Goal: Task Accomplishment & Management: Manage account settings

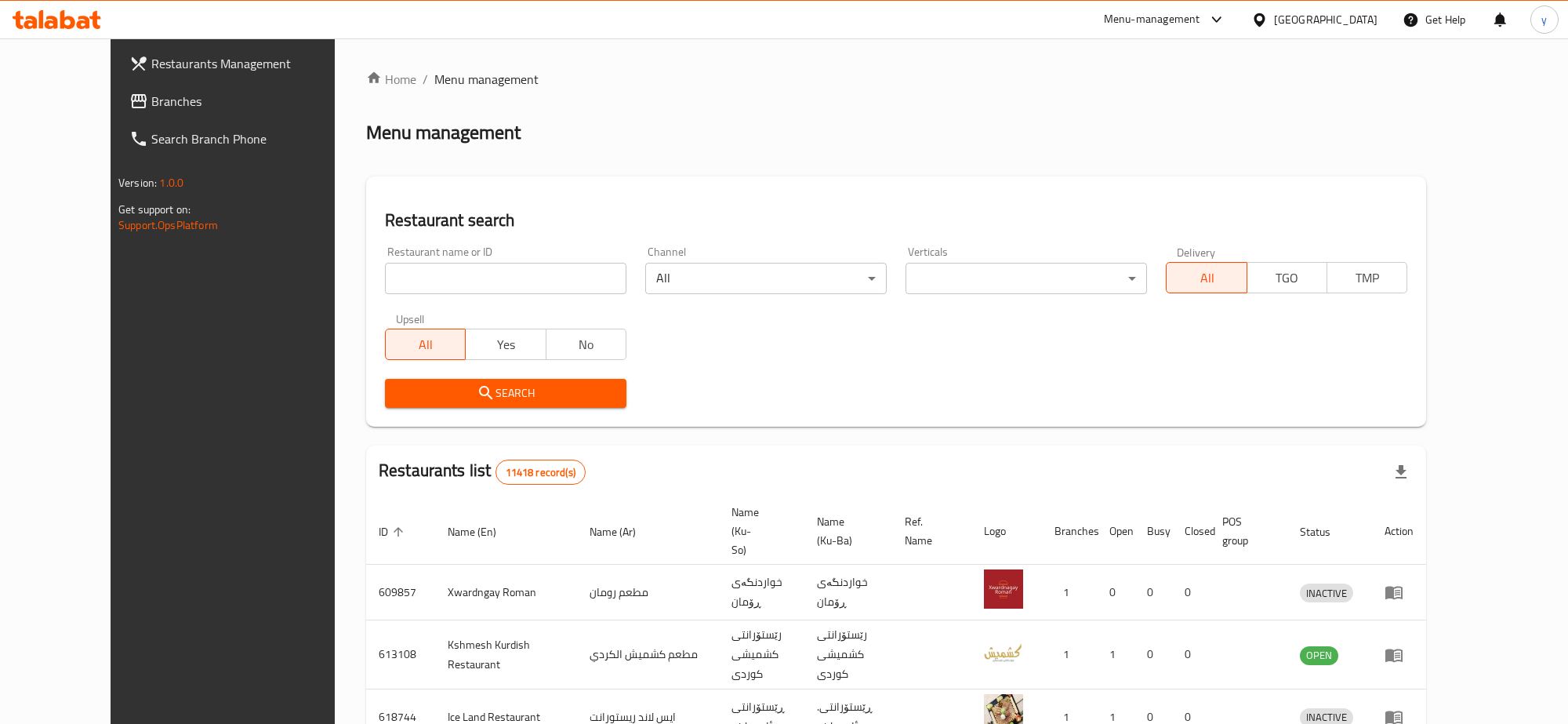
click at [198, 99] on div at bounding box center [784, 362] width 1568 height 724
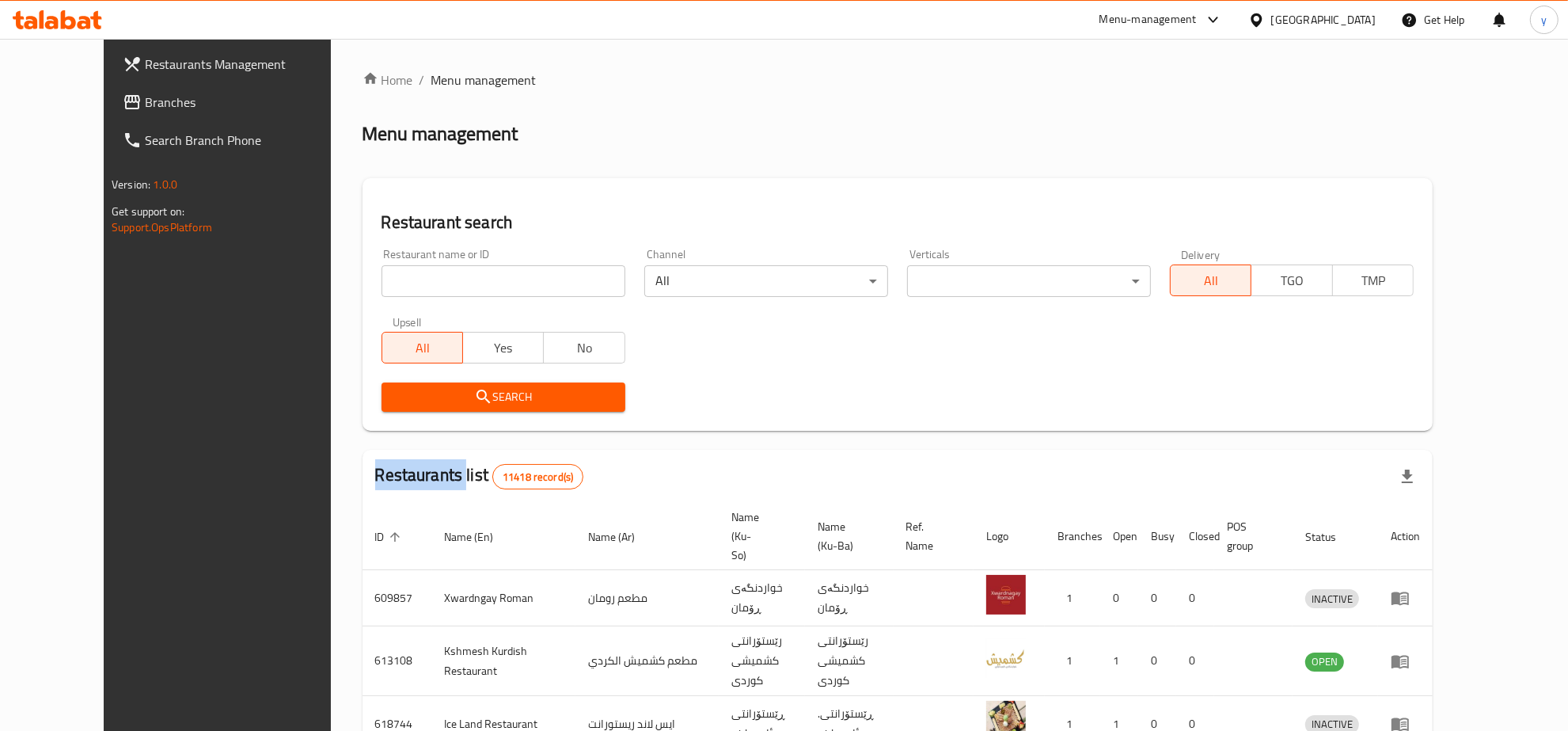
click at [200, 100] on div "Restaurants Management Branches Search Branch Phone Version: 1.0.0 Get support …" at bounding box center [784, 619] width 1361 height 1161
click at [200, 100] on span "Branches" at bounding box center [249, 102] width 208 height 19
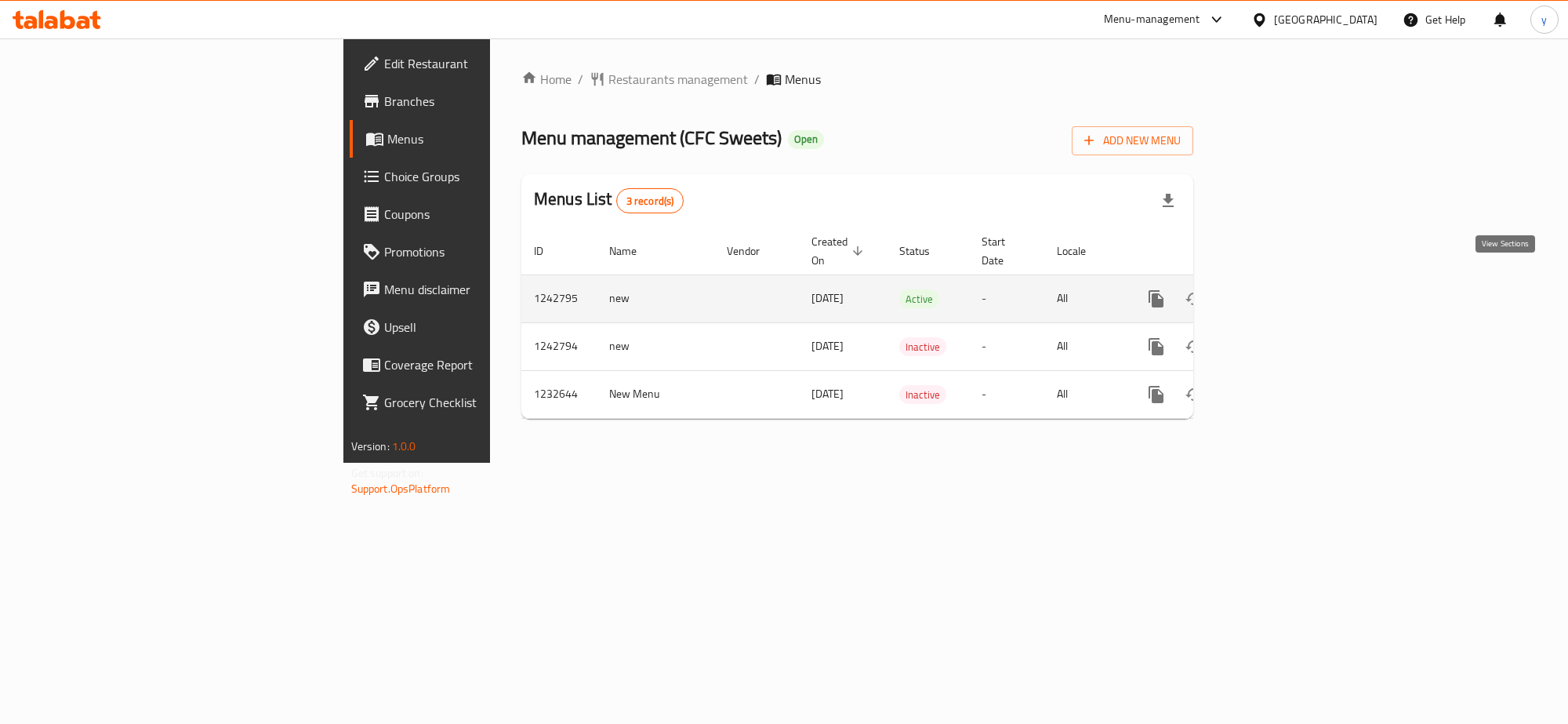
click at [1279, 290] on icon "enhanced table" at bounding box center [1270, 299] width 19 height 19
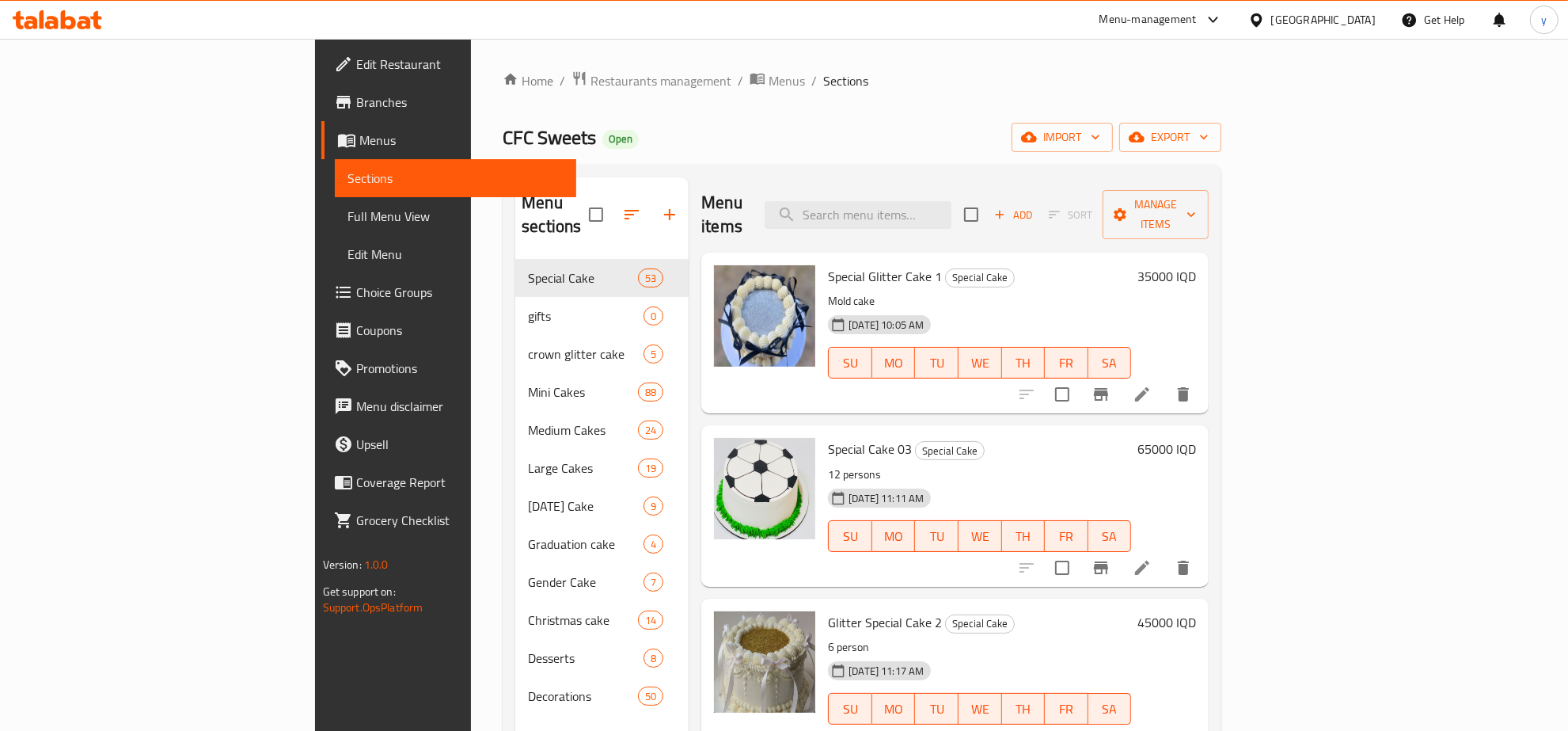
click at [347, 223] on span "Full Menu View" at bounding box center [456, 216] width 217 height 19
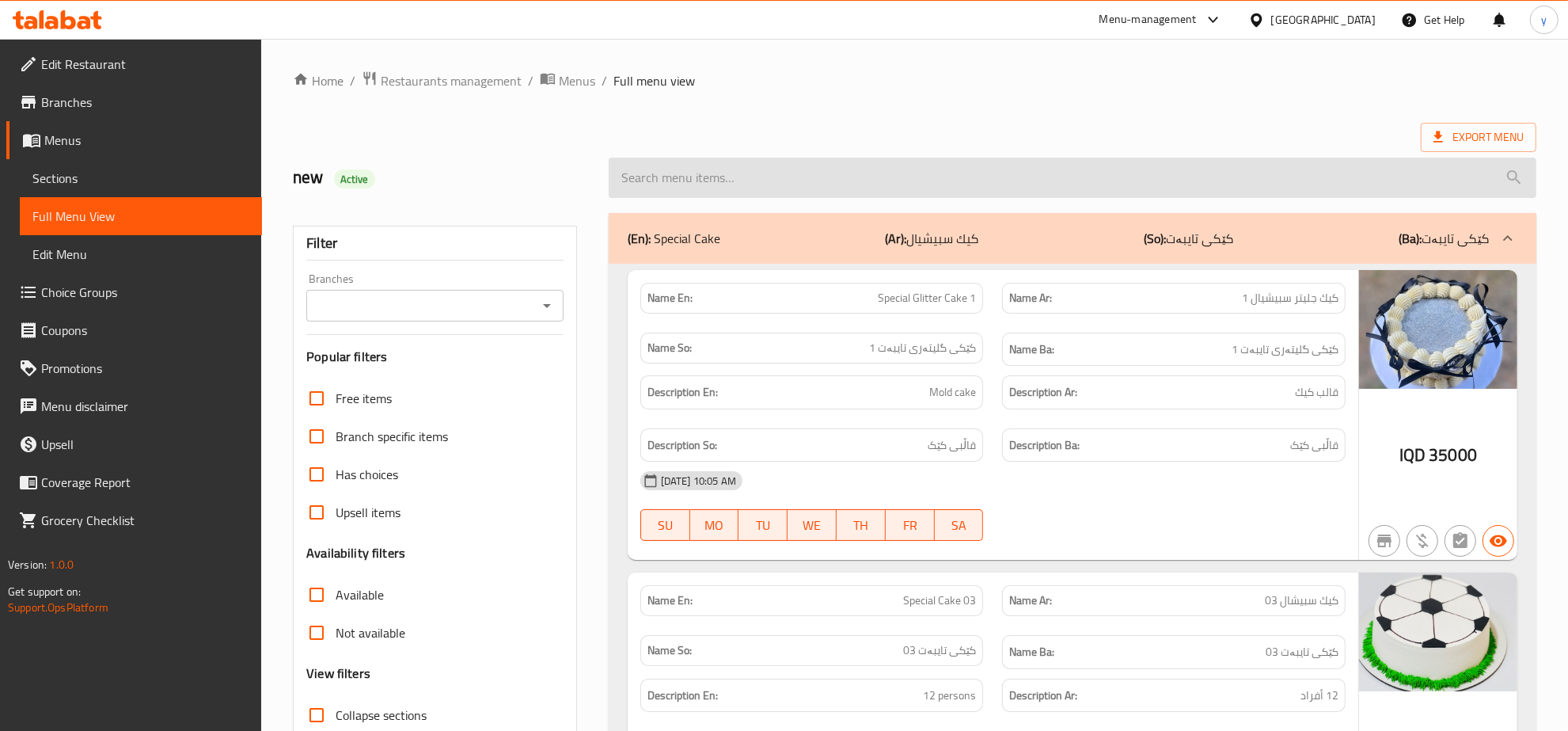
click at [715, 192] on input "search" at bounding box center [1072, 178] width 927 height 41
click at [721, 191] on input "search" at bounding box center [1072, 178] width 927 height 41
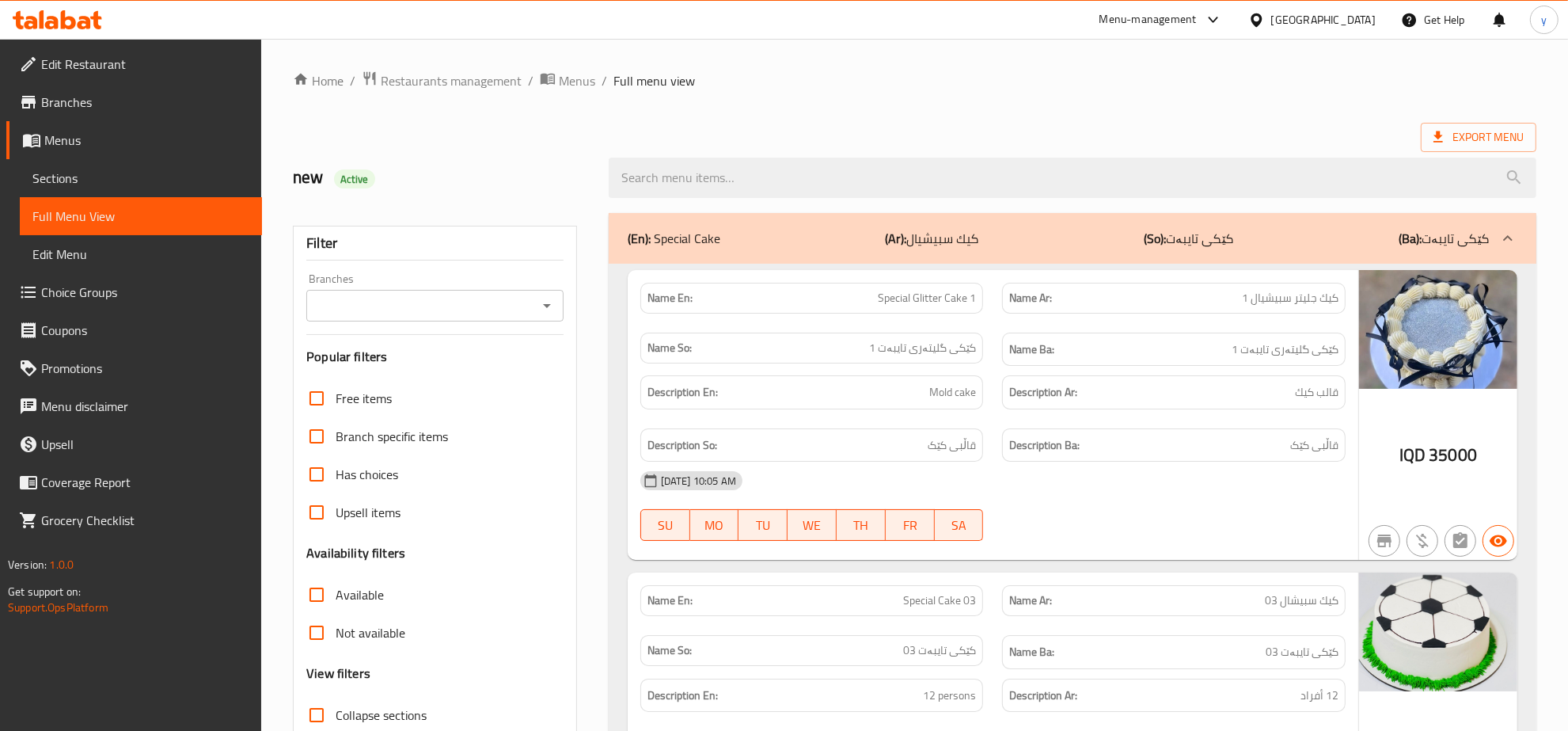
paste input "Mini Cake 22"
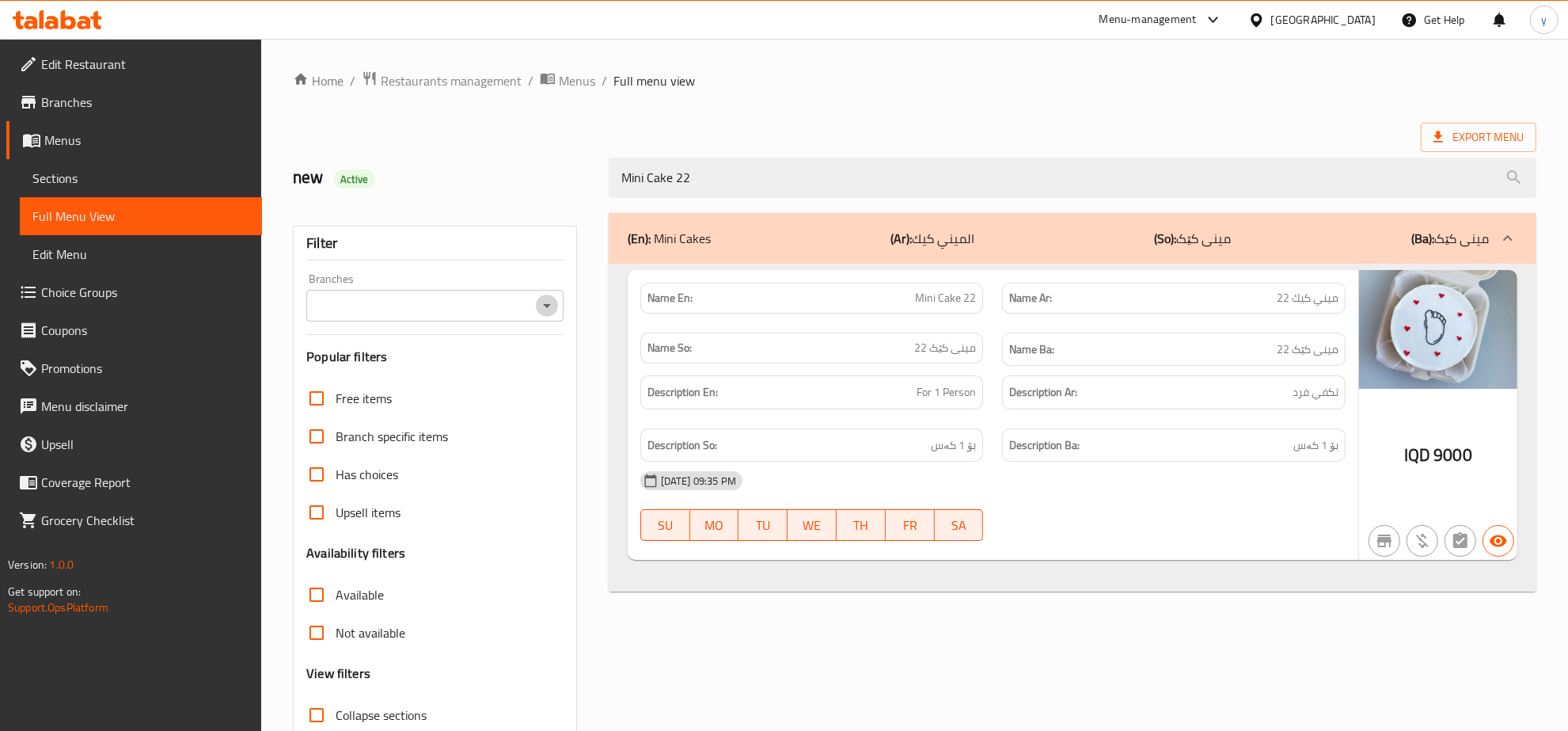
click at [554, 311] on icon "Open" at bounding box center [547, 306] width 19 height 19
type input "Mini Cake 22"
click at [496, 368] on li "CFC Sweets, Nawroz" at bounding box center [436, 375] width 257 height 29
type input "CFC Sweets, Nawroz"
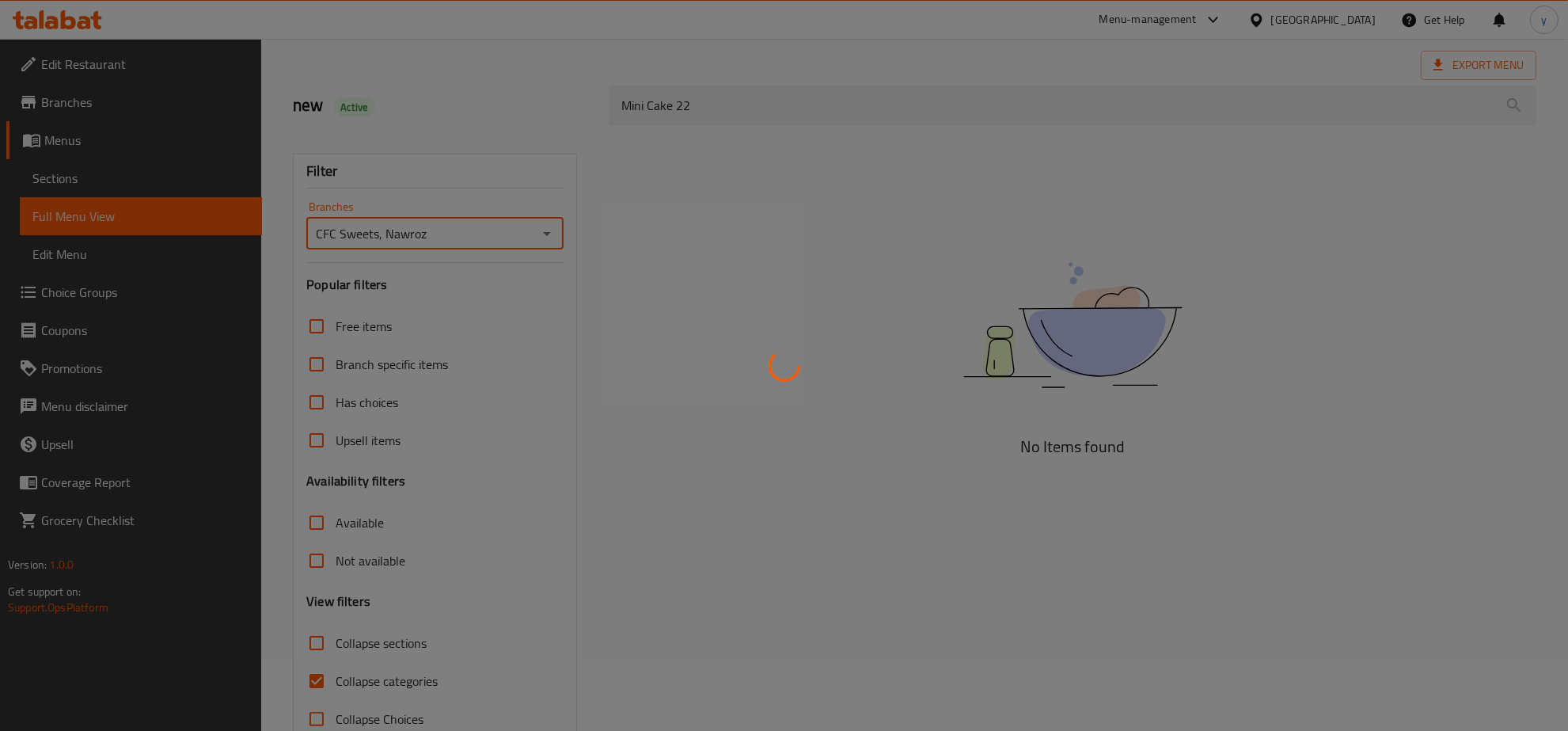
scroll to position [112, 0]
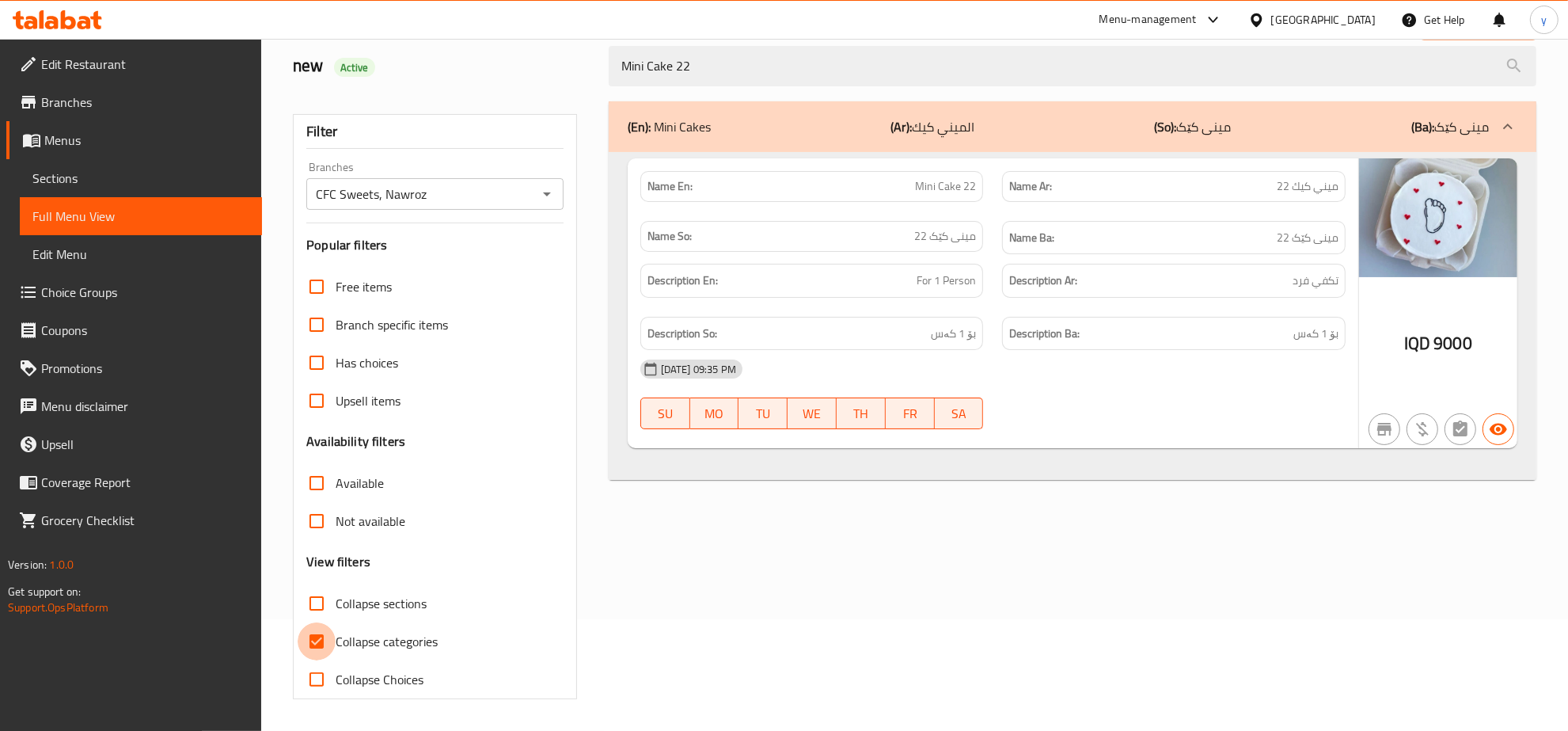
click at [307, 639] on input "Collapse categories" at bounding box center [317, 642] width 38 height 38
checkbox input "false"
click at [92, 26] on icon at bounding box center [57, 20] width 89 height 19
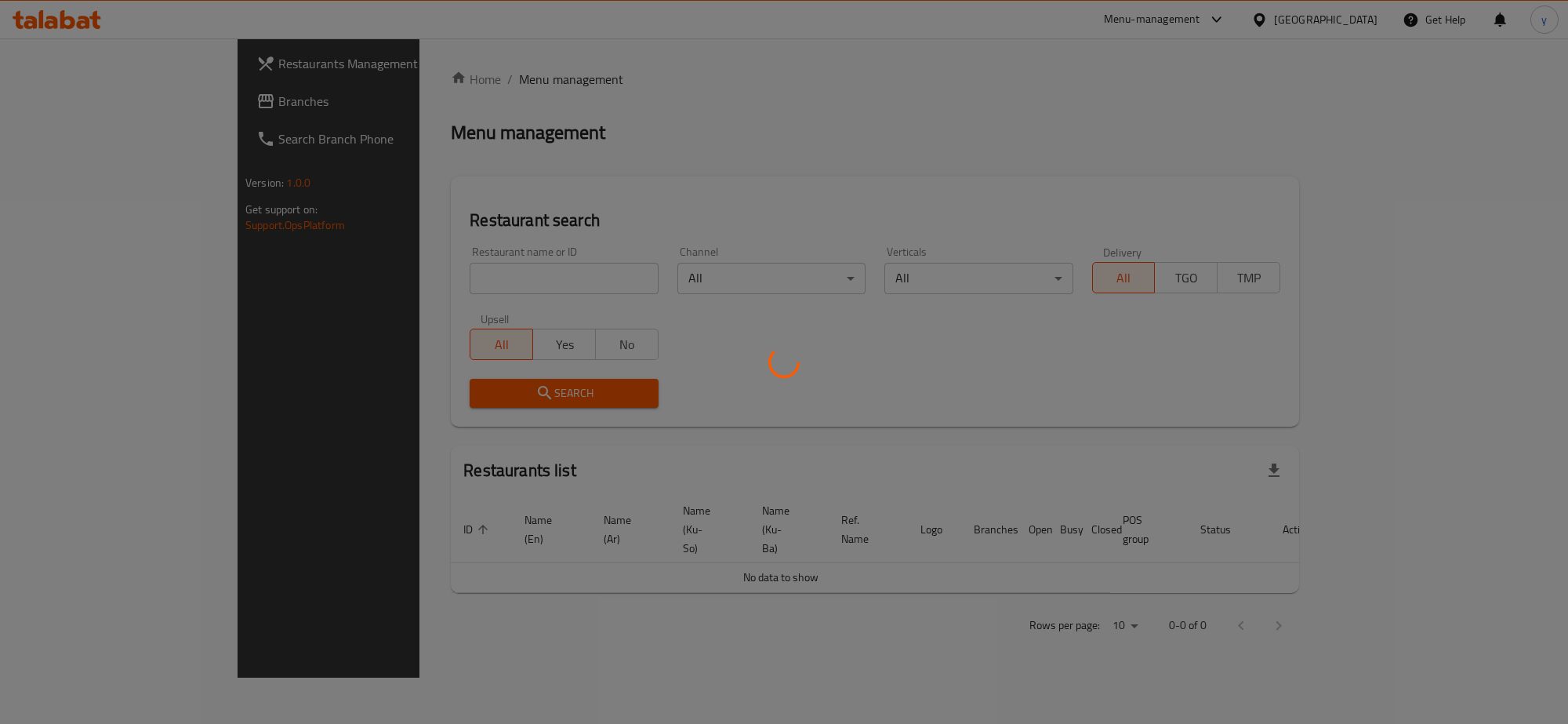
click at [426, 268] on div at bounding box center [784, 362] width 1568 height 724
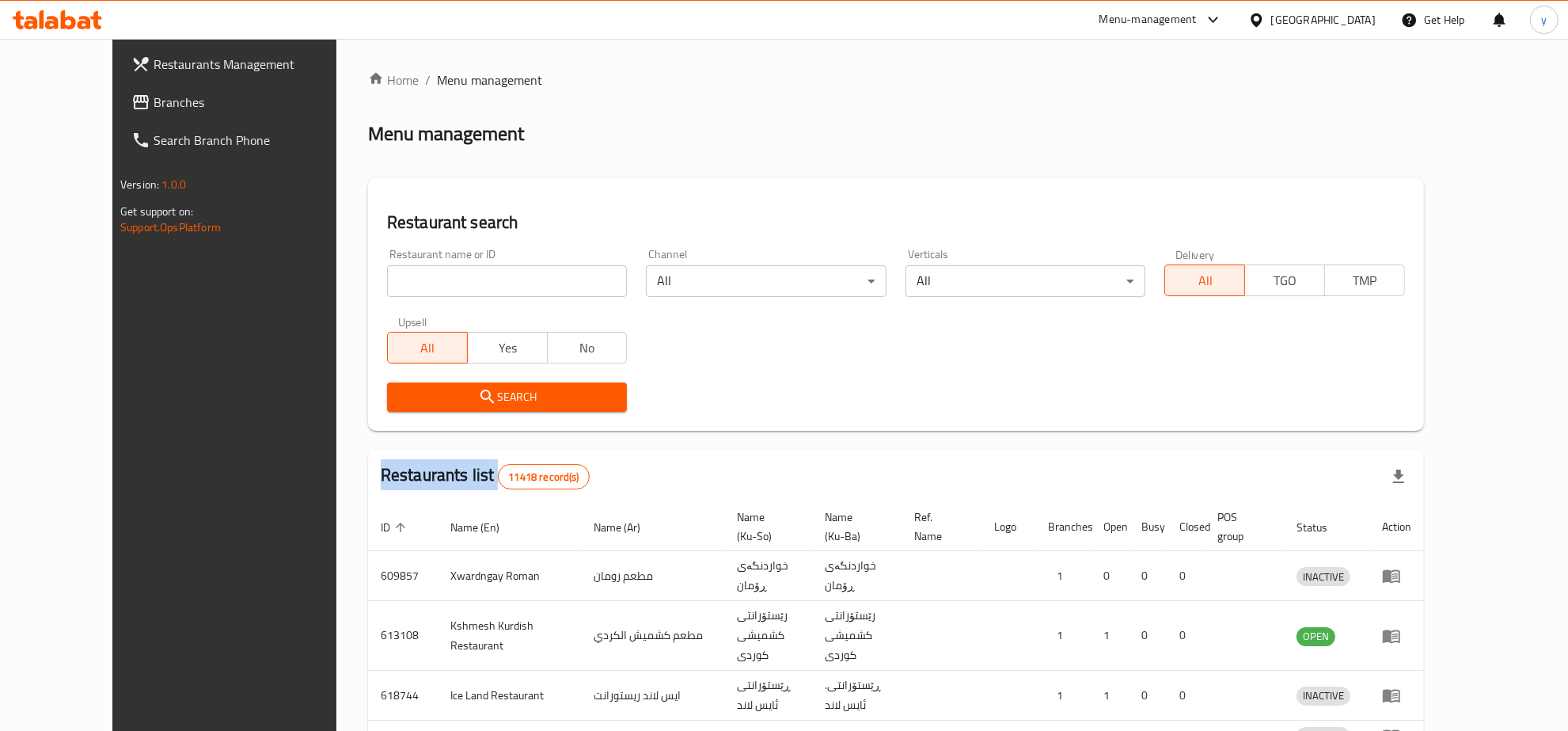
click at [430, 270] on div at bounding box center [784, 365] width 1568 height 731
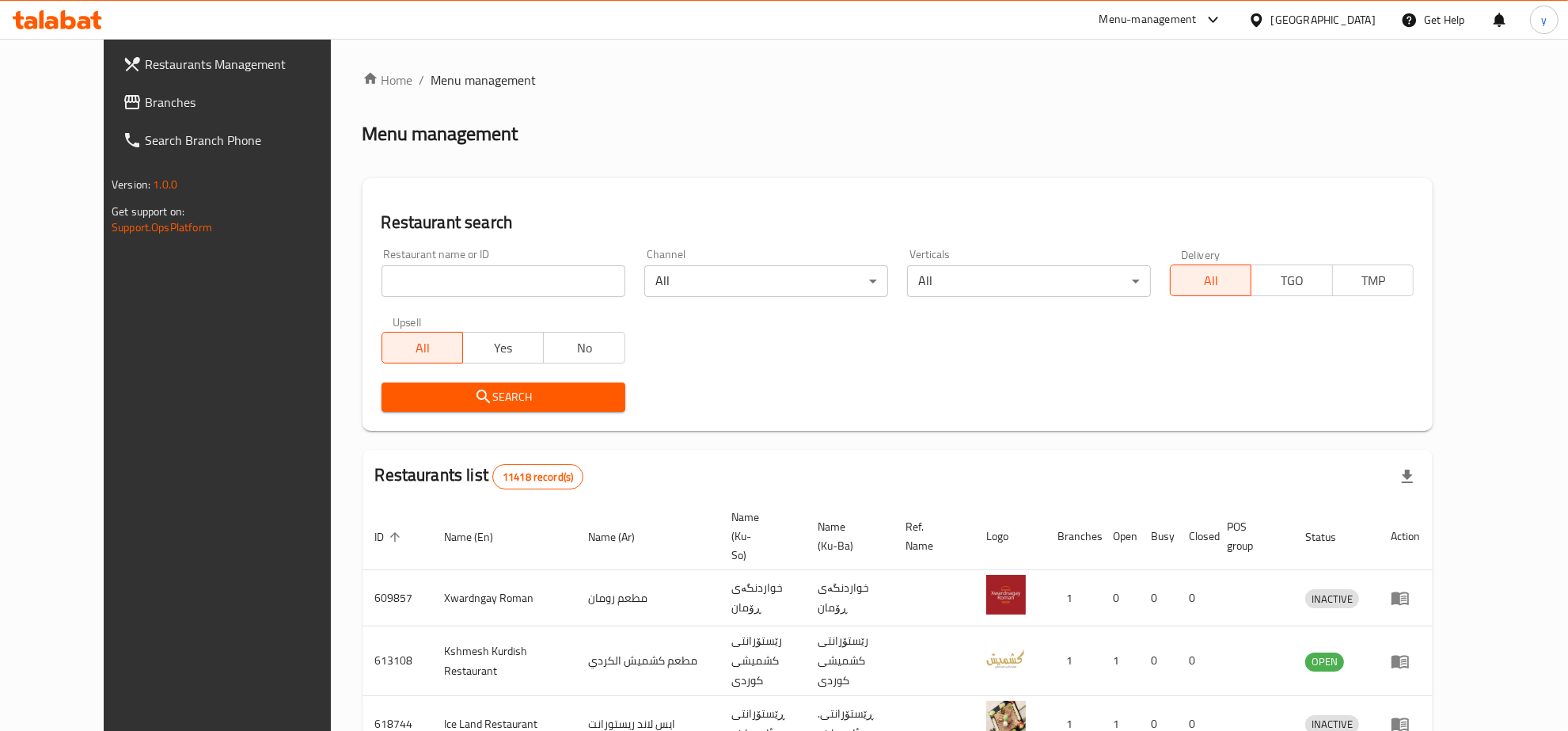
click at [444, 286] on input "search" at bounding box center [504, 281] width 244 height 32
paste input "Casa De Cafe"
type input "Casa De Cafe"
drag, startPoint x: 370, startPoint y: 408, endPoint x: 390, endPoint y: 413, distance: 20.6
click at [382, 408] on button "Search" at bounding box center [504, 397] width 244 height 29
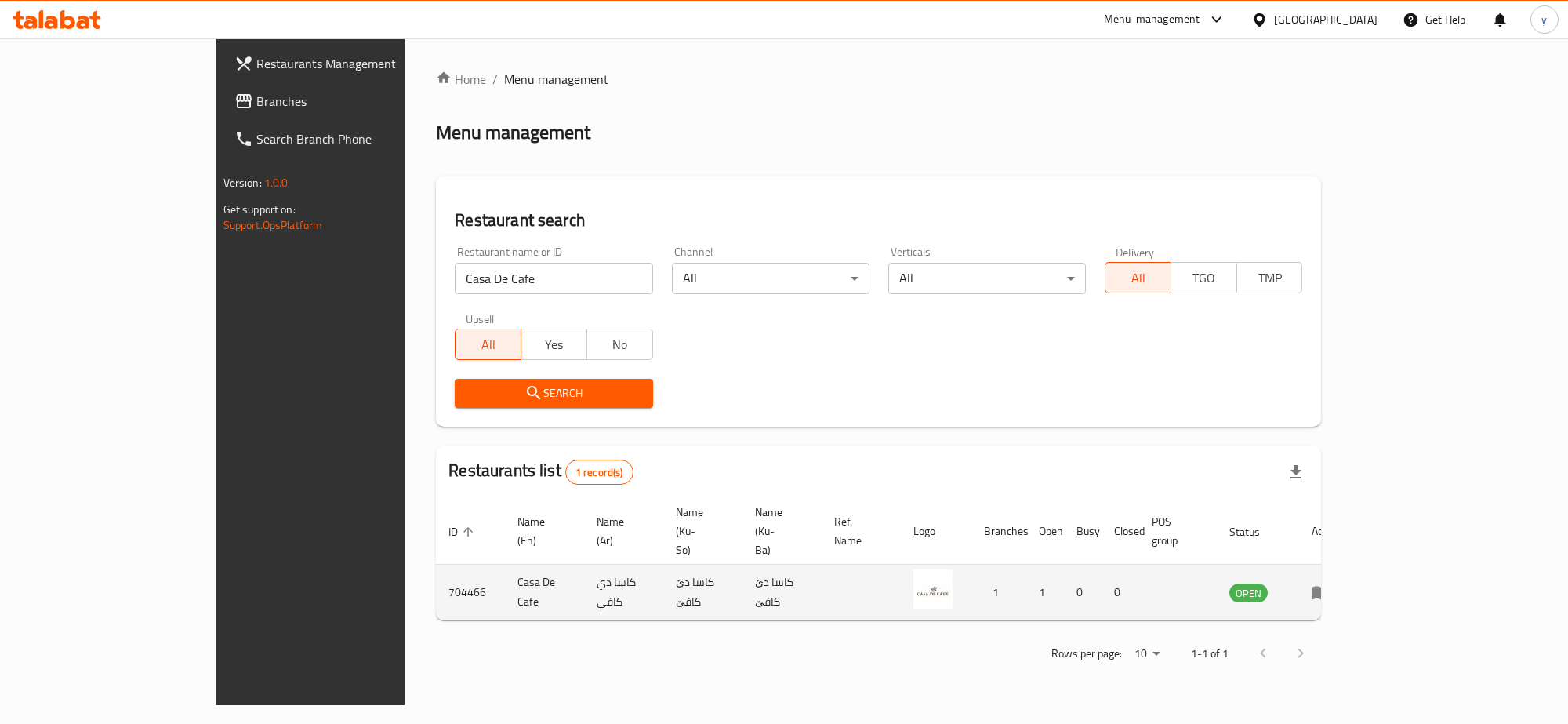
click at [1330, 583] on icon "enhanced table" at bounding box center [1321, 592] width 19 height 19
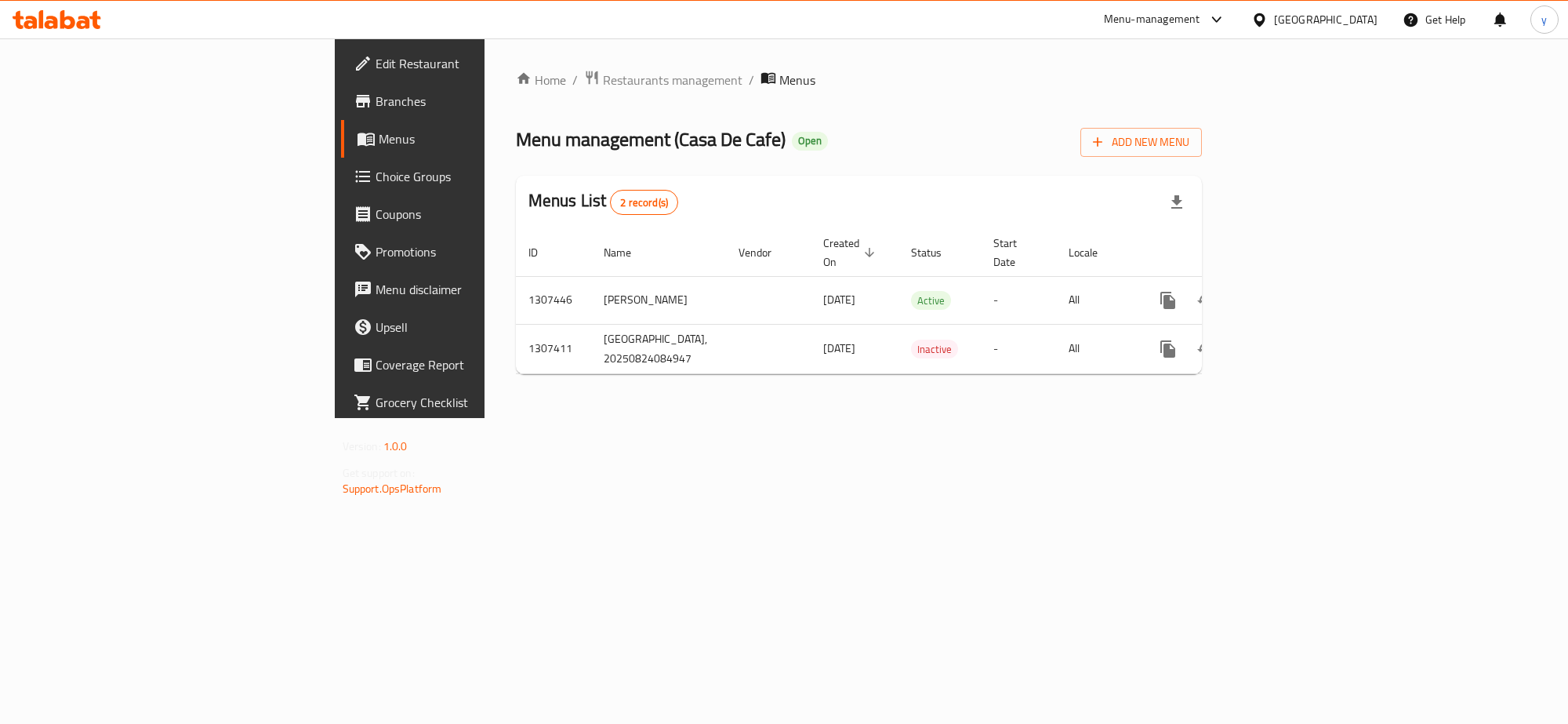
click at [379, 144] on span "Menus" at bounding box center [481, 139] width 205 height 19
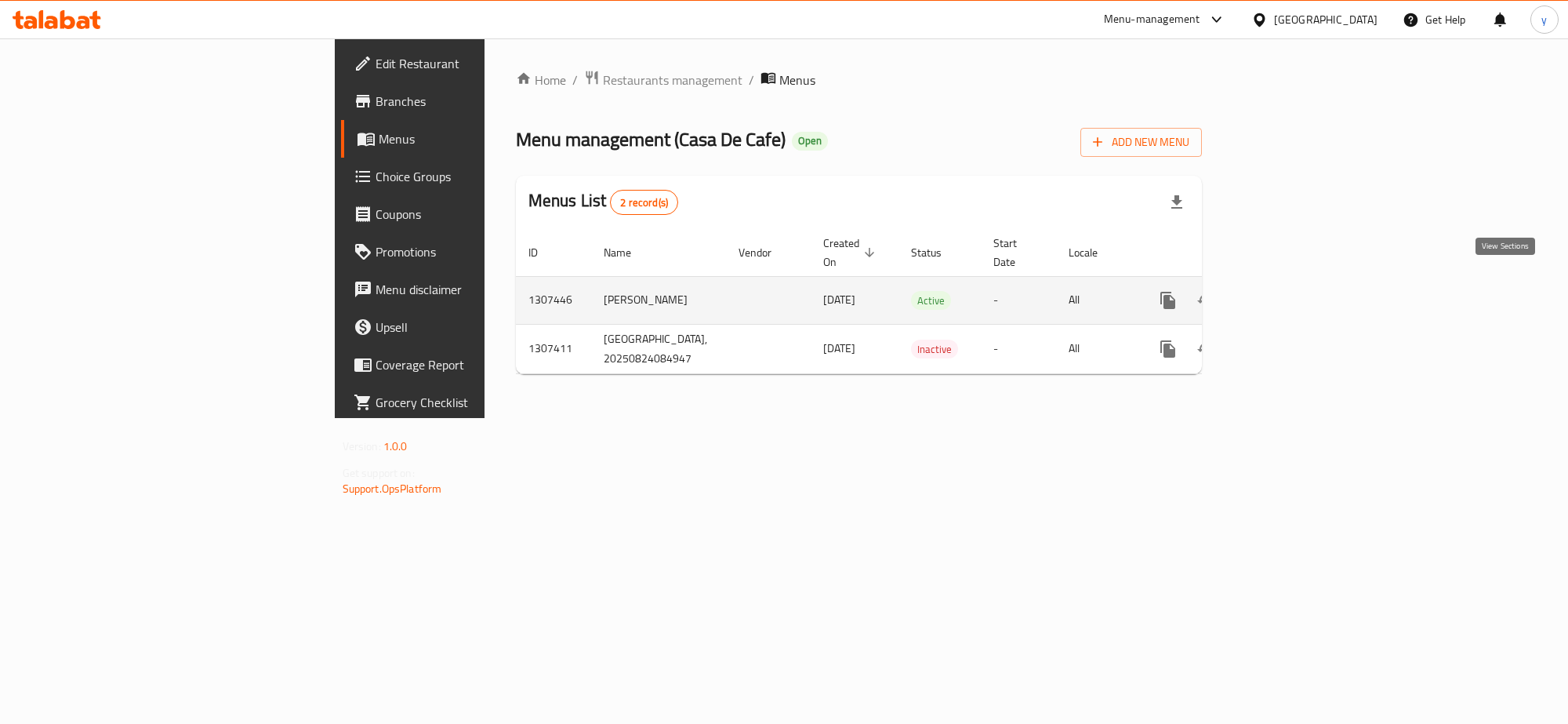
click at [1300, 282] on link "enhanced table" at bounding box center [1282, 301] width 38 height 38
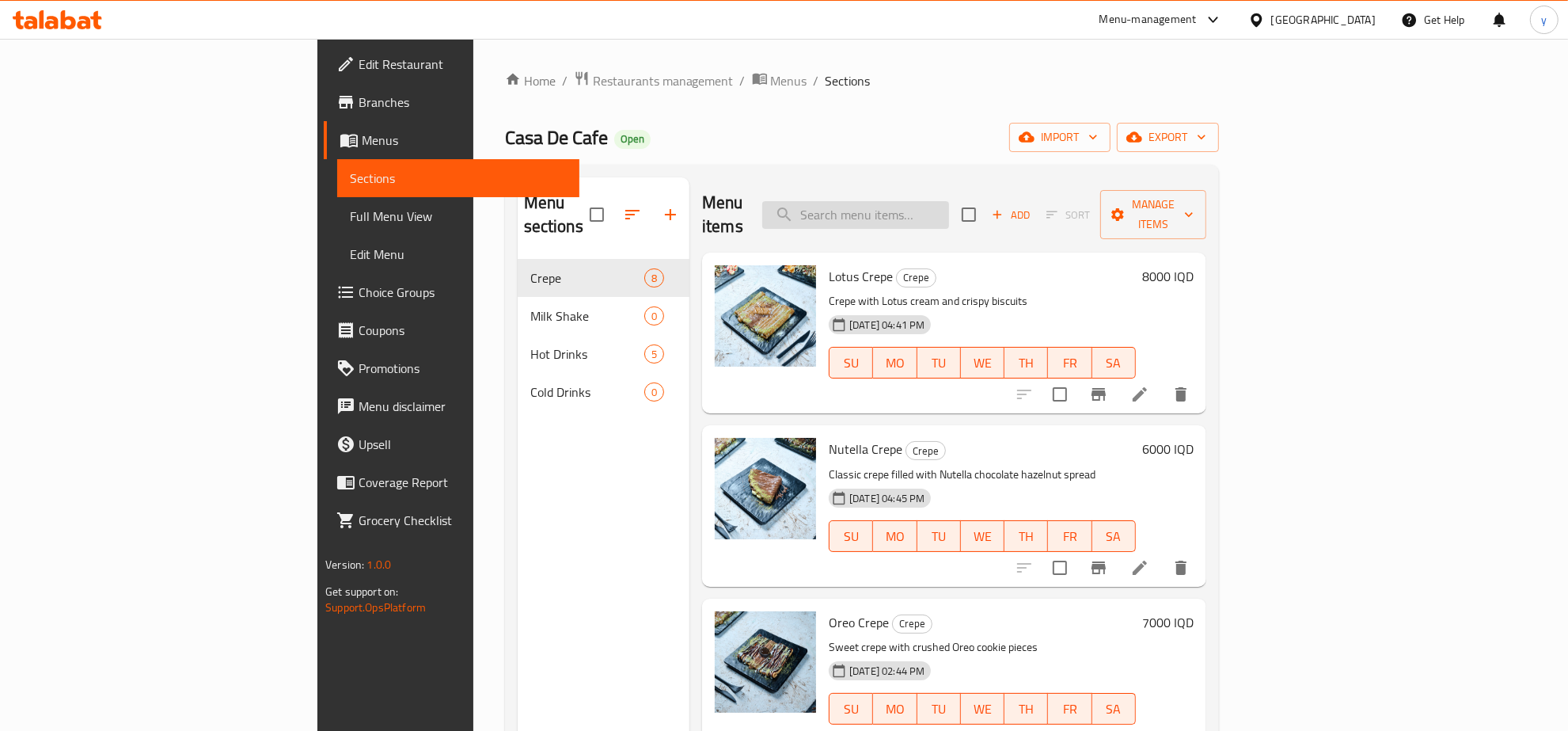
click at [949, 201] on input "search" at bounding box center [856, 214] width 186 height 28
click at [771, 81] on span "Menus" at bounding box center [790, 81] width 37 height 19
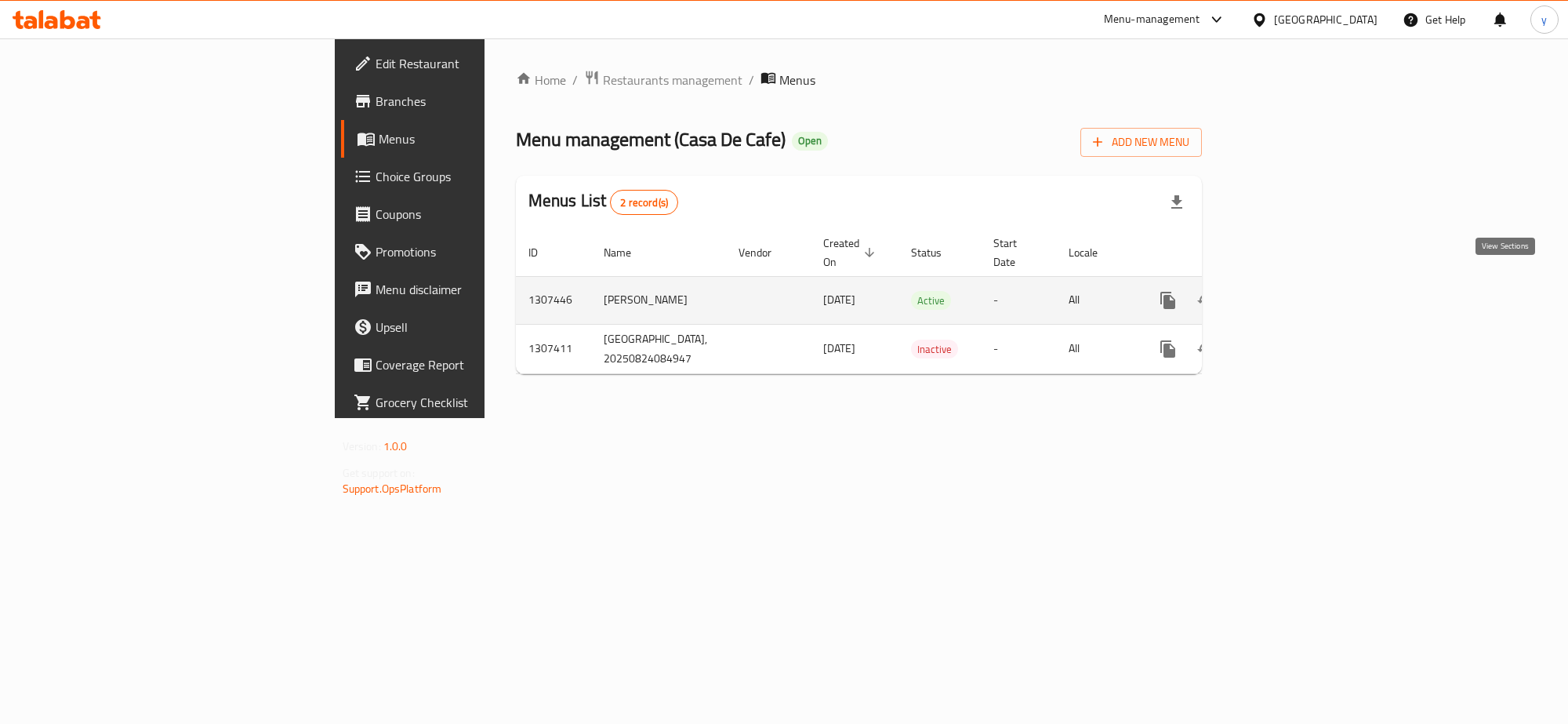
click at [1300, 283] on link "enhanced table" at bounding box center [1282, 301] width 38 height 38
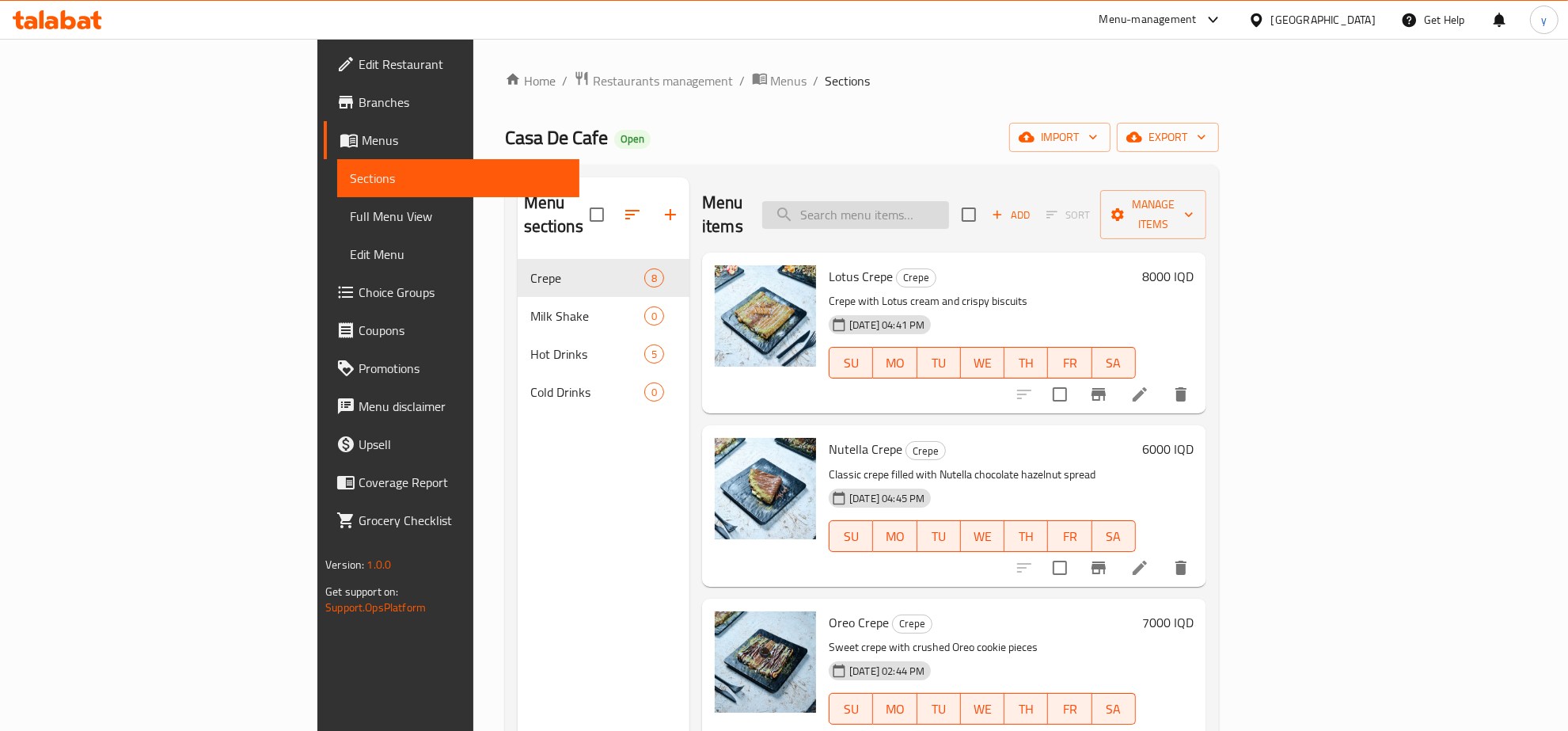
click at [949, 201] on input "search" at bounding box center [856, 214] width 186 height 28
paste input "Casa De Cafe"
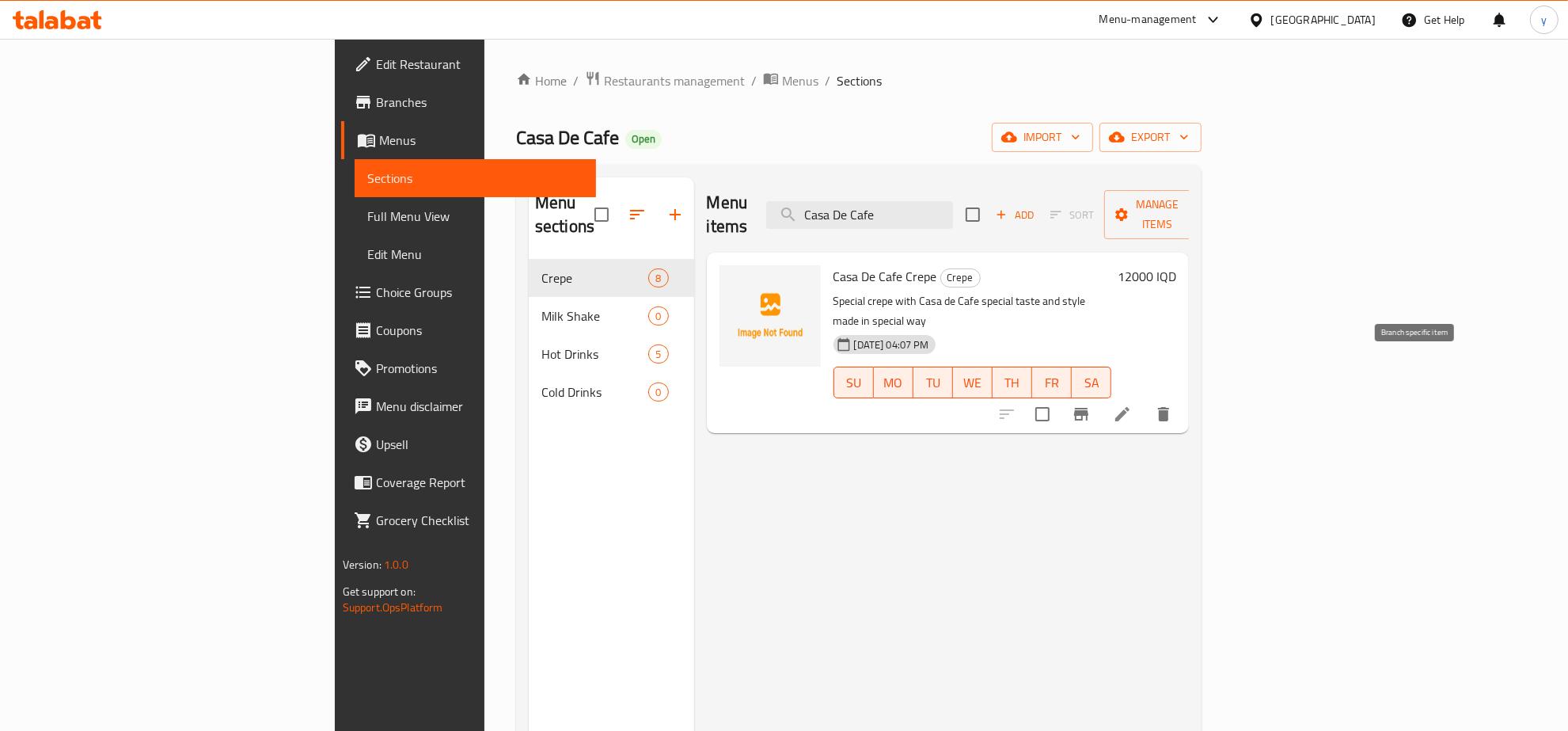
type input "Casa De Cafe"
click at [1145, 400] on li at bounding box center [1123, 415] width 45 height 29
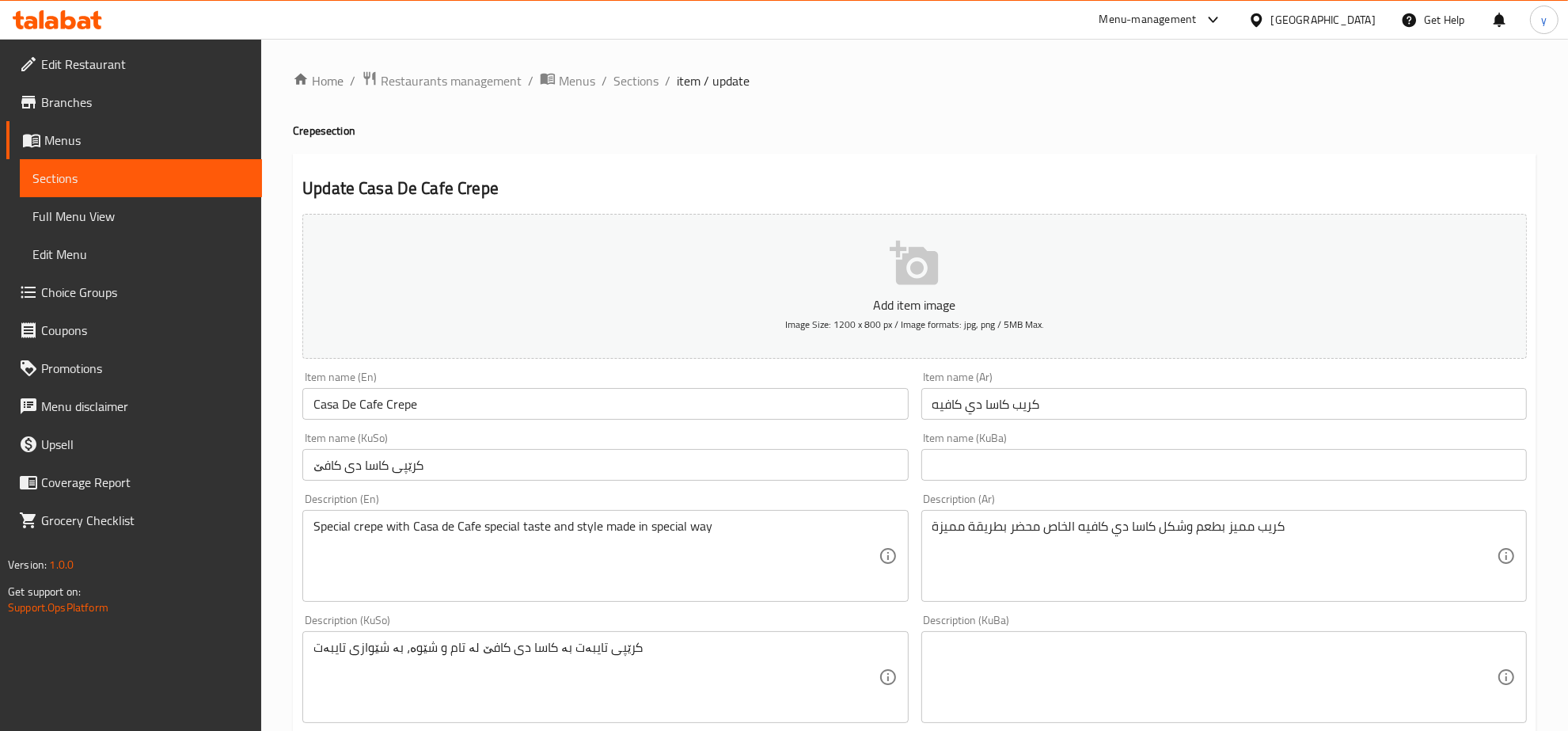
click at [856, 467] on input "کرێپی کاسا دی کافێ" at bounding box center [606, 465] width 606 height 32
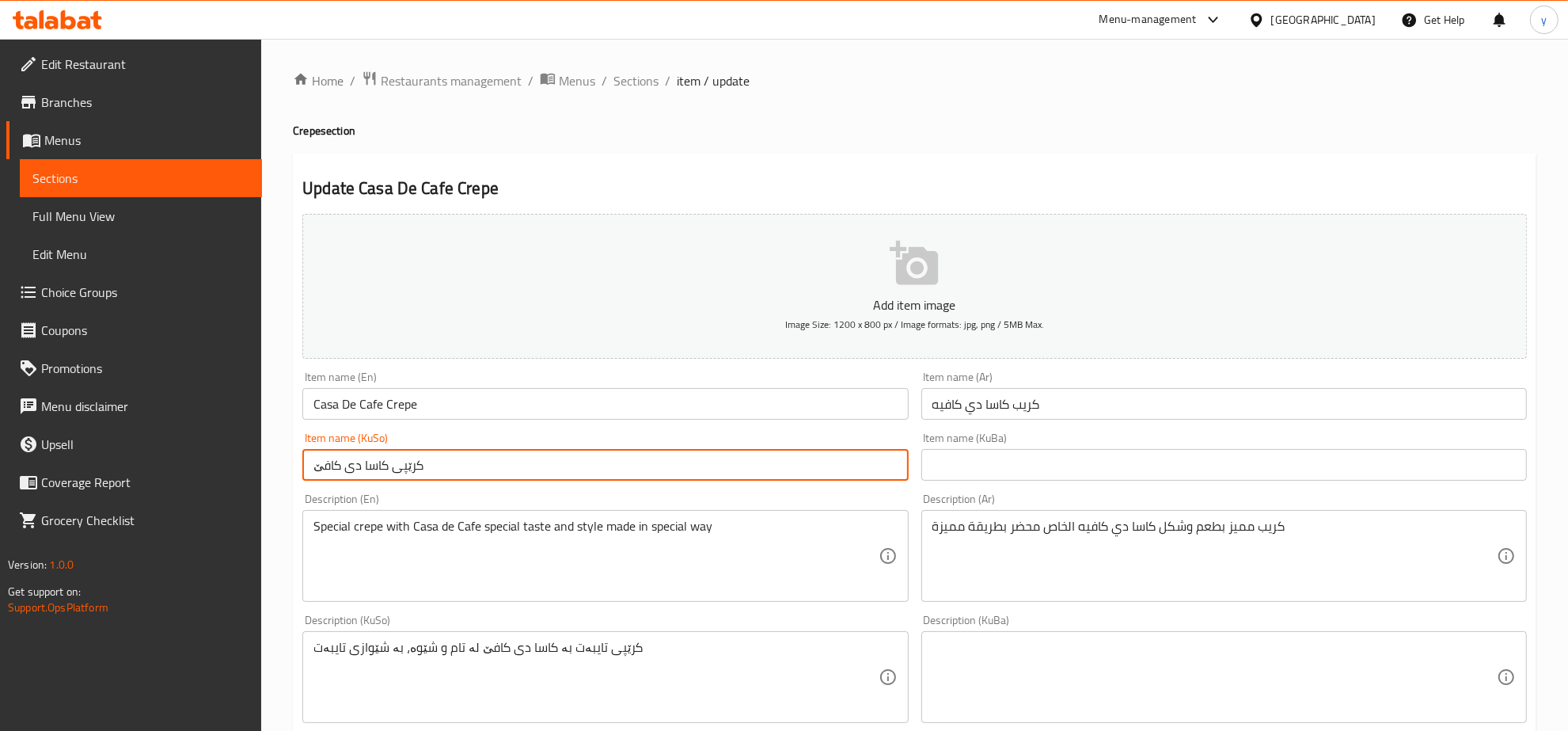
click at [856, 467] on input "کرێپی کاسا دی کافێ" at bounding box center [606, 465] width 606 height 32
click at [762, 475] on input "کرێپی کاسا دی کافێ" at bounding box center [606, 465] width 606 height 32
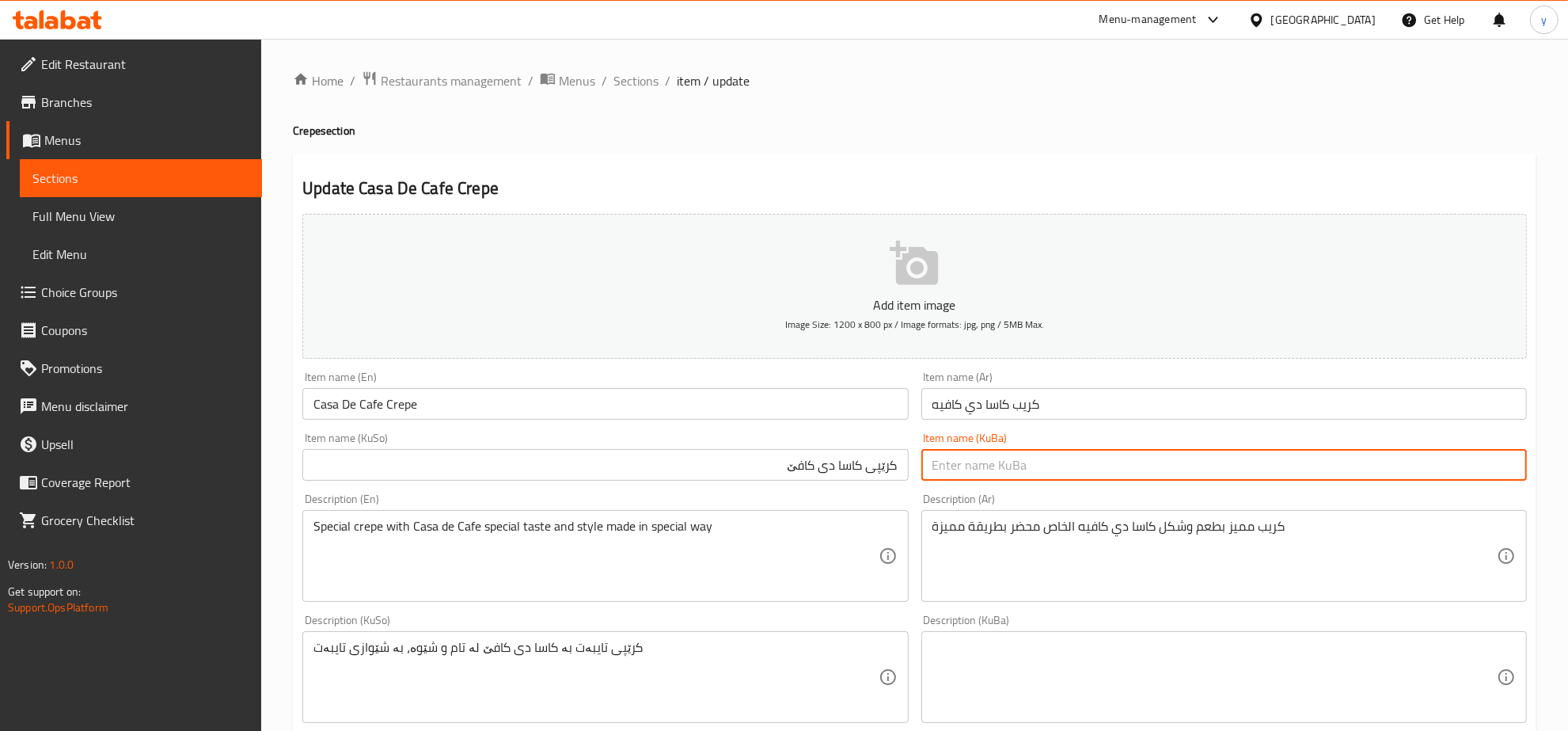
click at [988, 463] on input "text" at bounding box center [1225, 465] width 606 height 32
click at [1055, 415] on input "كريب كاسا دي كافيه" at bounding box center [1225, 404] width 606 height 32
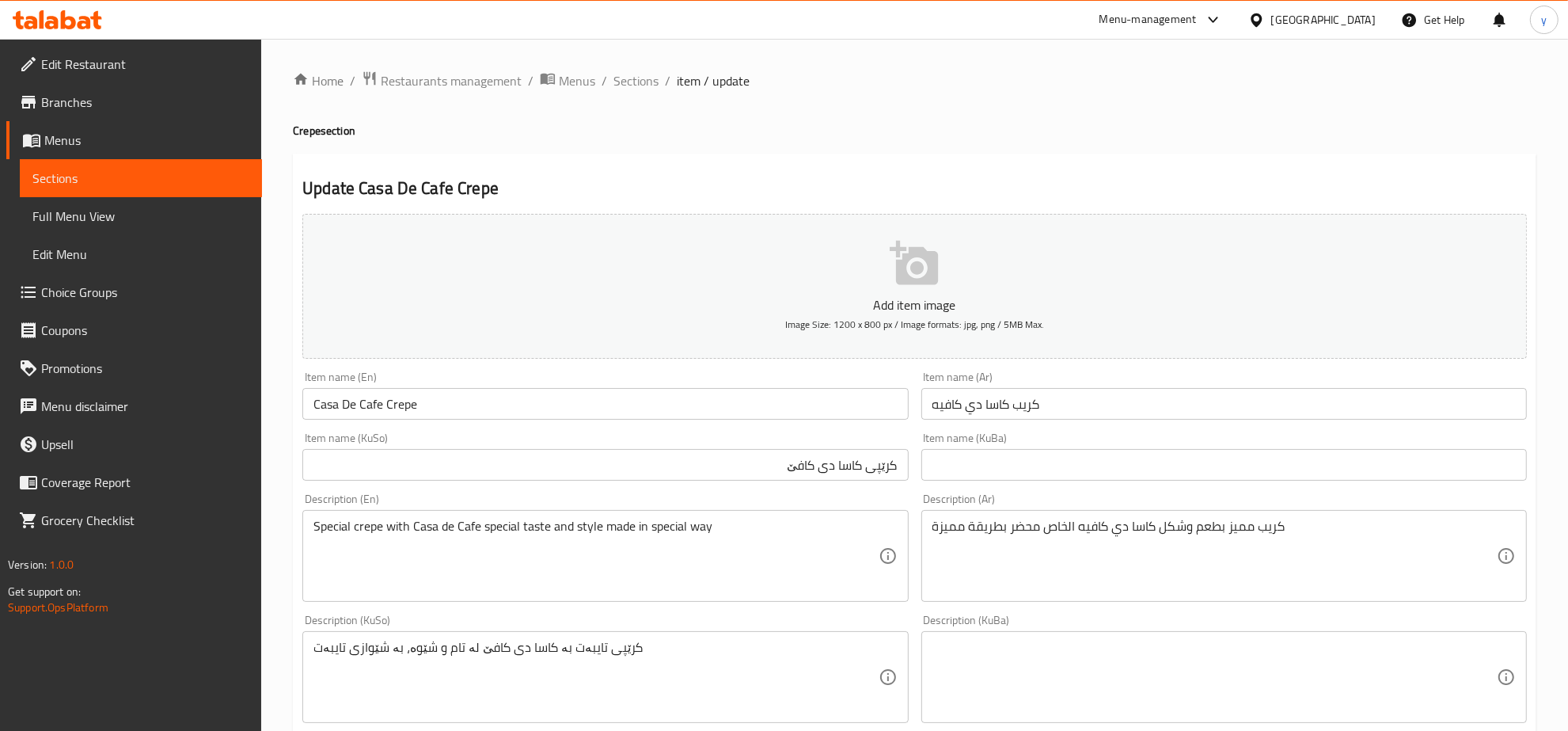
click at [1002, 446] on div "Item name (KuBa) Item name (KuBa)" at bounding box center [1225, 456] width 606 height 49
click at [1024, 407] on input "كريب كاسا دي كافيه" at bounding box center [1225, 404] width 606 height 32
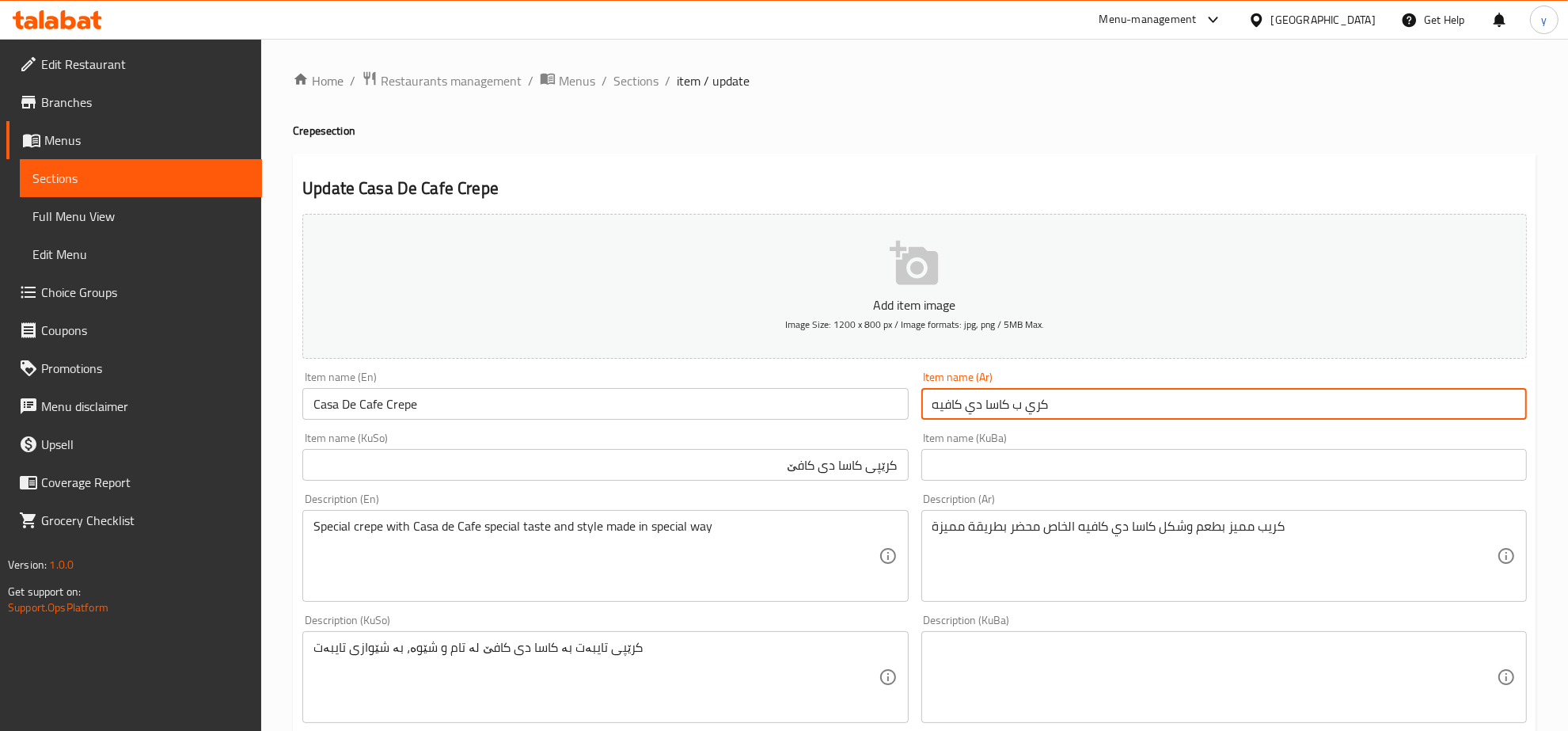
type input "كريب كاسا دي كافيه"
drag, startPoint x: 1010, startPoint y: 459, endPoint x: 994, endPoint y: 466, distance: 17.5
click at [1010, 459] on input "text" at bounding box center [1225, 465] width 606 height 32
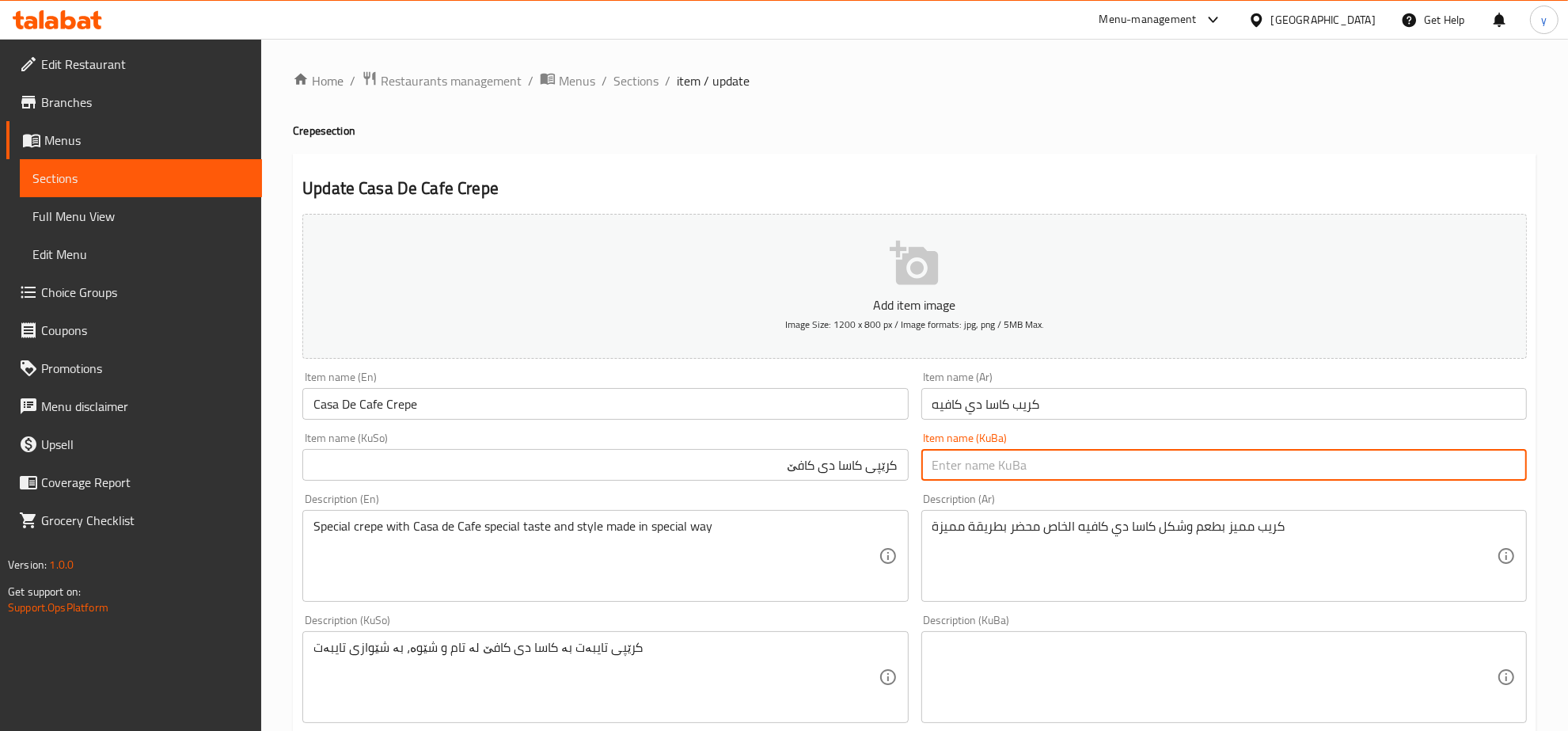
scroll to position [165, 0]
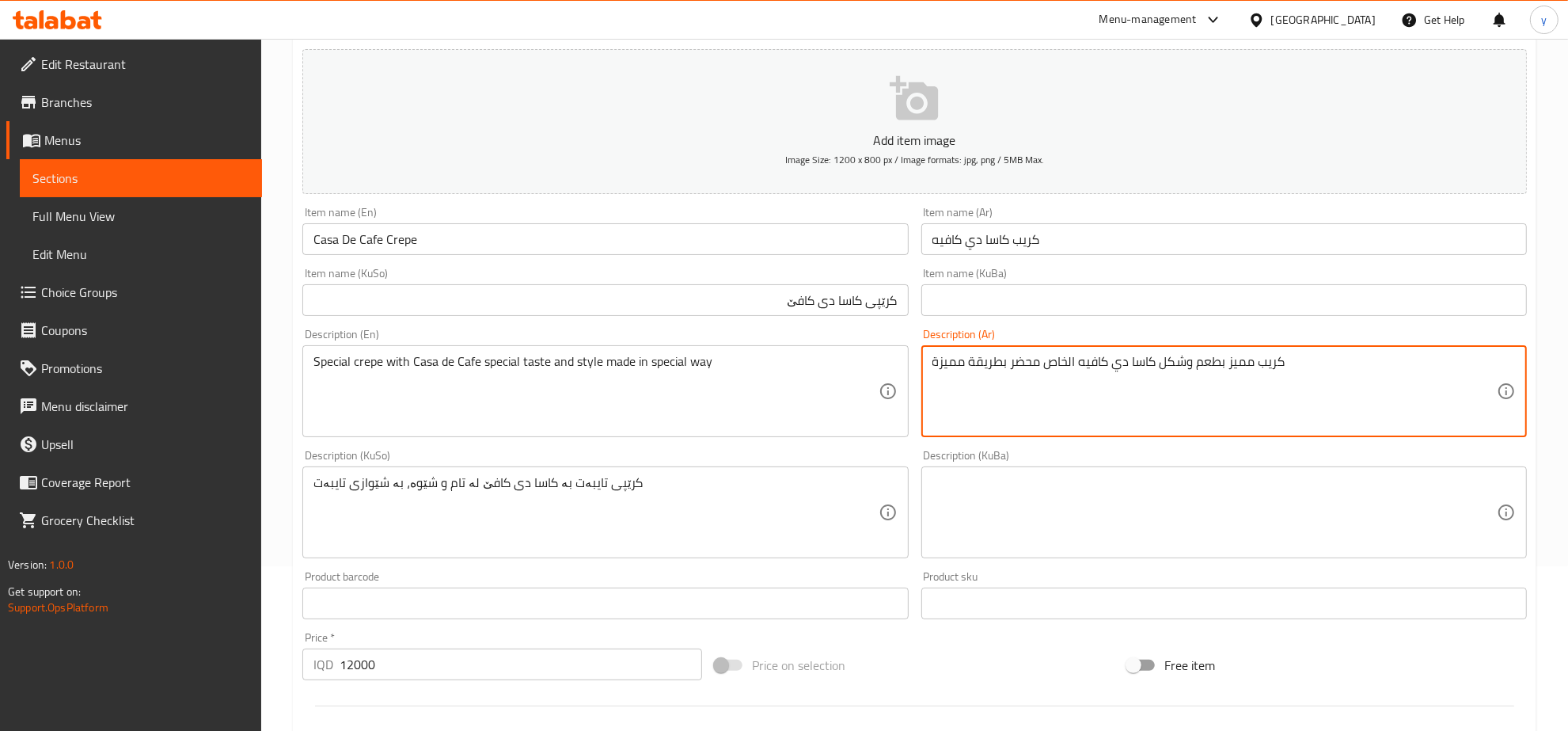
click at [1296, 376] on textarea "كريب مميز بطعم وشكل كاسا دي كافيه الخاص محضر بطريقة مميزة" at bounding box center [1214, 391] width 564 height 75
click at [1281, 367] on textarea "كريب مميز بطعم وشكل كاسا دي كافيه الخاص محضر بطريقة مميزة" at bounding box center [1214, 391] width 564 height 75
type textarea "كريب مميز بطعم وشكل كاسا دي كافيه خاص محضر بطريقة مميزة"
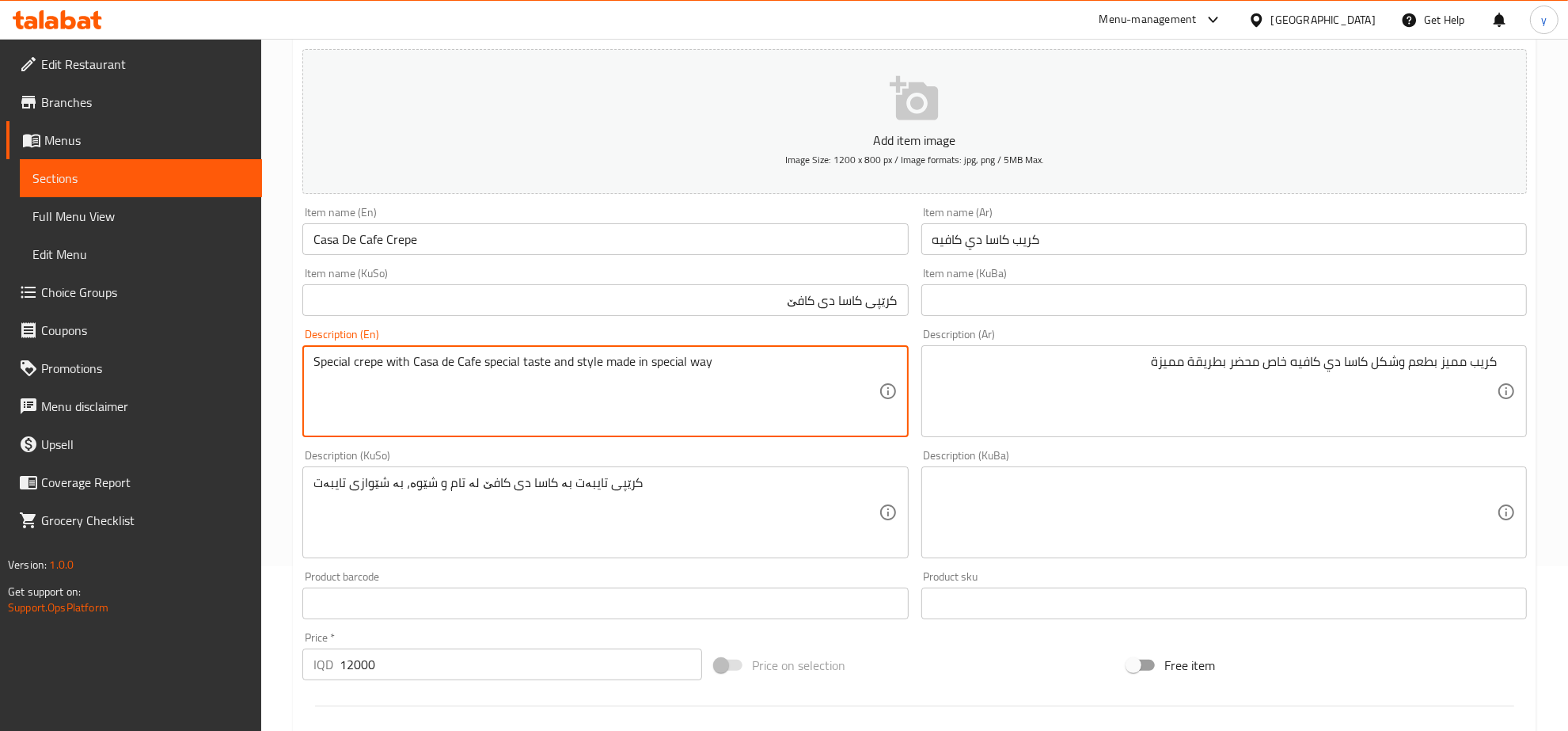
click at [465, 363] on textarea "Special crepe with Casa de Cafe special taste and style made in special way" at bounding box center [595, 391] width 564 height 75
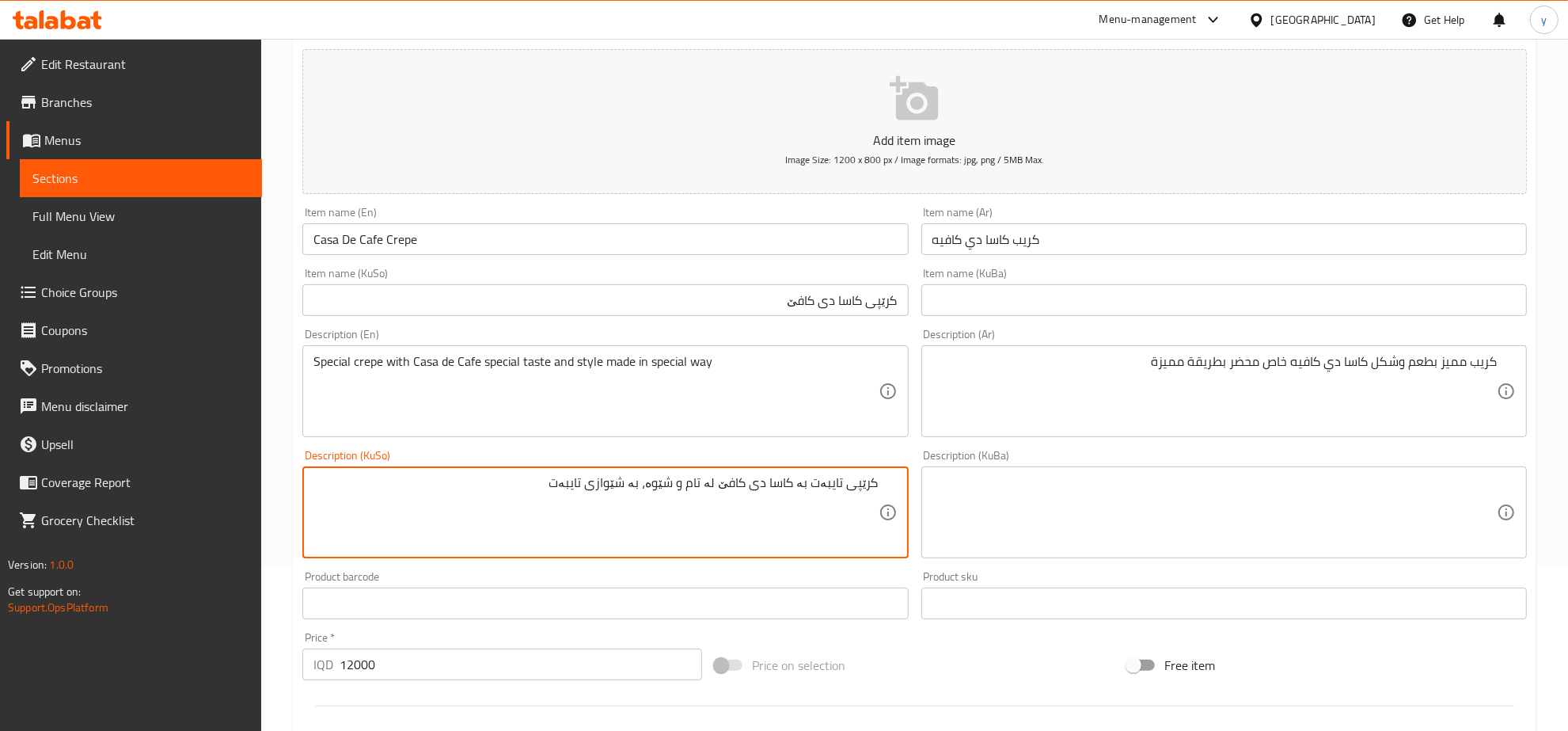
drag, startPoint x: 571, startPoint y: 479, endPoint x: 811, endPoint y: 500, distance: 240.9
click at [811, 500] on textarea "کرێپی تایبەت بە کاسا دی کافێ لە تام و شێوە، بە شێوازی تایبەت" at bounding box center [595, 513] width 564 height 75
click at [625, 509] on textarea "کرێپی تایبەت بە تام و شێوەی کاسا دی کافێ تایبەت ئامادە کراوە لەسەر شێوەی تایبەت" at bounding box center [595, 513] width 564 height 75
click at [579, 517] on textarea "کرێپی تایبەت بە تام و شێوەی کاسا دی کافێ تایبەت ئامادە کراوە لەسەر شێوەی تایبەت" at bounding box center [595, 513] width 564 height 75
click at [484, 497] on textarea "کرێپی تایبەت بە تام و شێوەی کاسا دی کافێ تایبەت ئامادە کراوە لەسەر شێوەی تایبەت" at bounding box center [595, 513] width 564 height 75
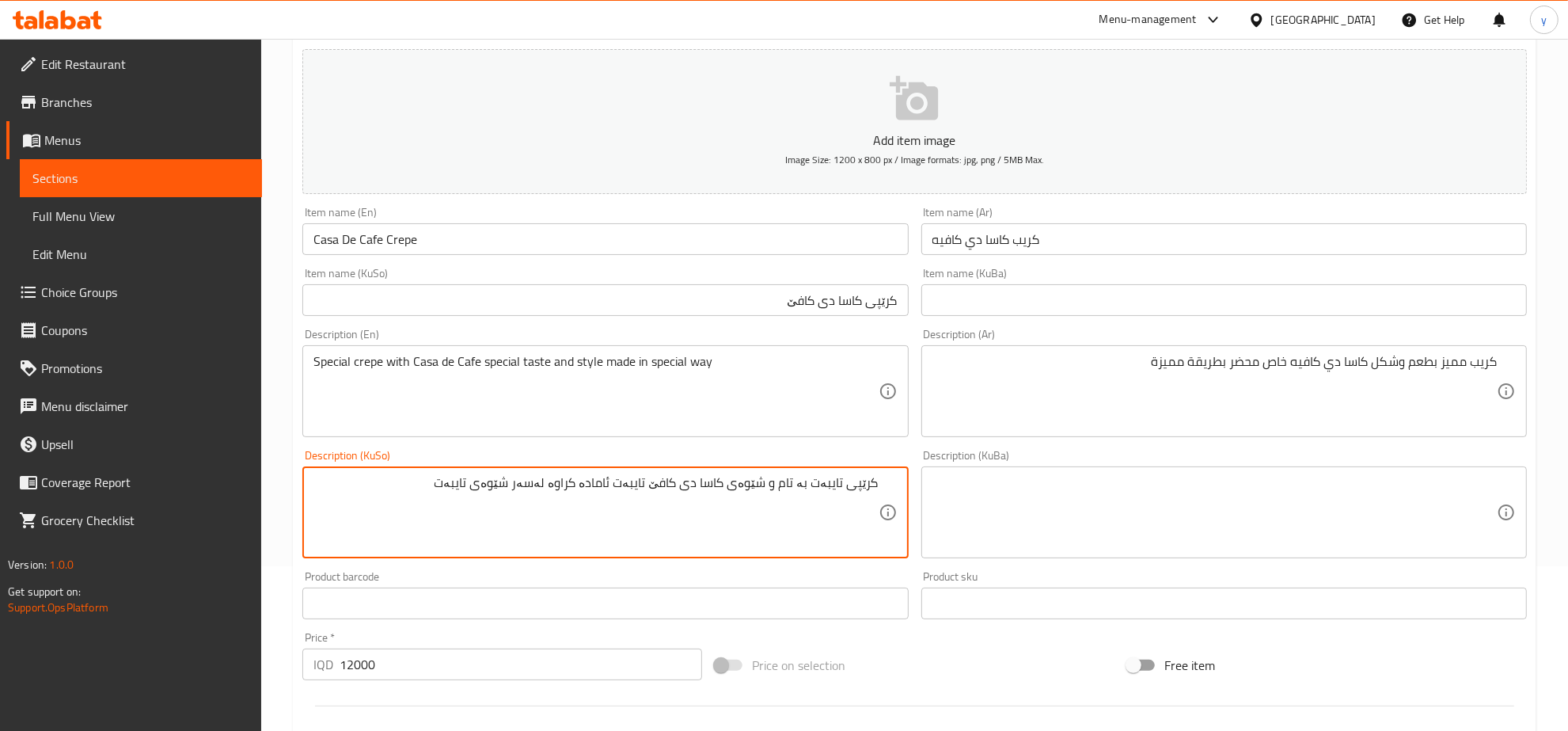
click at [468, 492] on textarea "کرێپی تایبەت بە تام و شێوەی کاسا دی کافێ تایبەت ئامادە کراوە لەسەر شێوەی تایبەت" at bounding box center [595, 513] width 564 height 75
type textarea "کرێپی تایبەت بە تام و شێوەی کاسا دی کافێ تایبەت ئامادە کراوە لەسەر شێوەی تایبەت"
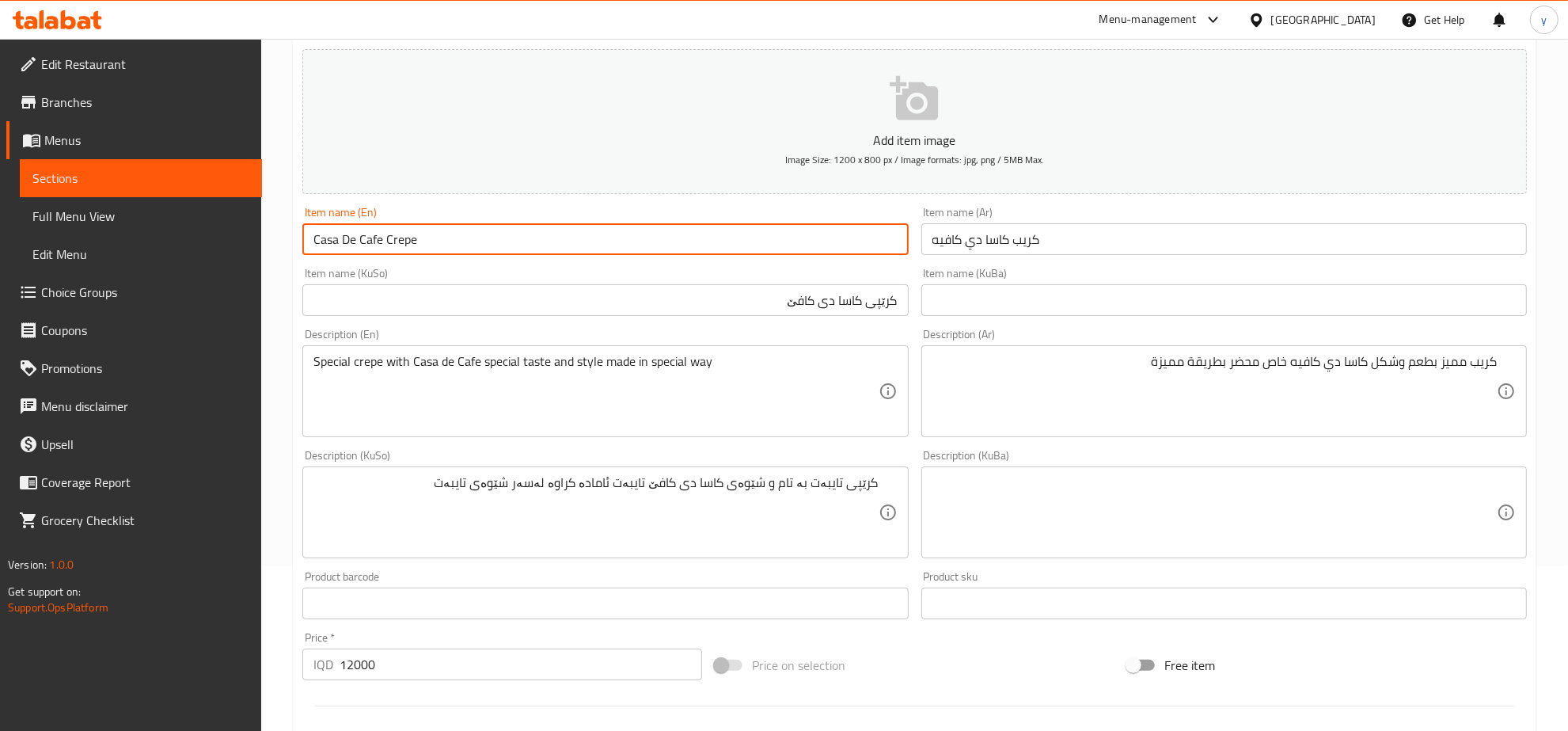
click at [413, 252] on input "Casa De Cafe Crepe" at bounding box center [606, 239] width 606 height 32
click at [469, 330] on div "Description (En) Special crepe with Casa de Cafe special taste and style made i…" at bounding box center [606, 383] width 606 height 108
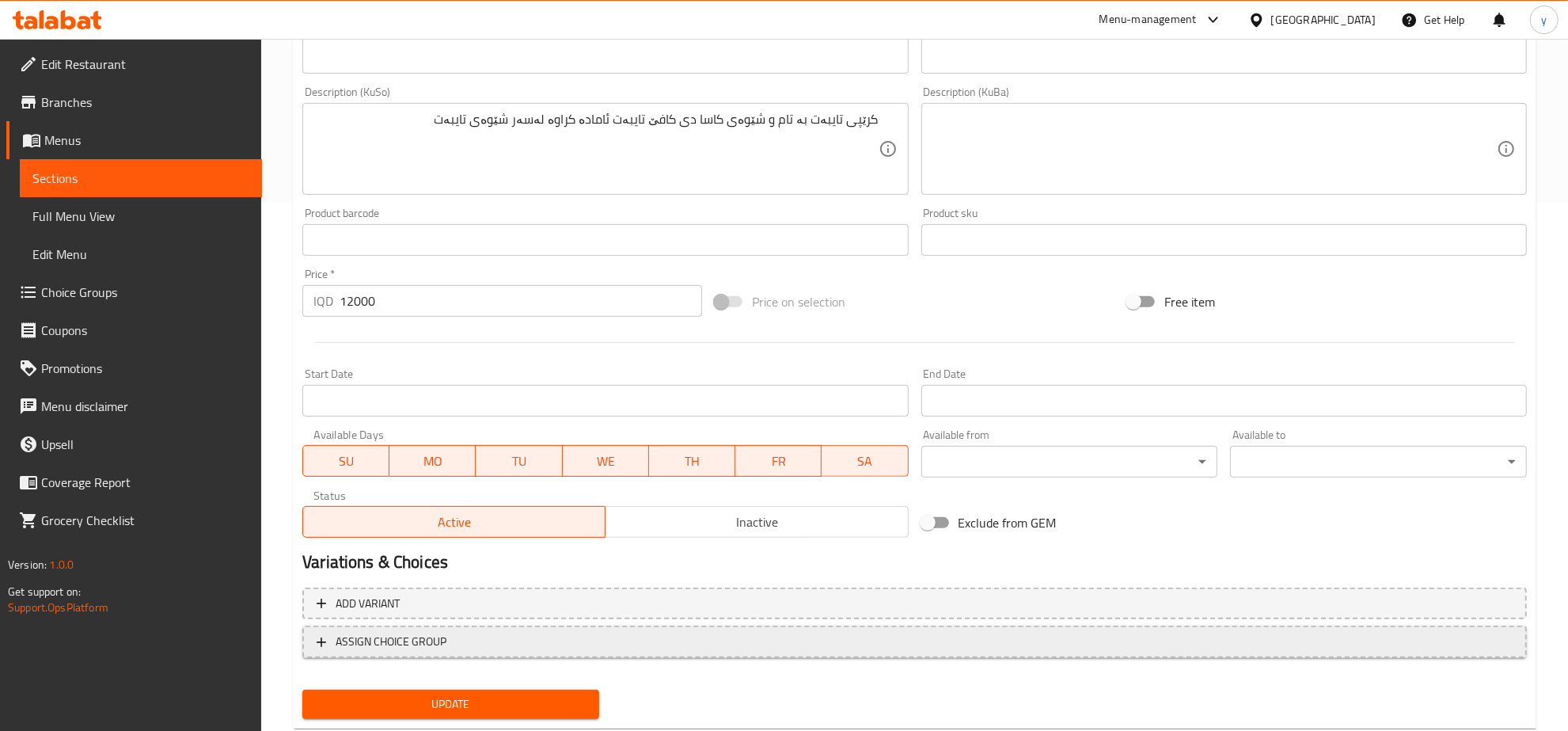
scroll to position [567, 0]
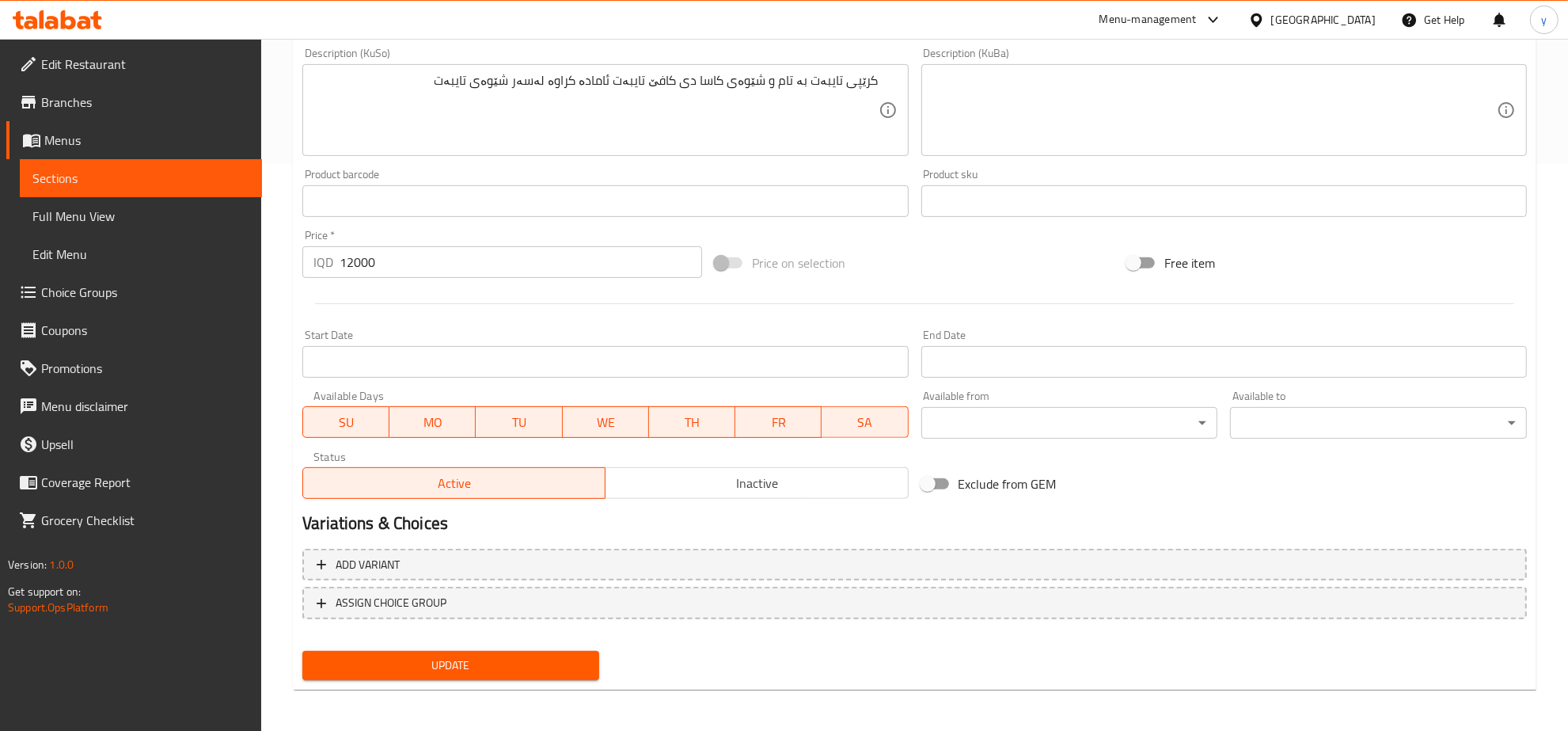
click at [429, 651] on button "Update" at bounding box center [451, 666] width 297 height 29
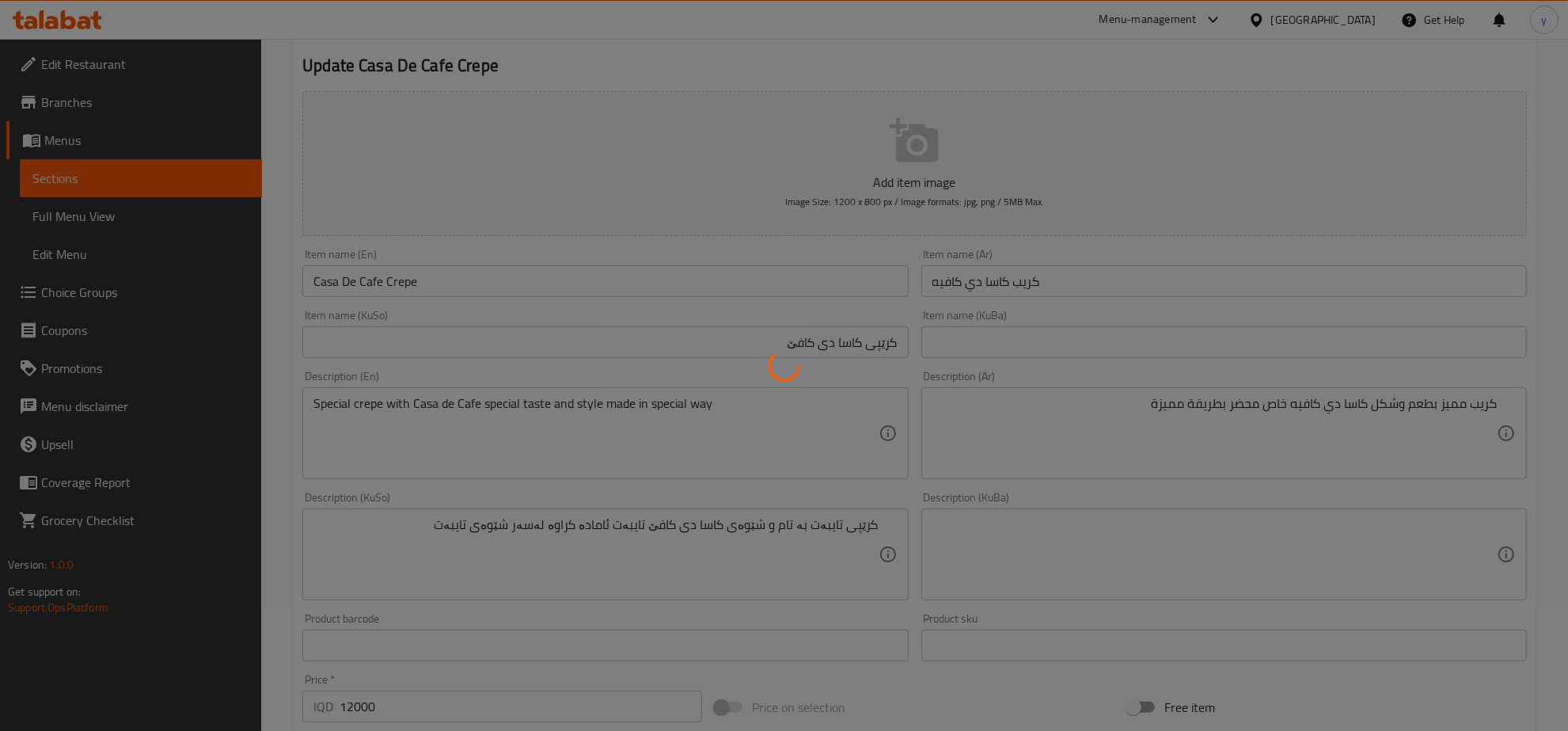
scroll to position [0, 0]
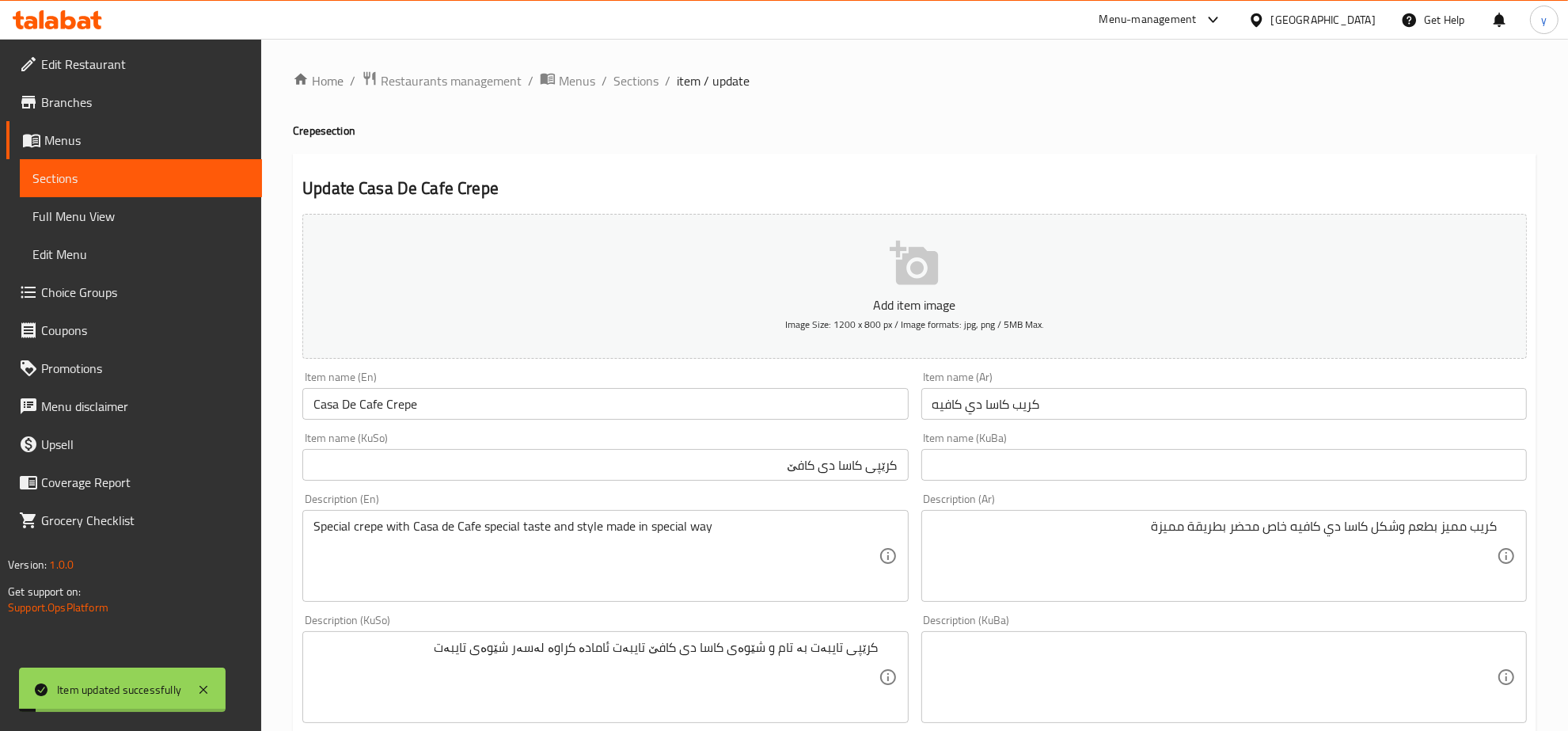
click at [632, 67] on div "Home / Restaurants management / Menus / Sections / item / update Crepe section …" at bounding box center [915, 670] width 1307 height 1263
click at [632, 71] on span "Sections" at bounding box center [636, 81] width 45 height 19
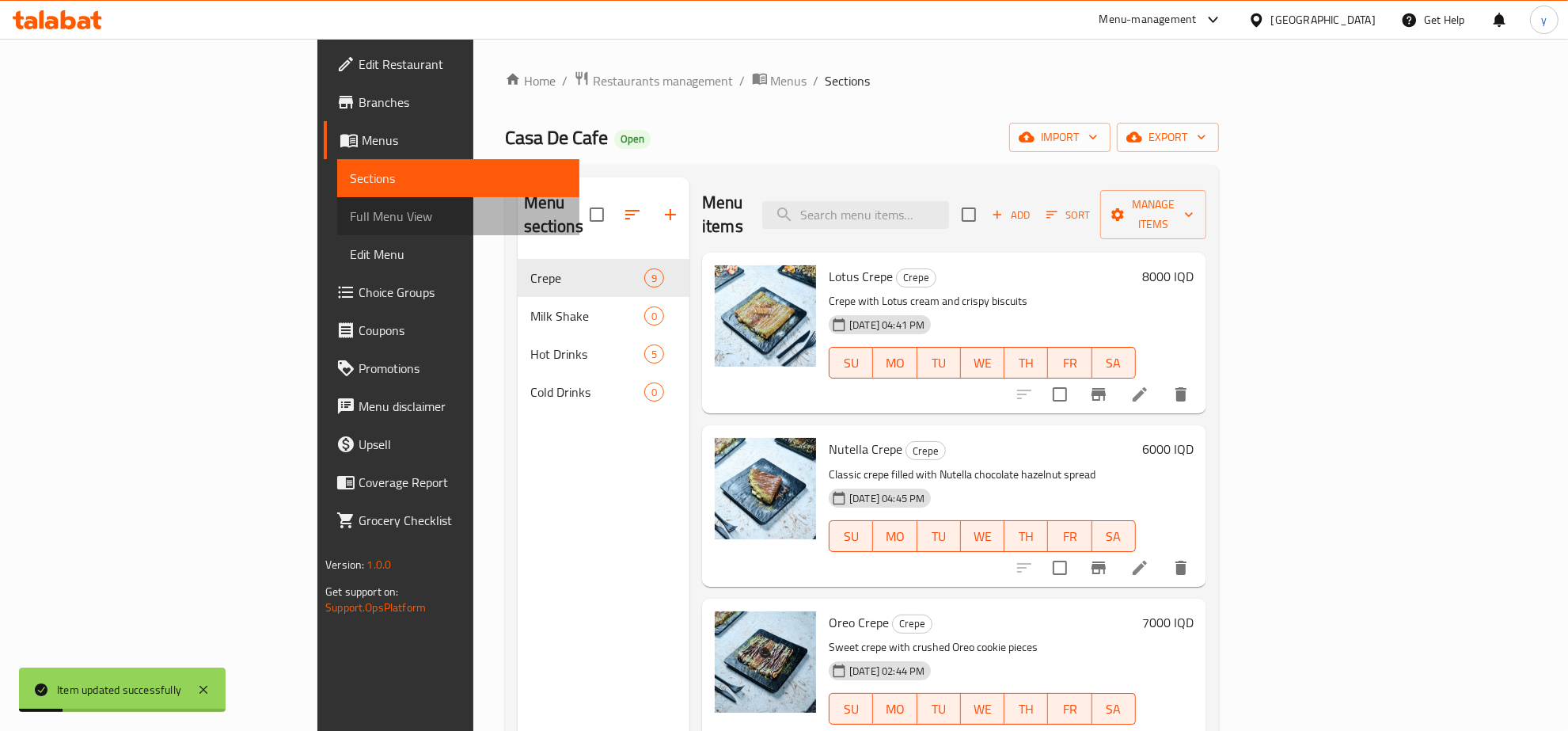
click at [350, 211] on span "Full Menu View" at bounding box center [458, 216] width 217 height 19
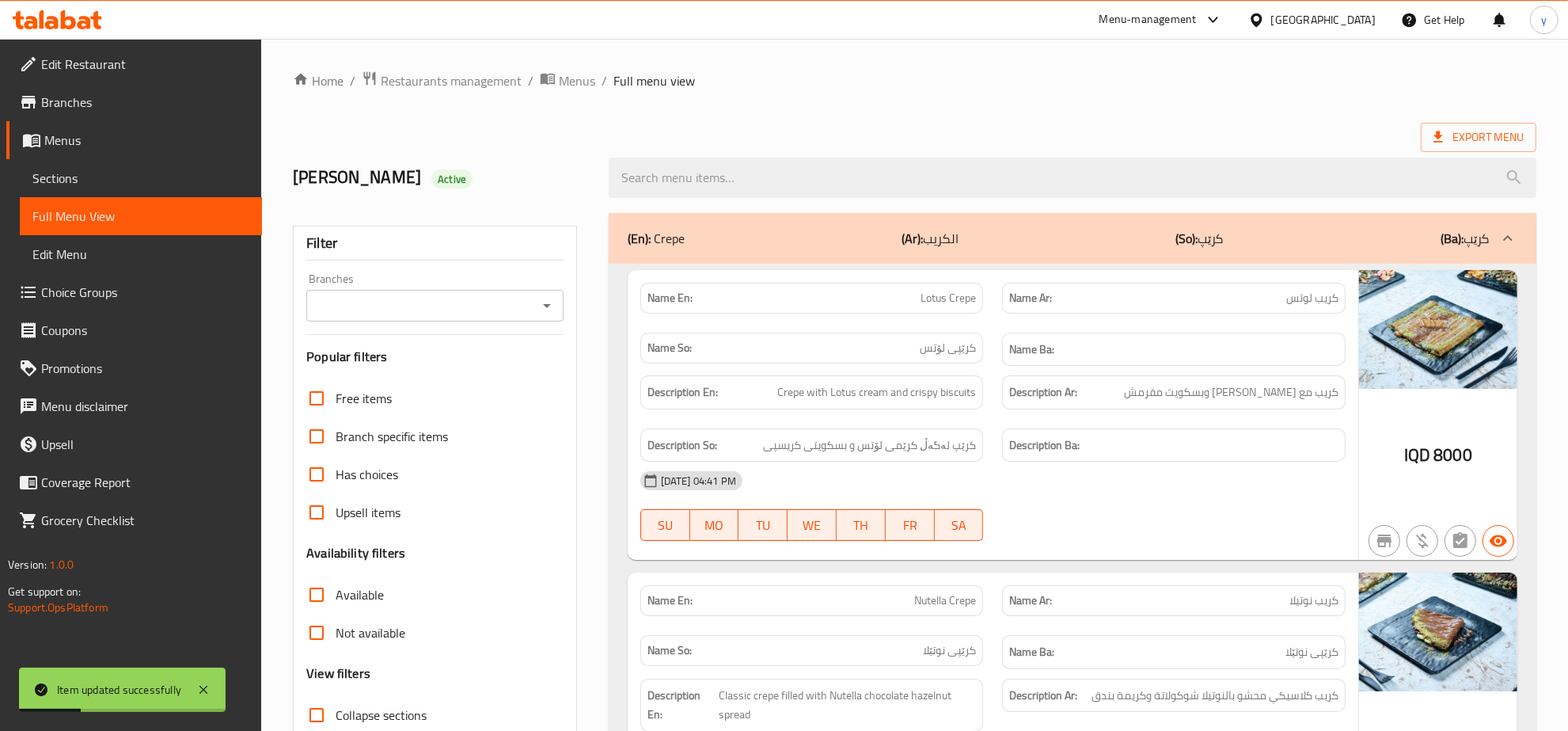
click at [871, 202] on div at bounding box center [1072, 178] width 947 height 60
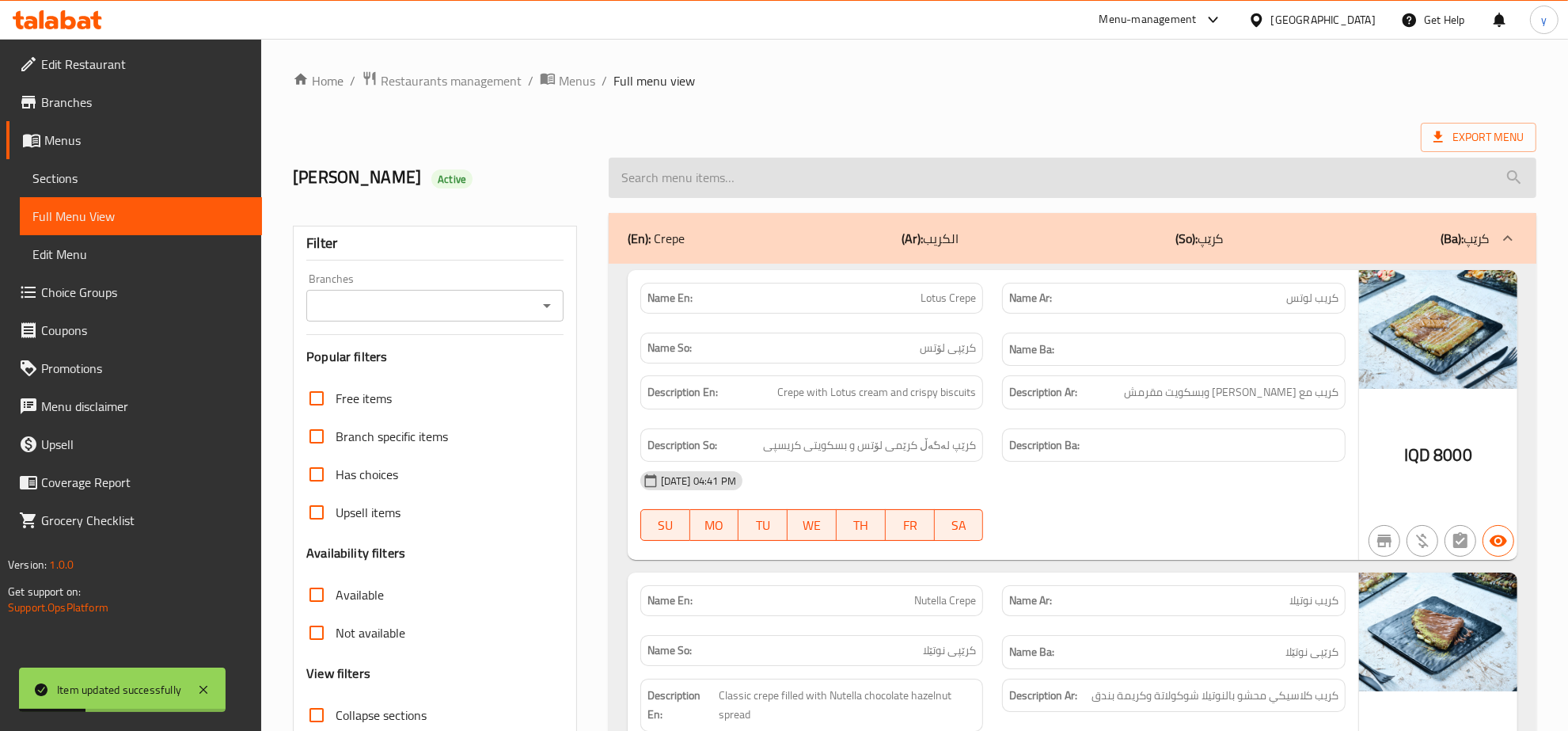
click at [860, 188] on input "search" at bounding box center [1072, 178] width 927 height 41
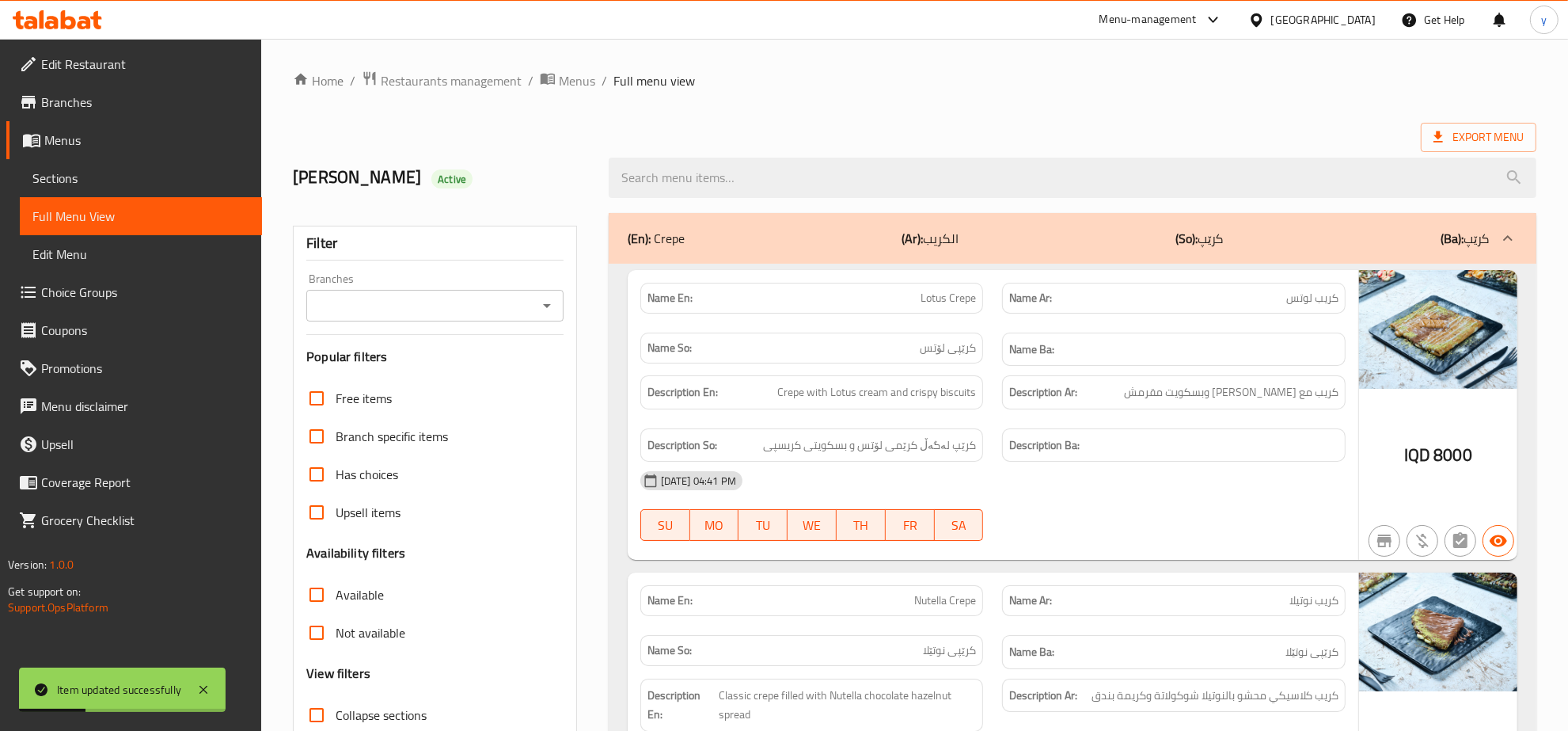
paste input "Casa De Cafe Crepe"
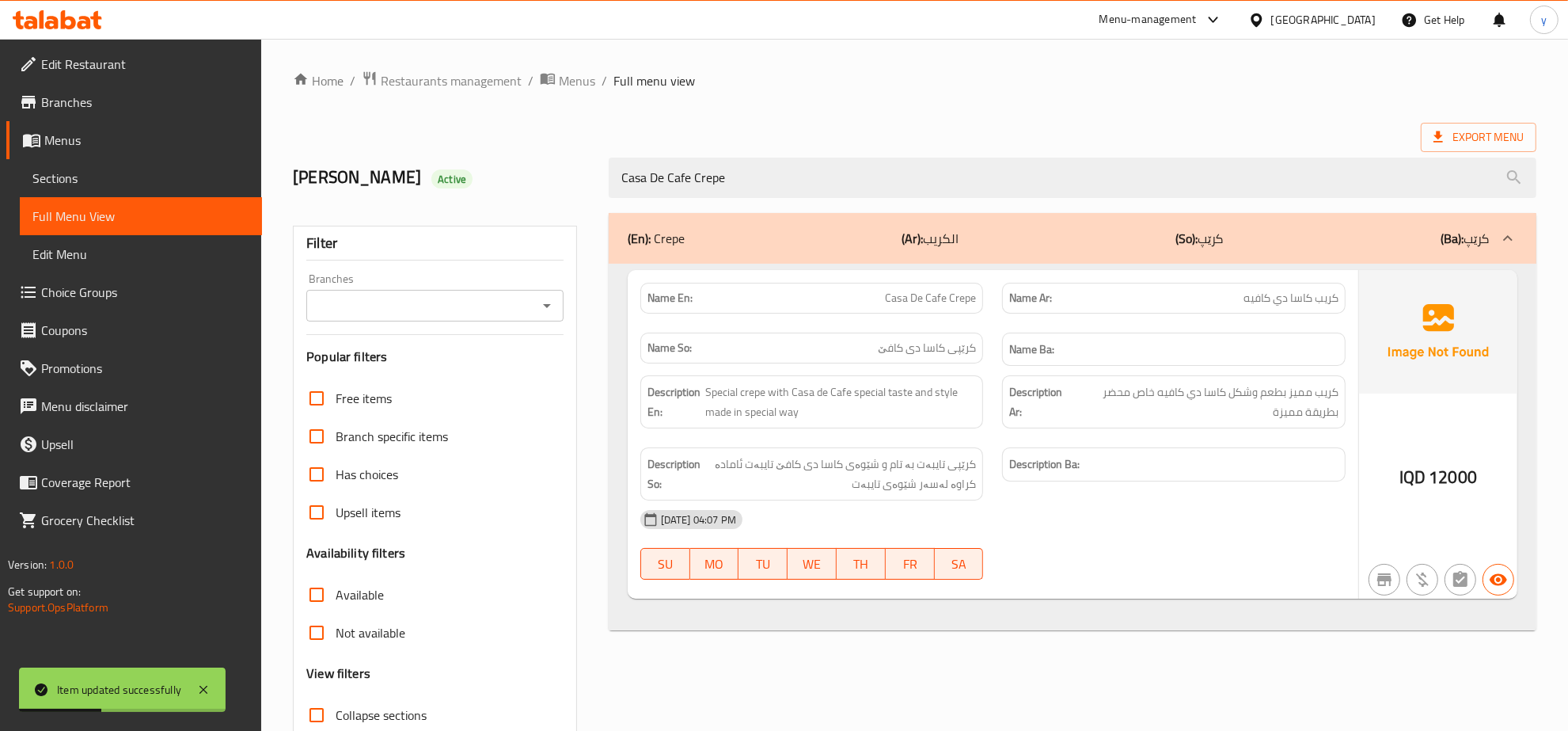
click at [544, 301] on icon "Open" at bounding box center [547, 306] width 19 height 19
type input "Casa De Cafe Crepe"
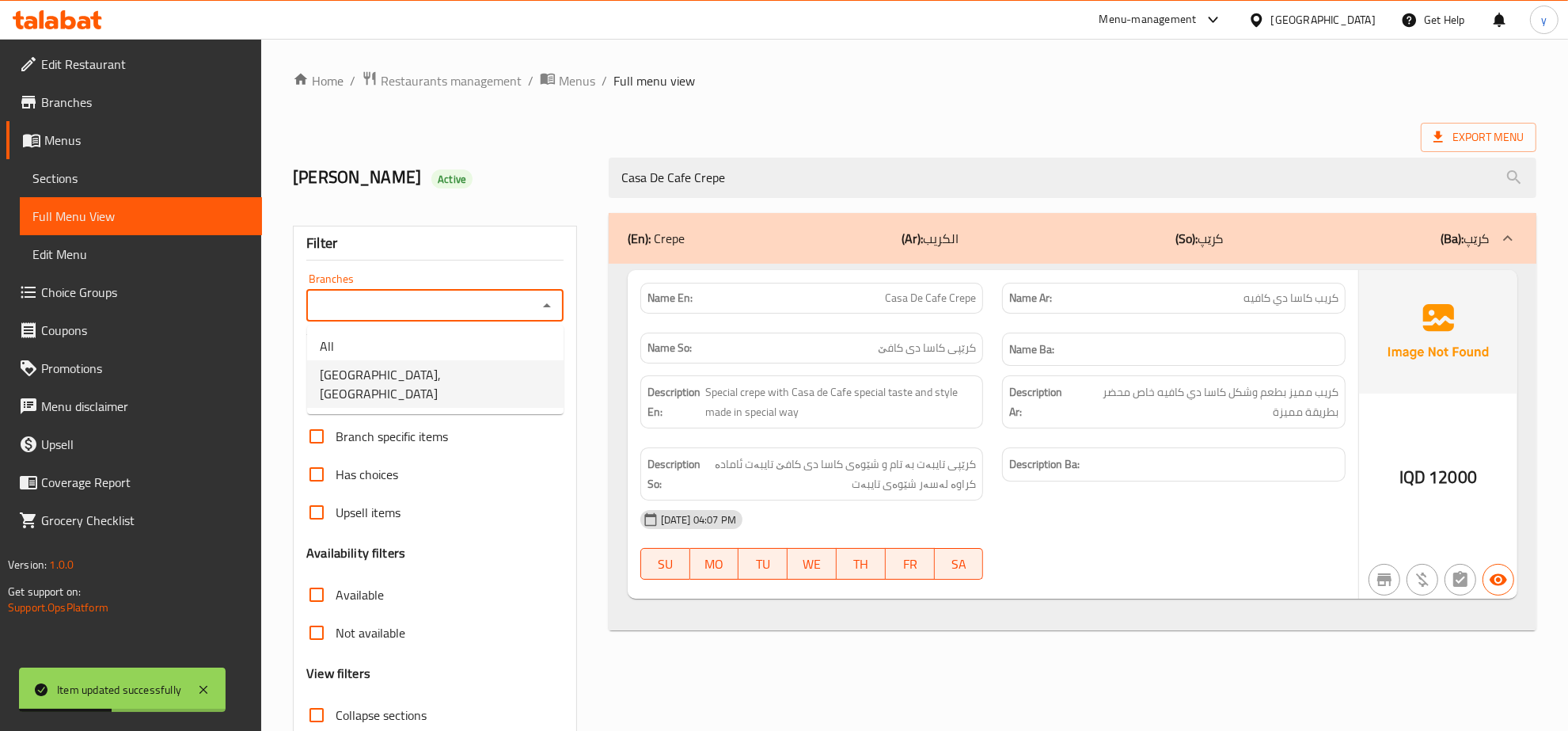
click at [432, 366] on span "Casa De Cafe, Vital City" at bounding box center [435, 384] width 231 height 38
type input "Casa De Cafe, Vital City"
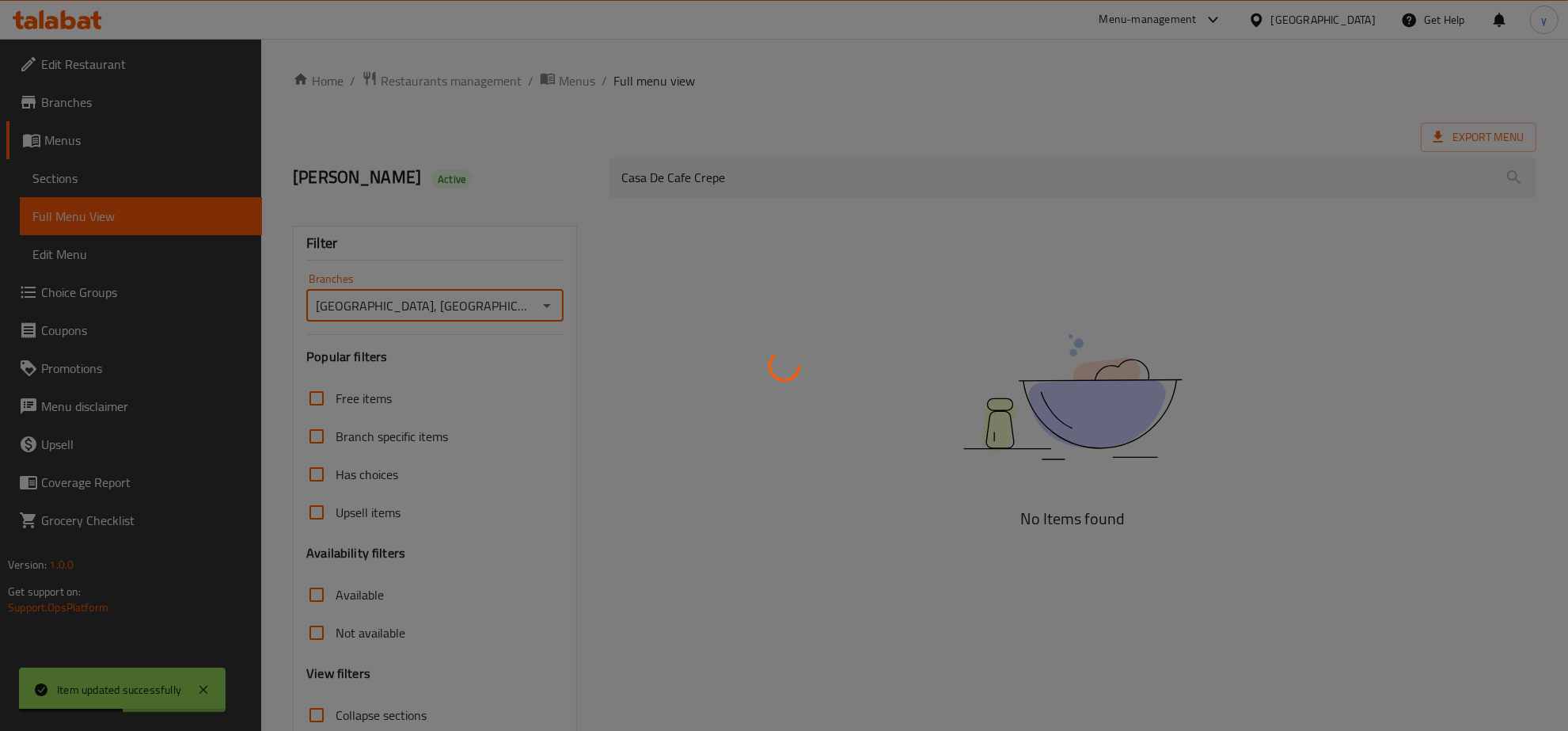
scroll to position [112, 0]
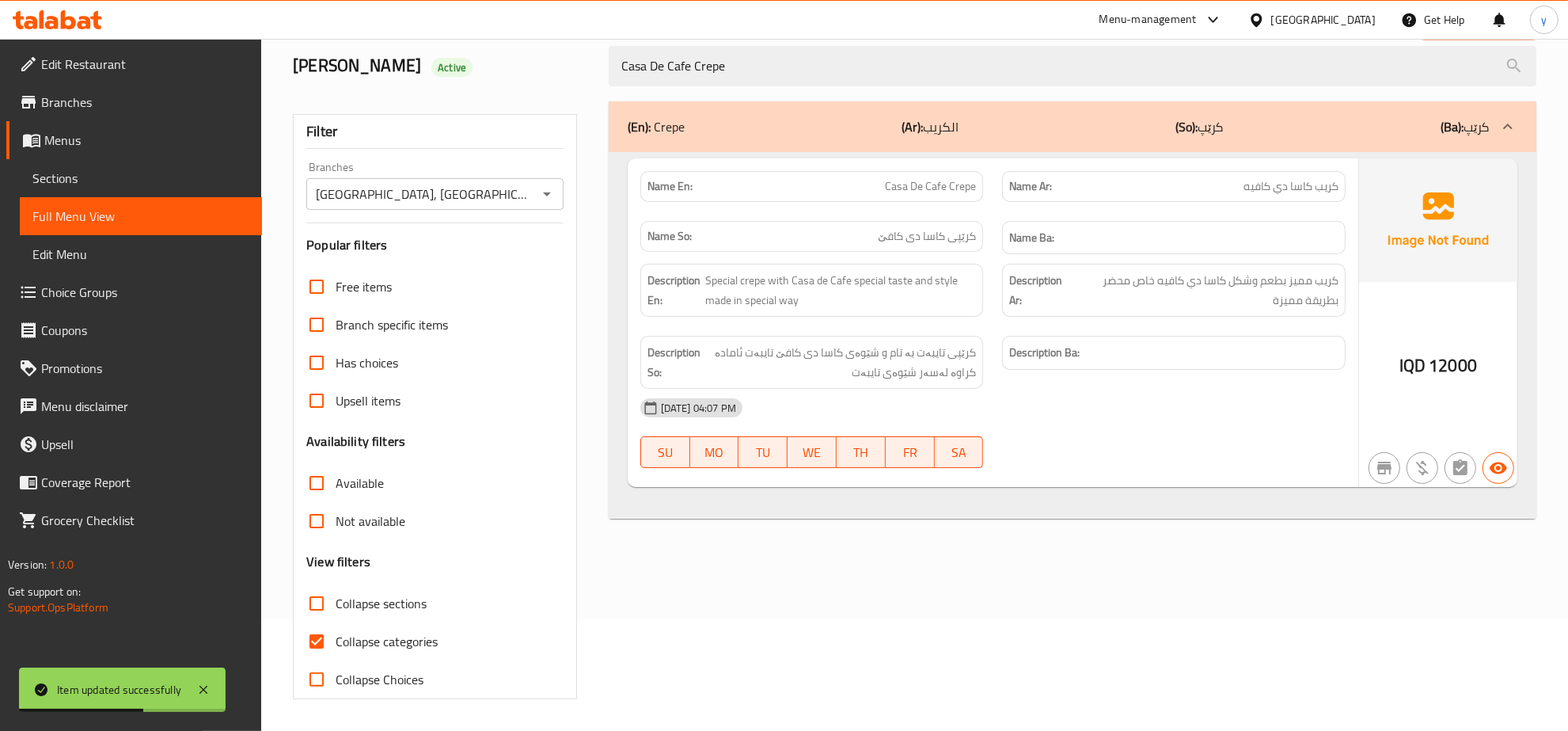
click at [327, 638] on div "Home / Restaurants management / Menus / Full menu view Export Menu Mohammed Alz…" at bounding box center [915, 328] width 1244 height 741
click at [327, 638] on input "Collapse categories" at bounding box center [317, 642] width 38 height 38
checkbox input "false"
click at [210, 683] on icon at bounding box center [203, 690] width 19 height 19
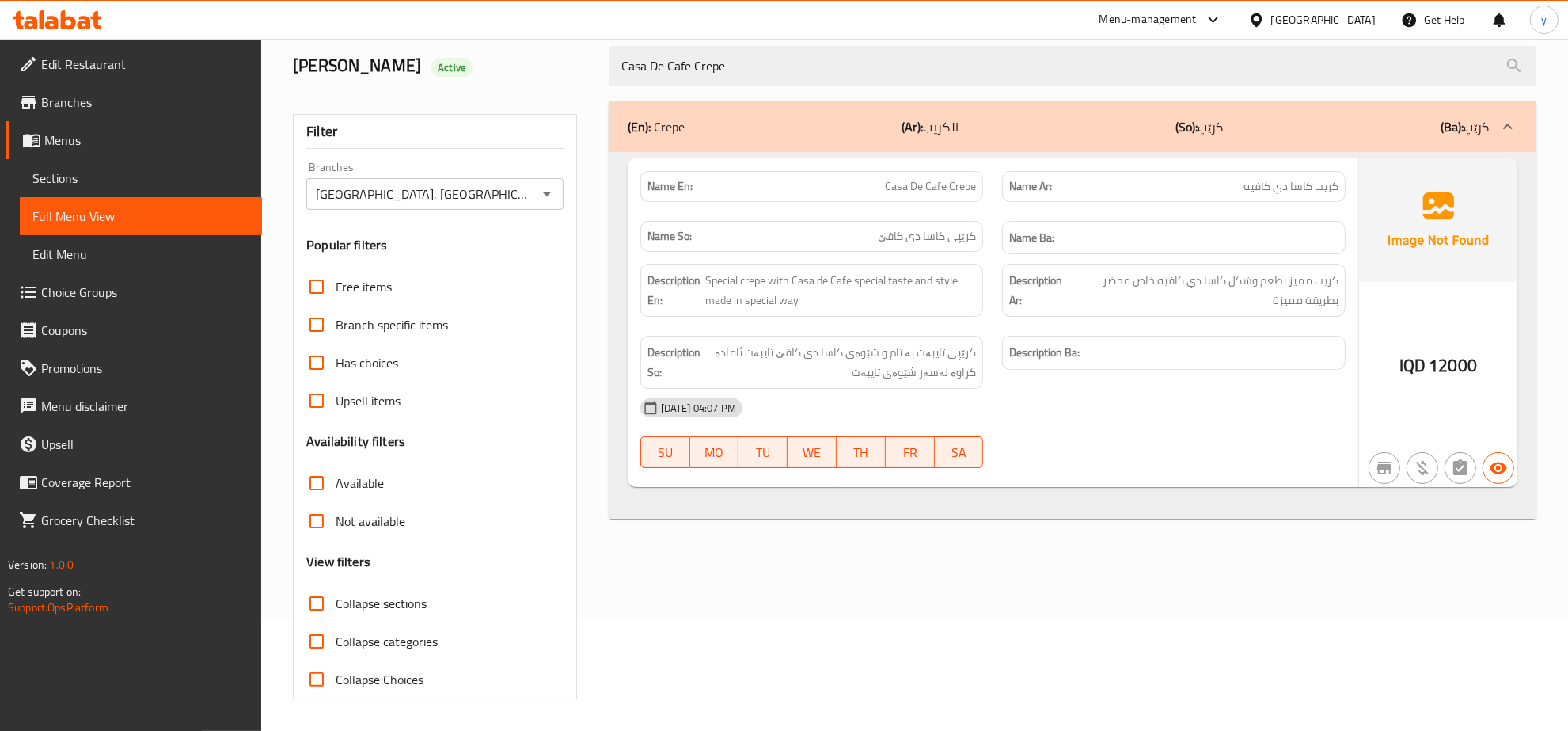
click at [61, 10] on icon at bounding box center [57, 20] width 89 height 19
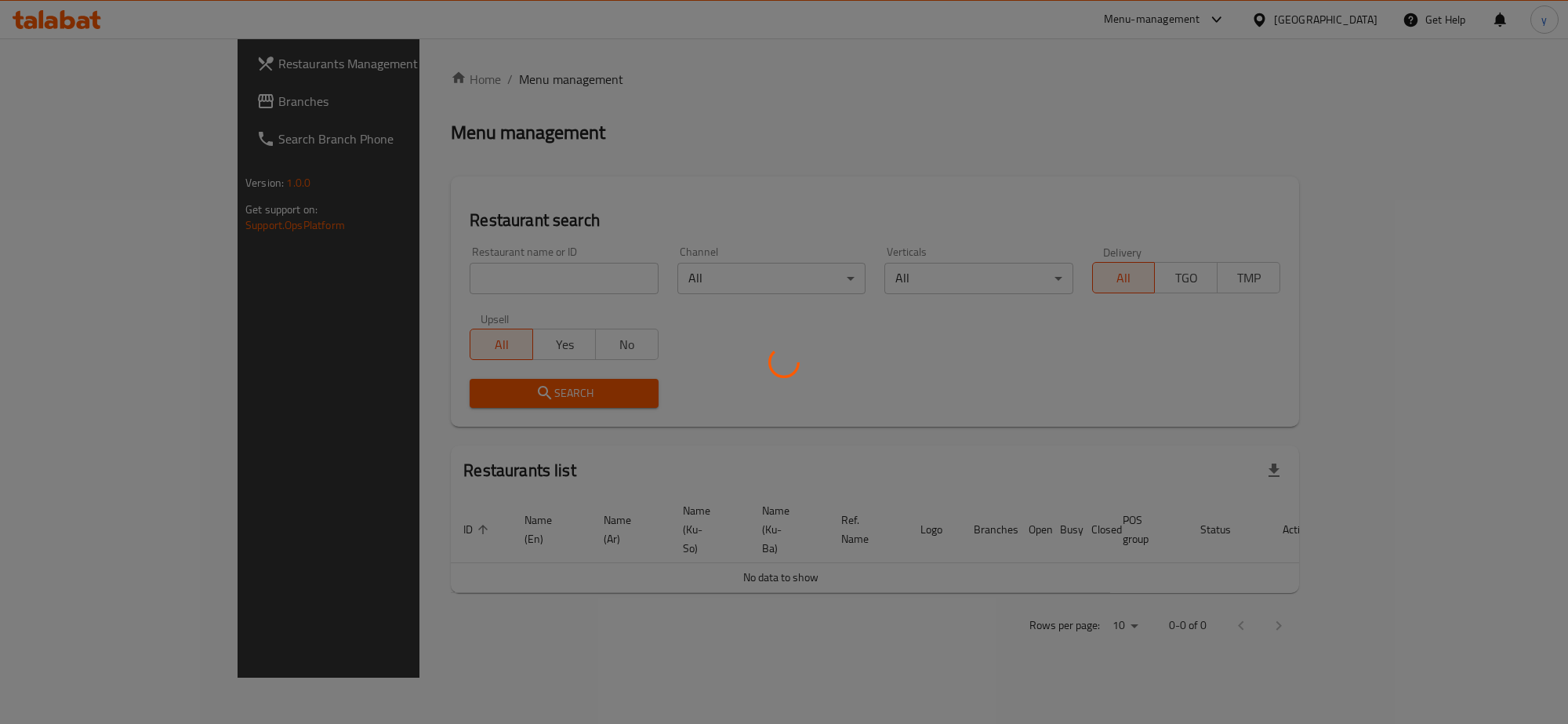
click at [455, 268] on div at bounding box center [784, 362] width 1568 height 724
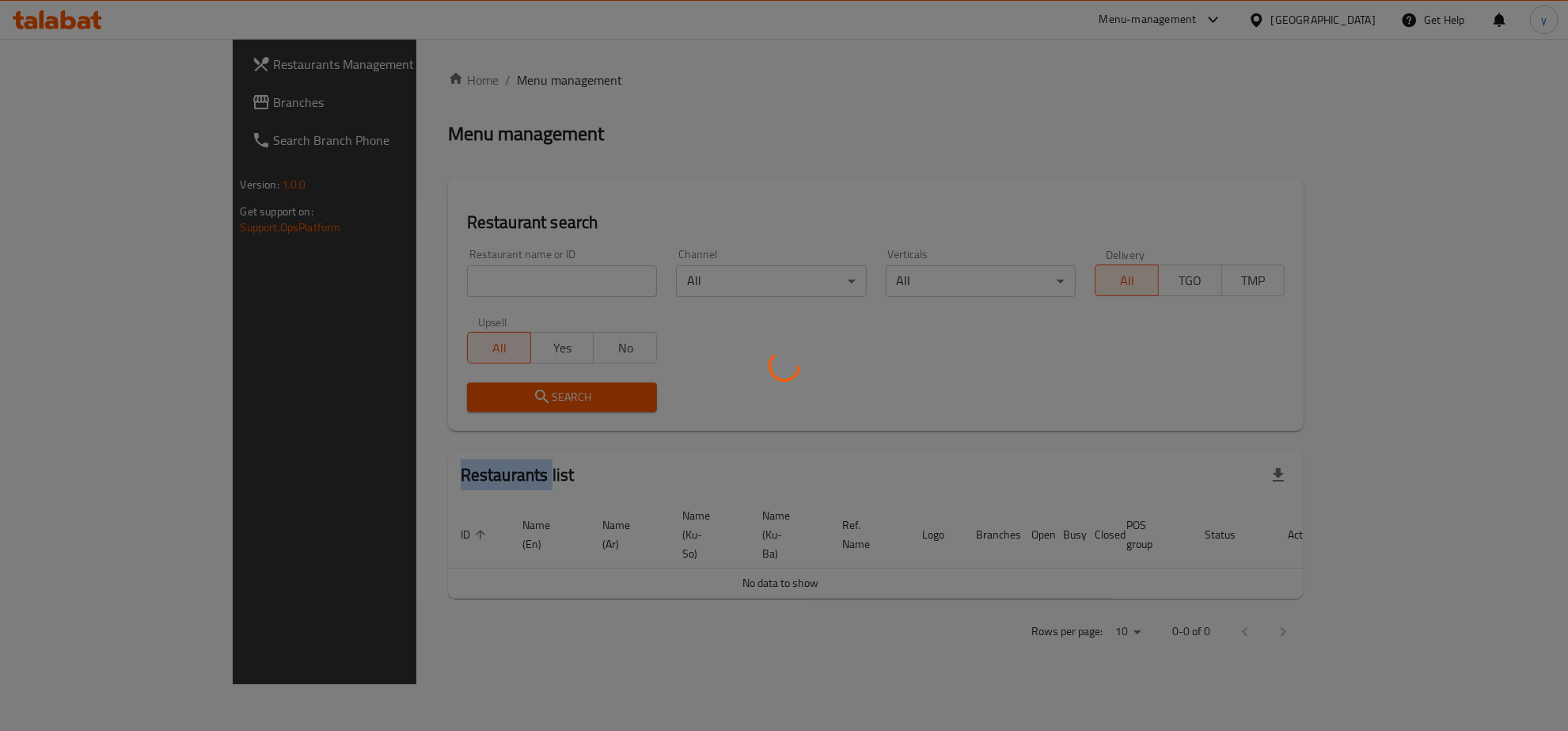
click at [459, 270] on div at bounding box center [784, 365] width 1568 height 731
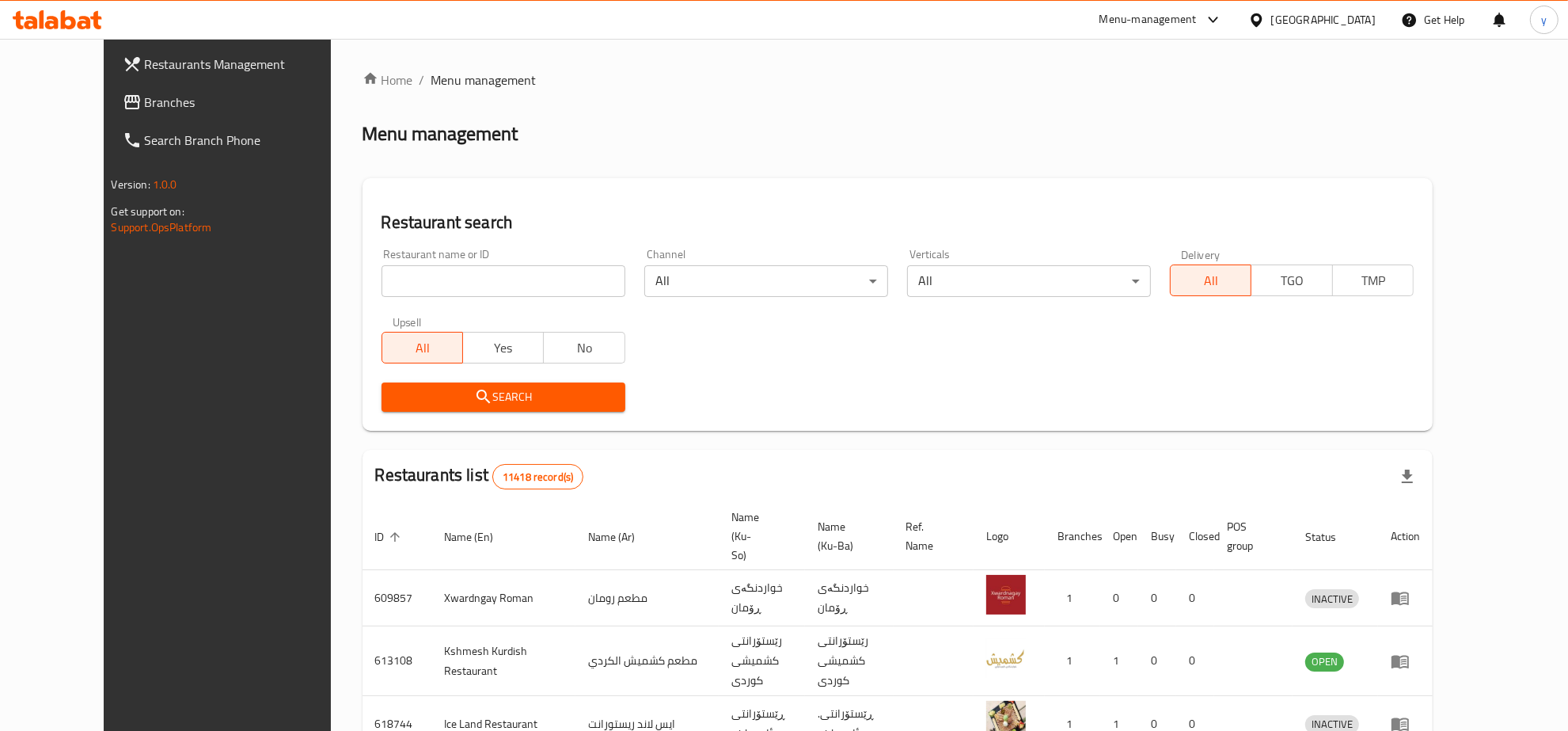
drag, startPoint x: 459, startPoint y: 270, endPoint x: 457, endPoint y: 278, distance: 8.2
click at [459, 270] on input "search" at bounding box center [504, 281] width 244 height 32
paste input "775422"
type input "775422"
click at [190, 111] on span "Branches" at bounding box center [249, 102] width 208 height 19
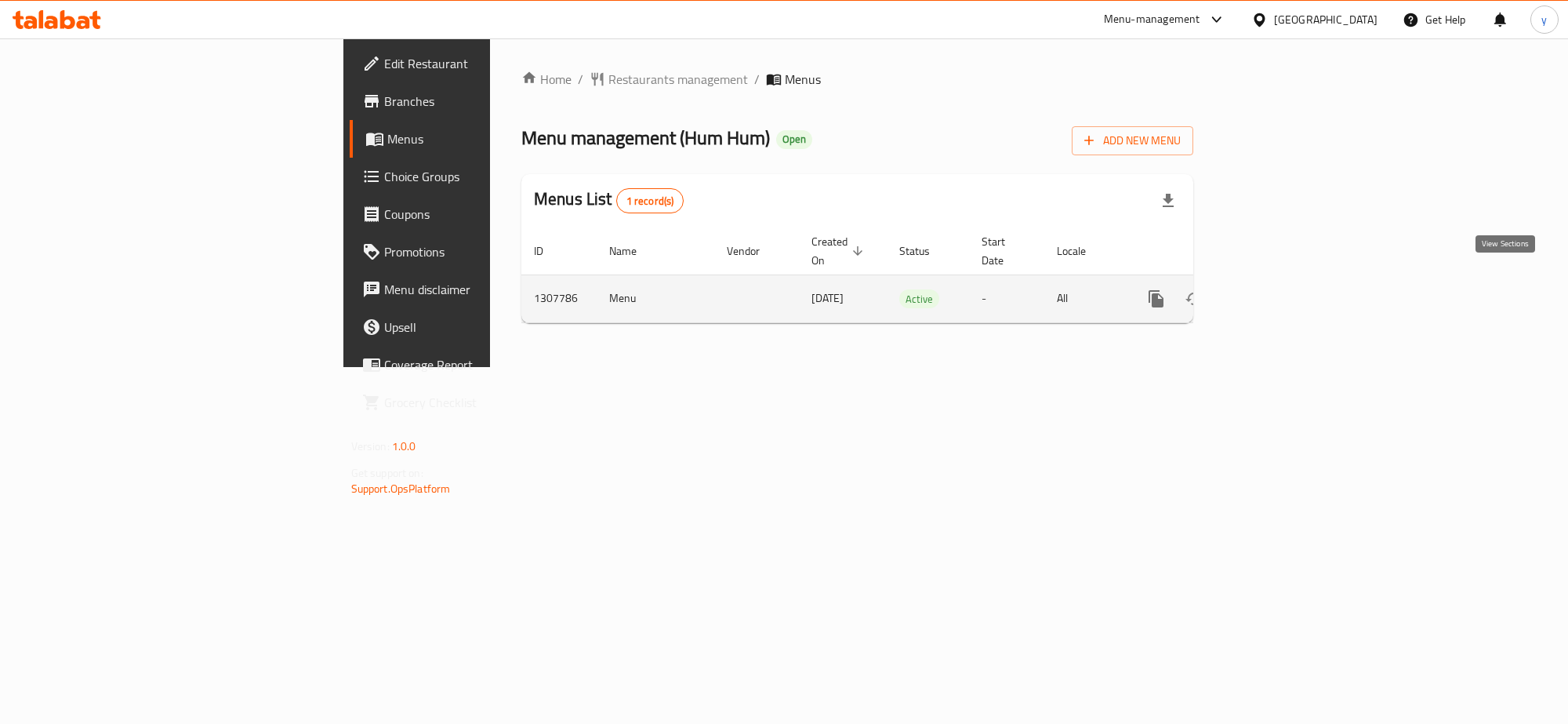
click at [1288, 296] on link "enhanced table" at bounding box center [1270, 299] width 38 height 38
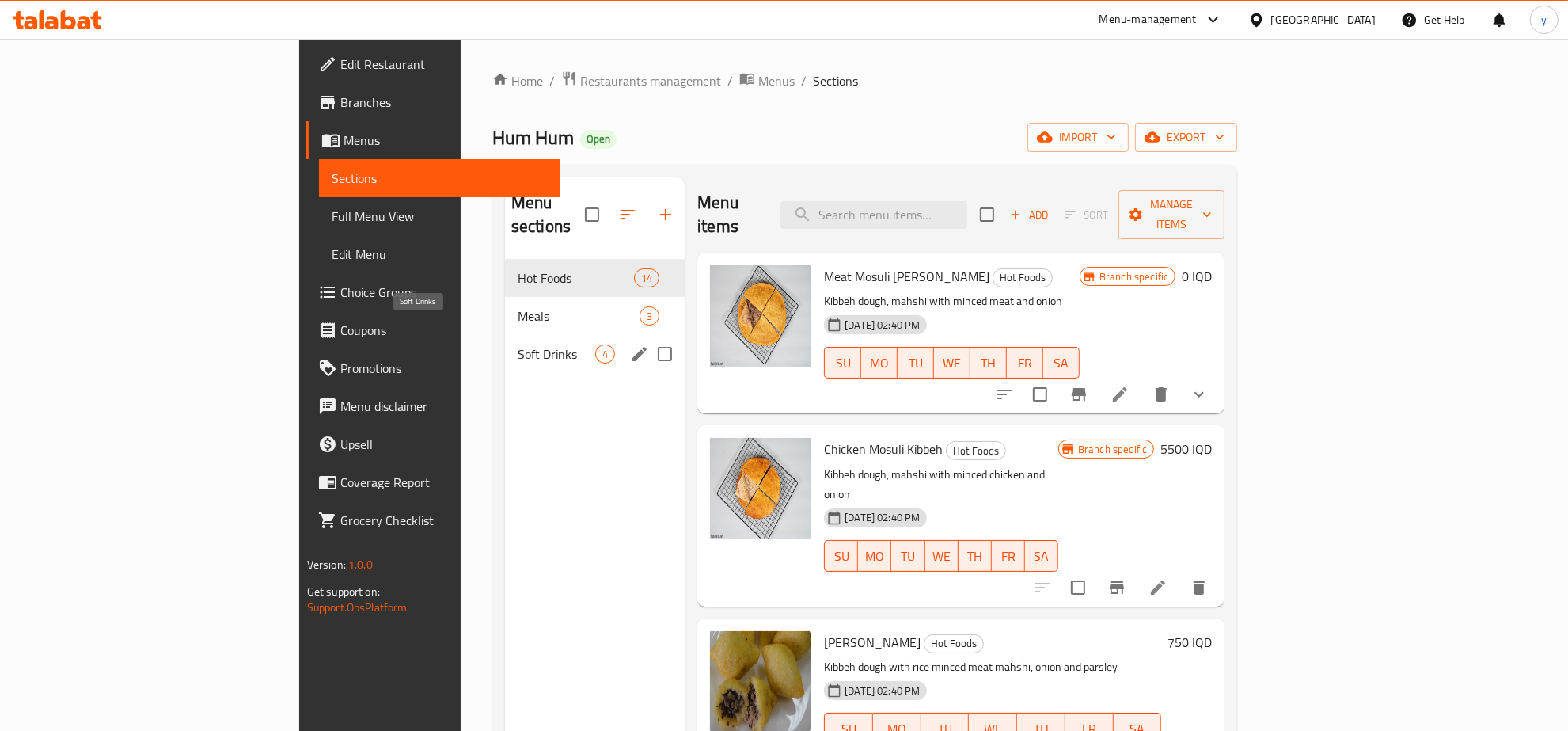
click at [518, 344] on span "Soft Drinks" at bounding box center [556, 354] width 77 height 19
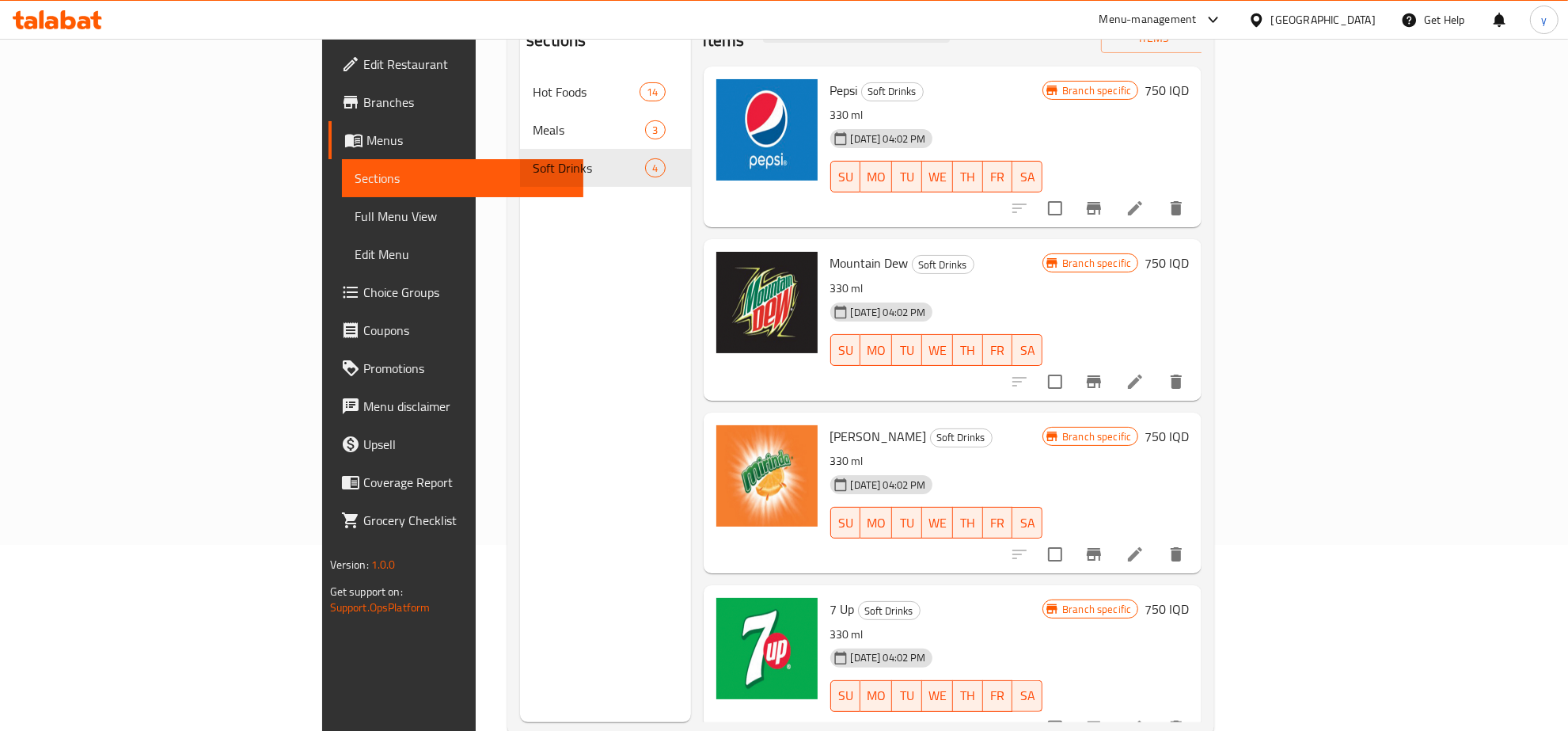
scroll to position [222, 0]
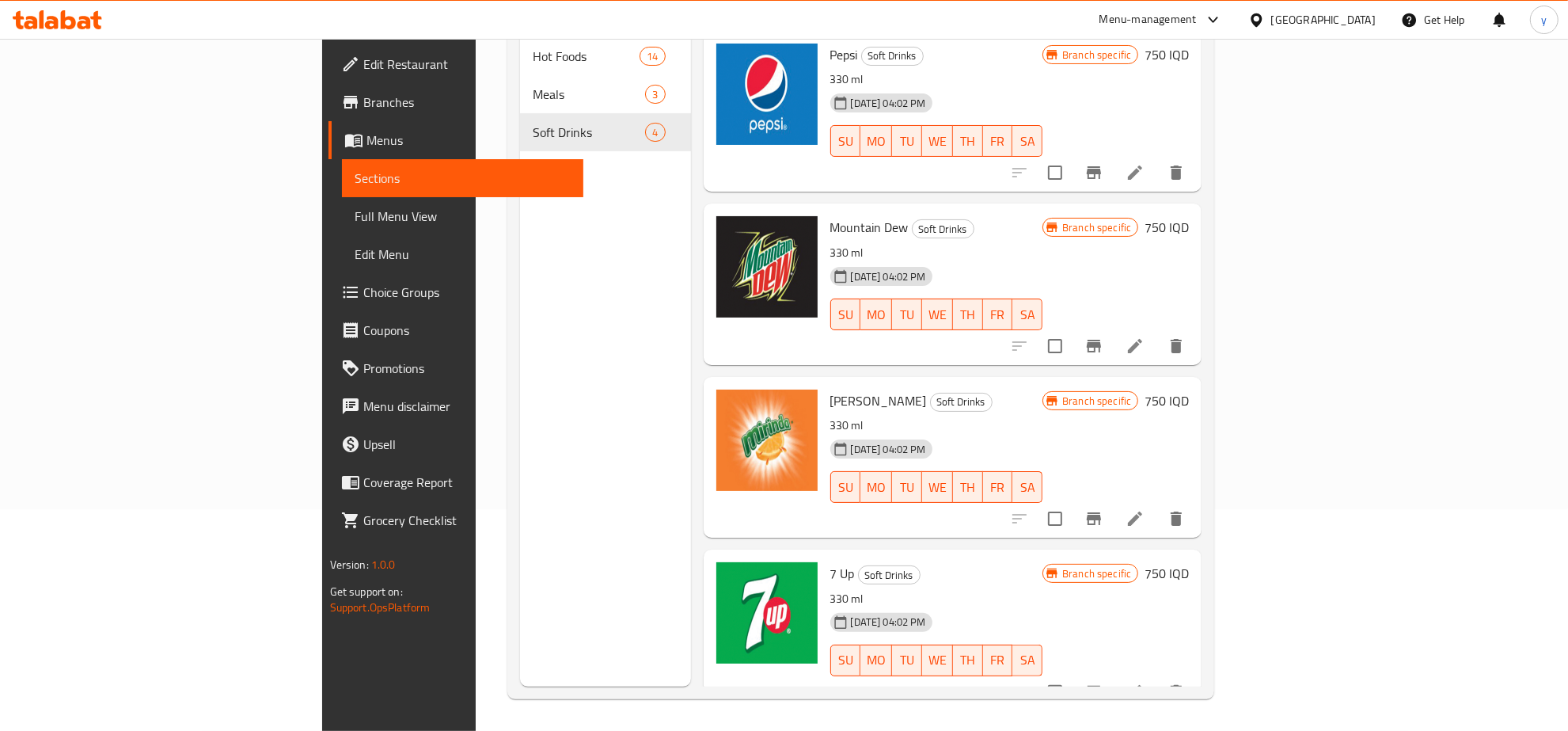
click at [1145, 163] on icon at bounding box center [1135, 173] width 19 height 19
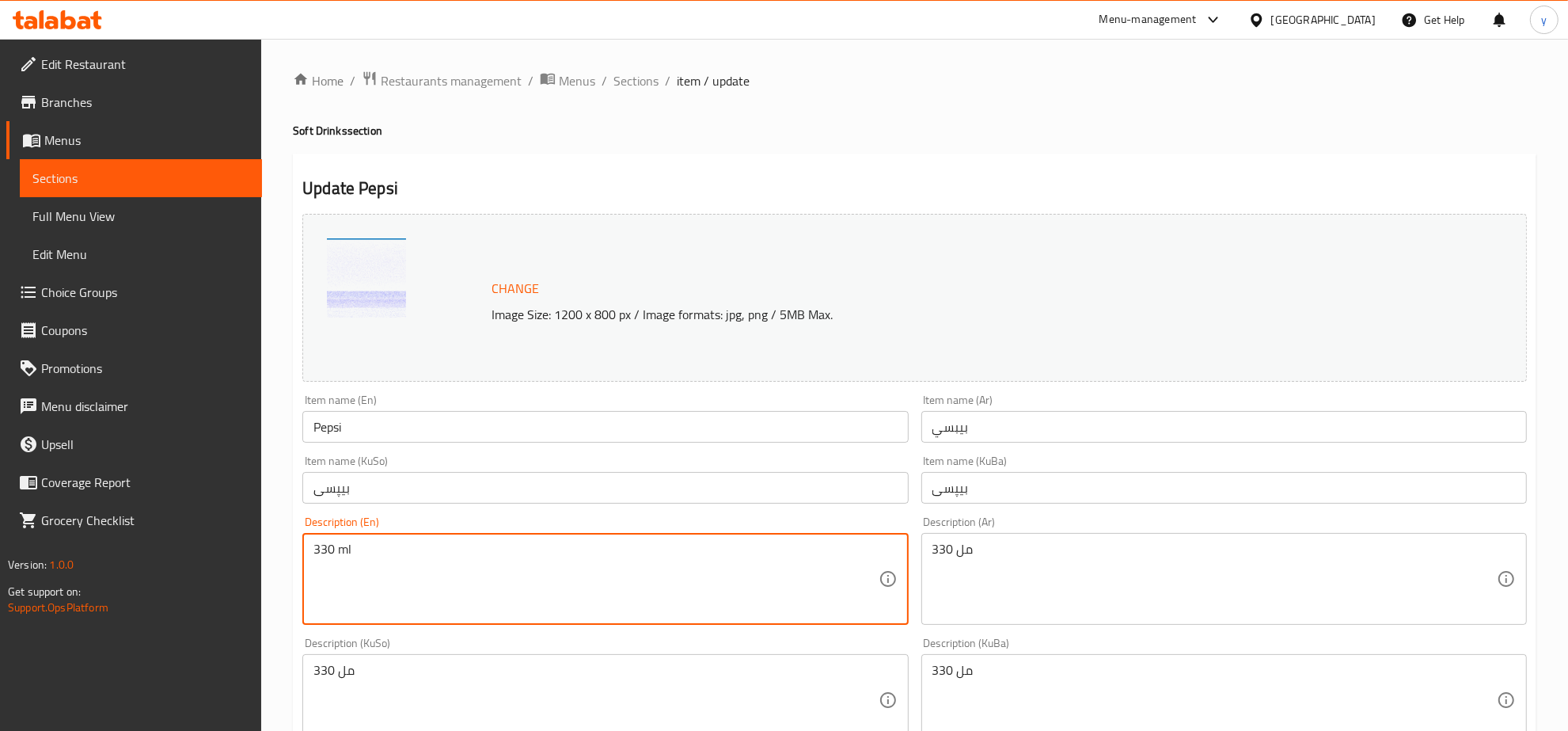
click at [705, 554] on textarea "330 ml" at bounding box center [595, 580] width 564 height 75
paste textarea "Soft Drink"
type textarea "Soft Drink"
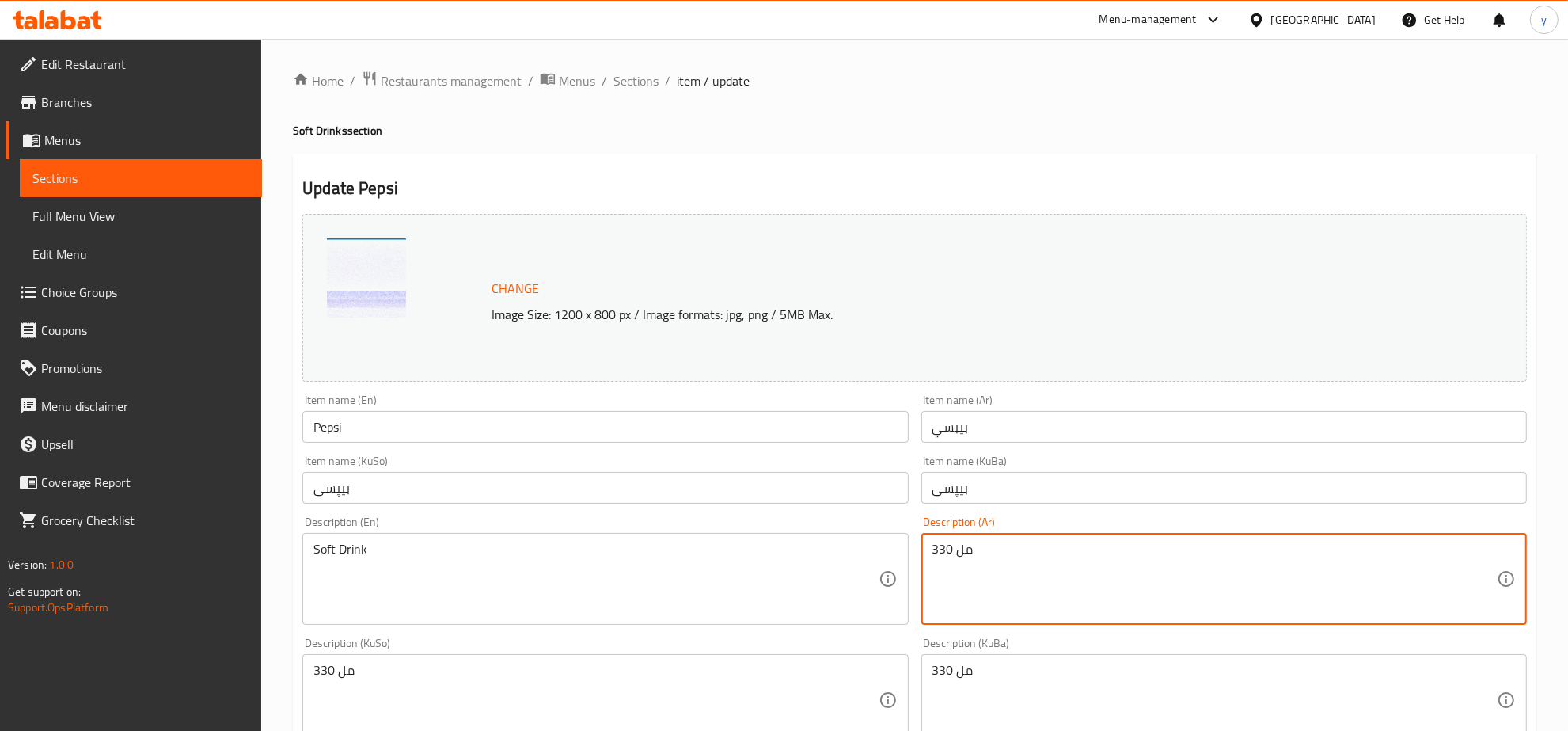
click at [970, 575] on textarea "330 مل" at bounding box center [1214, 580] width 564 height 75
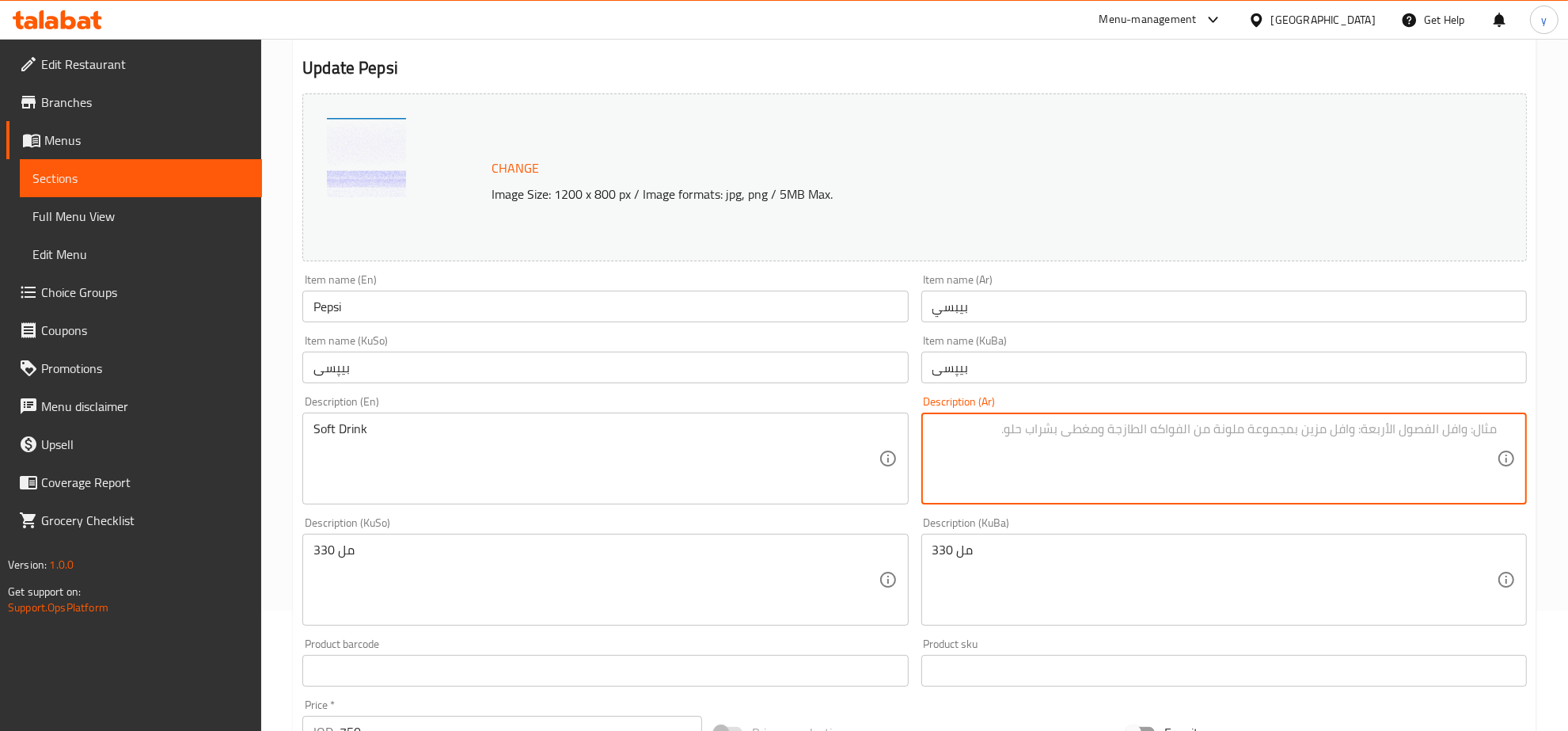
scroll to position [165, 0]
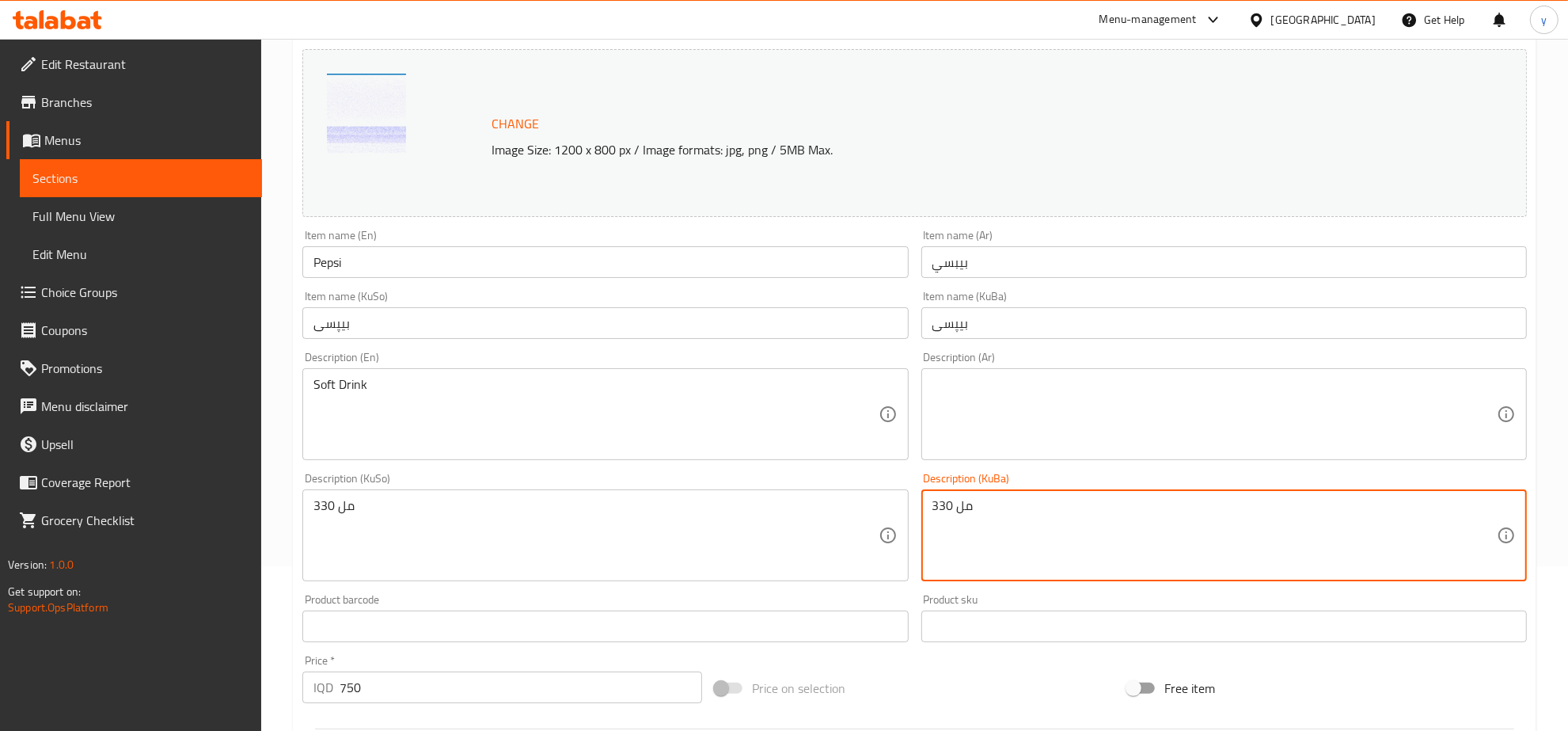
click at [1035, 517] on textarea "330 مل" at bounding box center [1214, 536] width 564 height 75
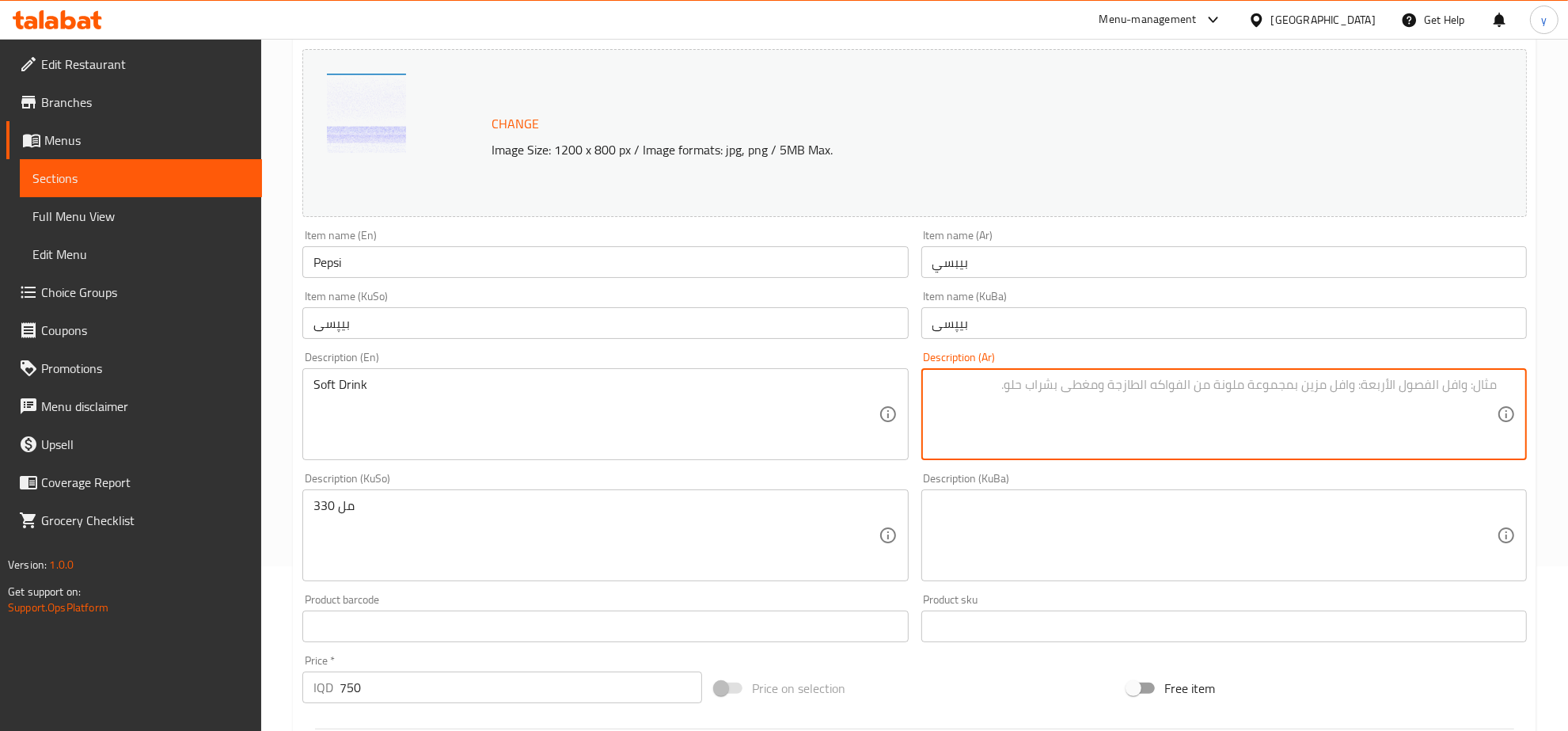
click at [1118, 441] on textarea at bounding box center [1214, 415] width 564 height 75
click at [1244, 441] on textarea at bounding box center [1214, 415] width 564 height 75
click at [1253, 438] on textarea at bounding box center [1214, 415] width 564 height 75
type textarea "مشروب غازي"
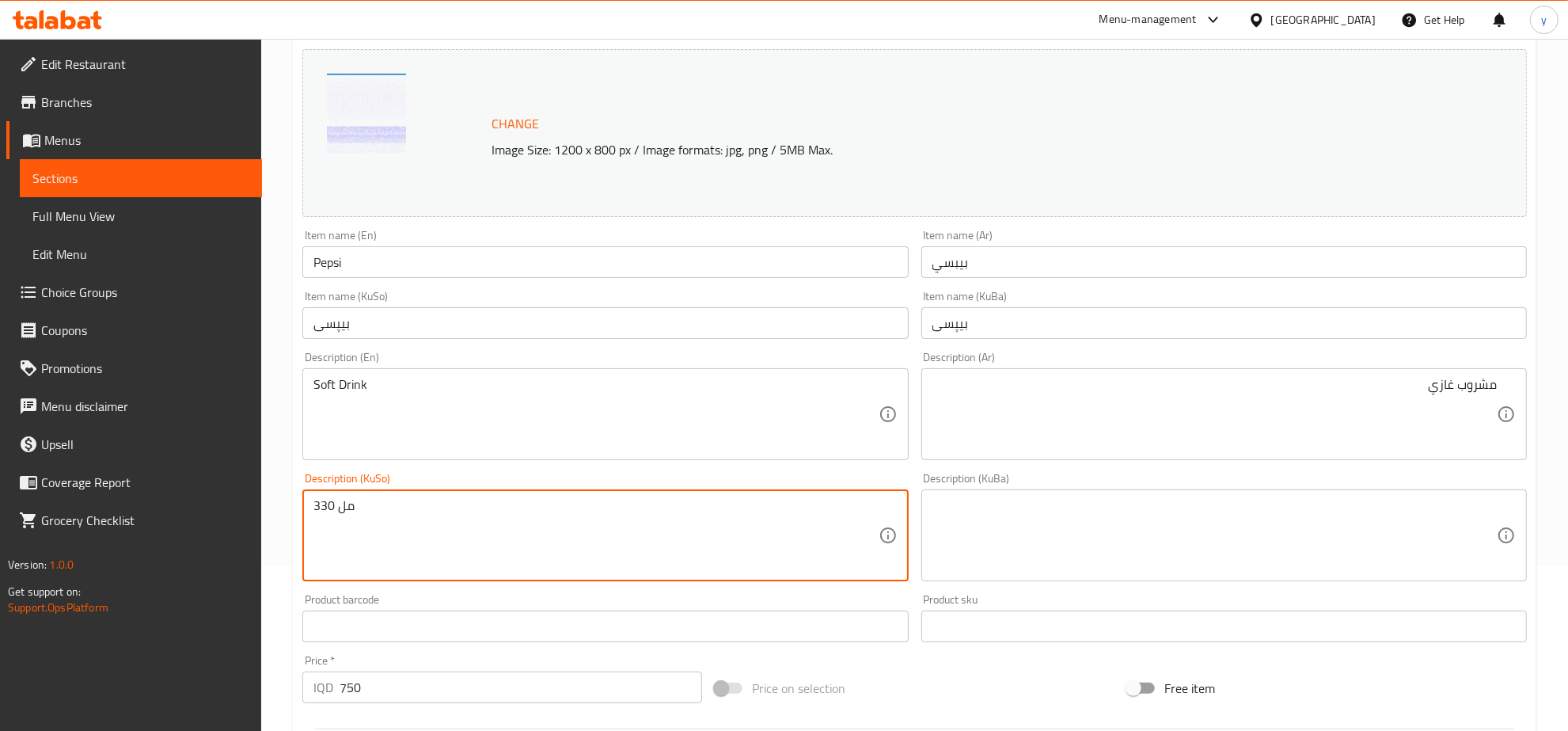
click at [631, 543] on textarea "330 مل" at bounding box center [595, 536] width 564 height 75
type textarea "خواردنەوەی گازی"
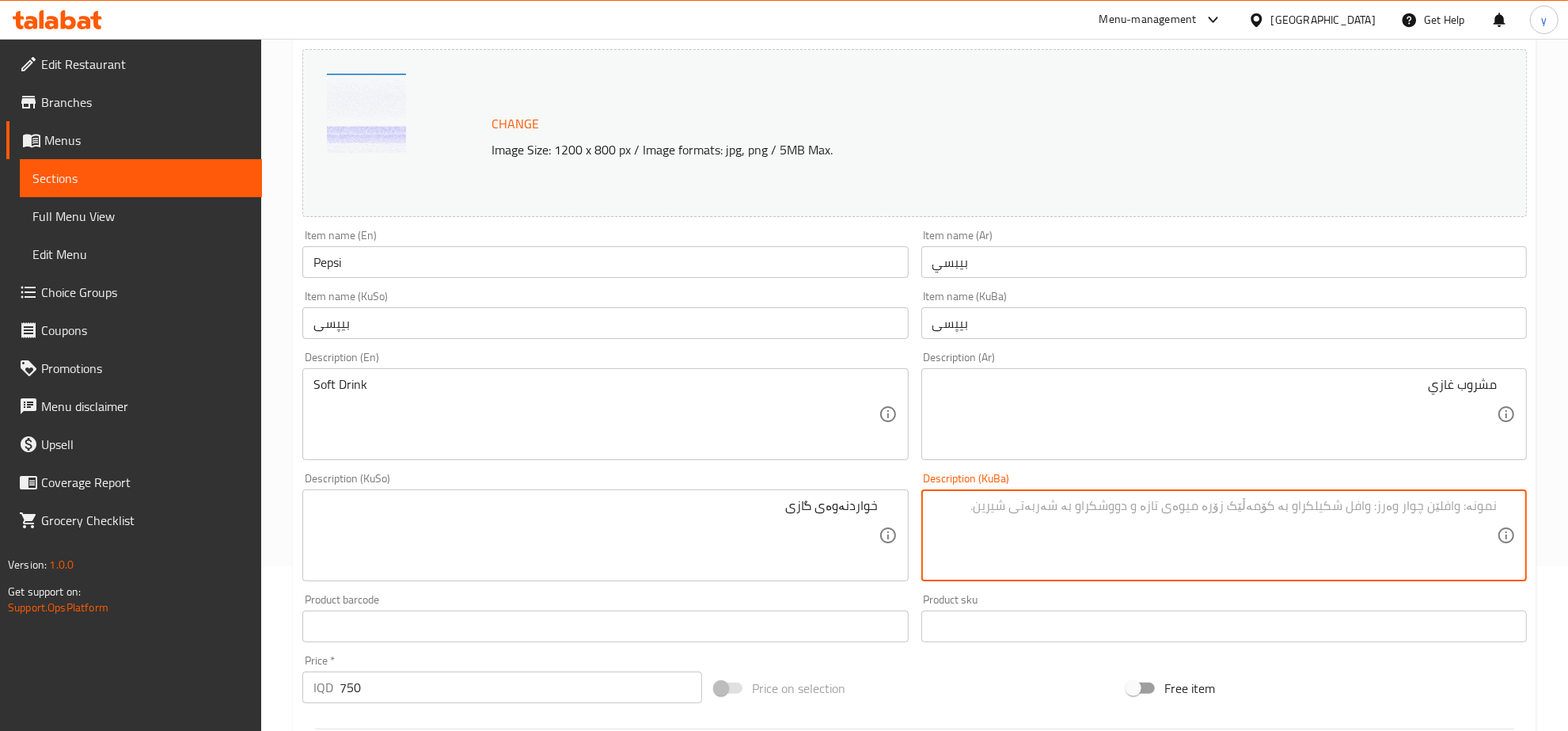
click at [948, 525] on textarea at bounding box center [1214, 536] width 564 height 75
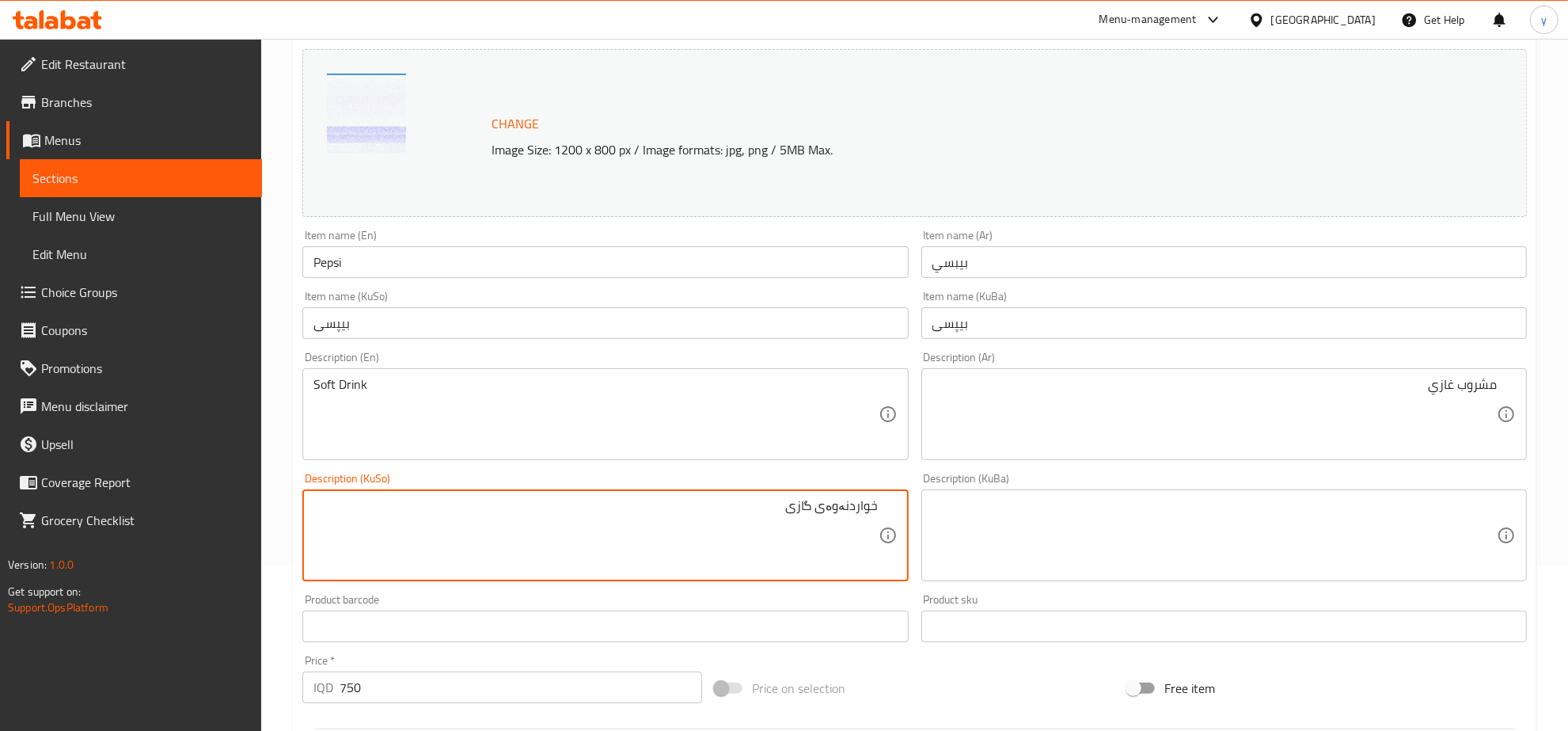
click at [841, 512] on textarea "خواردنەوەی گازی" at bounding box center [595, 536] width 564 height 75
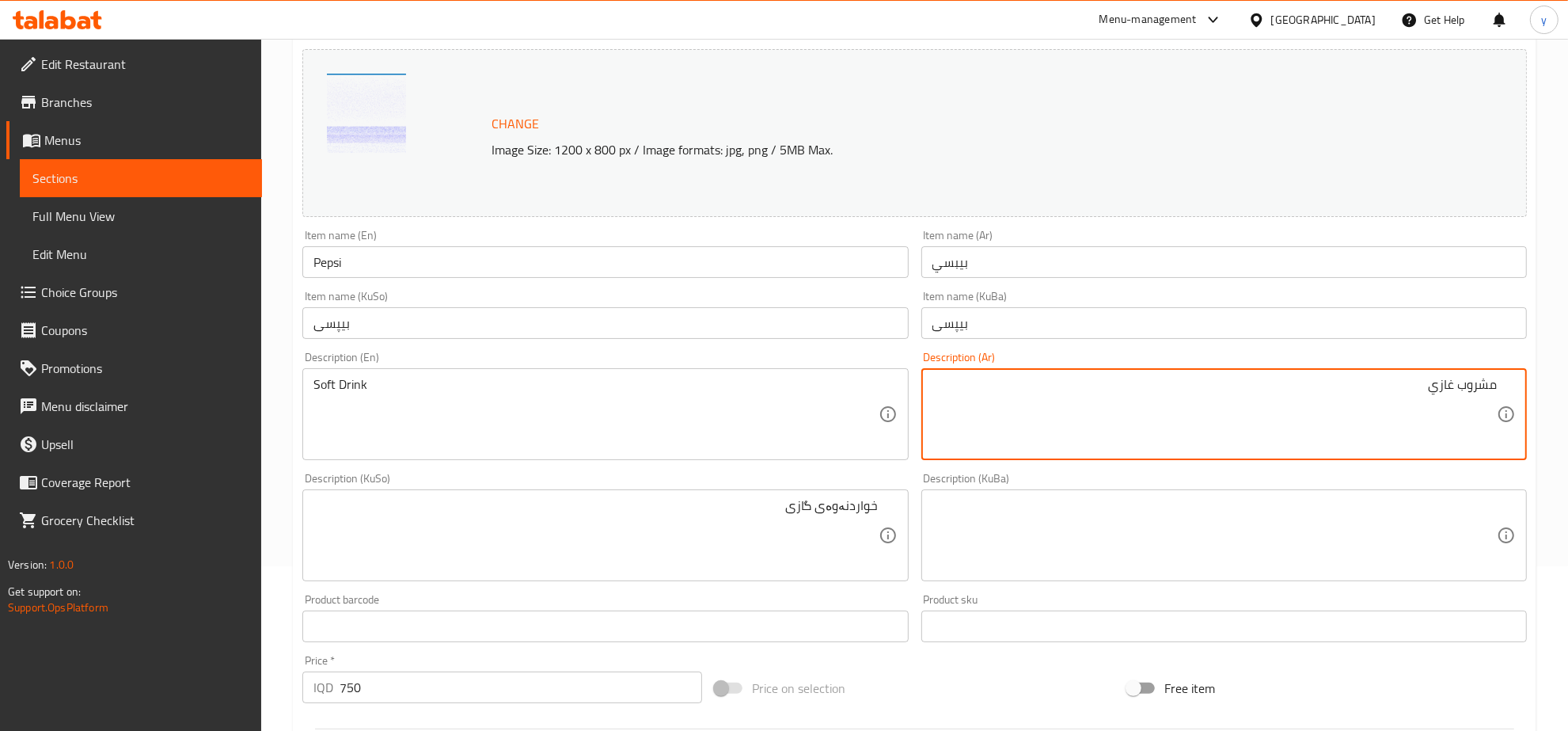
click at [1170, 410] on textarea "مشروب غازي" at bounding box center [1214, 415] width 564 height 75
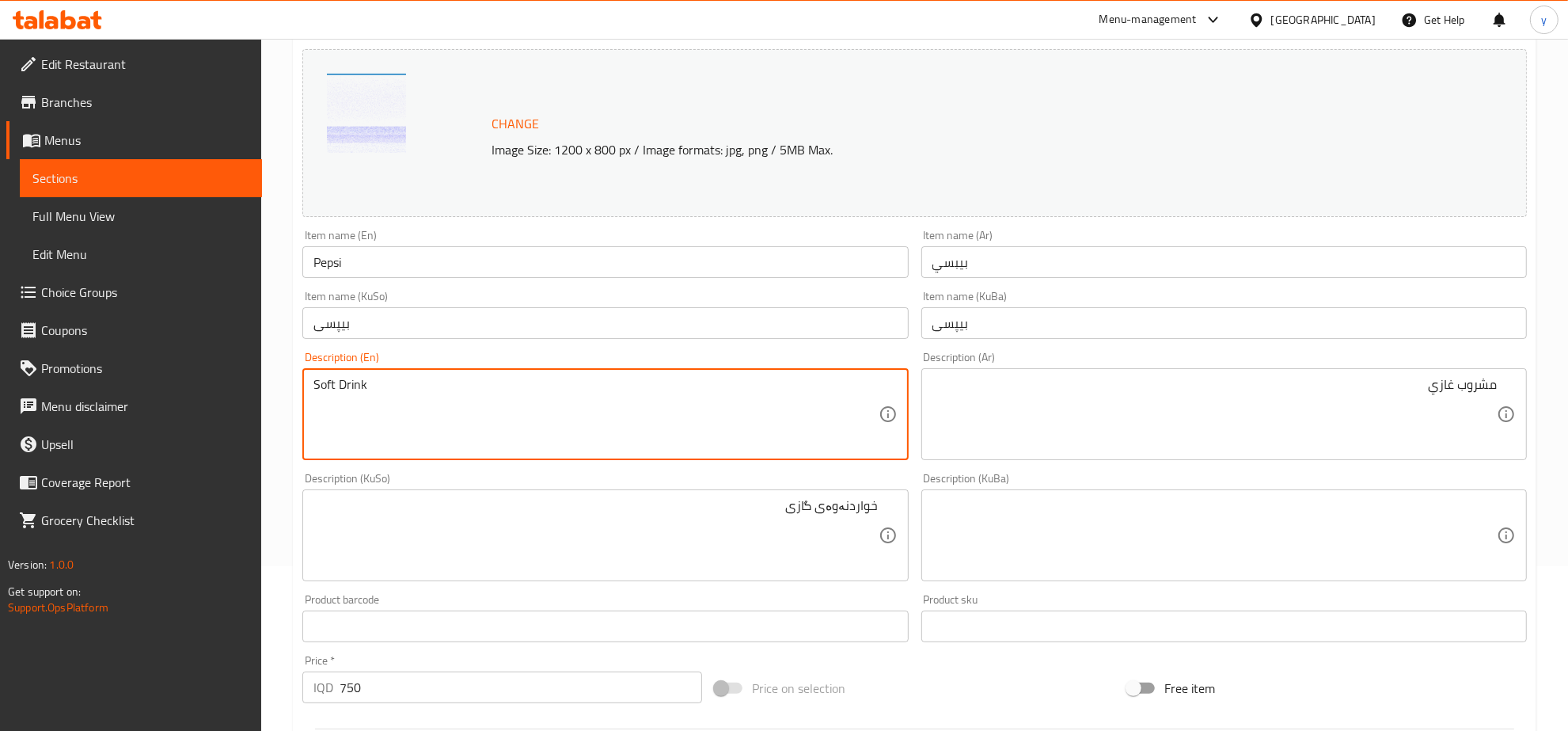
click at [463, 385] on textarea "Soft Drink" at bounding box center [595, 415] width 564 height 75
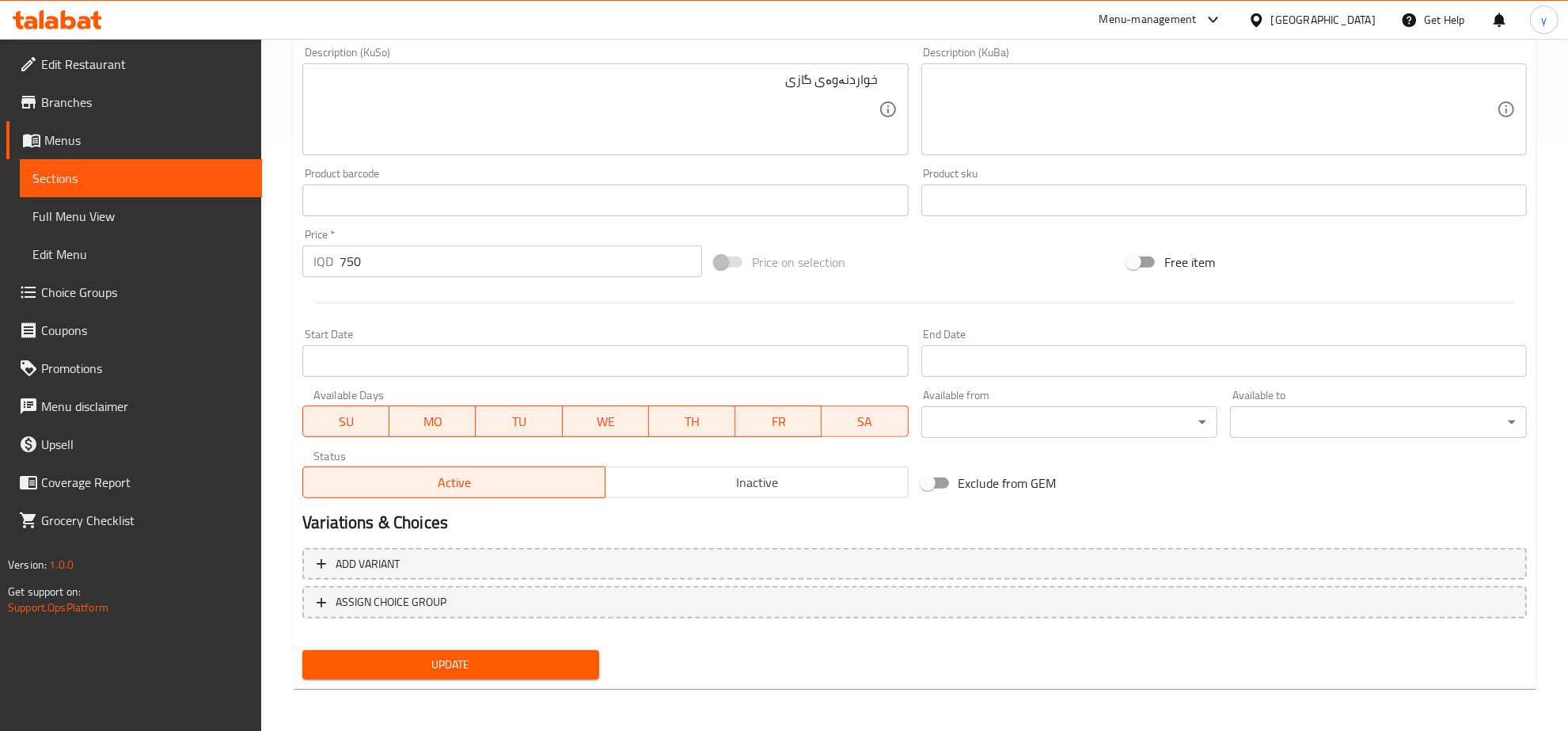
click at [485, 650] on button "Update" at bounding box center [451, 665] width 297 height 29
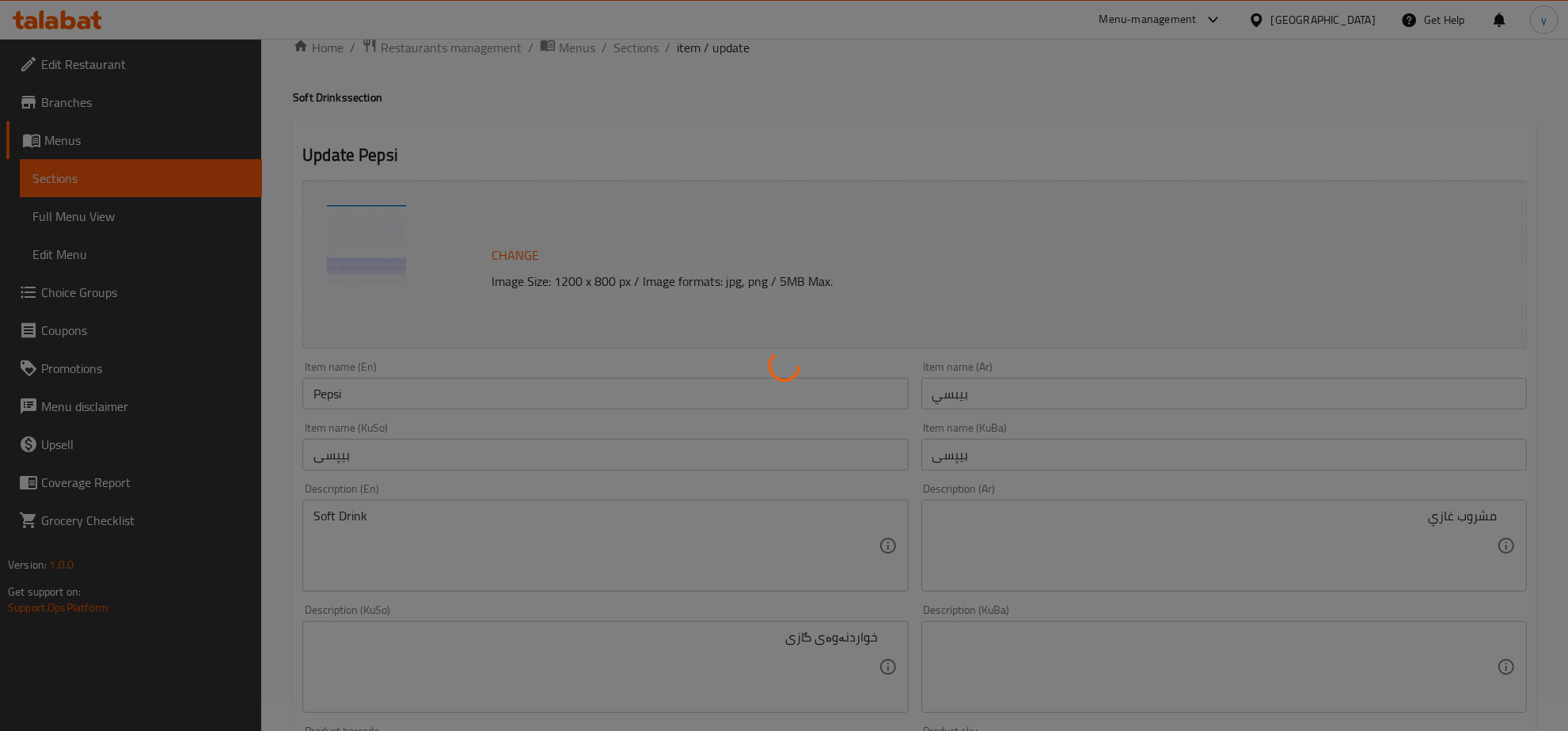
scroll to position [0, 0]
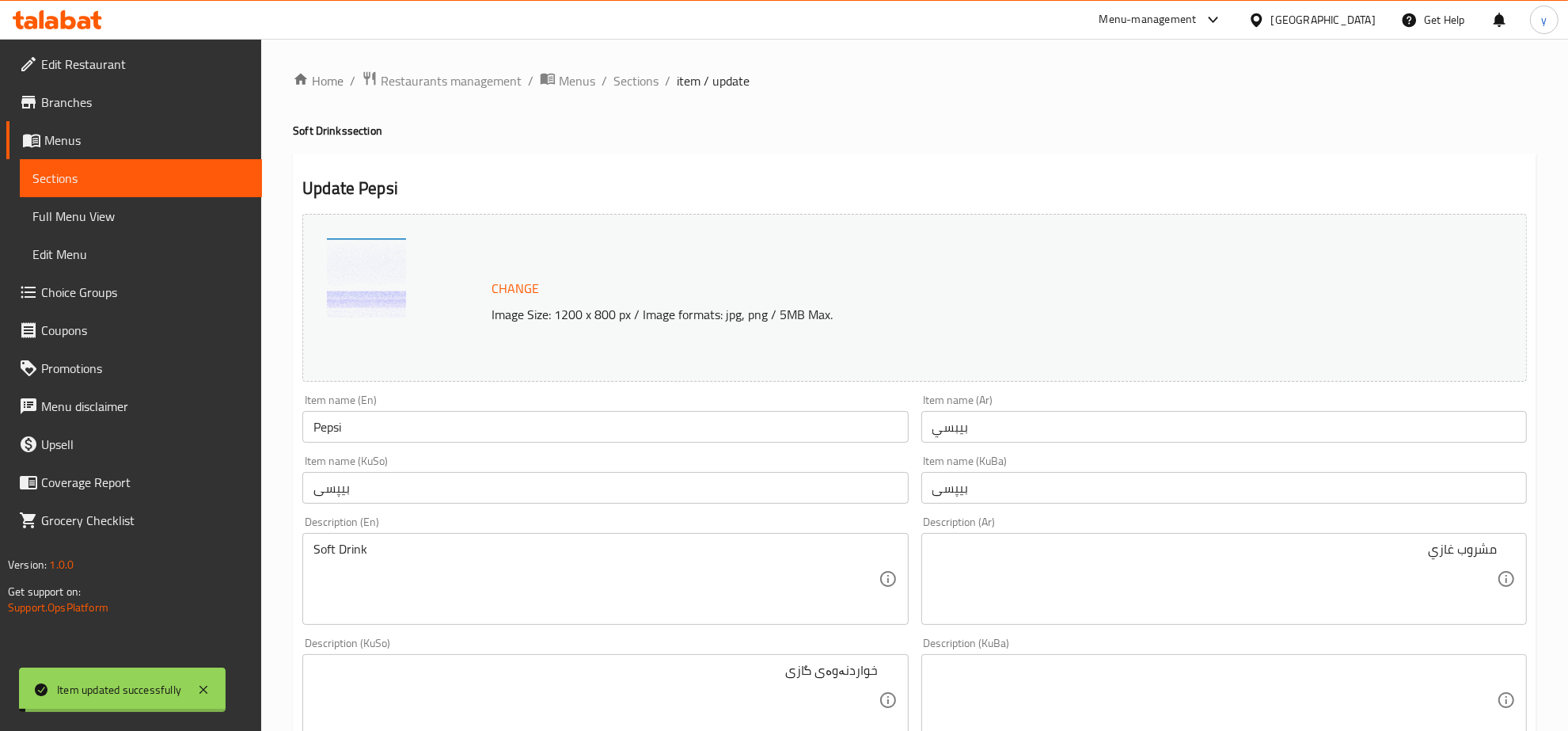
click at [628, 71] on span "Sections" at bounding box center [636, 81] width 45 height 19
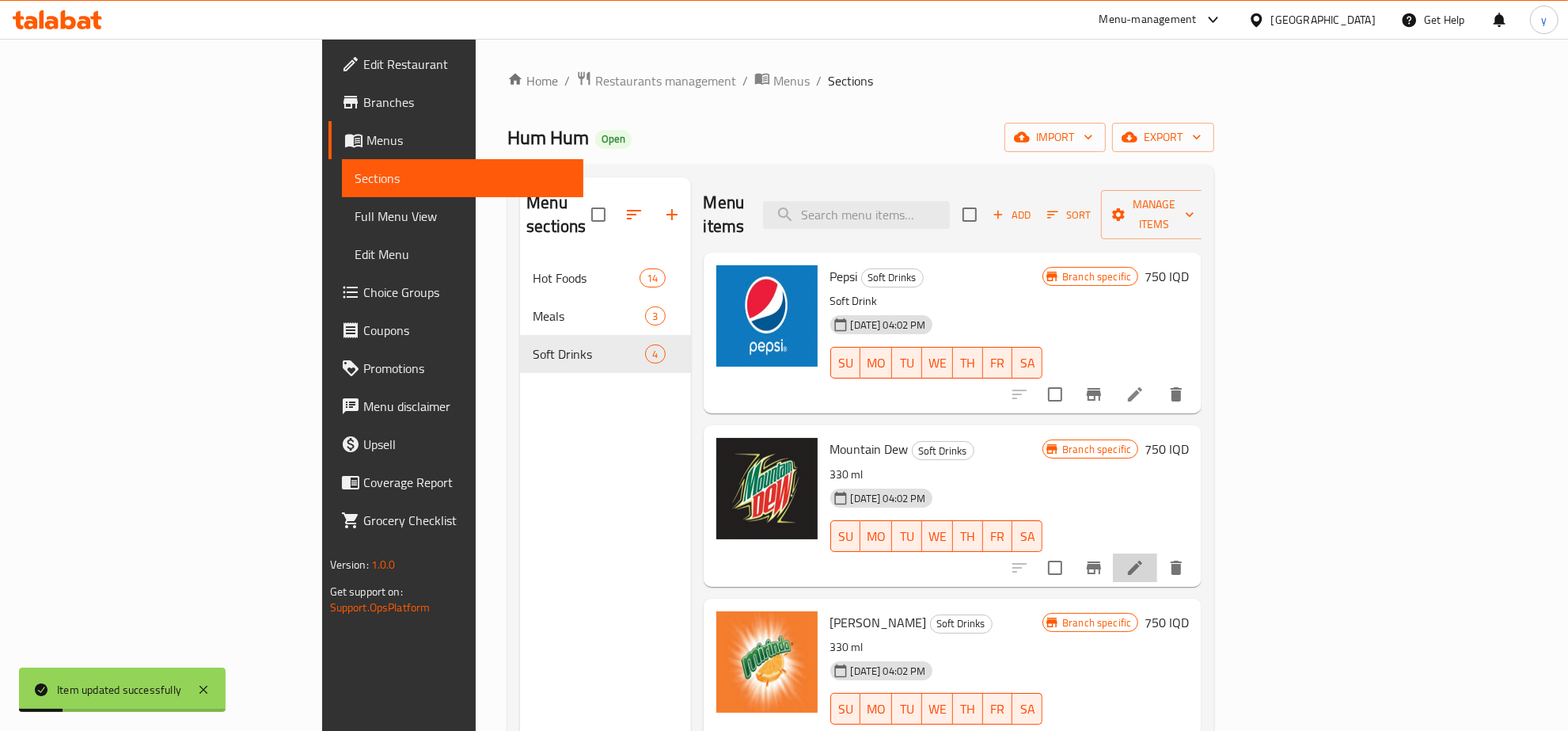
click at [1158, 554] on li at bounding box center [1135, 568] width 45 height 29
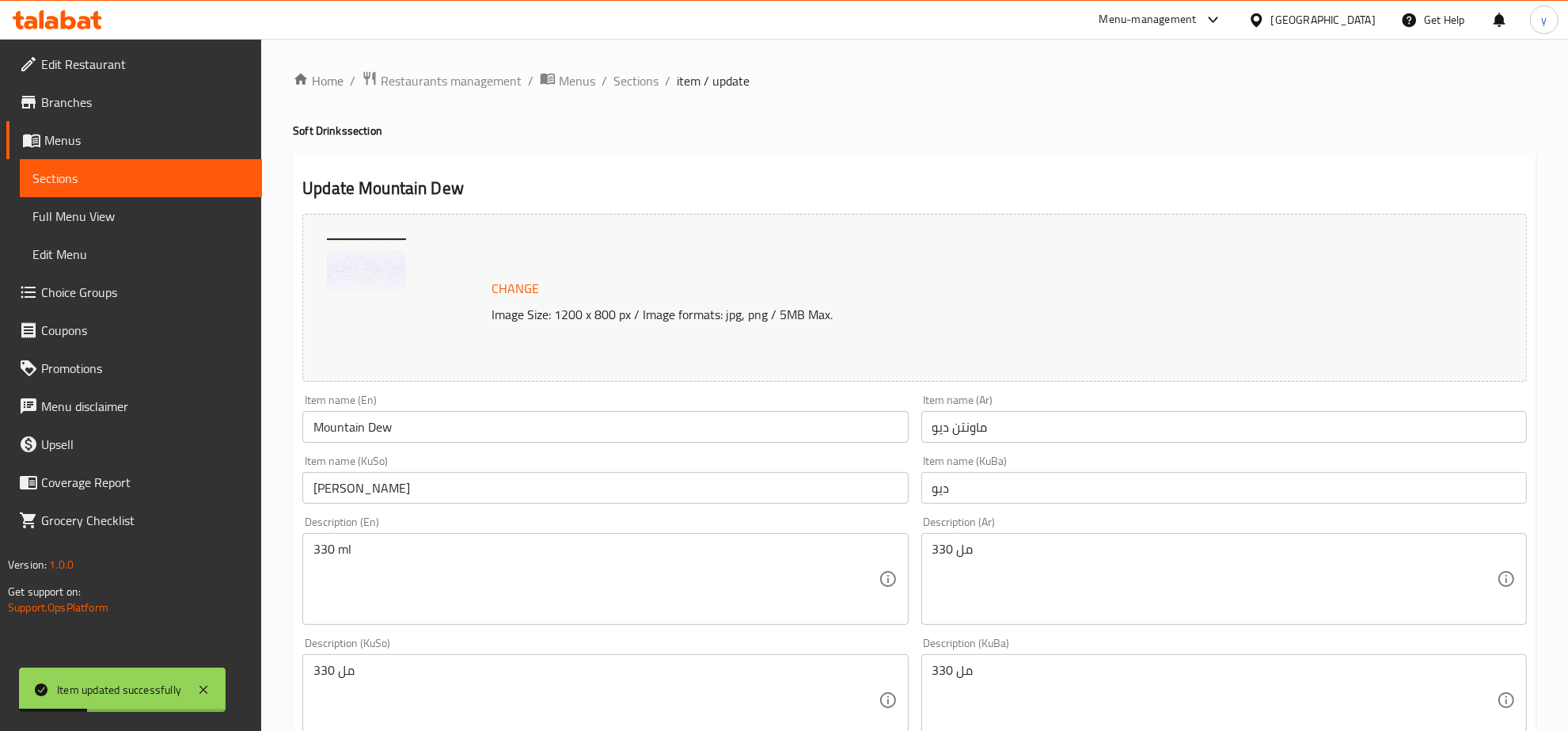
scroll to position [165, 0]
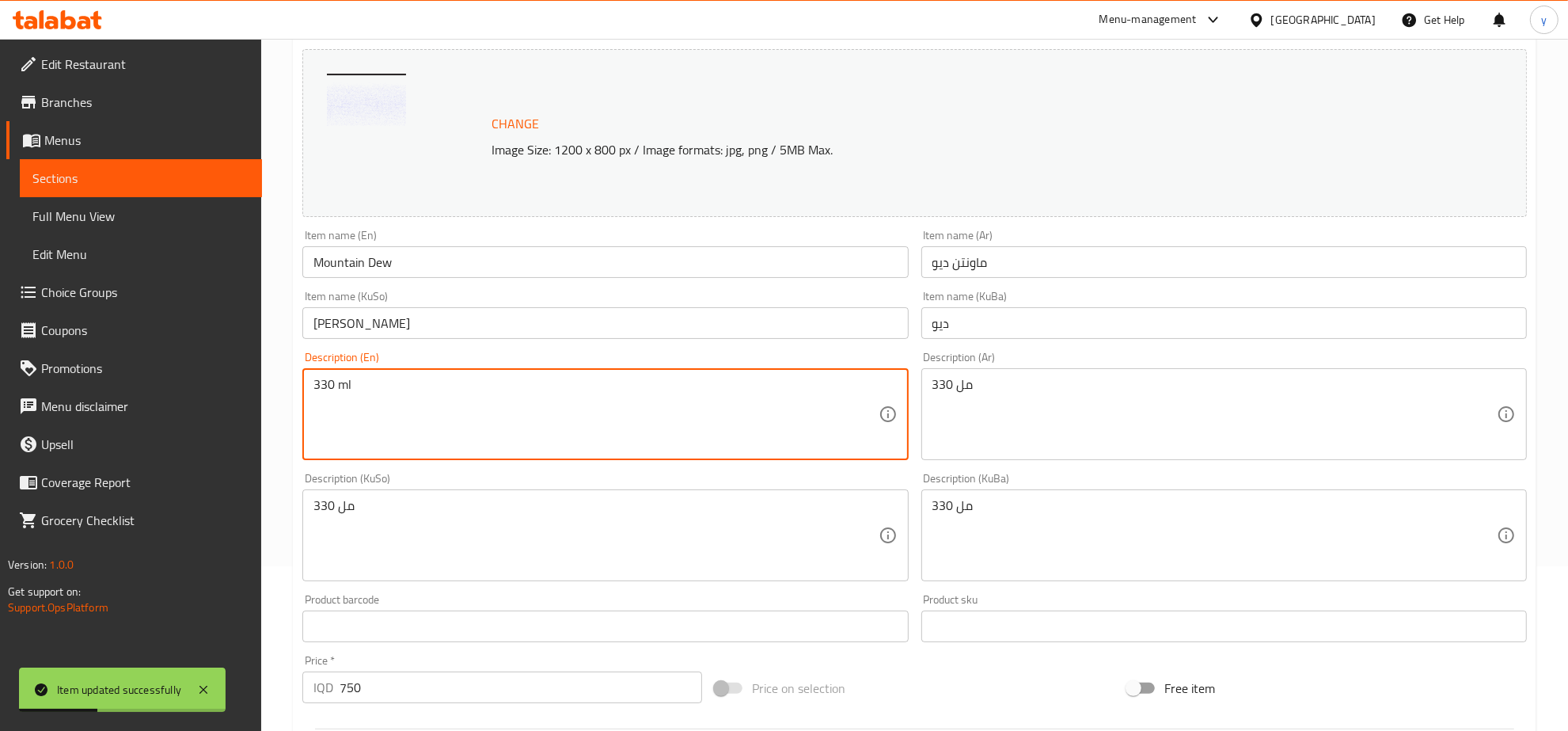
click at [726, 398] on textarea "330 ml" at bounding box center [595, 415] width 564 height 75
paste textarea "Soft Drink"
type textarea "Soft Drink"
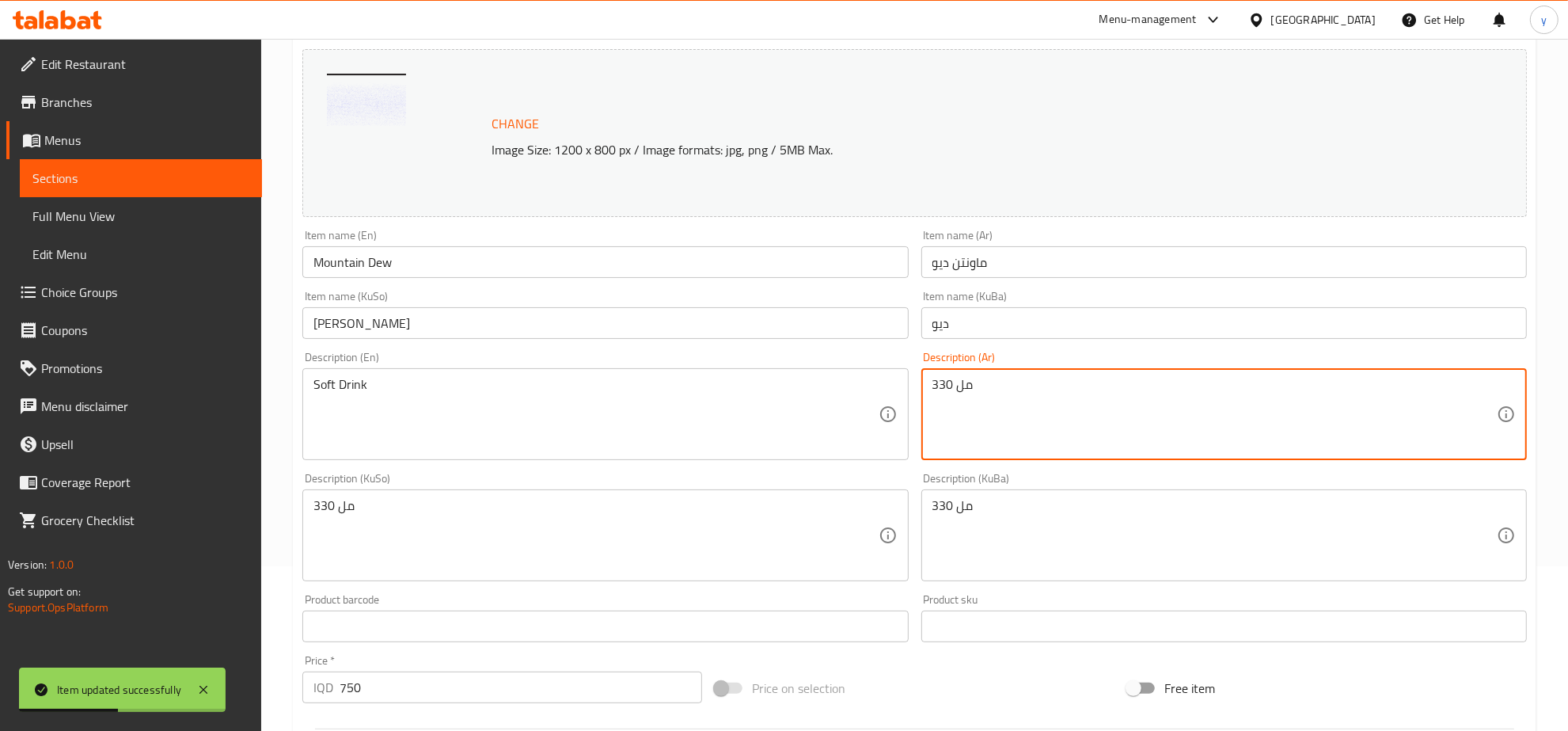
click at [1065, 426] on textarea "330 مل" at bounding box center [1214, 415] width 564 height 75
paste textarea "مشروب غازي"
type textarea "مشروب غازي"
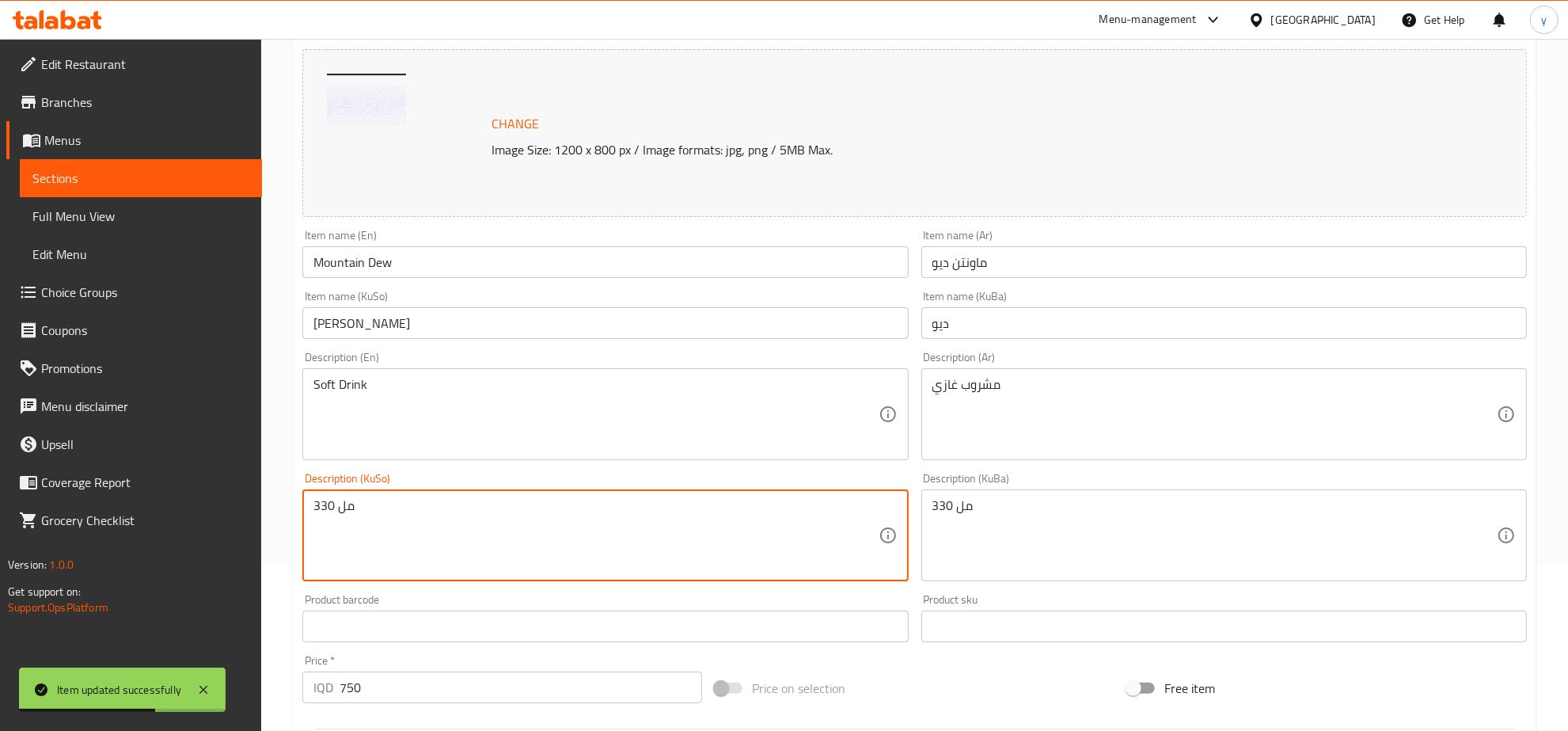
click at [753, 517] on textarea "330 مل" at bounding box center [595, 536] width 564 height 75
paste textarea "خواردنەوەی گازی"
type textarea "خواردنەوەی گازی"
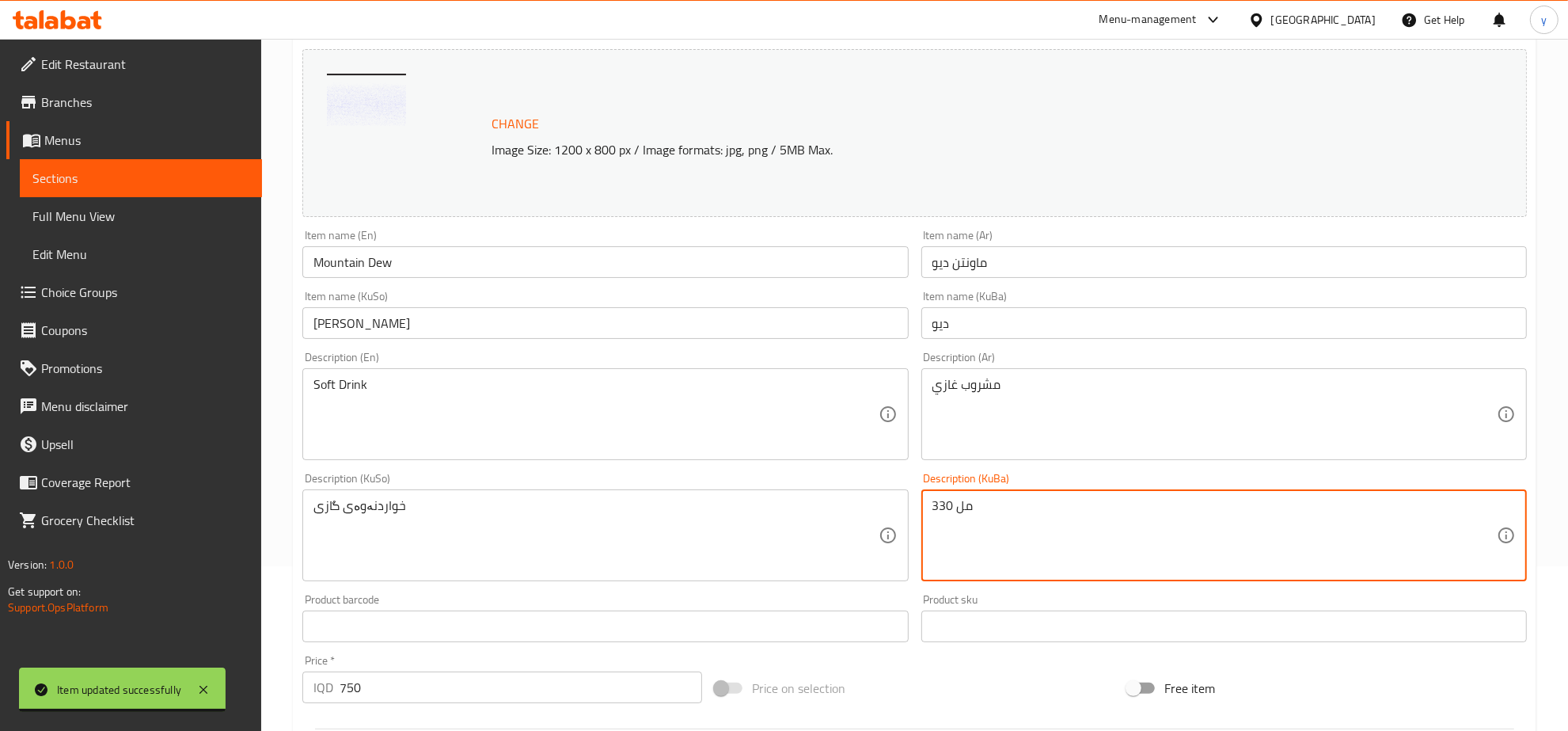
click at [1002, 524] on textarea "330 مل" at bounding box center [1214, 536] width 564 height 75
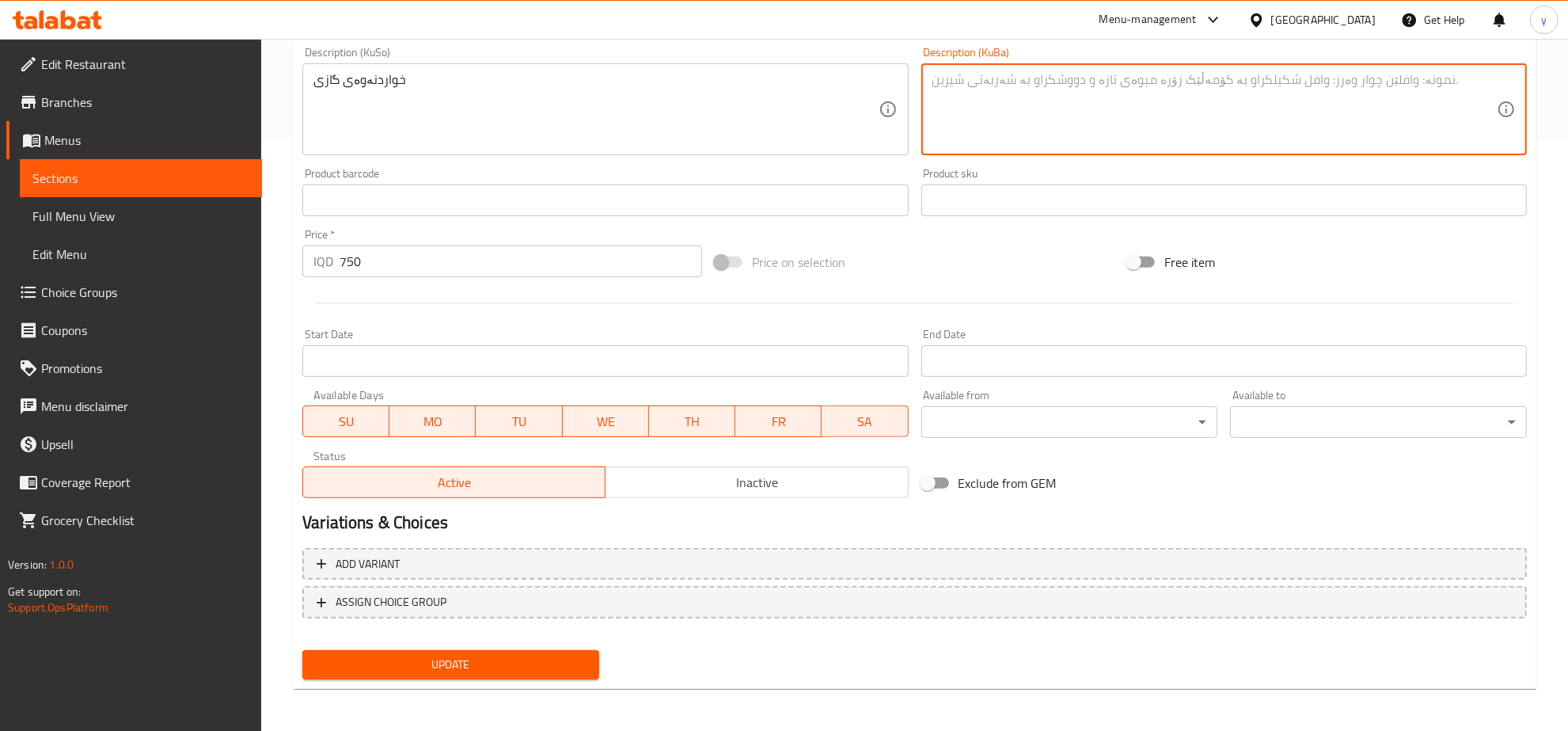
click at [488, 675] on button "Update" at bounding box center [451, 665] width 297 height 29
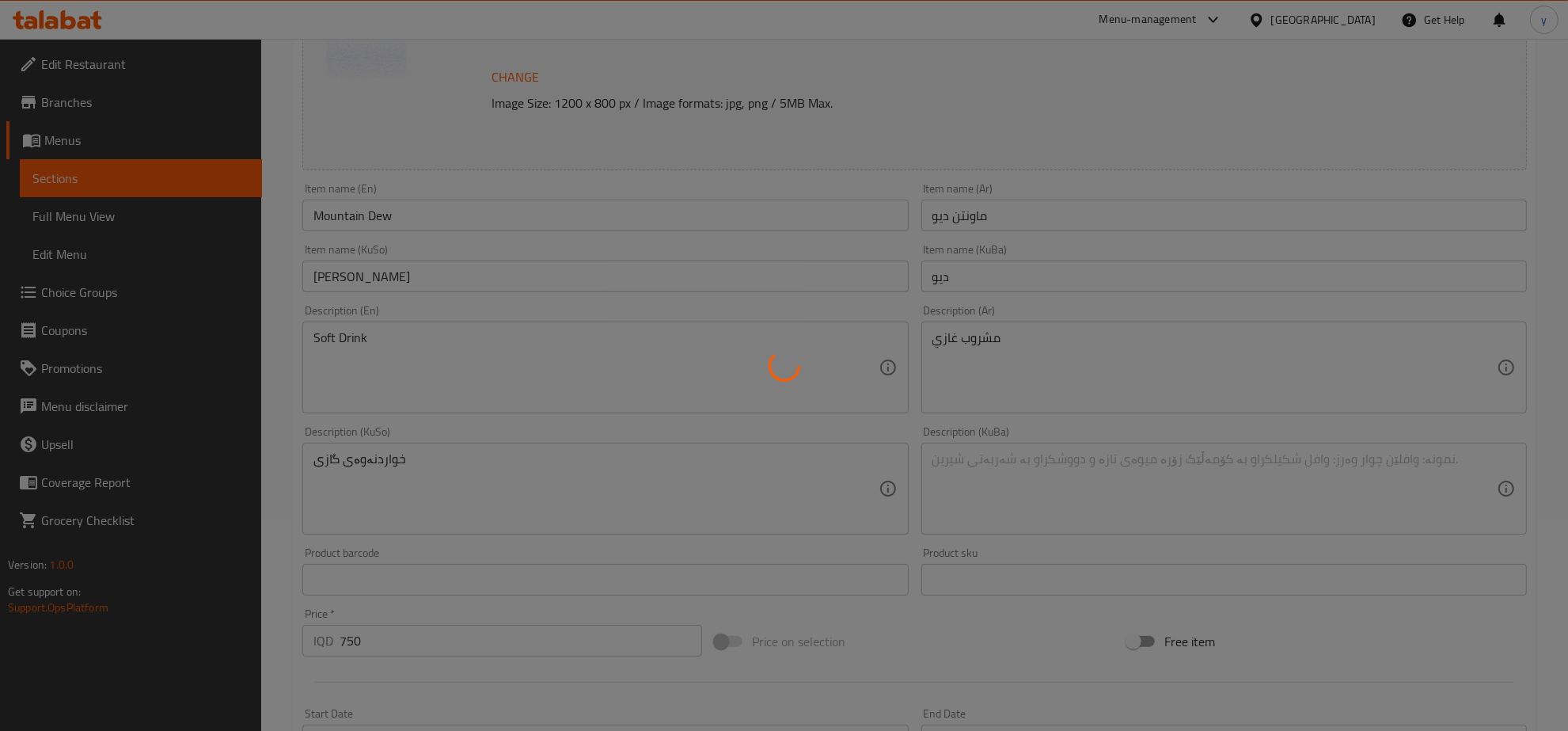
scroll to position [0, 0]
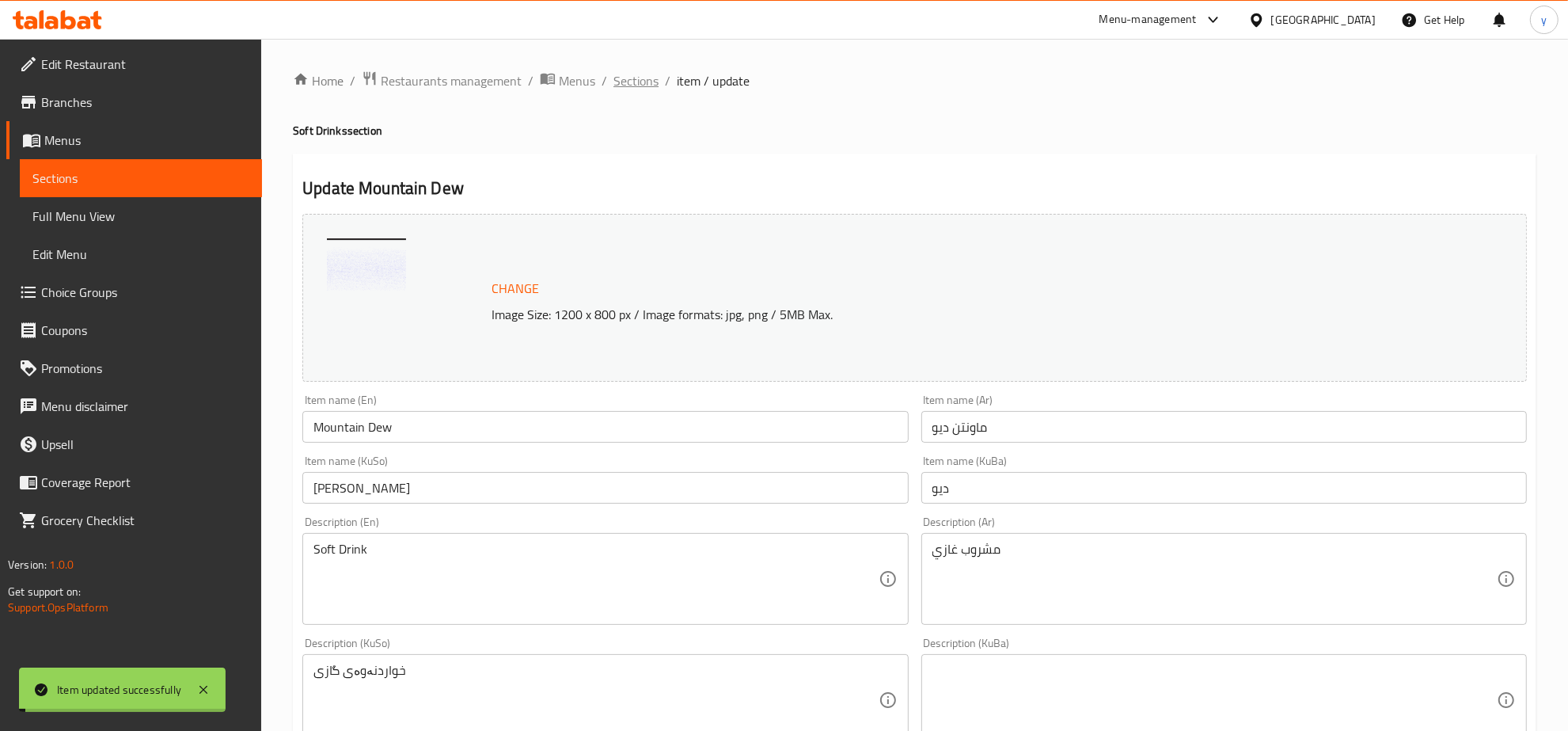
click at [645, 89] on span "Sections" at bounding box center [636, 81] width 45 height 19
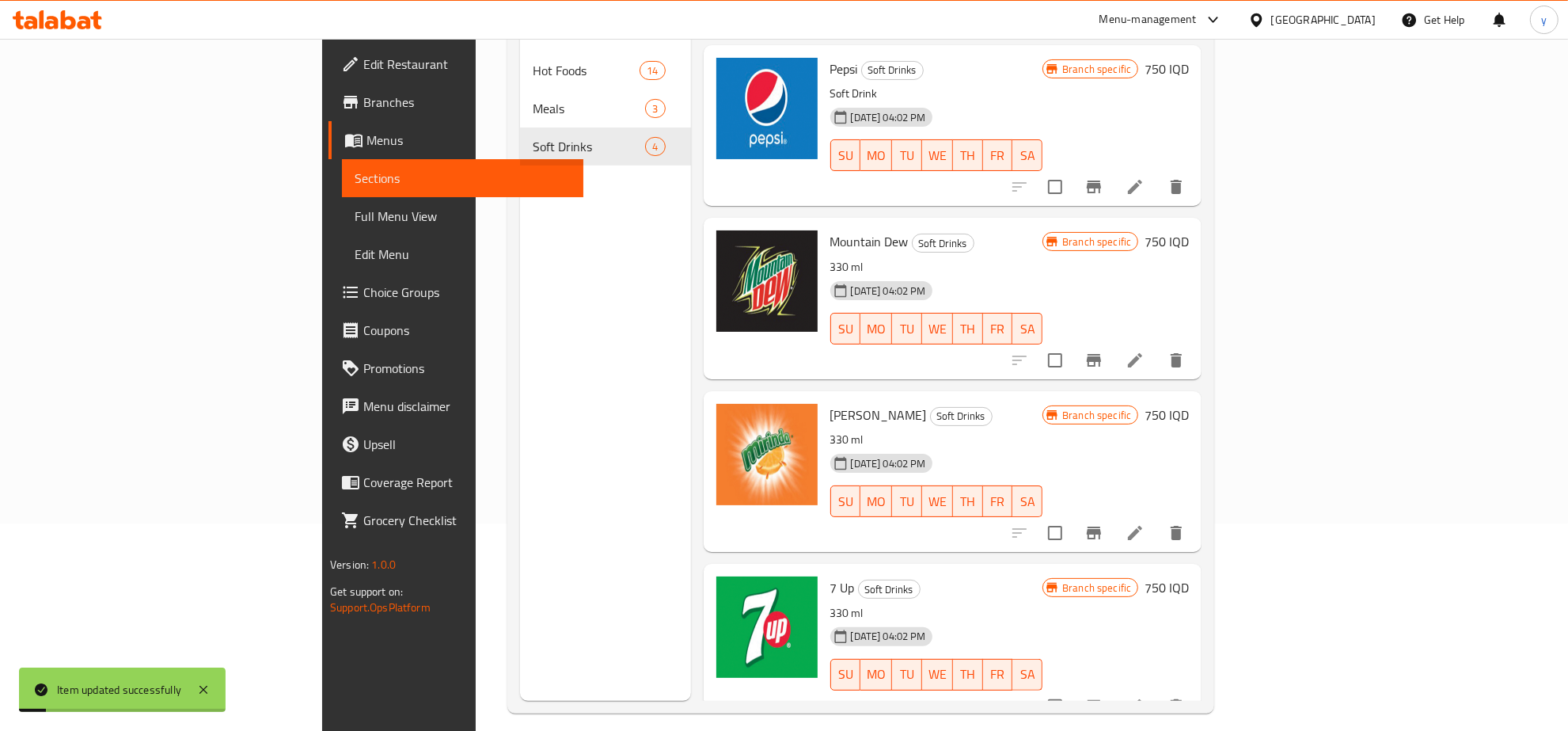
scroll to position [222, 0]
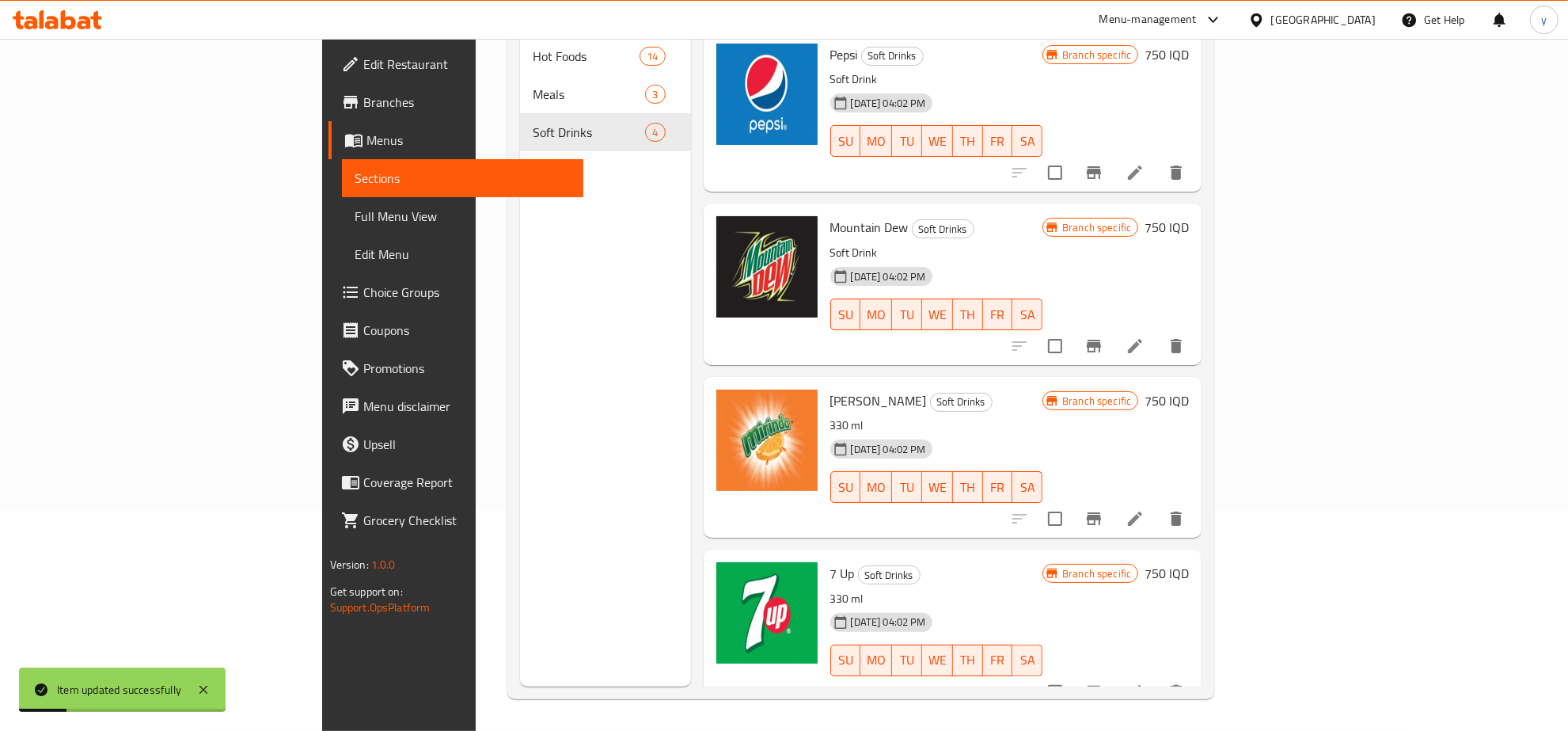
click at [1145, 509] on icon at bounding box center [1135, 519] width 19 height 19
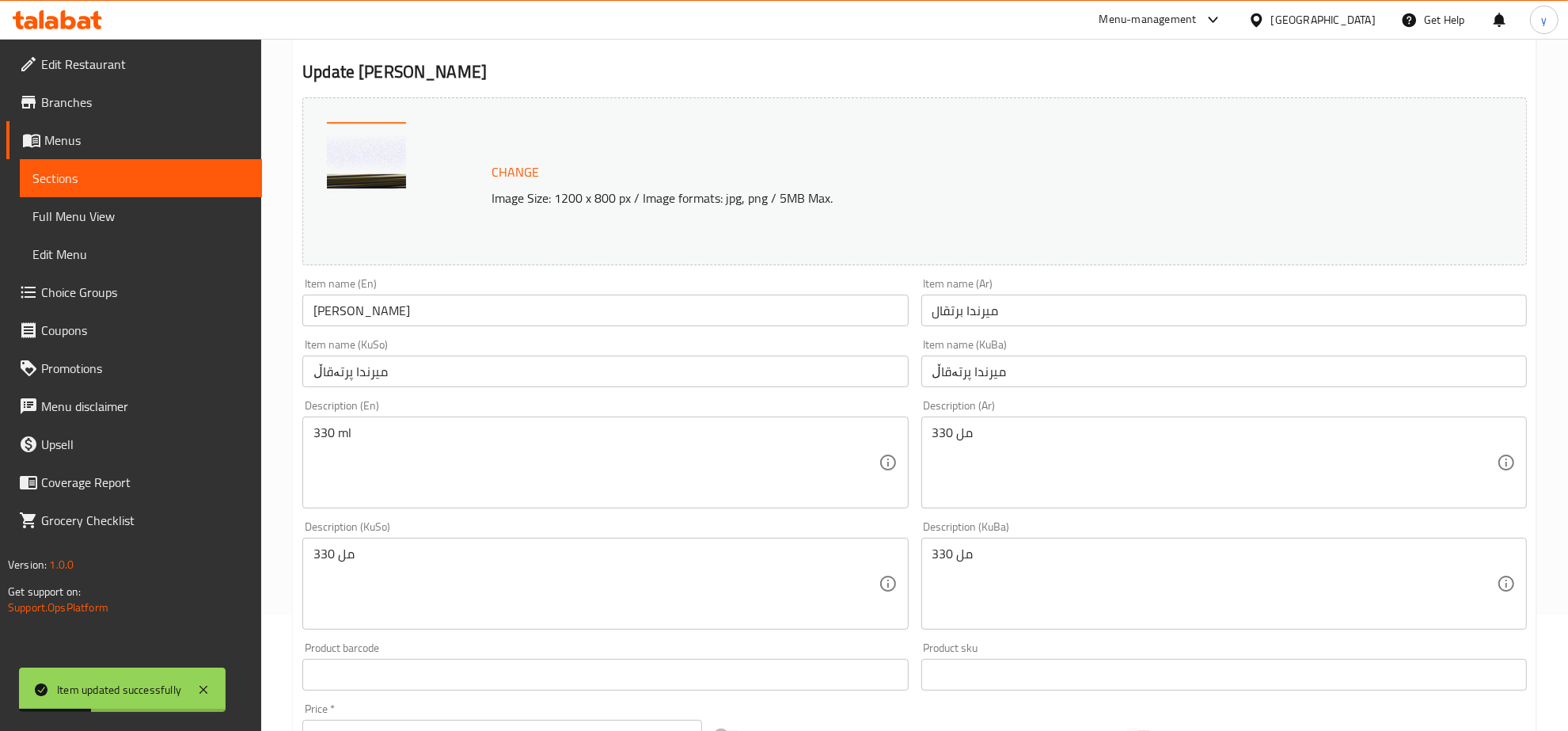
scroll to position [165, 0]
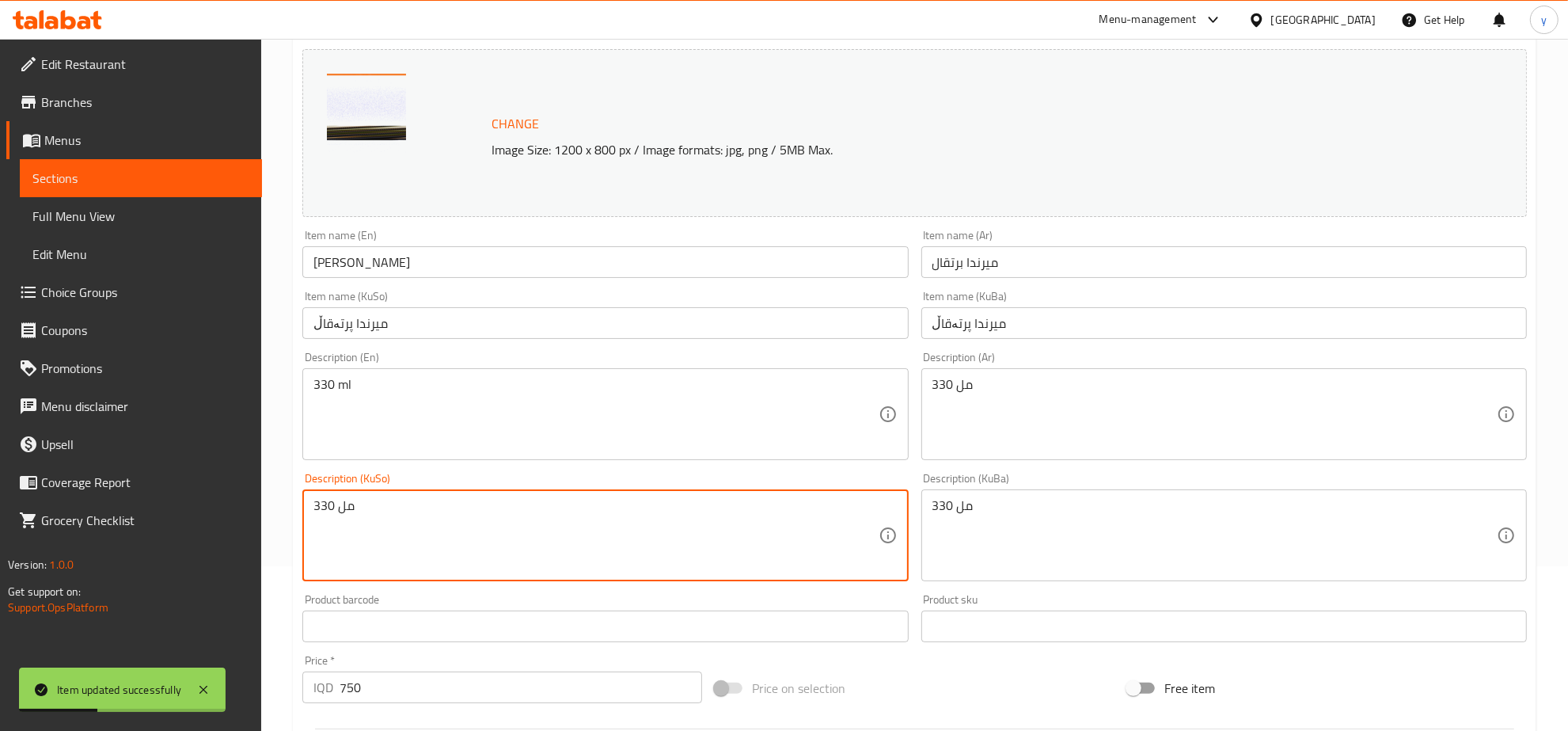
click at [688, 531] on textarea "330 مل" at bounding box center [595, 536] width 564 height 75
paste textarea "خواردنەوەی گازی"
type textarea "خواردنەوەی گازی"
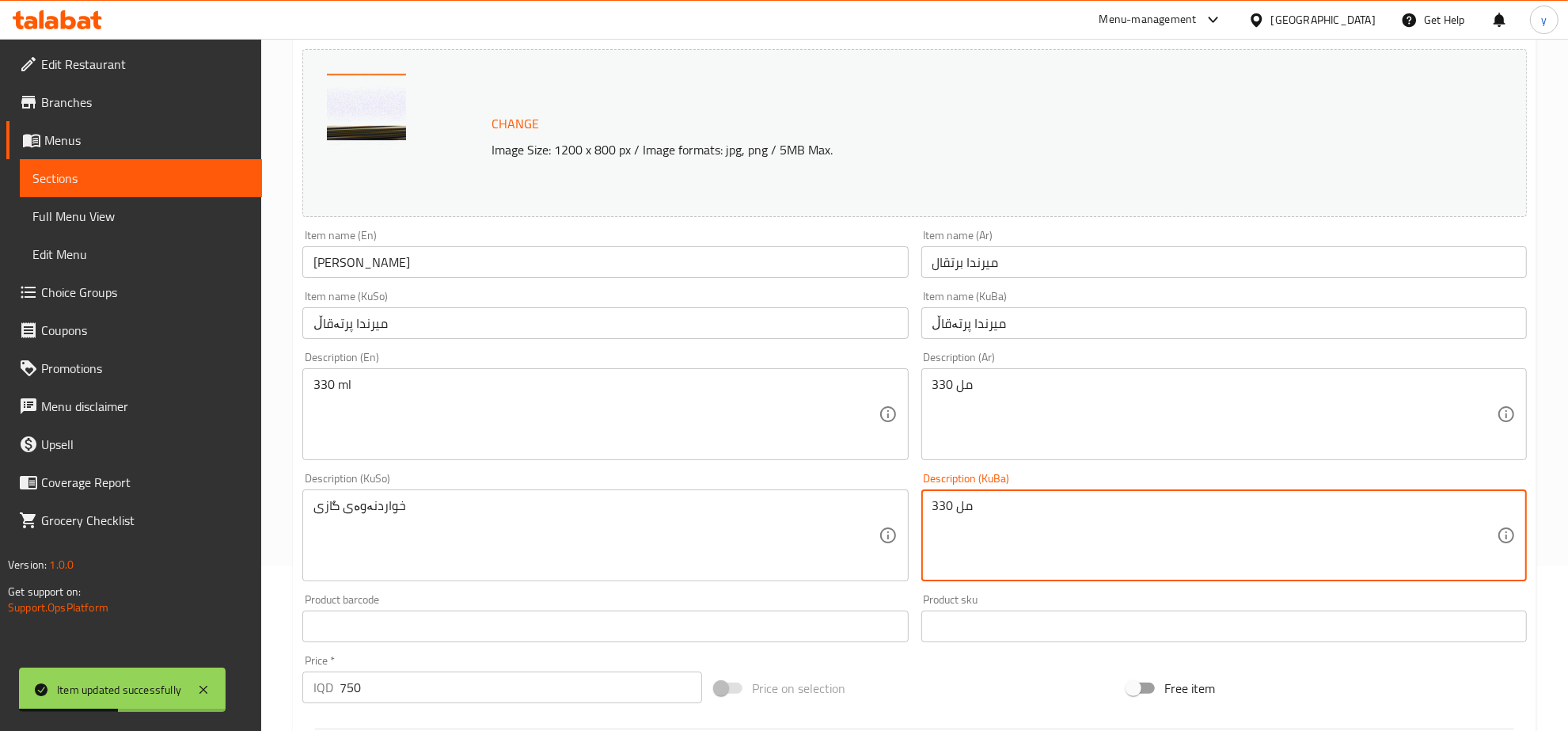
click at [1056, 508] on textarea "330 مل" at bounding box center [1214, 536] width 564 height 75
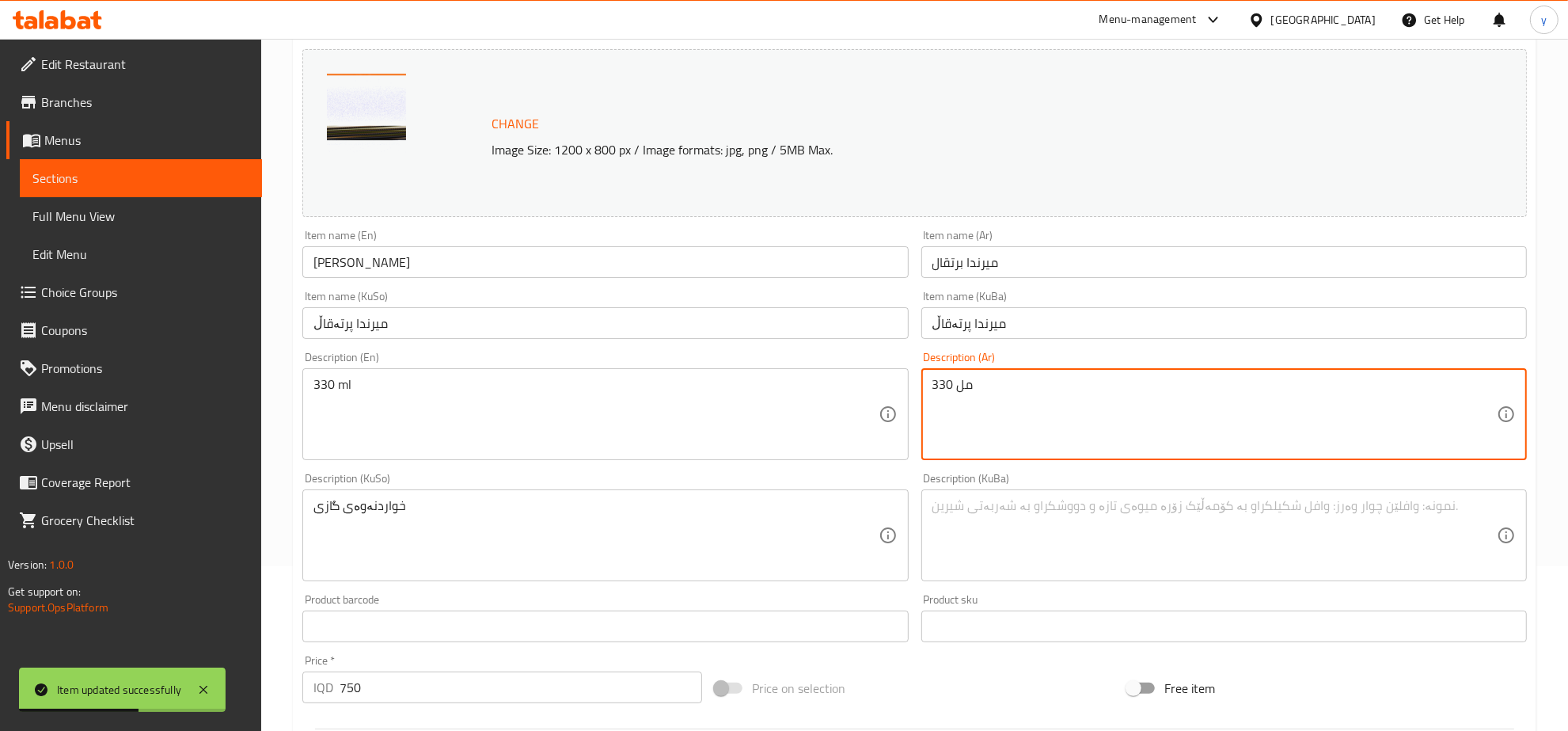
click at [1003, 413] on textarea "330 مل" at bounding box center [1214, 415] width 564 height 75
paste textarea "مشروب غازي"
type textarea "مشروب غازي"
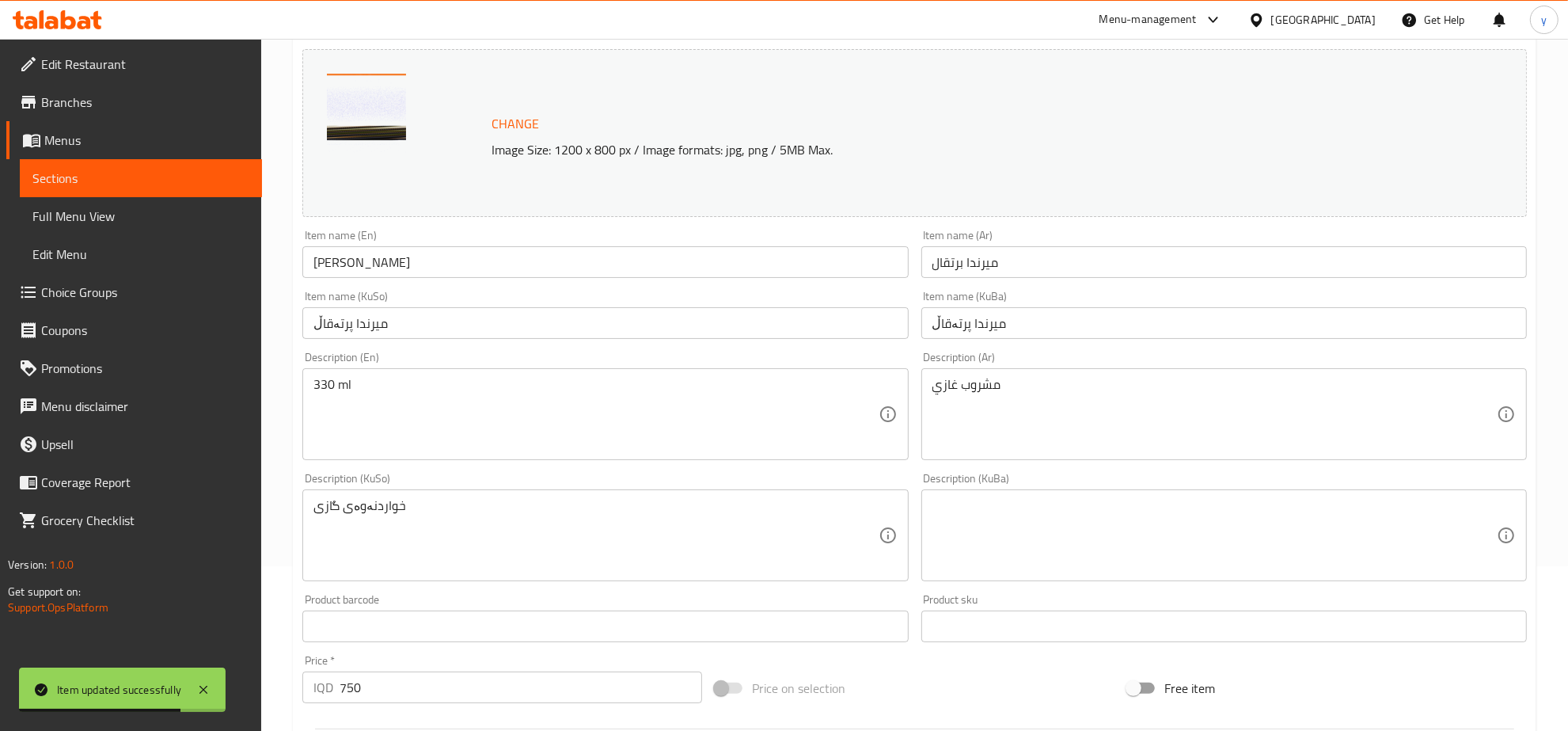
click at [794, 366] on div "Description (En) 330 ml Description (En)" at bounding box center [606, 406] width 606 height 108
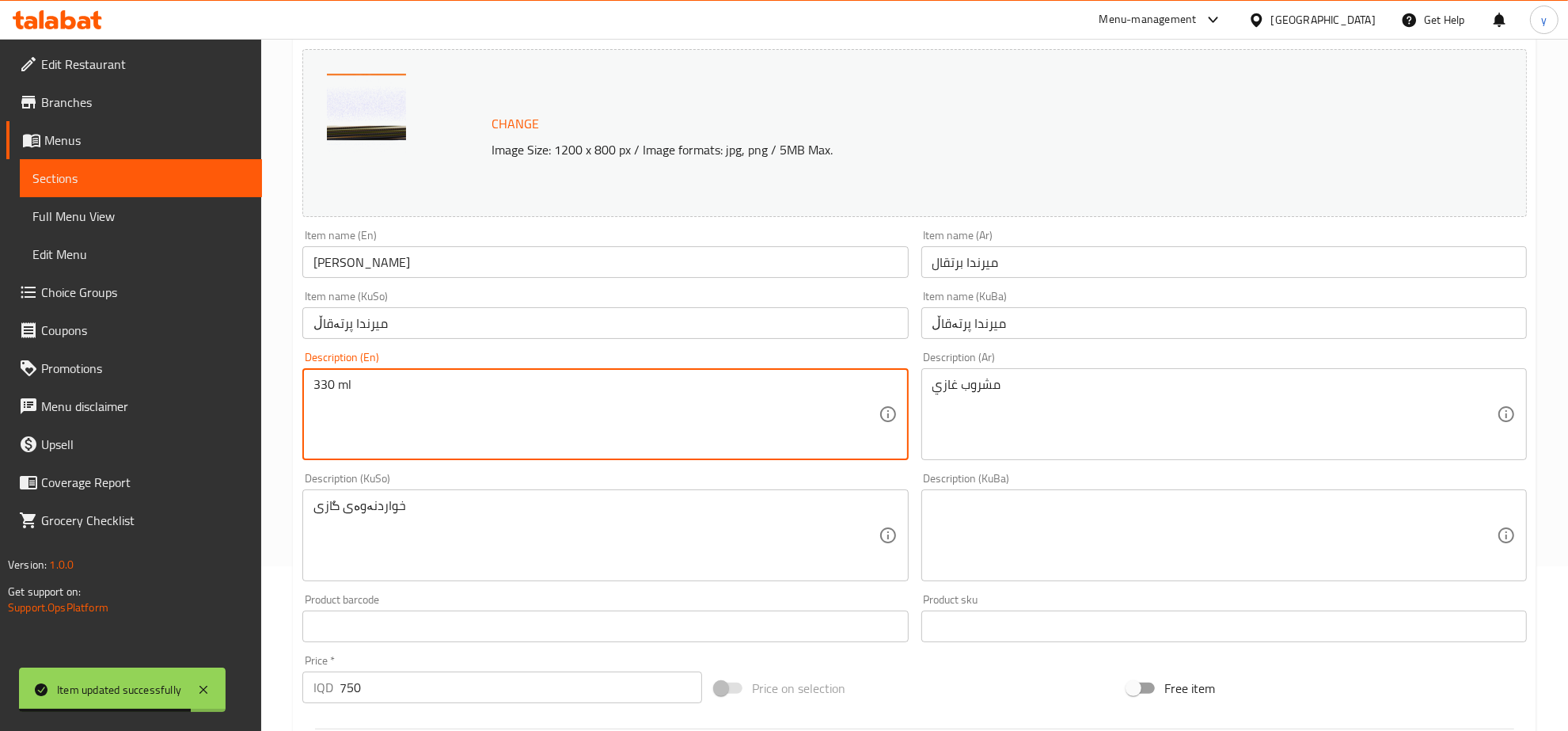
click at [780, 404] on textarea "330 ml" at bounding box center [595, 415] width 564 height 75
paste textarea "Soft Drink"
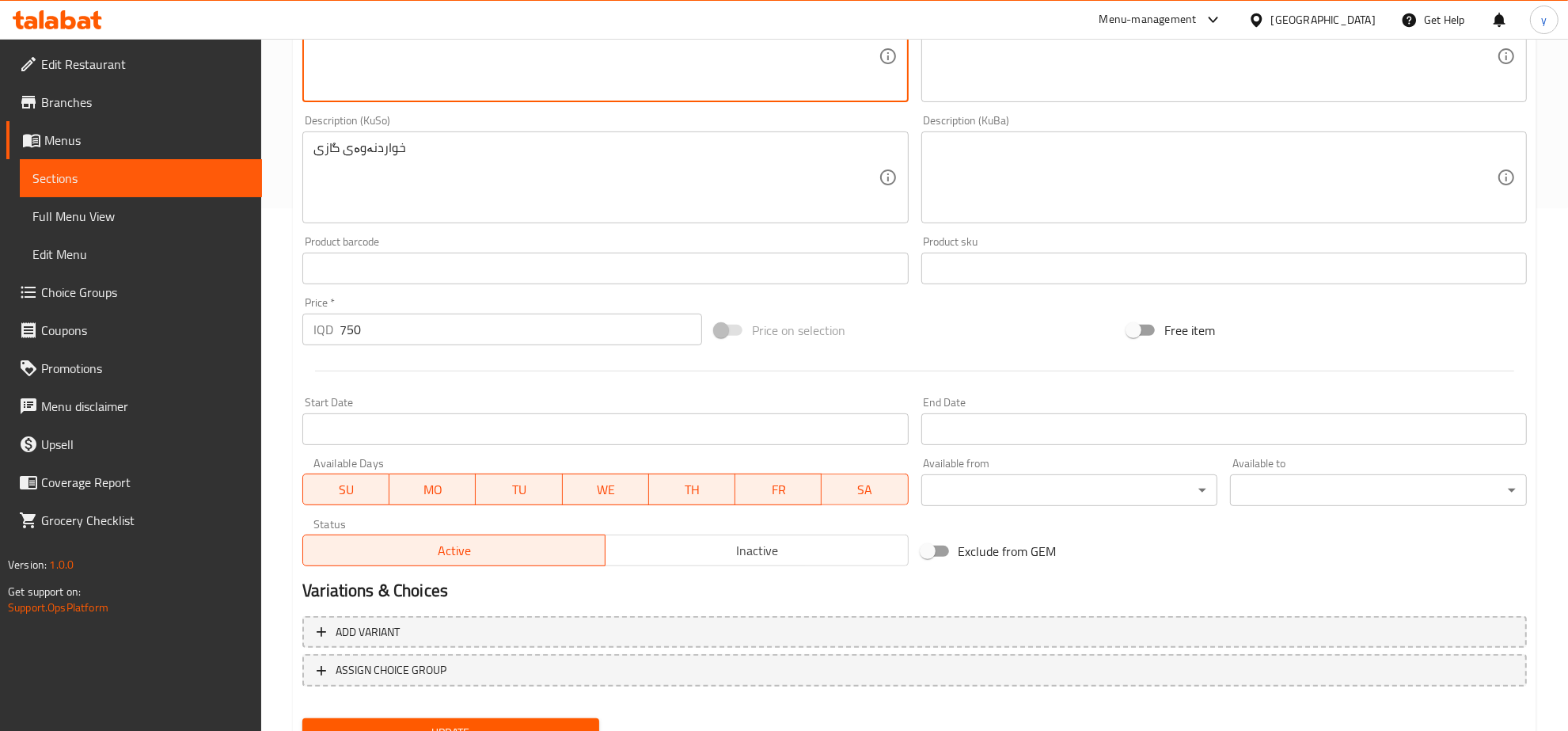
scroll to position [591, 0]
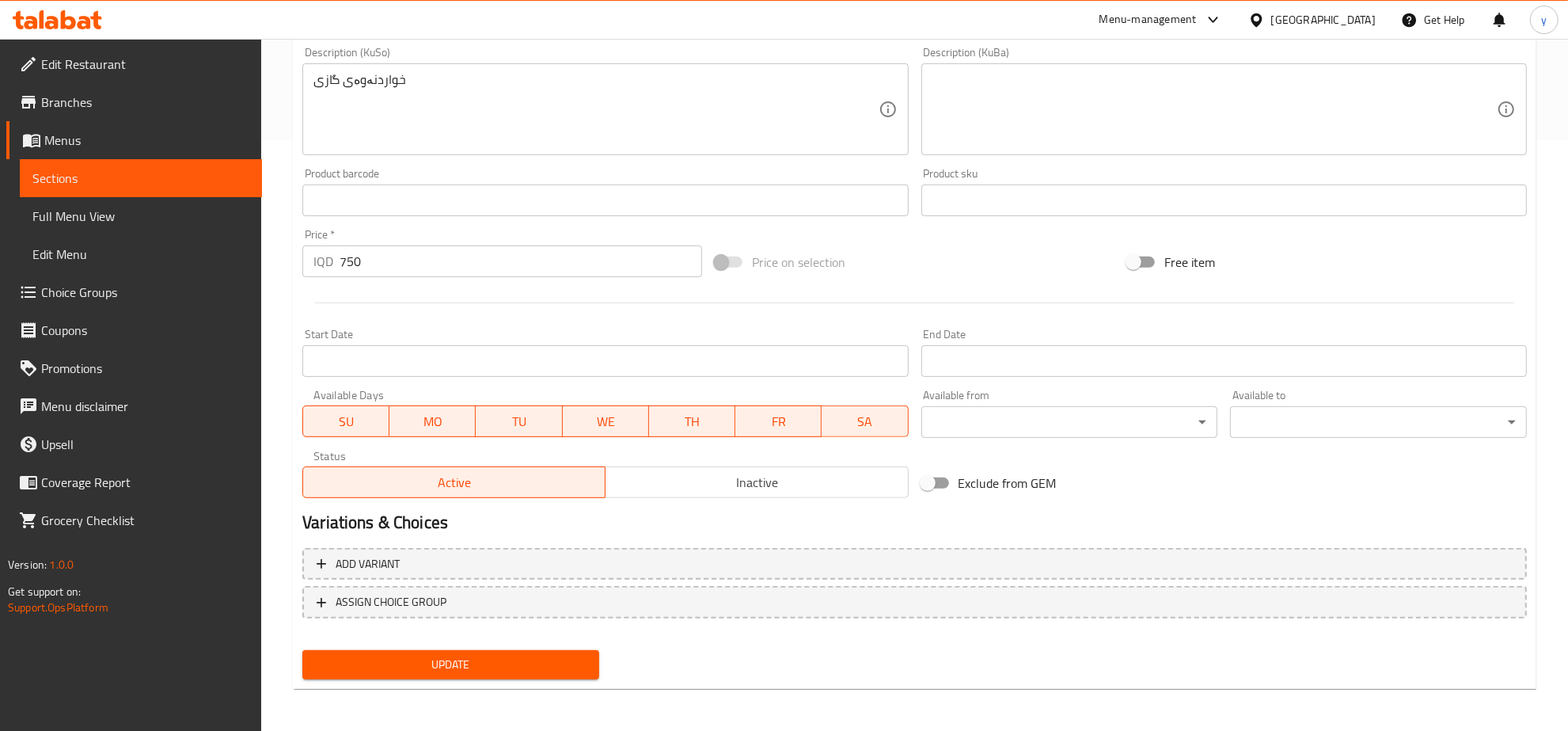
type textarea "Soft Drink"
click at [511, 676] on button "Update" at bounding box center [451, 665] width 297 height 29
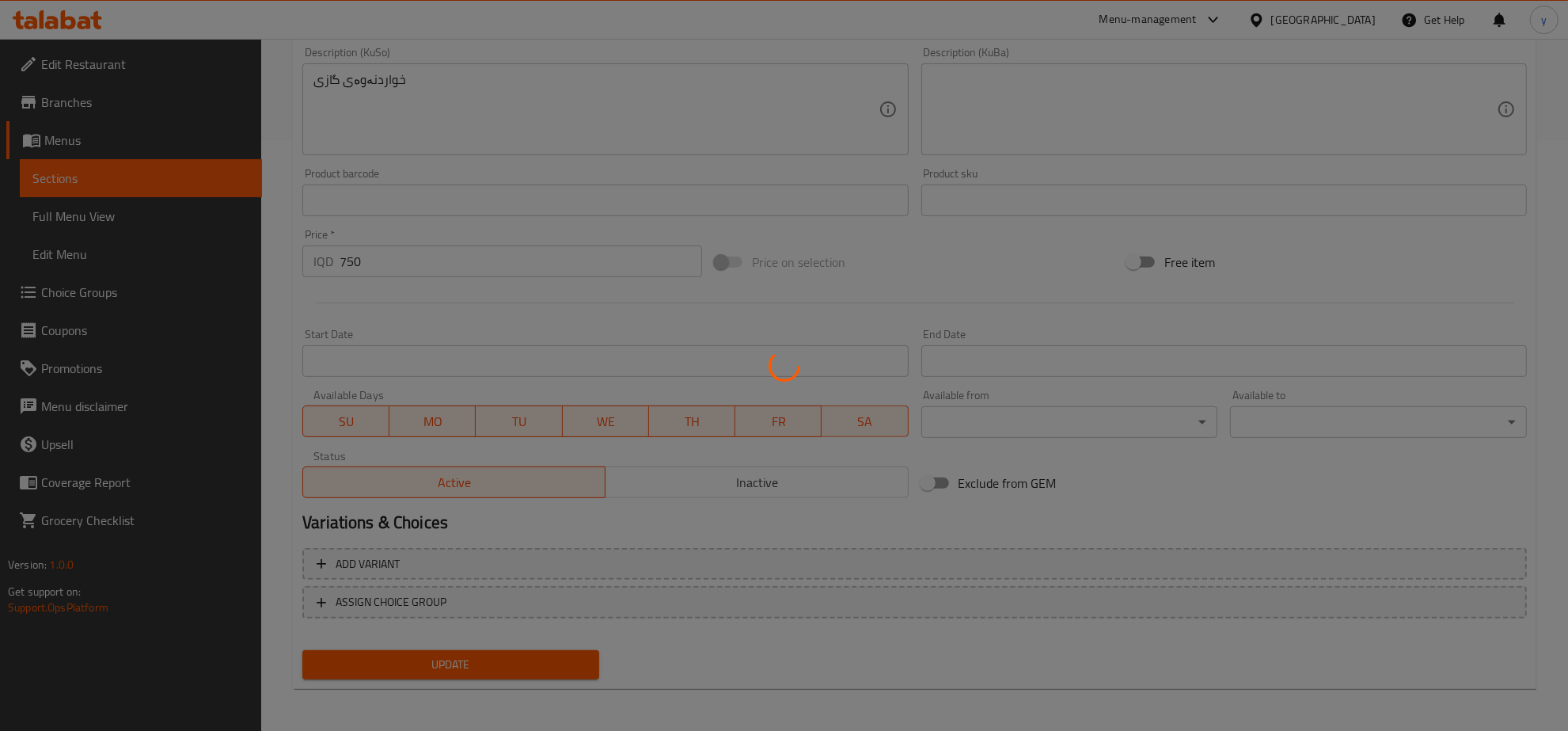
click at [512, 666] on div at bounding box center [784, 365] width 1568 height 731
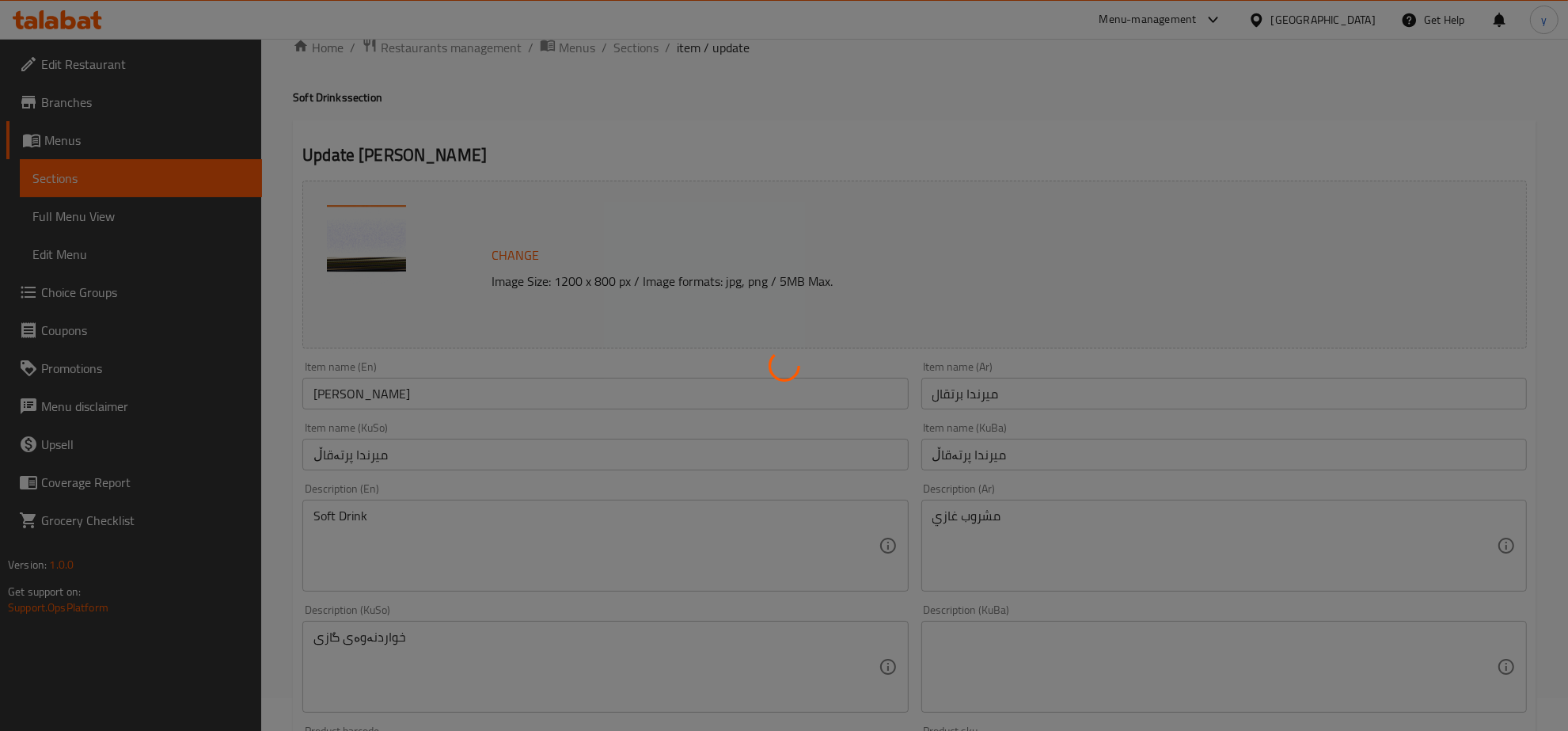
scroll to position [0, 0]
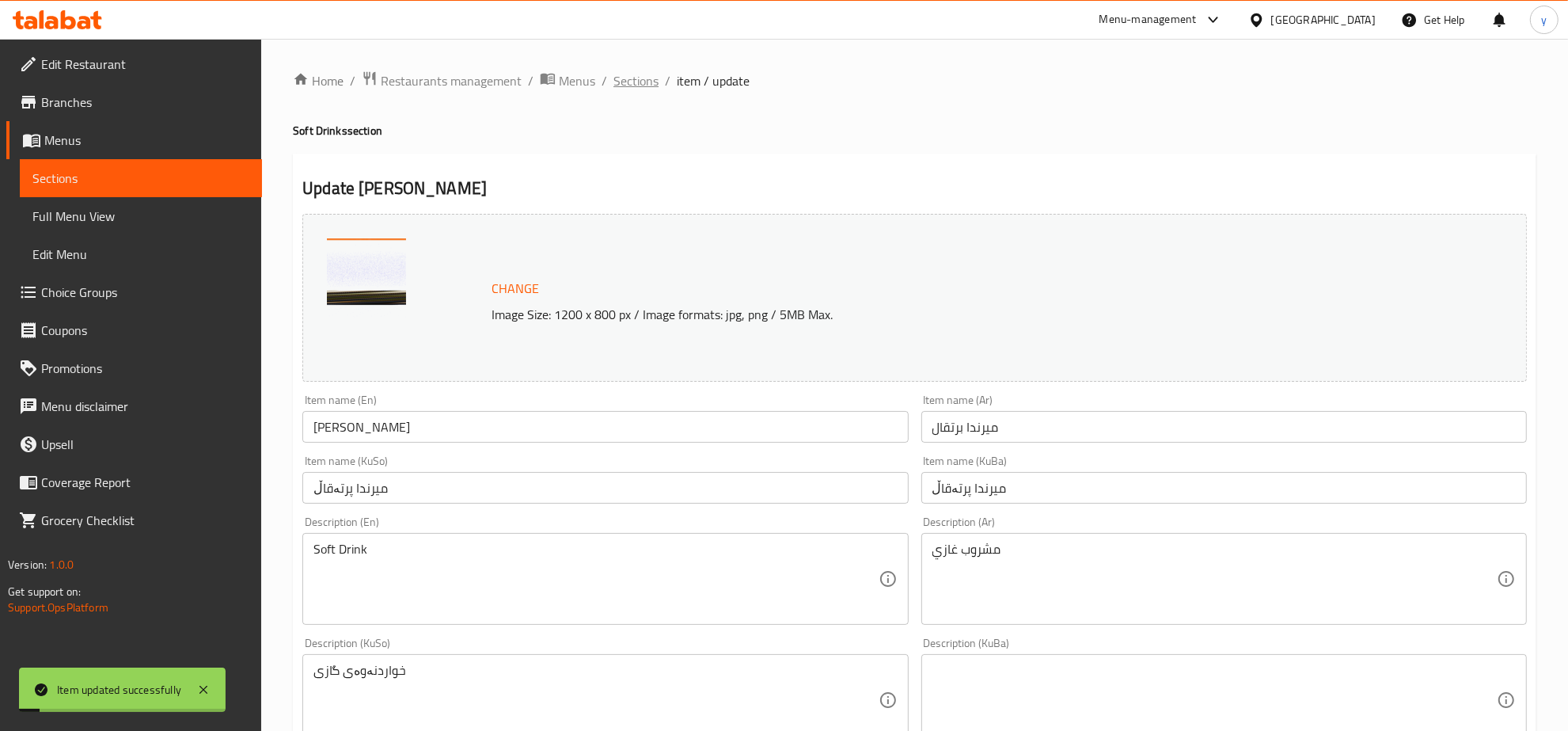
click at [617, 84] on span "Sections" at bounding box center [636, 81] width 45 height 19
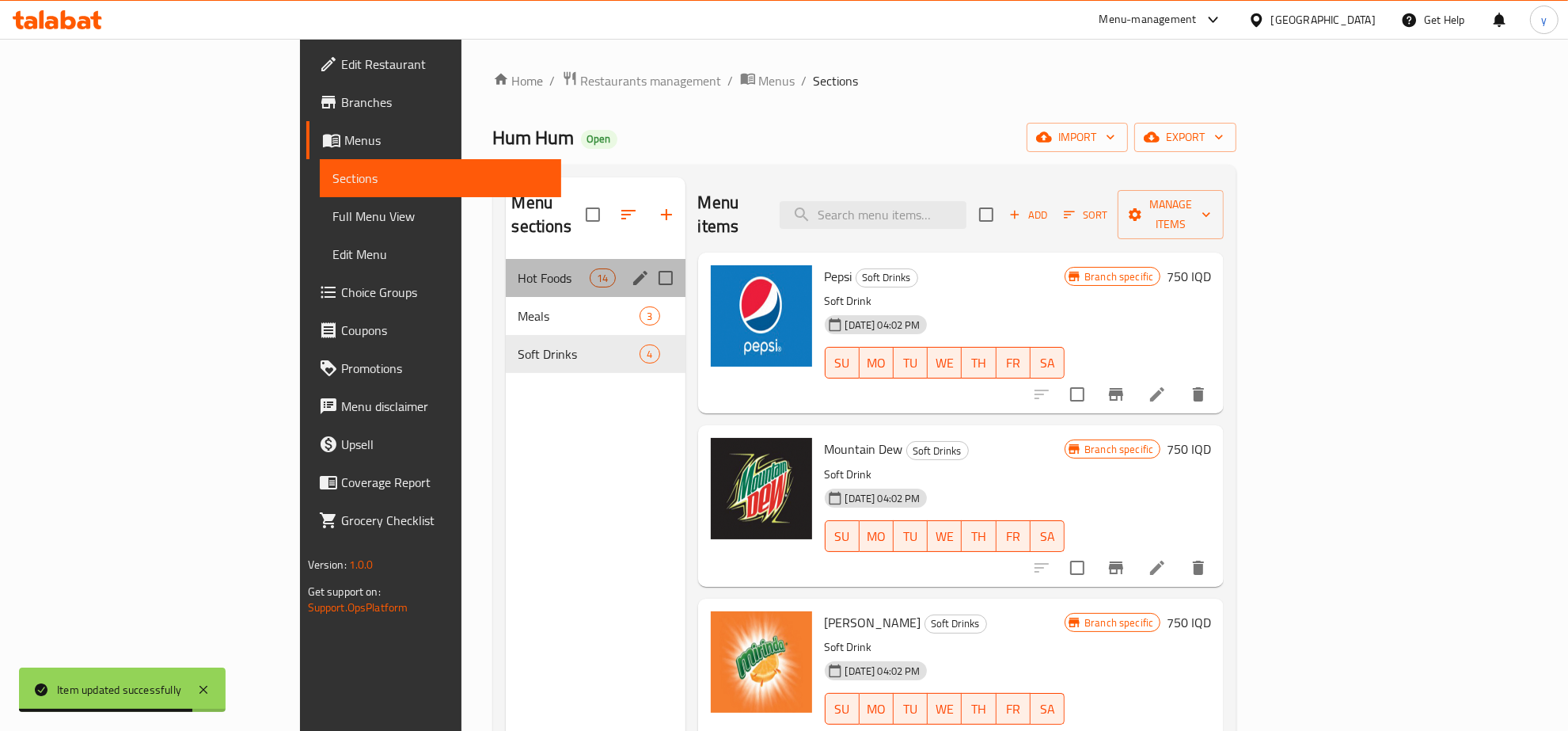
click at [506, 268] on div "Hot Foods 14" at bounding box center [596, 278] width 180 height 38
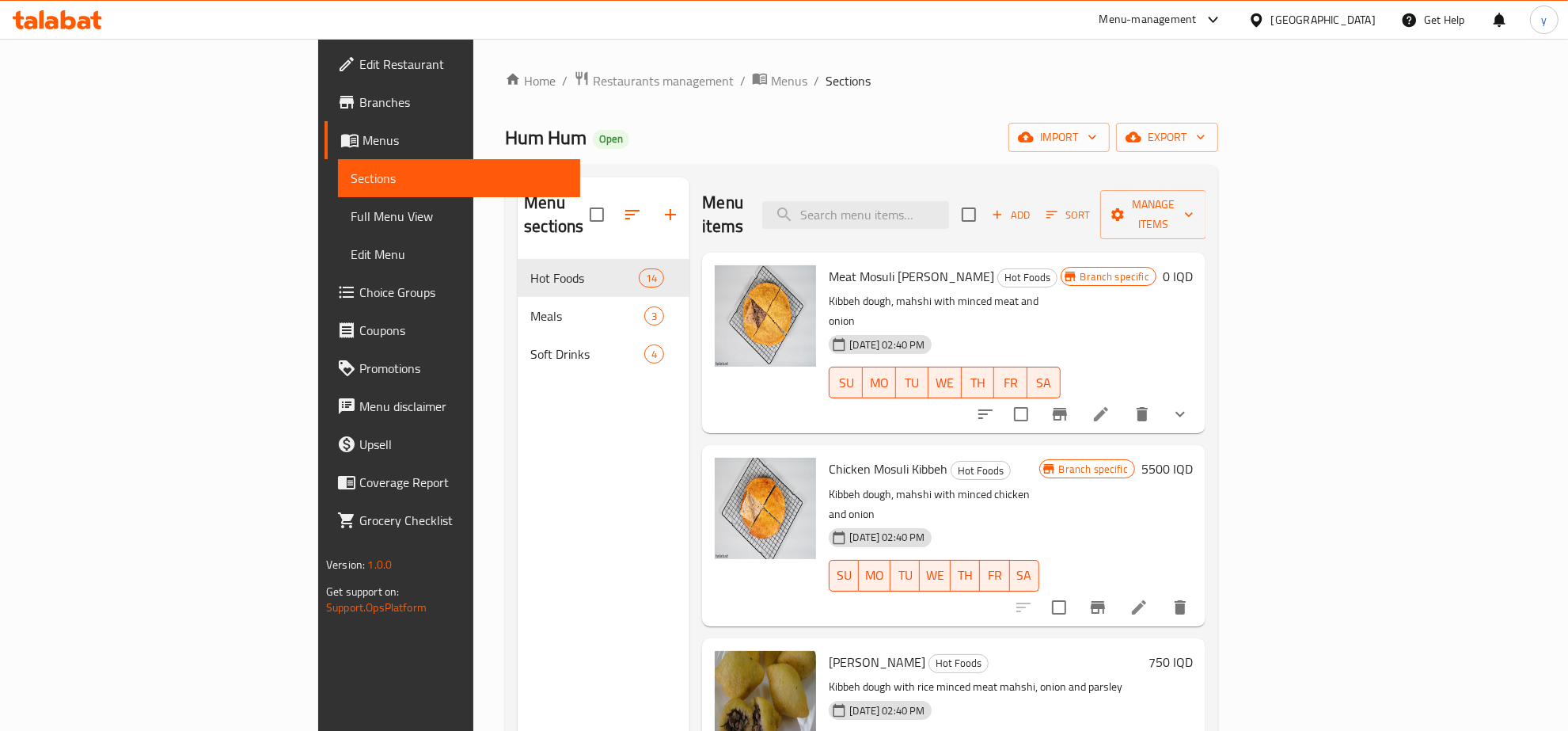
click at [1193, 458] on h6 "5500 IQD" at bounding box center [1167, 469] width 52 height 22
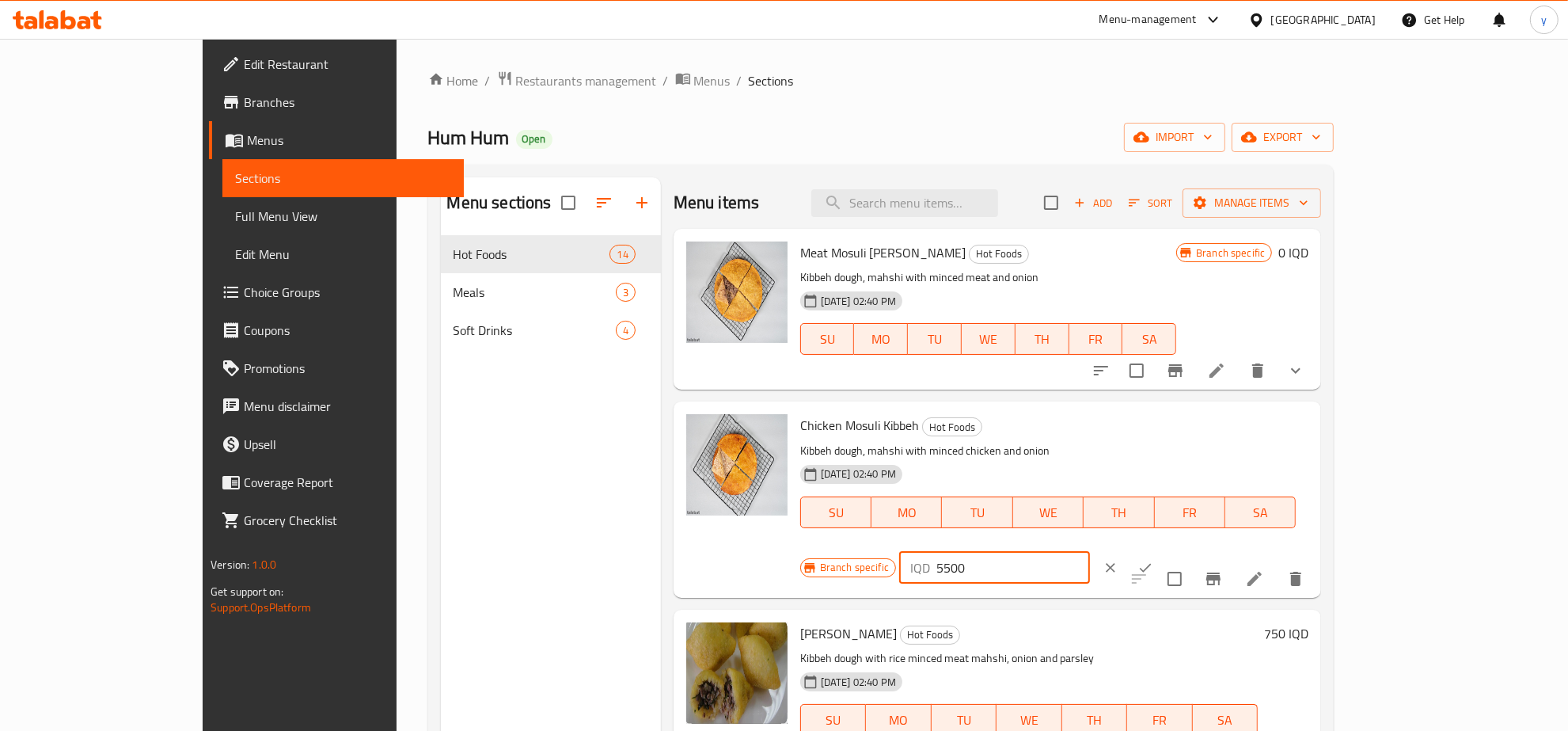
drag, startPoint x: 1280, startPoint y: 430, endPoint x: 1371, endPoint y: 457, distance: 94.9
click at [1090, 552] on div "IQD 5500 ​" at bounding box center [994, 568] width 190 height 32
paste input "4"
type input "4500"
click at [1163, 551] on button "ok" at bounding box center [1146, 568] width 35 height 35
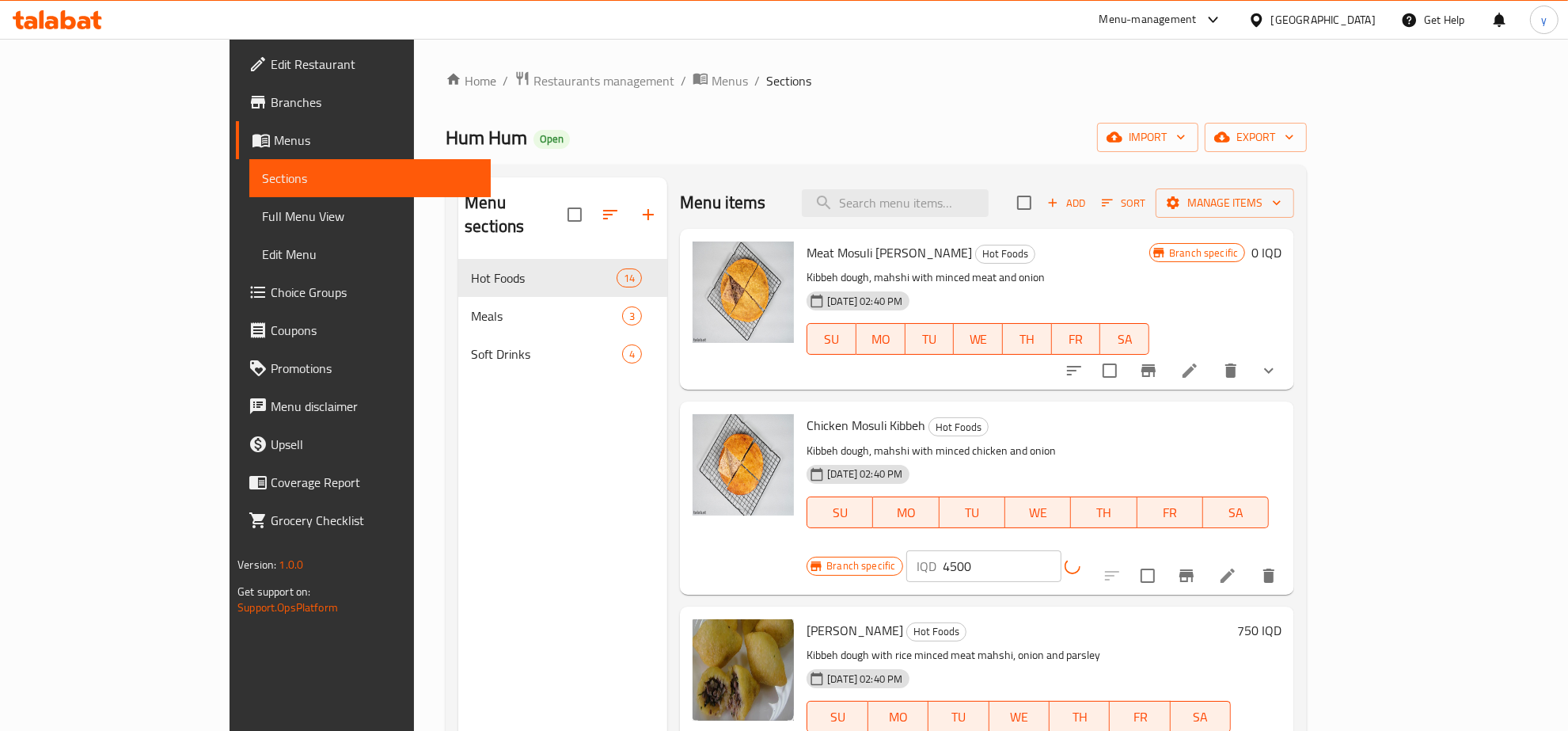
click at [1205, 556] on button "Branch-specific-item" at bounding box center [1187, 576] width 38 height 38
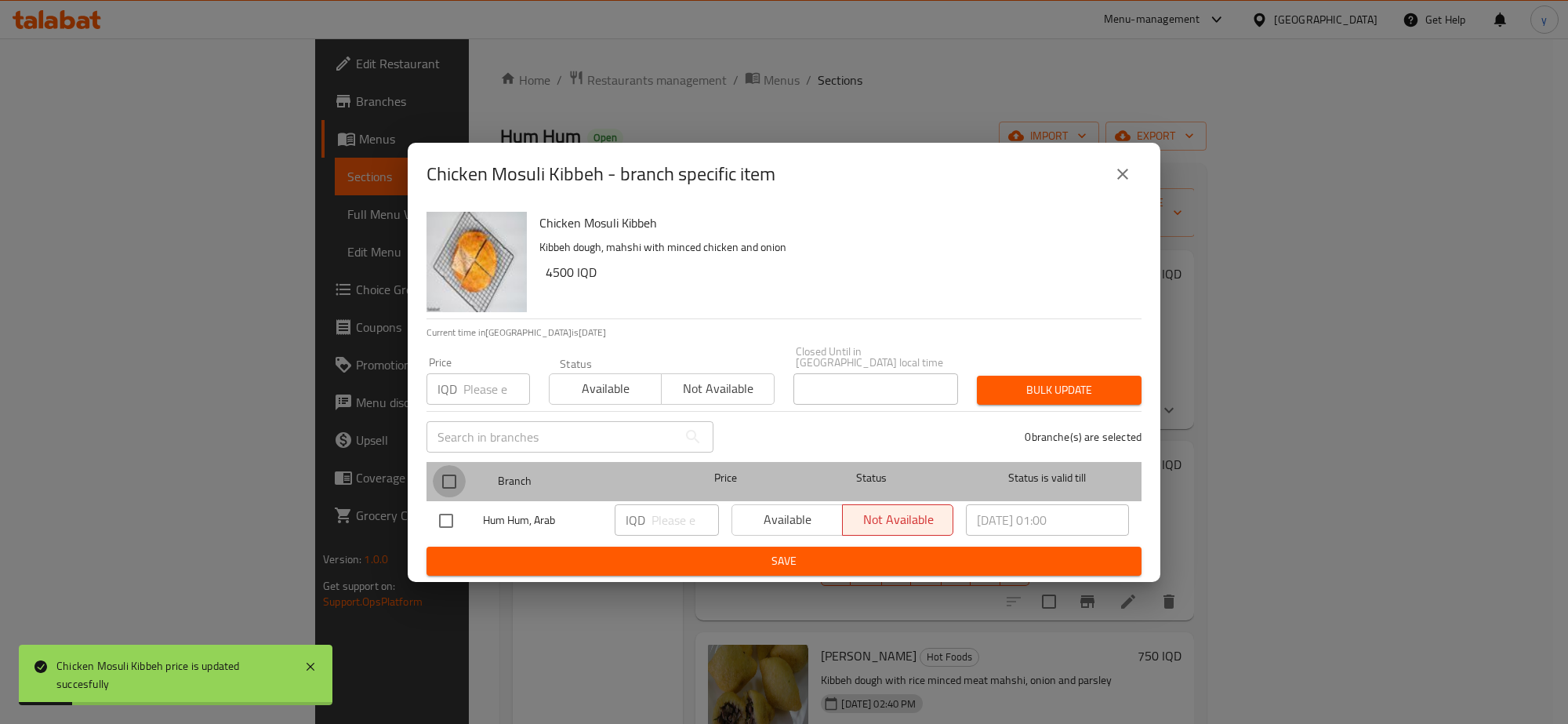
click at [445, 465] on input "checkbox" at bounding box center [449, 482] width 33 height 33
checkbox input "true"
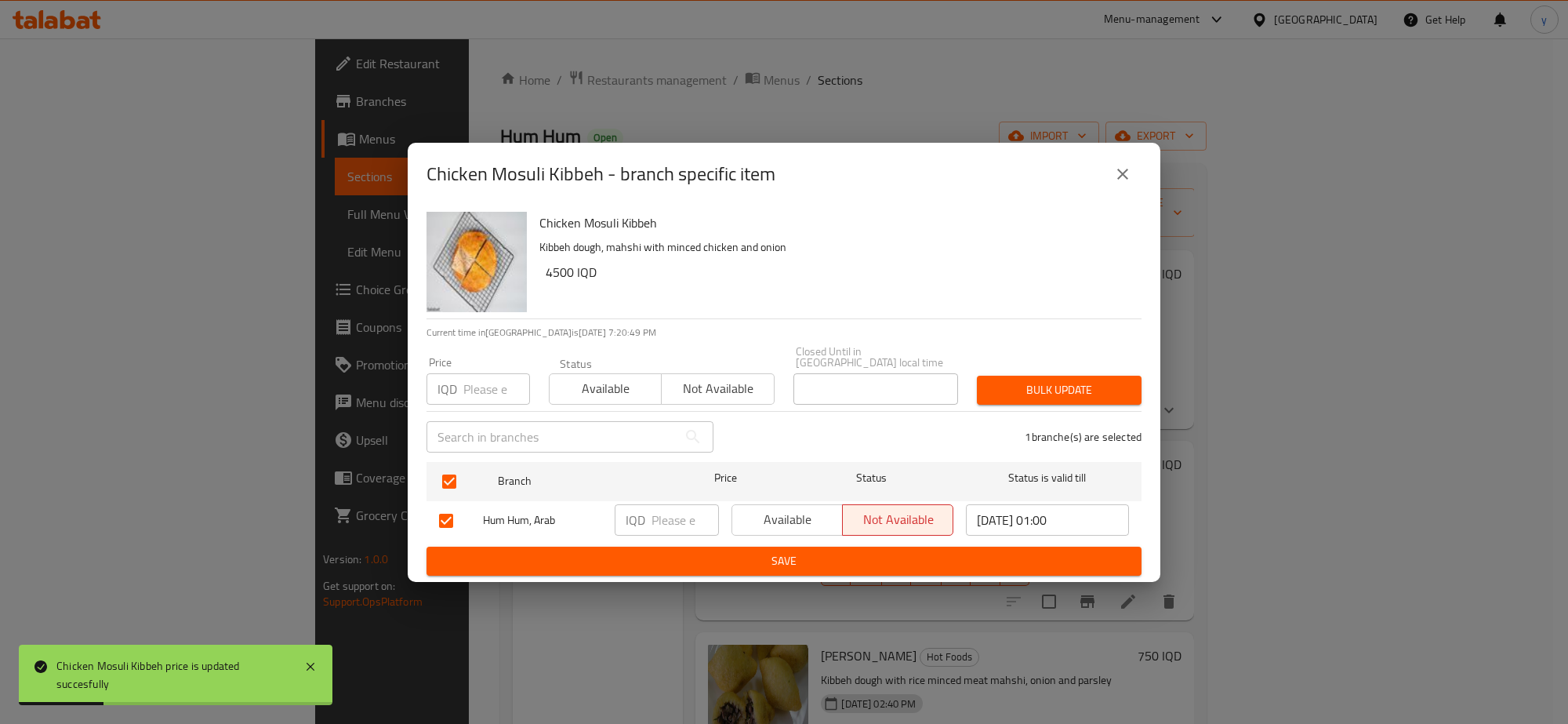
click at [675, 512] on input "number" at bounding box center [685, 520] width 67 height 32
paste input "4500"
type input "4500"
click at [653, 557] on span "Save" at bounding box center [784, 561] width 690 height 20
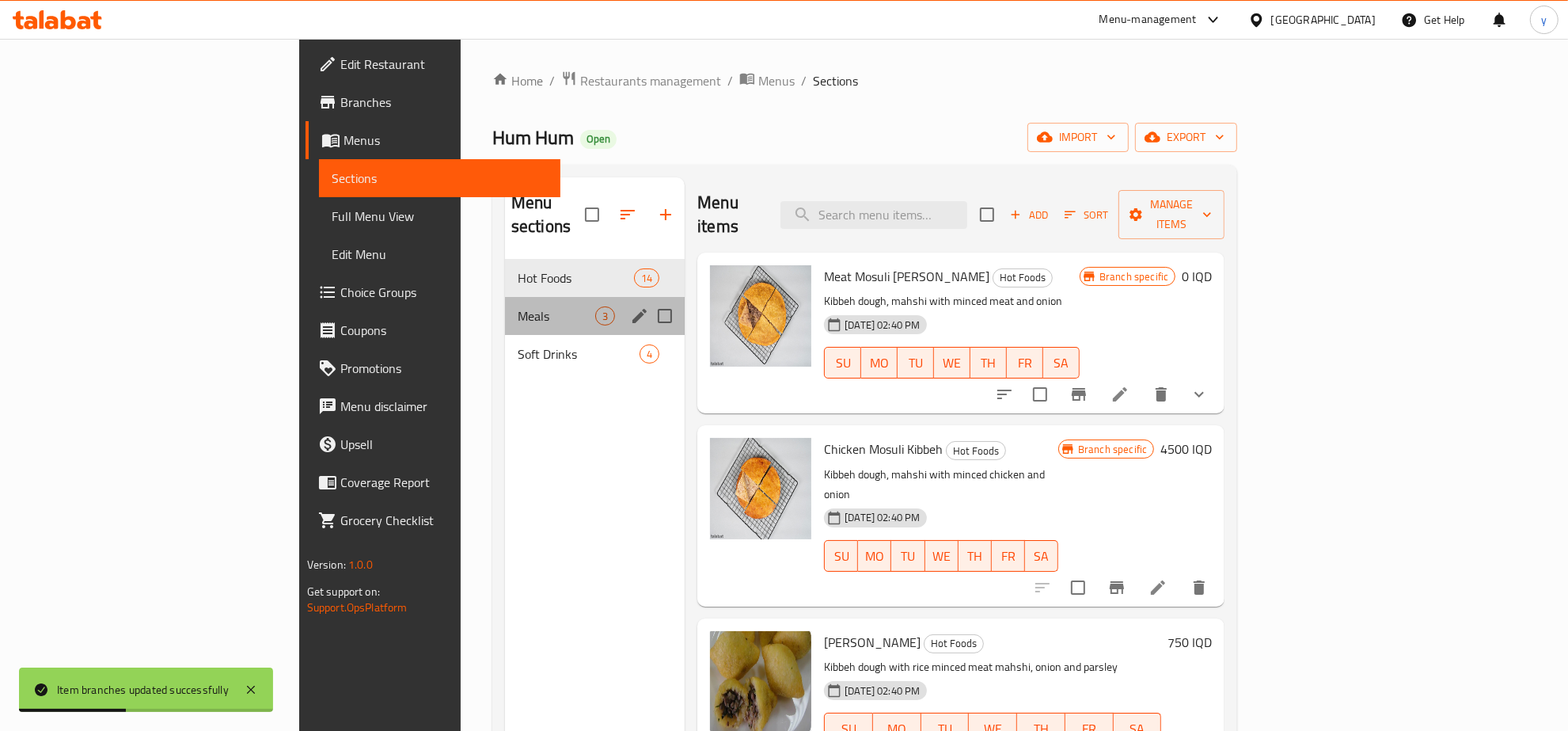
click at [547, 297] on div "Meals 3" at bounding box center [595, 316] width 180 height 38
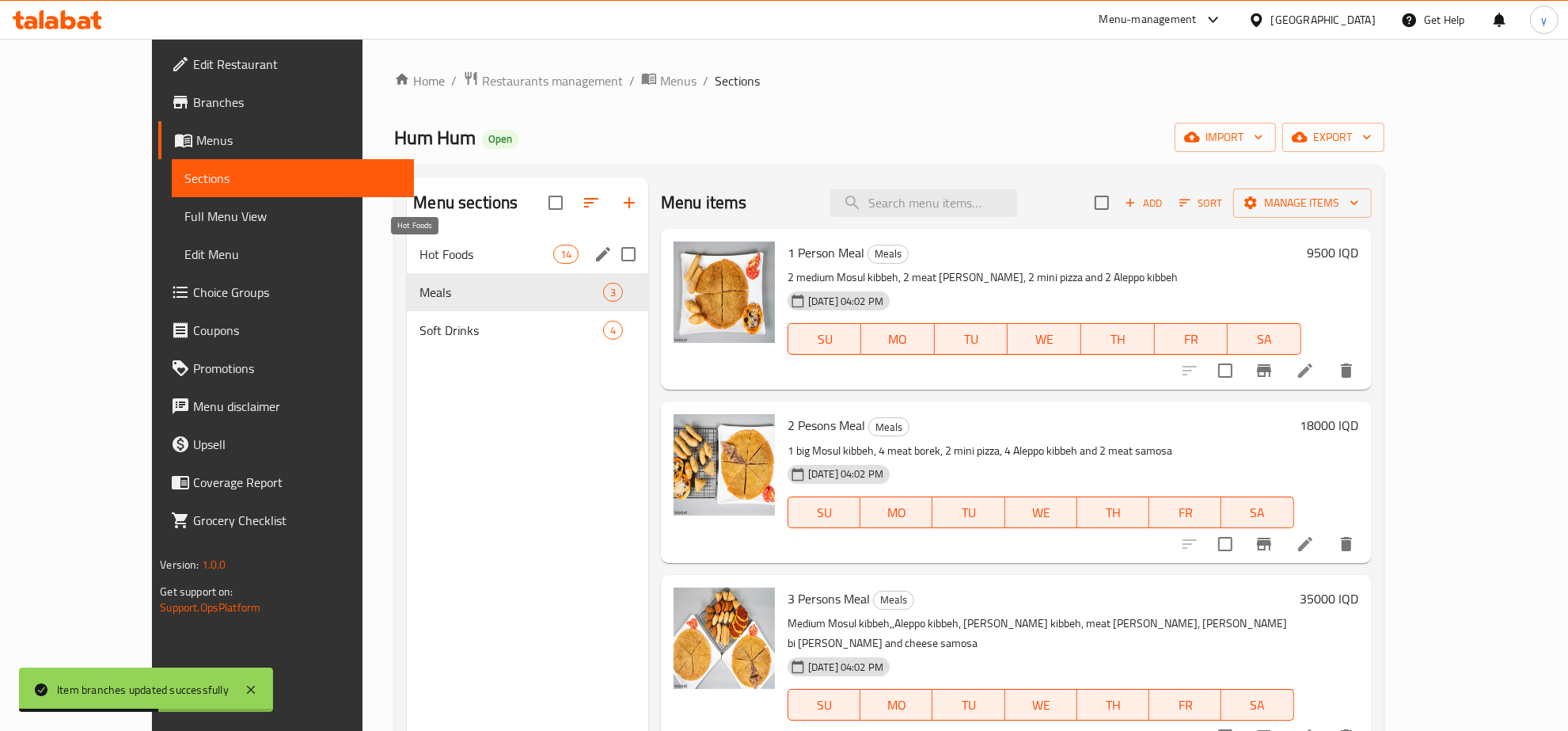
click at [439, 258] on span "Hot Foods" at bounding box center [486, 254] width 133 height 19
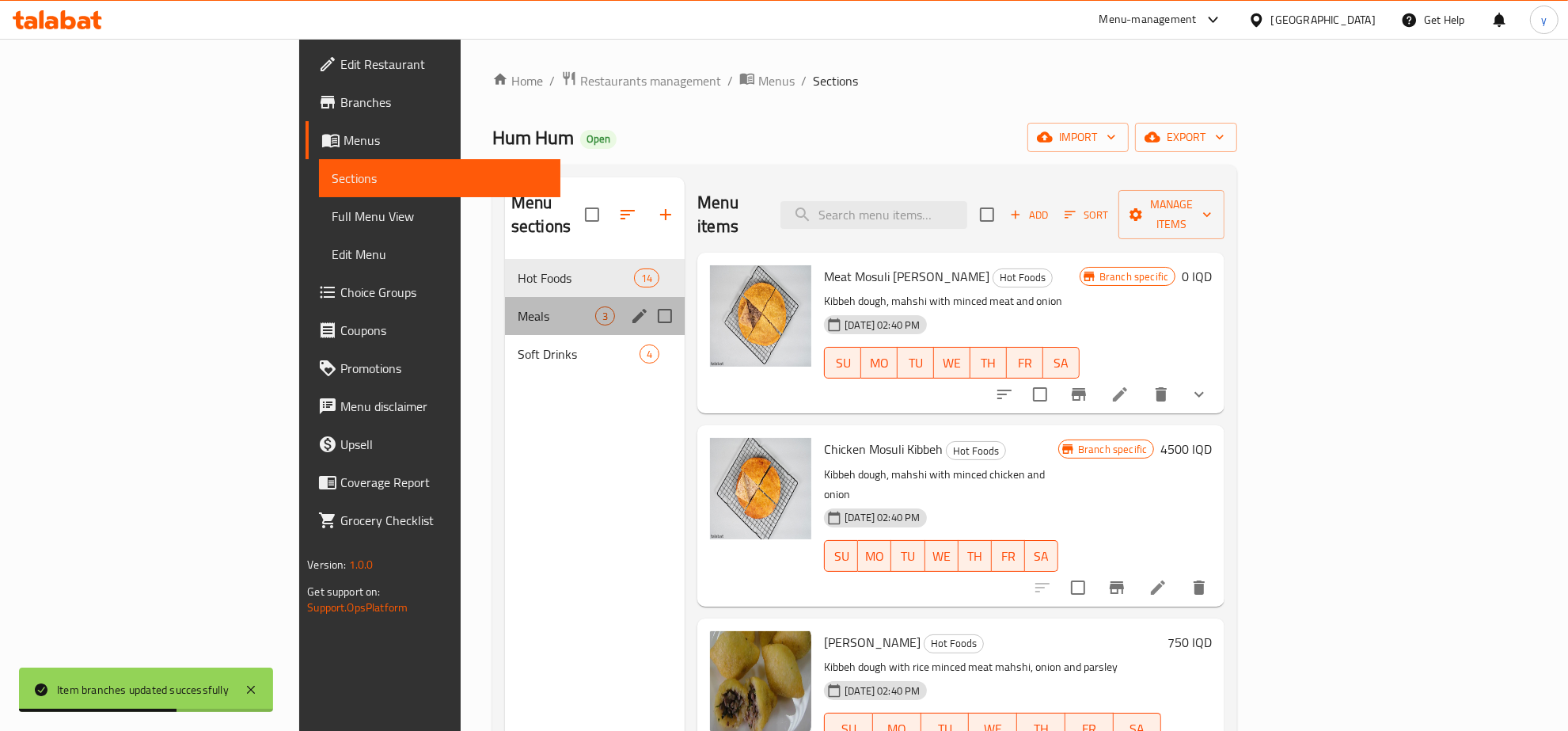
click at [505, 297] on div "Meals 3" at bounding box center [595, 316] width 180 height 38
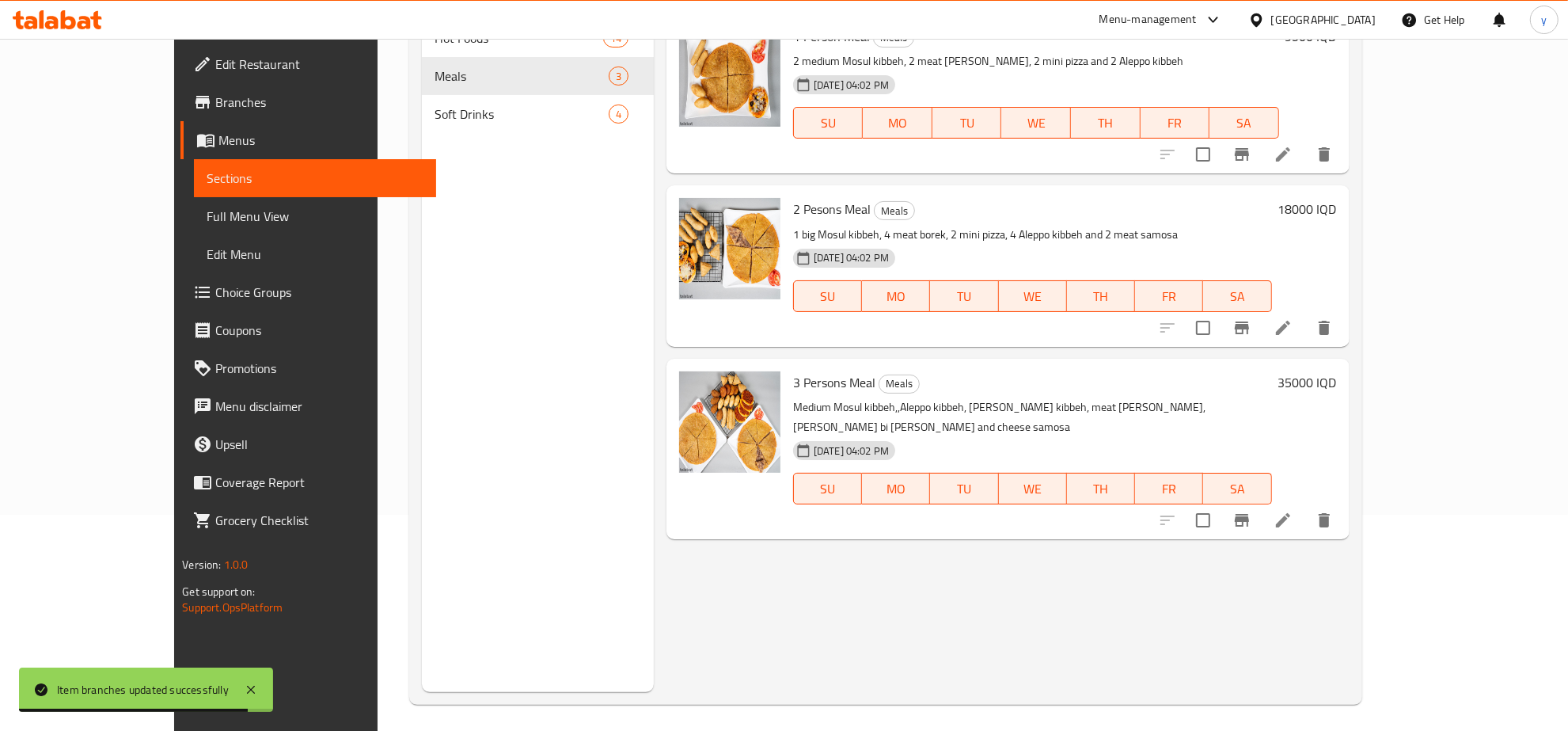
scroll to position [222, 0]
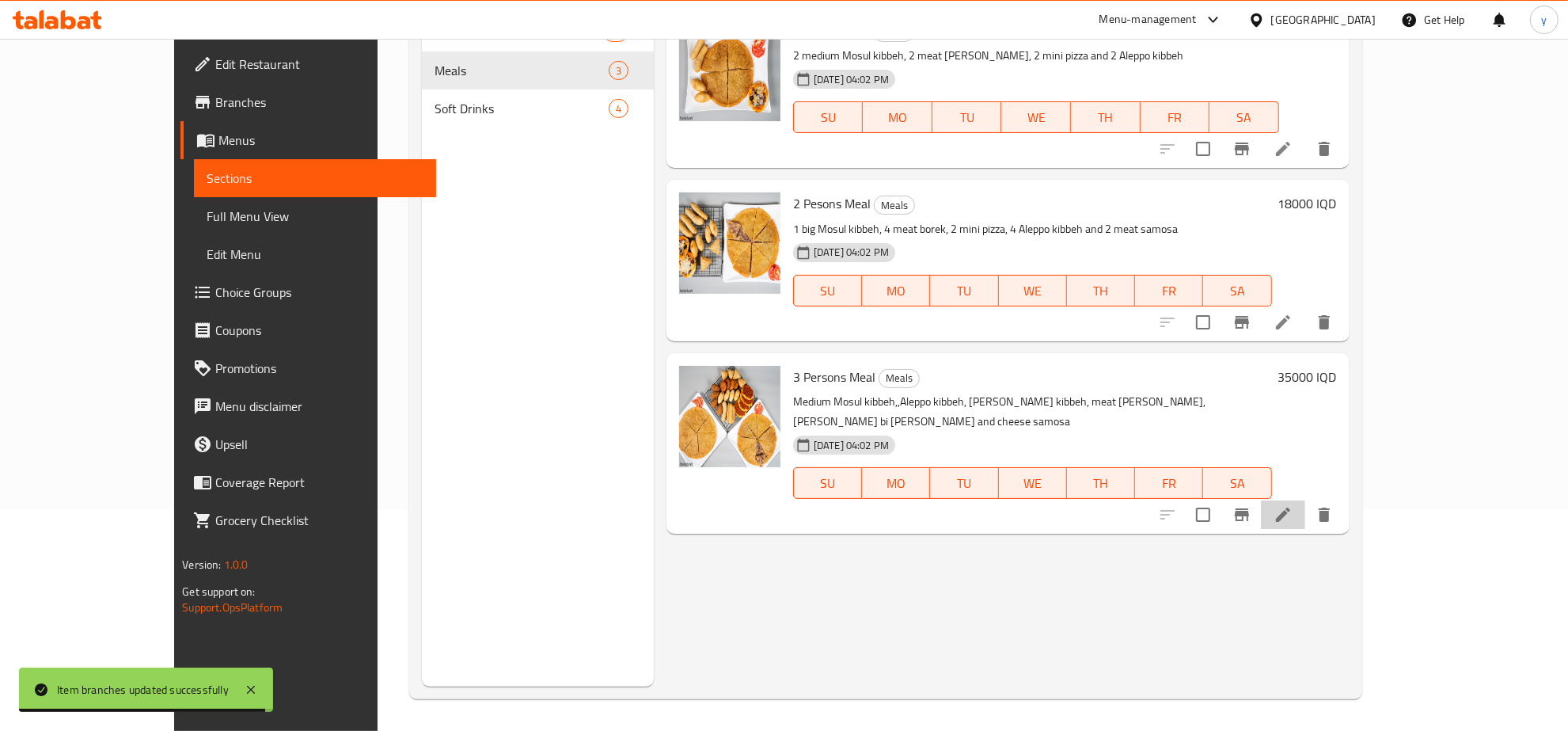
click at [1305, 501] on li at bounding box center [1284, 515] width 45 height 29
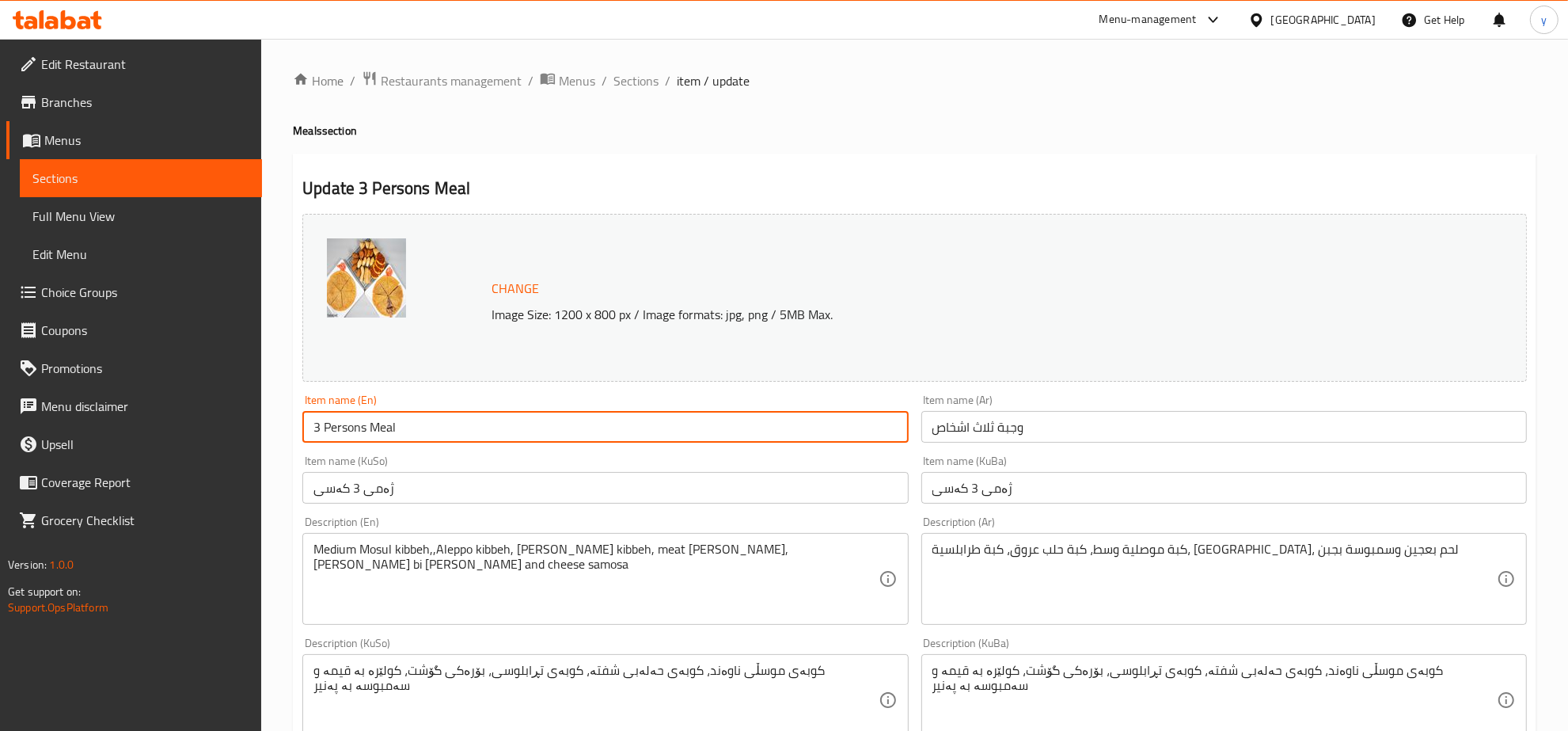
click at [742, 436] on input "3 Persons Meal" at bounding box center [606, 427] width 606 height 32
paste input "Family"
type input "Family Meal"
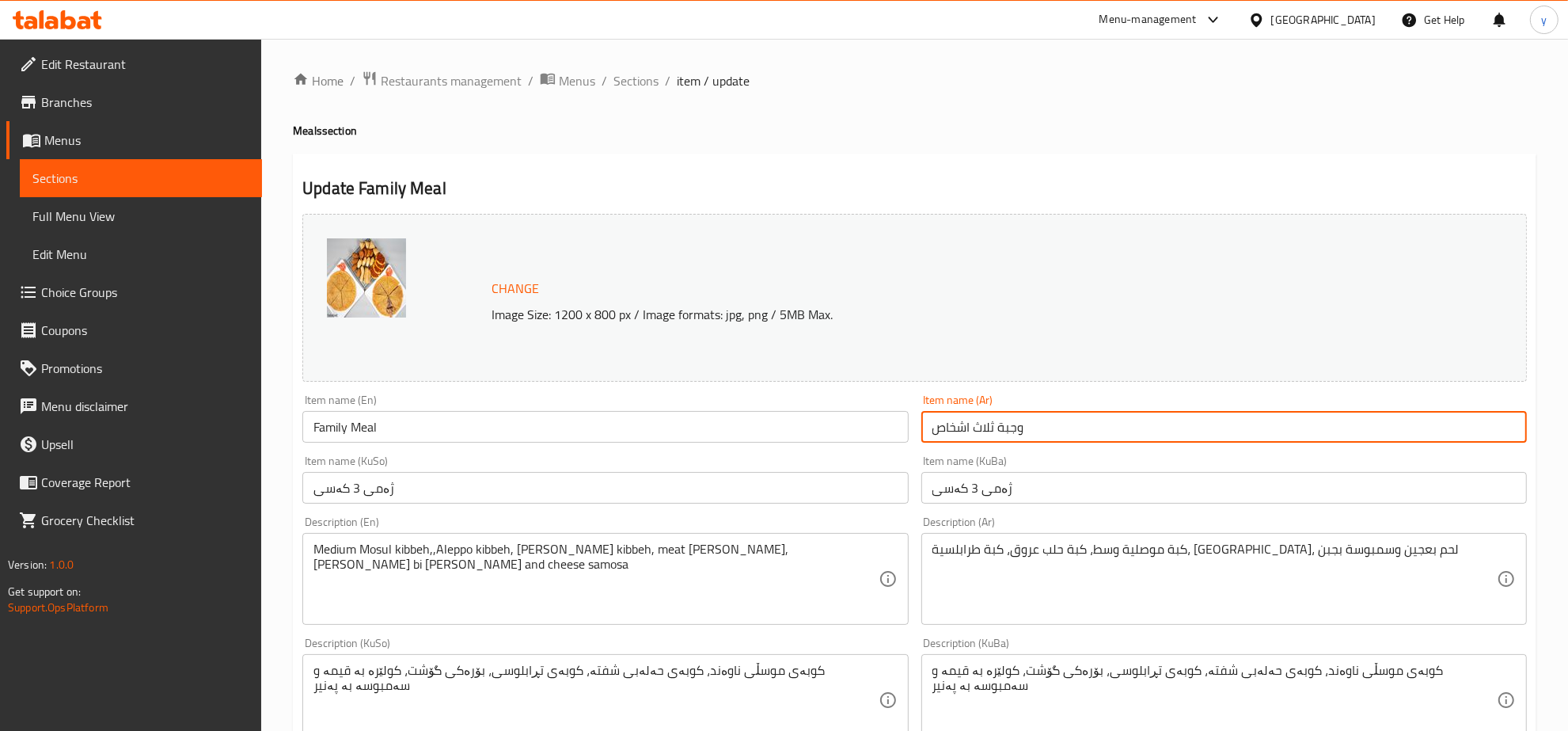
click at [1049, 433] on input "وجبة ثلاث اشخاص" at bounding box center [1225, 427] width 606 height 32
paste input "ائلي"
type input "وجبة عائلي"
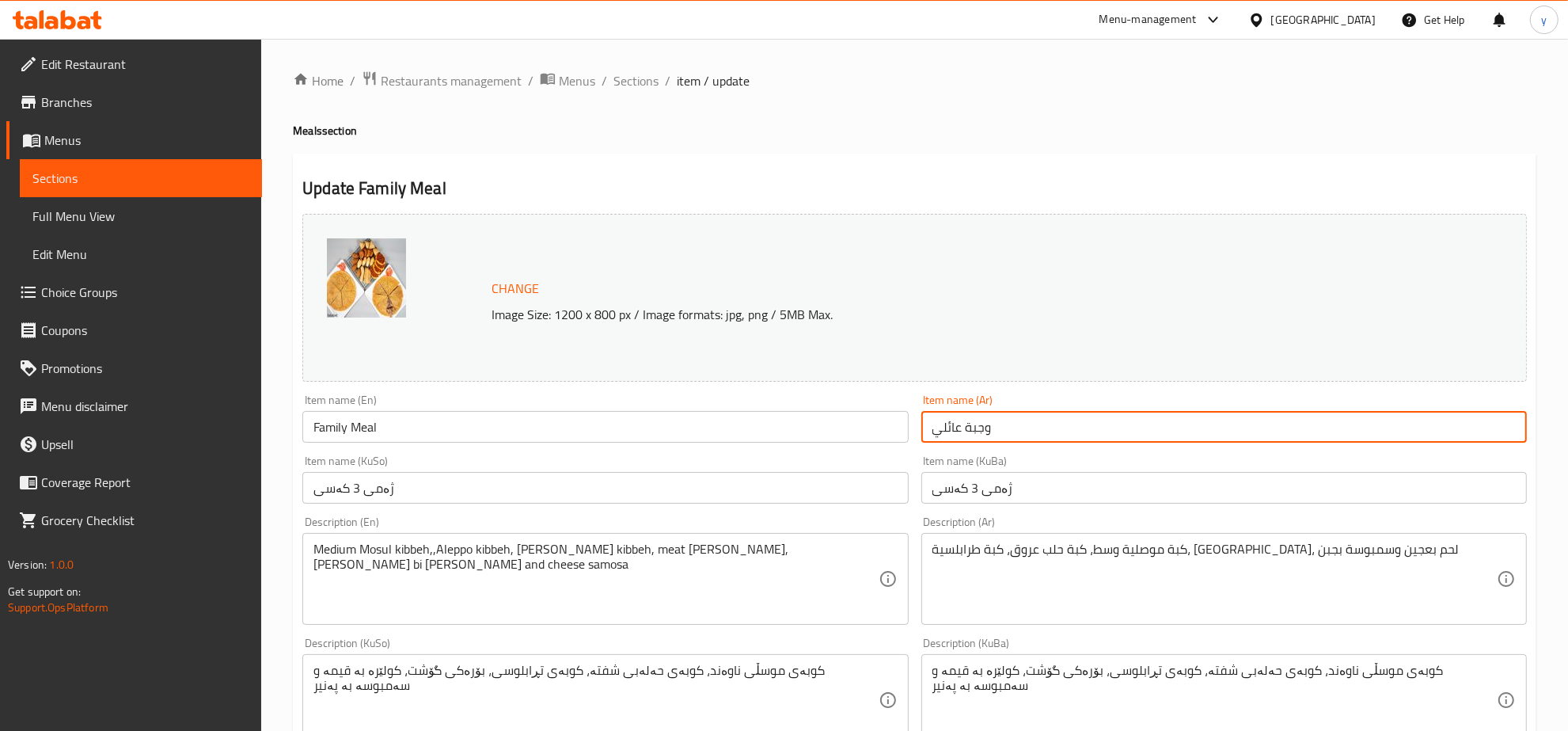
click at [760, 480] on input "ژەمی 3 کەسی" at bounding box center [606, 488] width 606 height 32
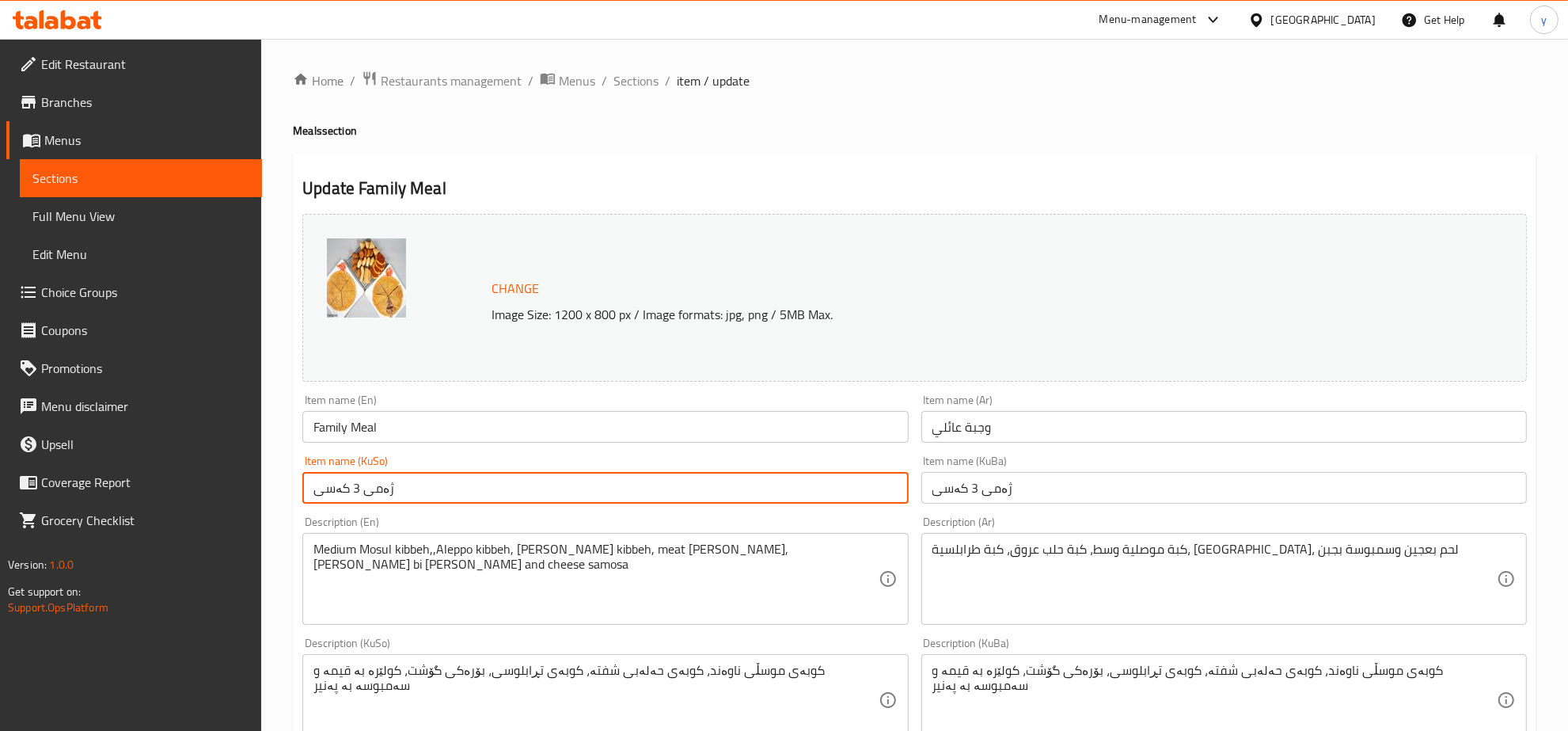
click at [760, 480] on input "ژەمی 3 کەسی" at bounding box center [606, 488] width 606 height 32
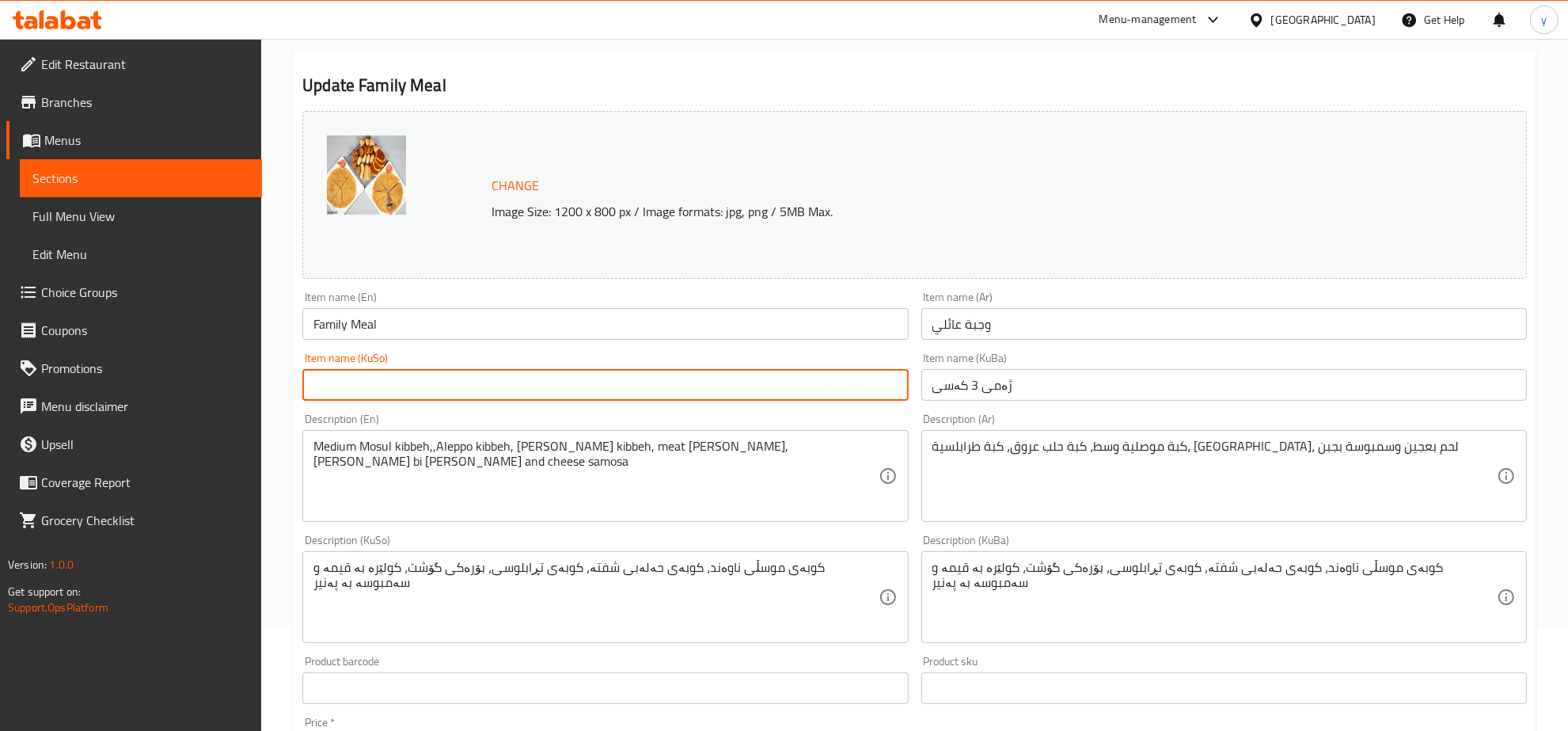
scroll to position [165, 0]
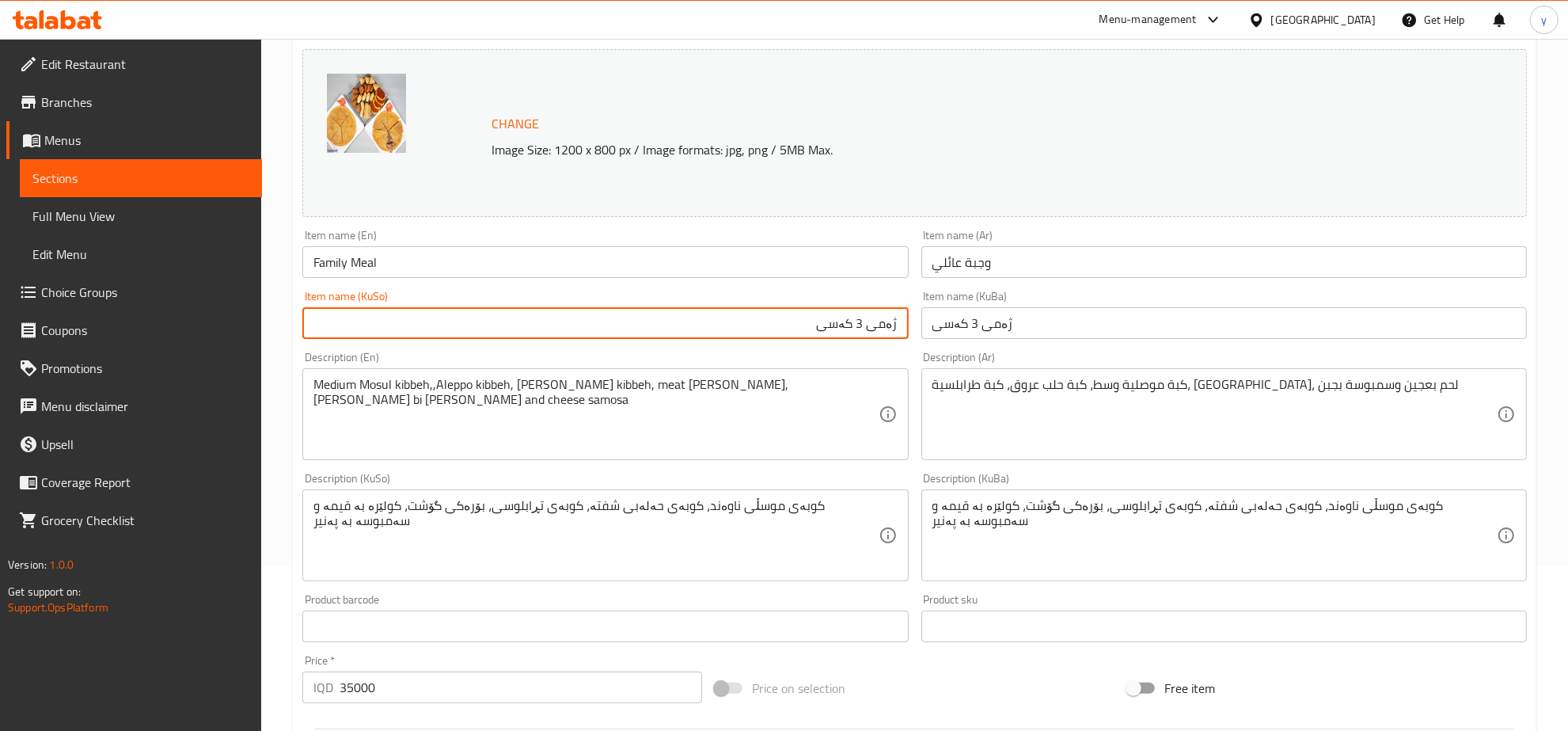
type input "ژەمی 3 کەسی"
click at [820, 297] on div "Item name (KuSo) ژەمی 3 کەسی Item name (KuSo)" at bounding box center [606, 315] width 606 height 49
click at [820, 319] on input "ژەمی 3 کەسی" at bounding box center [606, 324] width 606 height 32
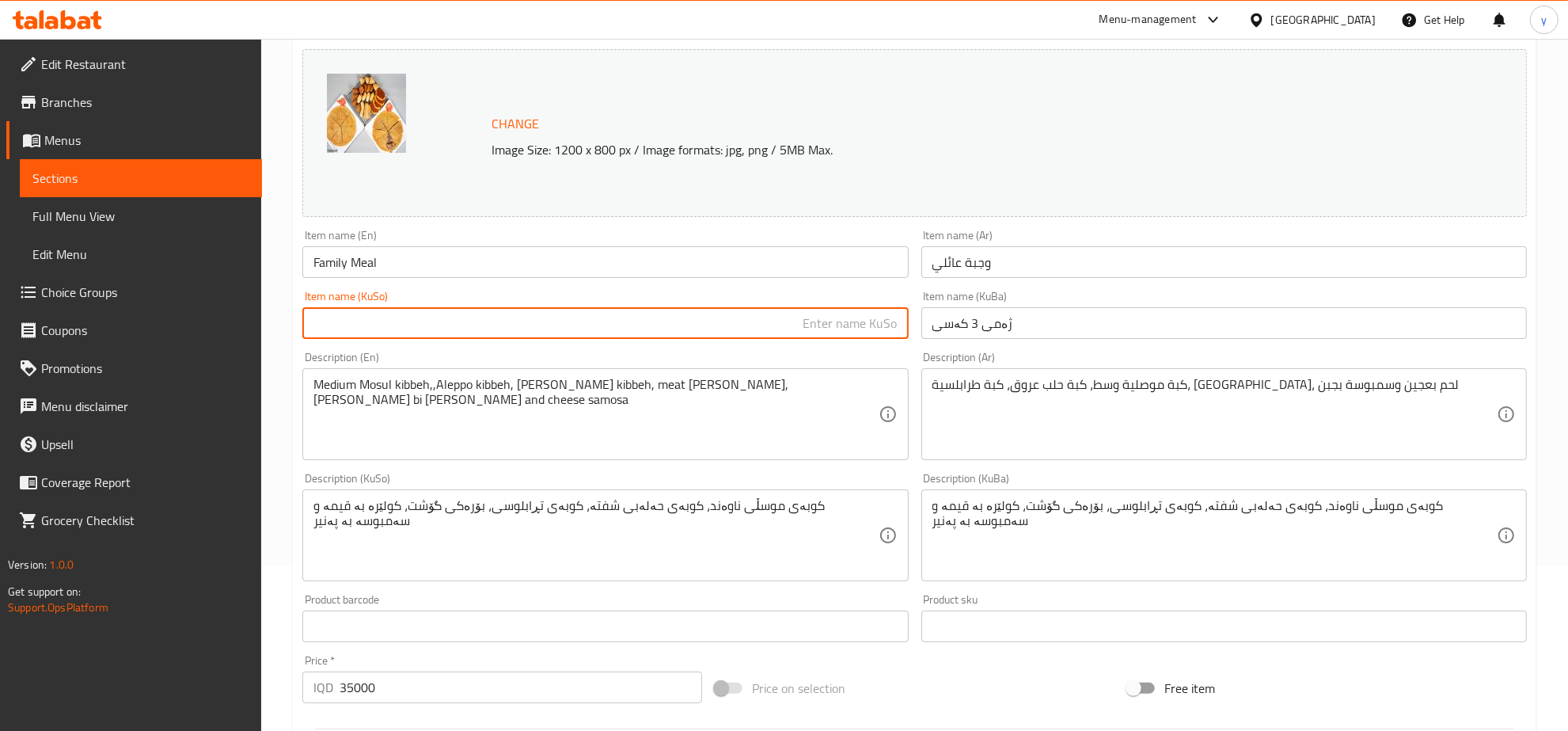
click at [1087, 325] on input "ژەمی 3 کەسی" at bounding box center [1225, 324] width 606 height 32
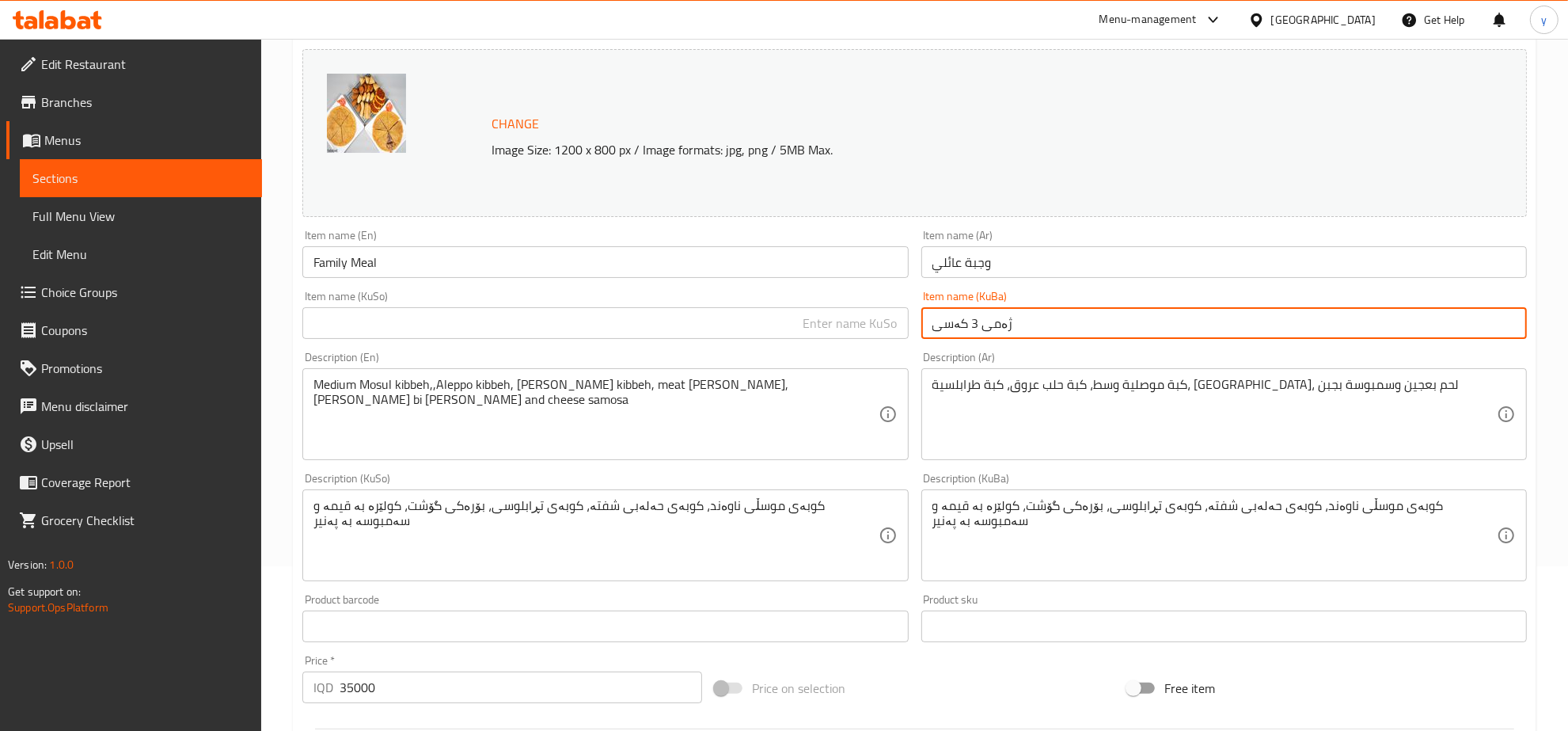
click at [1087, 325] on input "ژەمی 3 کەسی" at bounding box center [1225, 324] width 606 height 32
click at [828, 326] on input "text" at bounding box center [606, 324] width 606 height 32
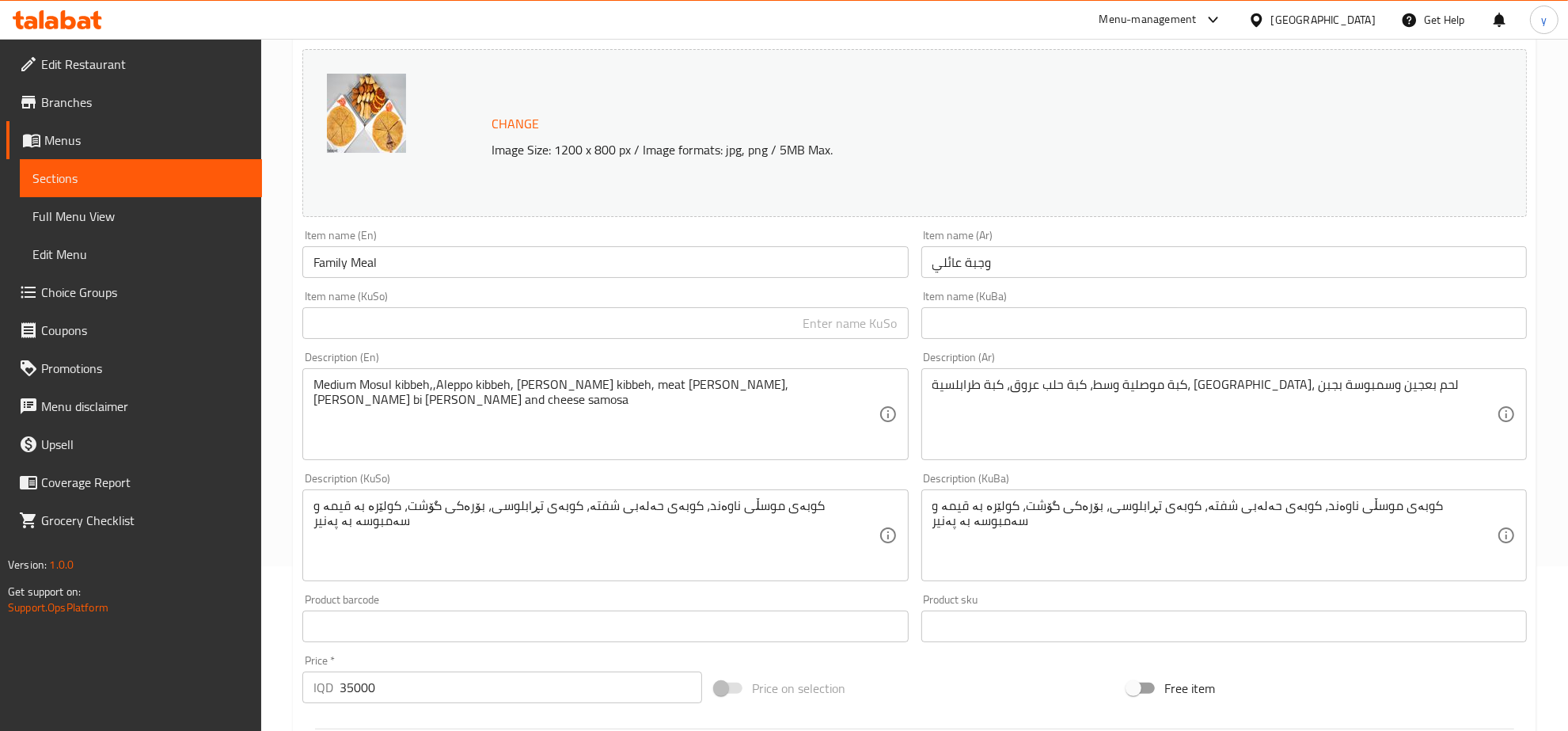
click at [825, 348] on div "Description (En) Medium Mosul kibbeh,,Aleppo kibbeh, [PERSON_NAME] kibbeh, meat…" at bounding box center [606, 406] width 618 height 121
click at [852, 332] on input "text" at bounding box center [606, 324] width 606 height 32
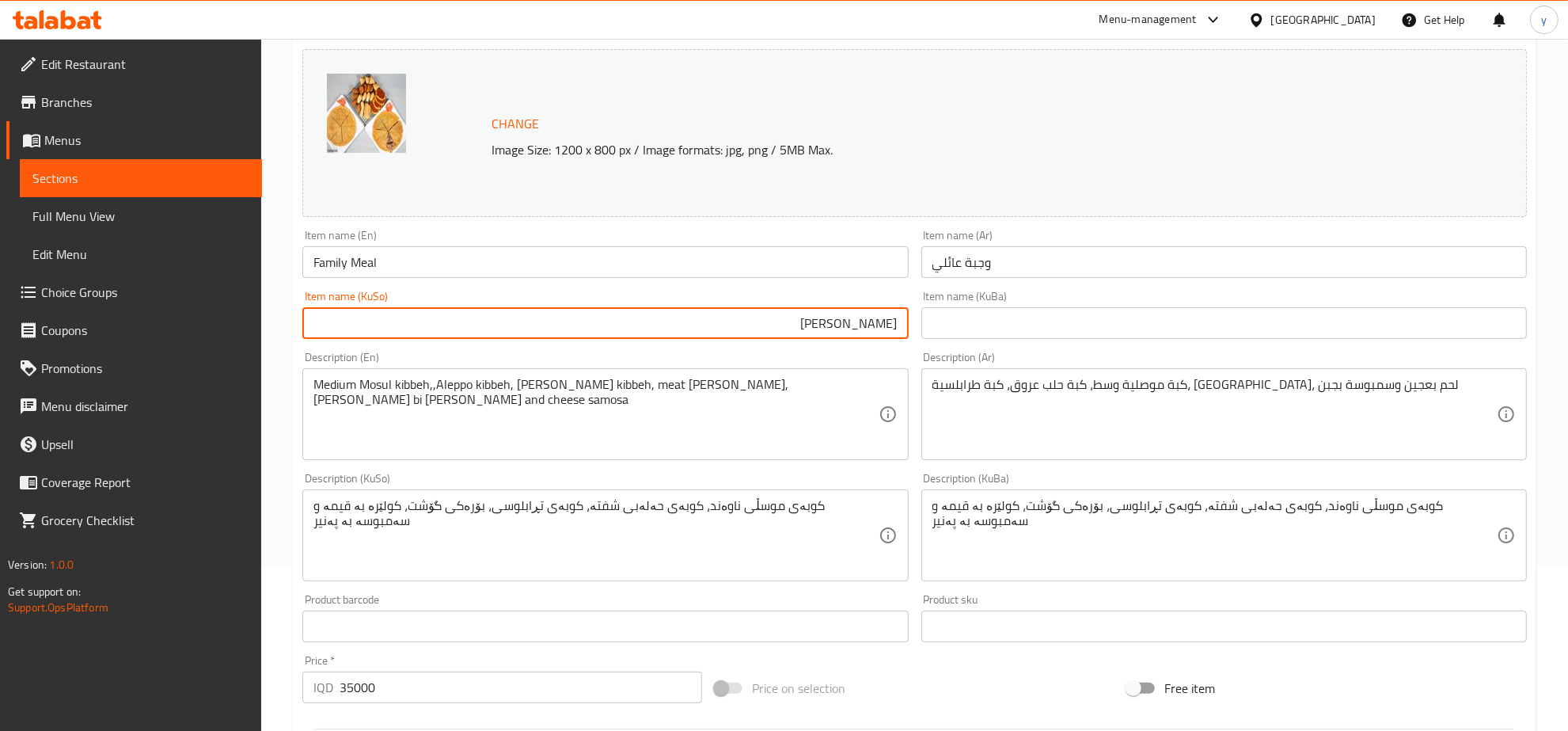
type input "[PERSON_NAME]"
click at [827, 274] on input "Family Meal" at bounding box center [606, 262] width 606 height 32
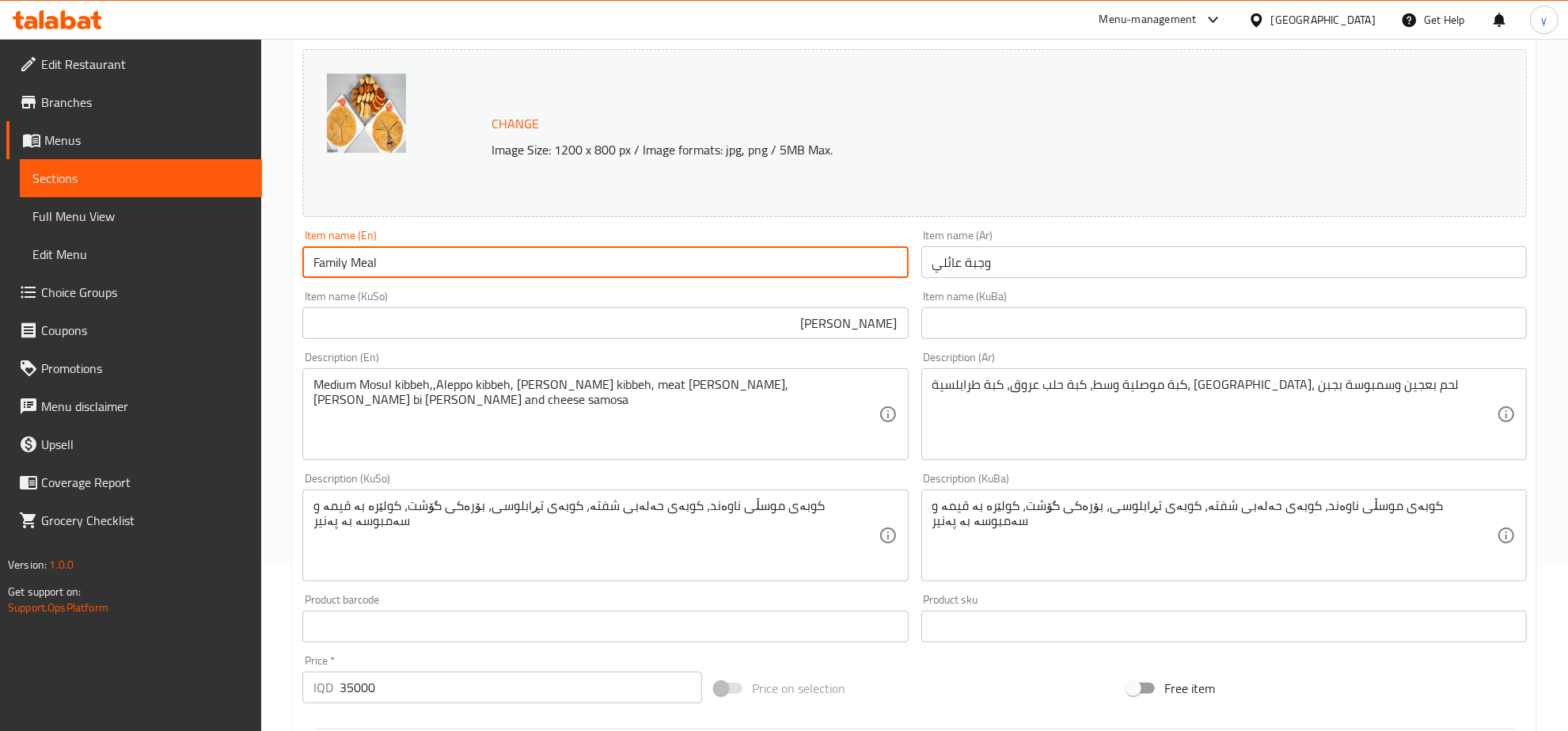
click at [963, 298] on div "Item name (KuBa) Item name (KuBa)" at bounding box center [1225, 315] width 606 height 49
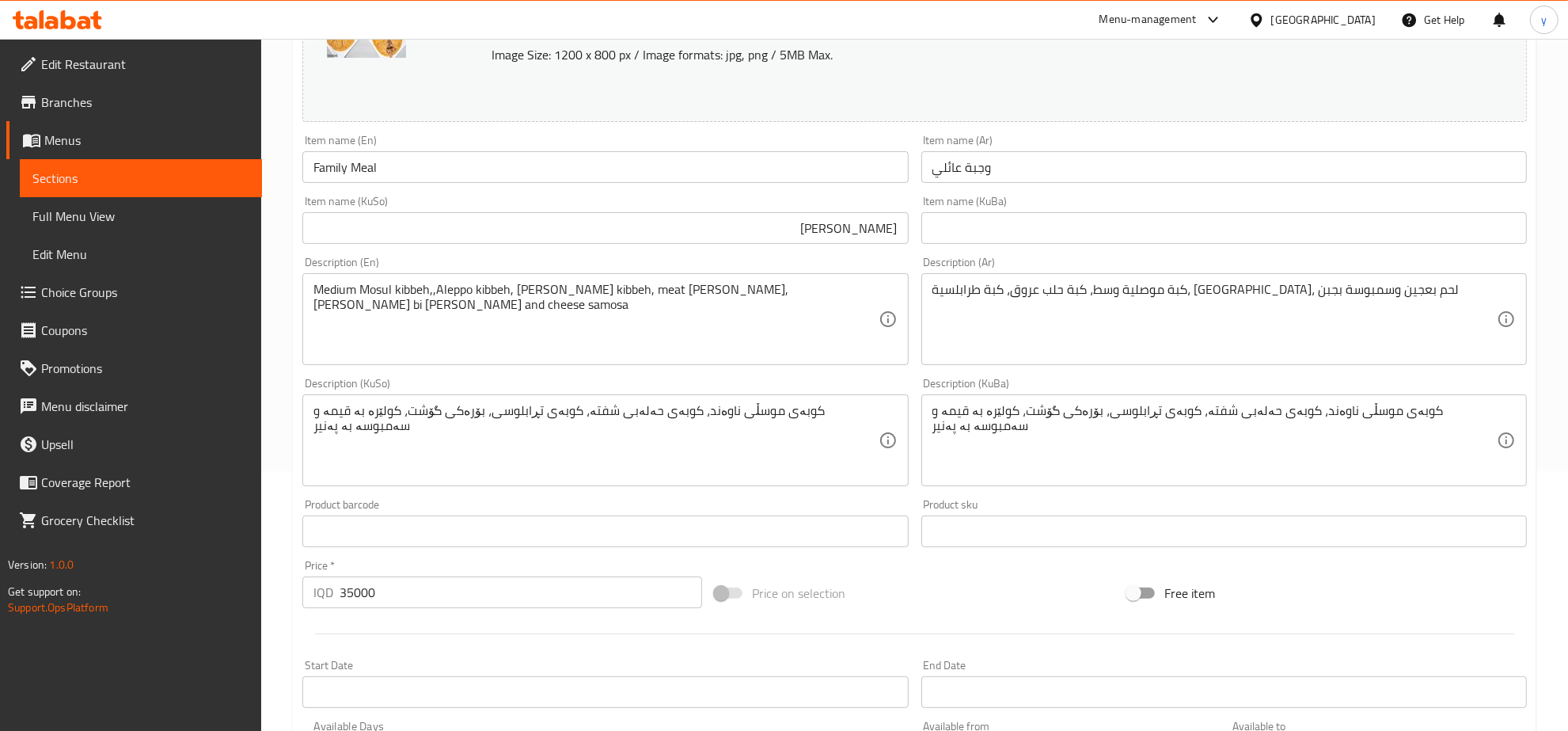
scroll to position [329, 0]
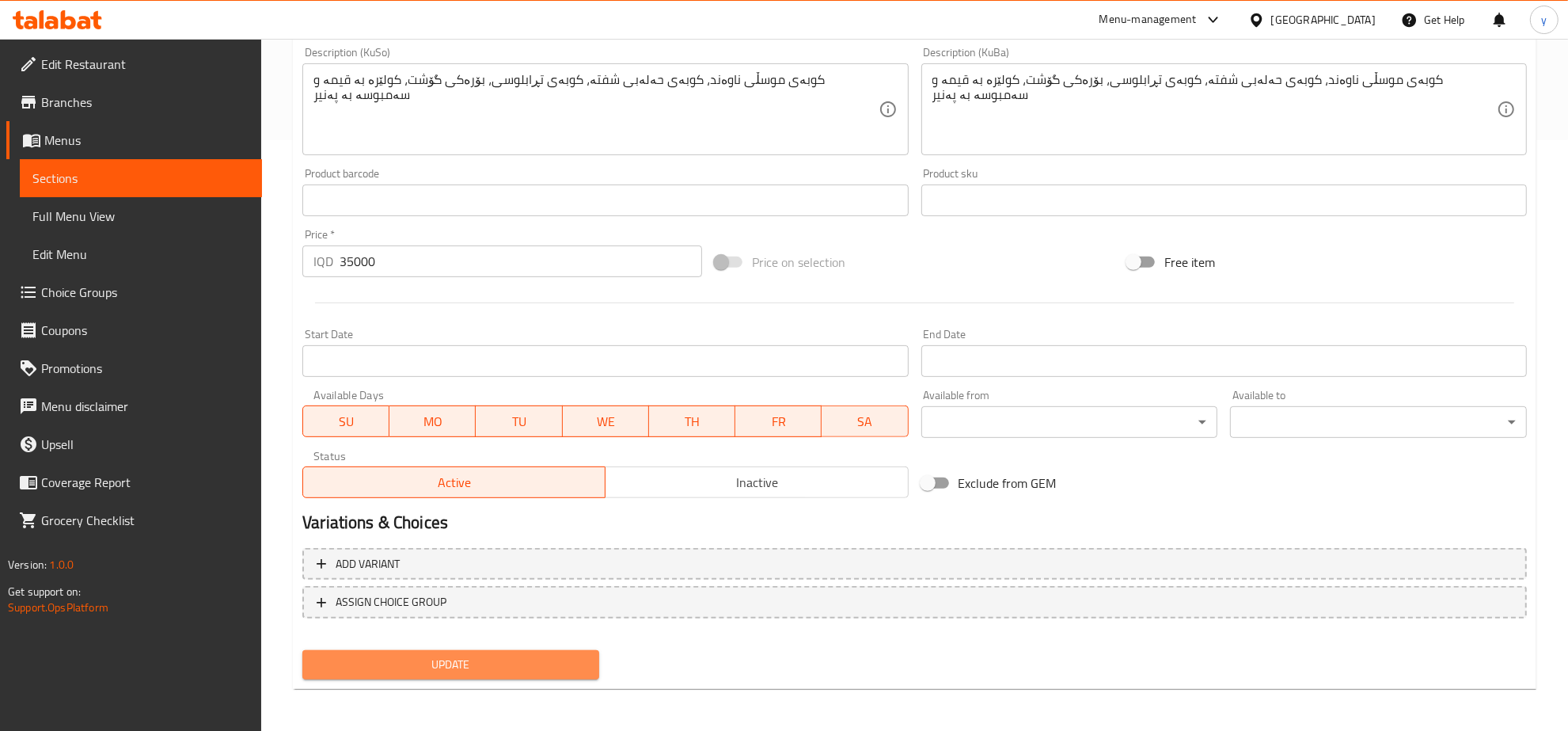
click at [541, 662] on span "Update" at bounding box center [450, 665] width 272 height 20
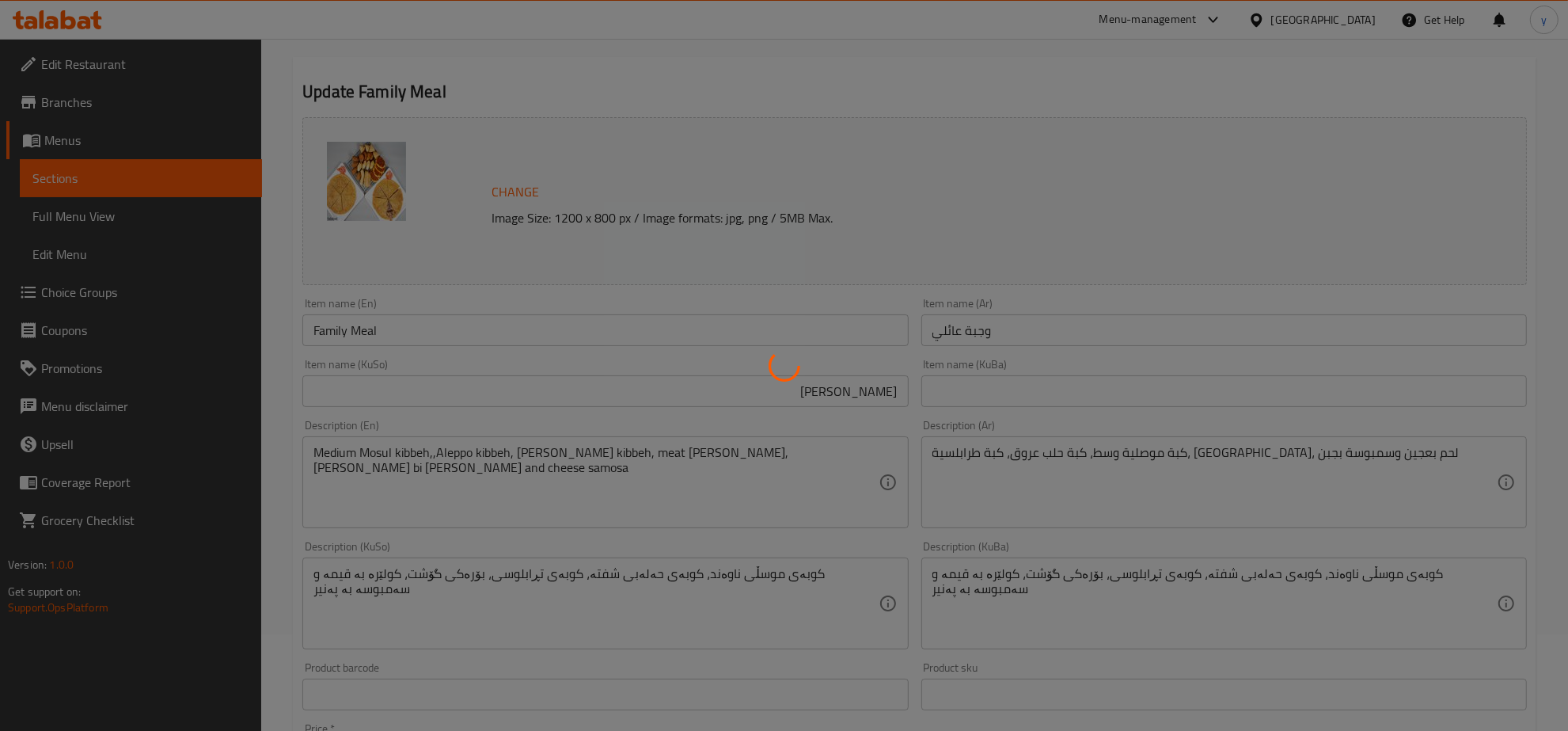
scroll to position [96, 0]
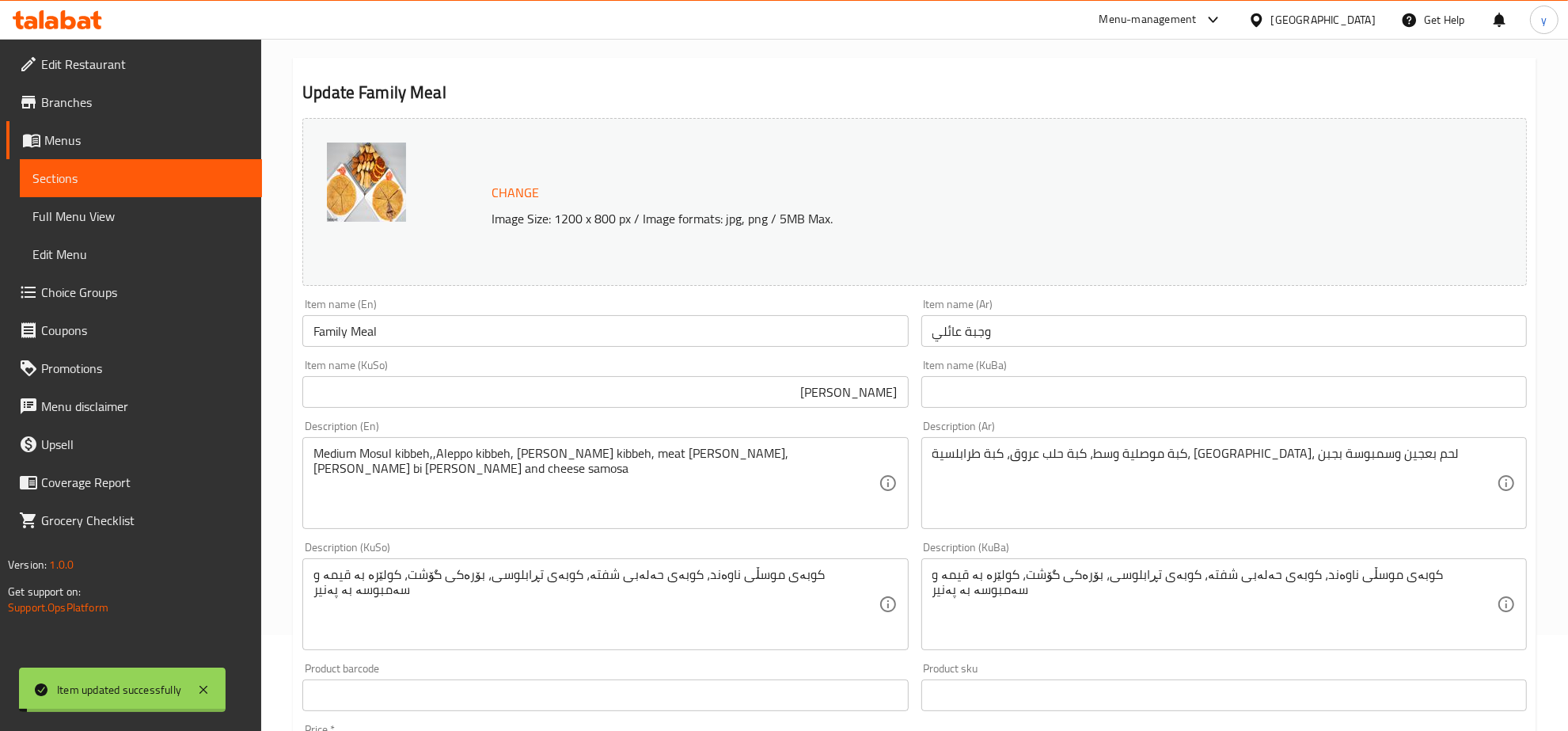
click at [489, 346] on input "Family Meal" at bounding box center [606, 331] width 606 height 32
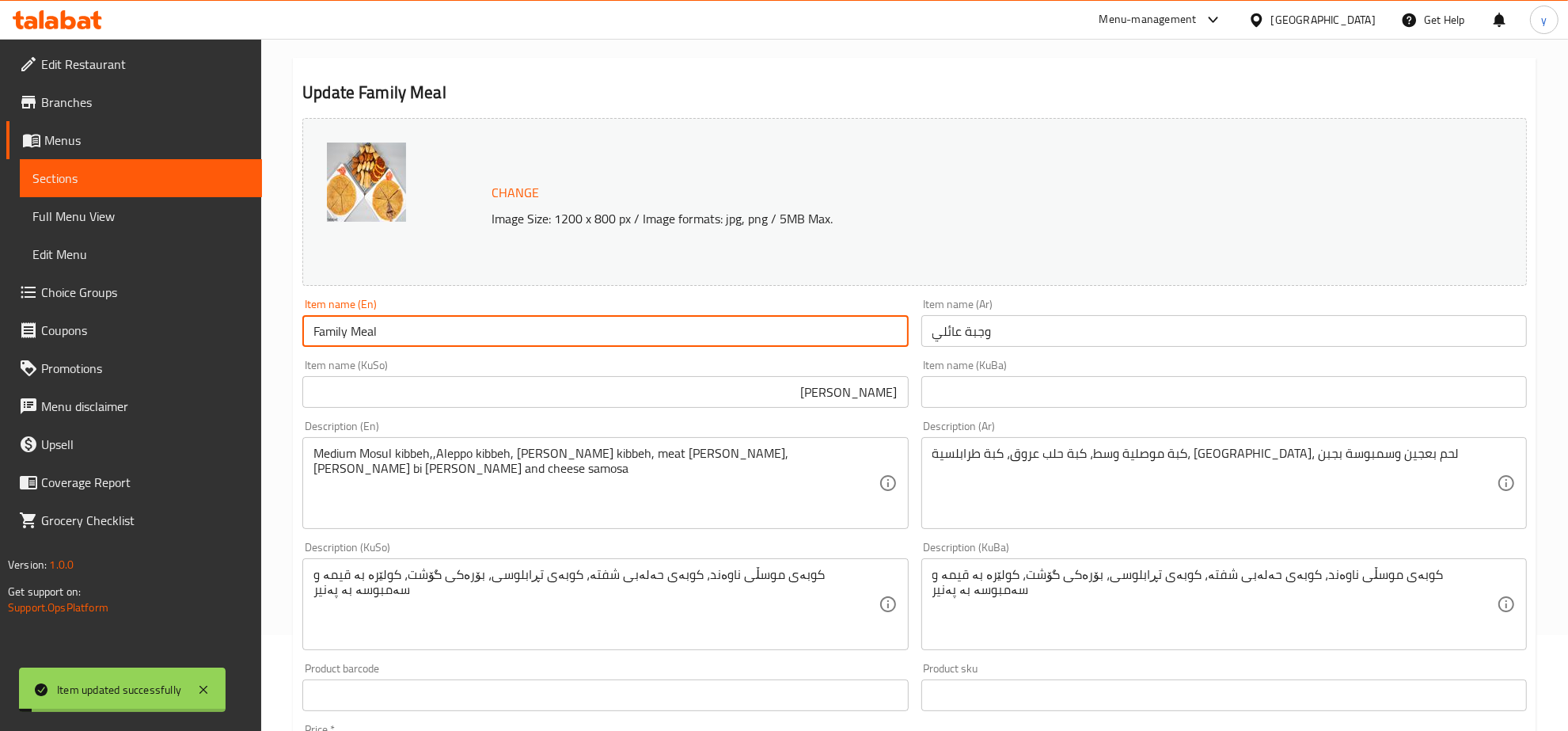
click at [489, 346] on input "Family Meal" at bounding box center [606, 331] width 606 height 32
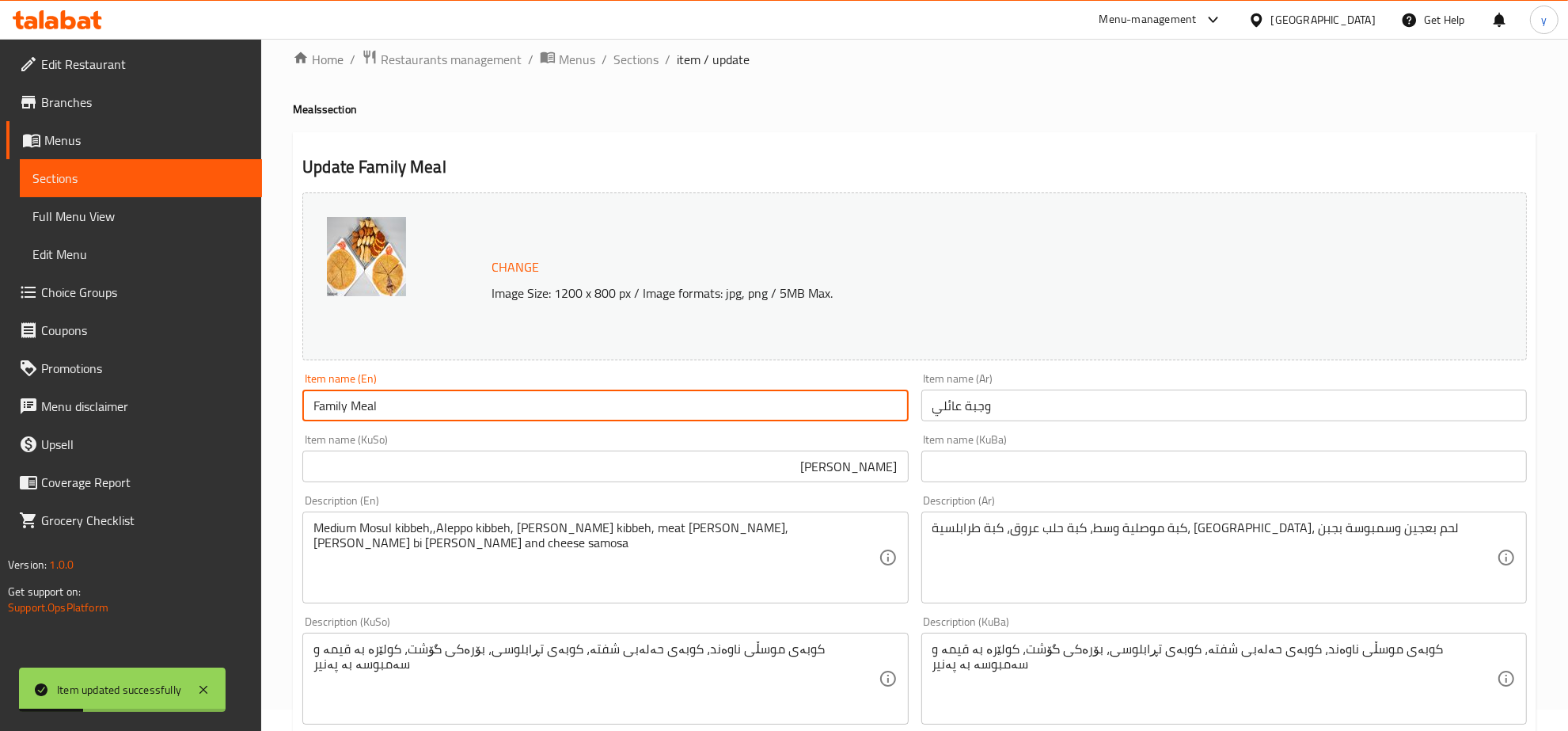
scroll to position [0, 0]
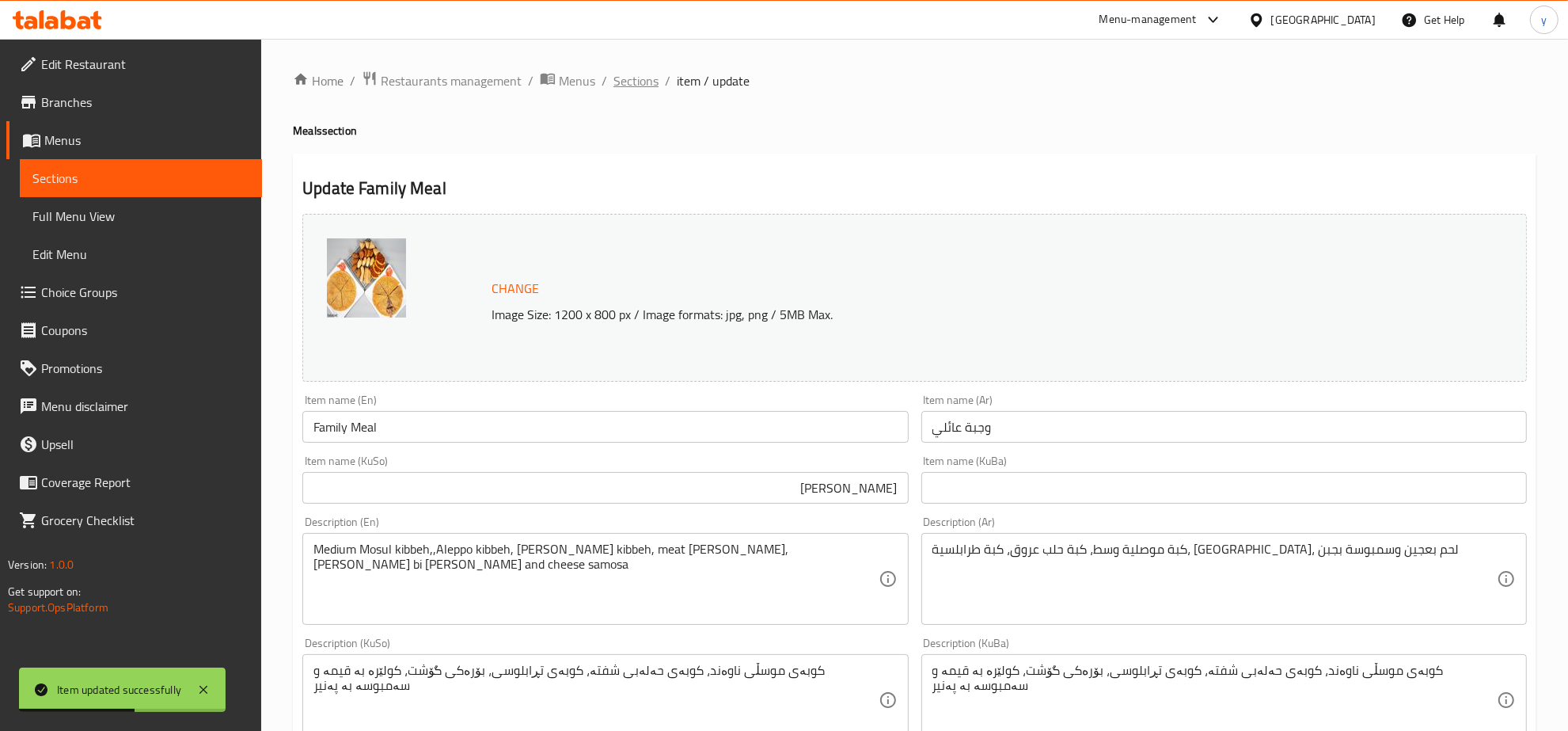
click at [652, 73] on span "Sections" at bounding box center [636, 81] width 45 height 19
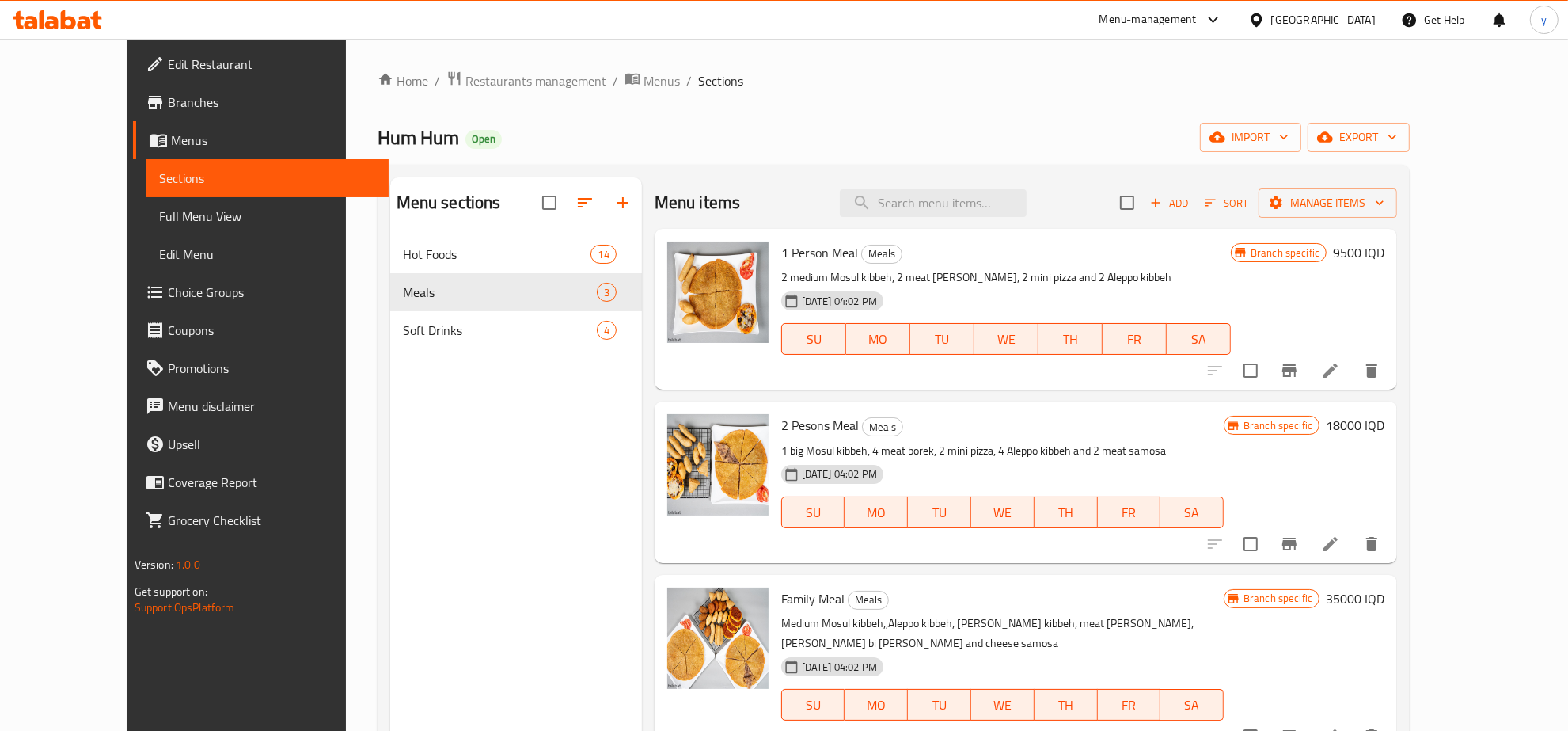
click at [147, 202] on link "Full Menu View" at bounding box center [268, 216] width 242 height 38
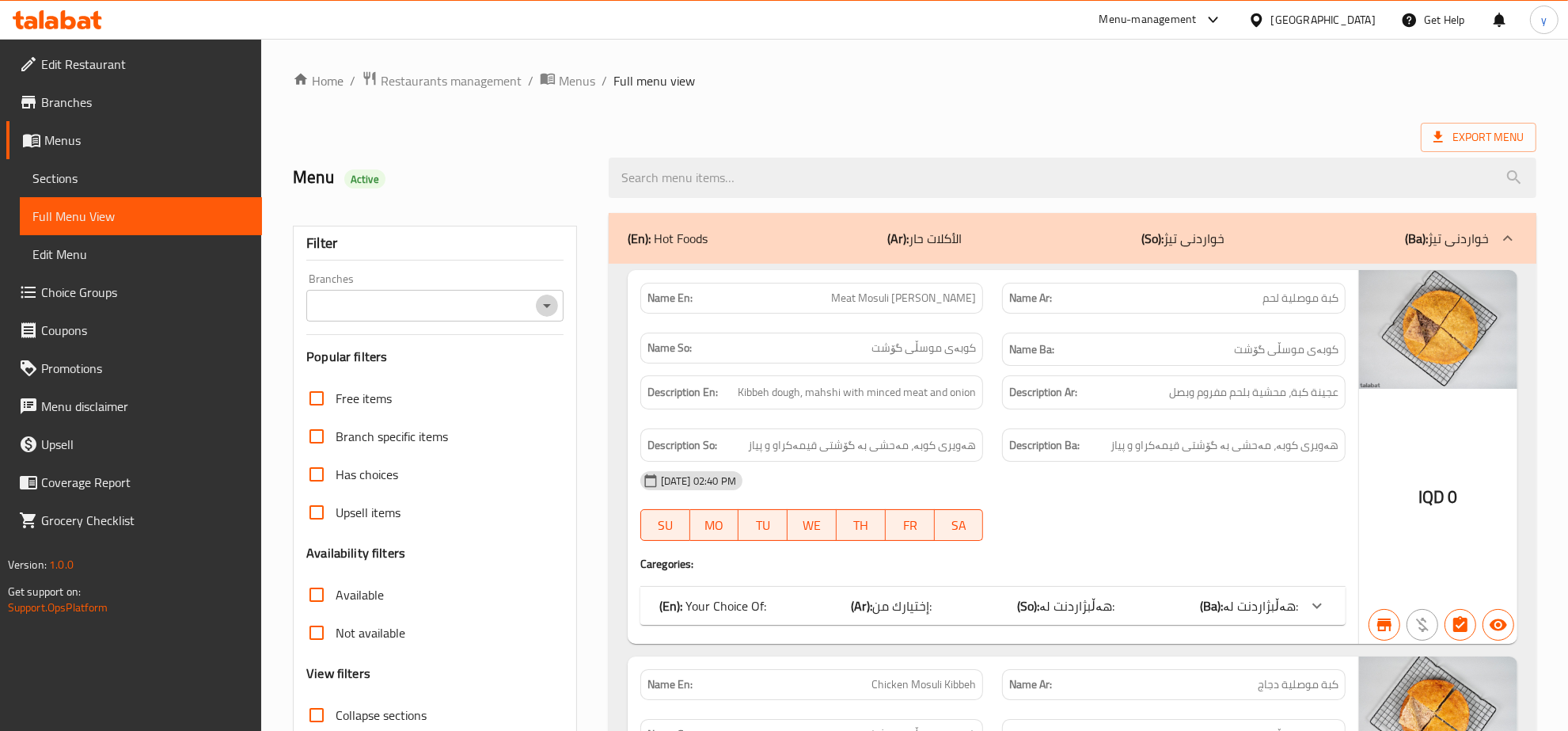
click at [551, 300] on icon "Open" at bounding box center [547, 306] width 19 height 19
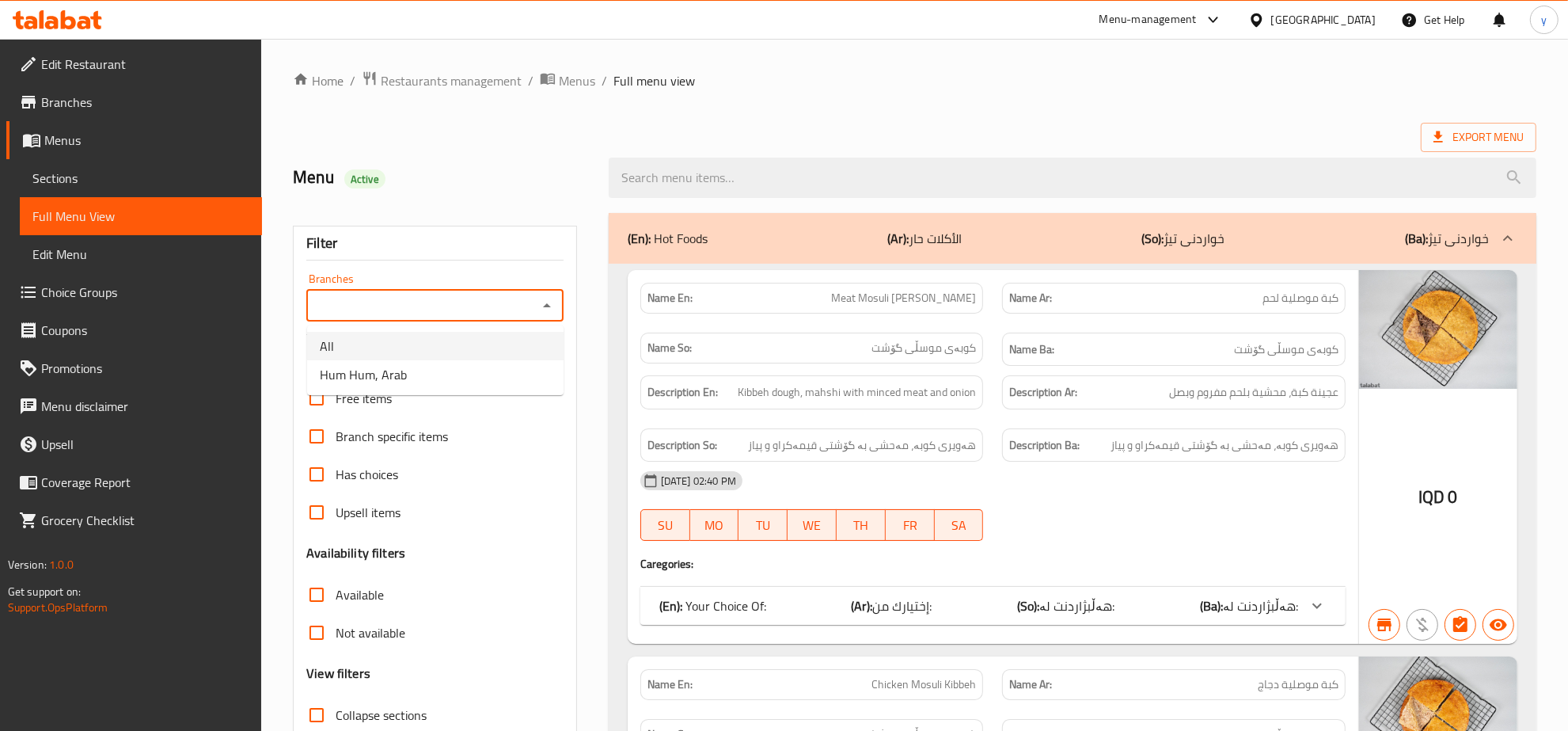
click at [492, 366] on li "Hum Hum, Arab" at bounding box center [436, 375] width 257 height 29
type input "Hum Hum, Arab"
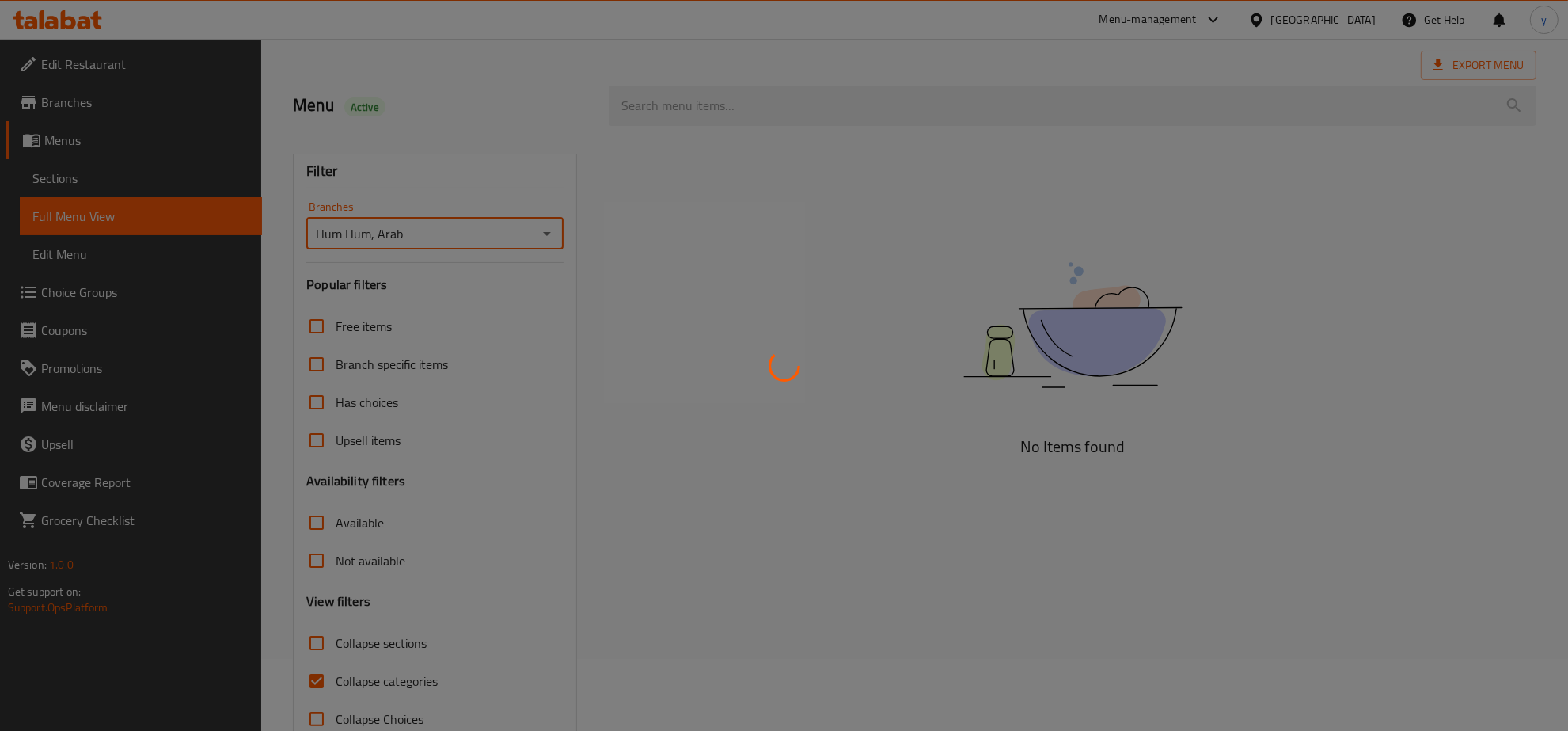
scroll to position [112, 0]
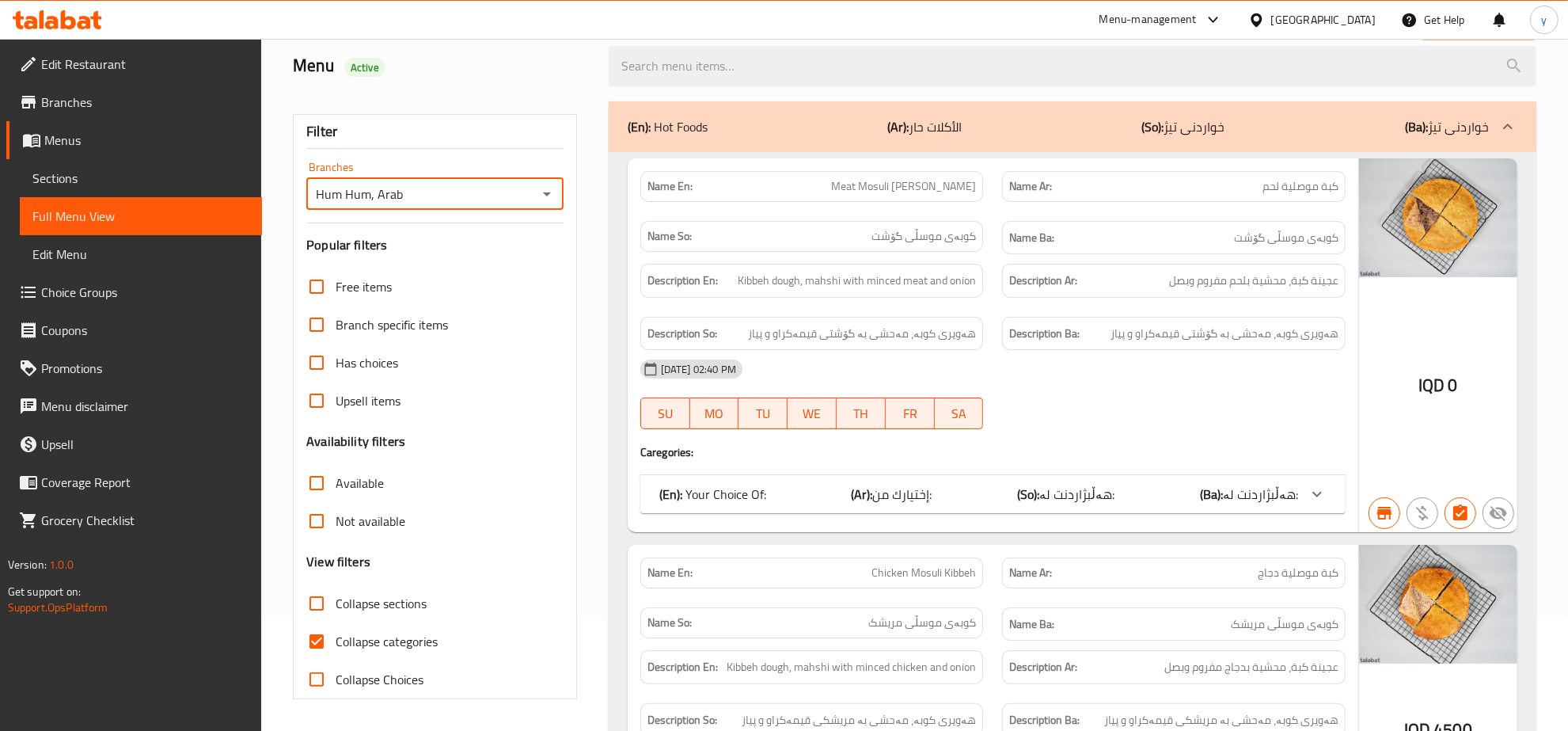
click at [322, 626] on input "Collapse categories" at bounding box center [317, 642] width 38 height 38
checkbox input "false"
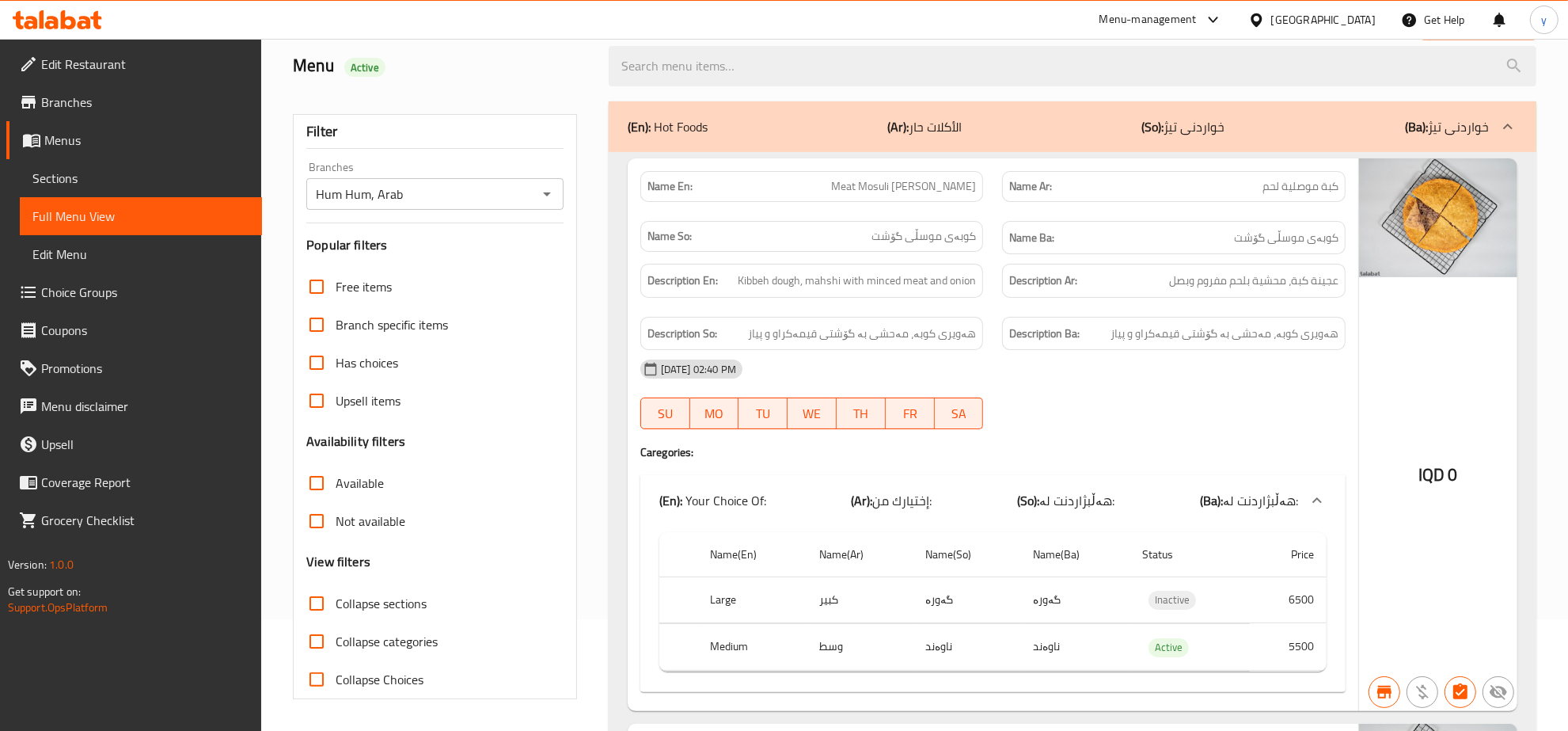
click at [317, 615] on input "Collapse sections" at bounding box center [317, 603] width 38 height 38
checkbox input "true"
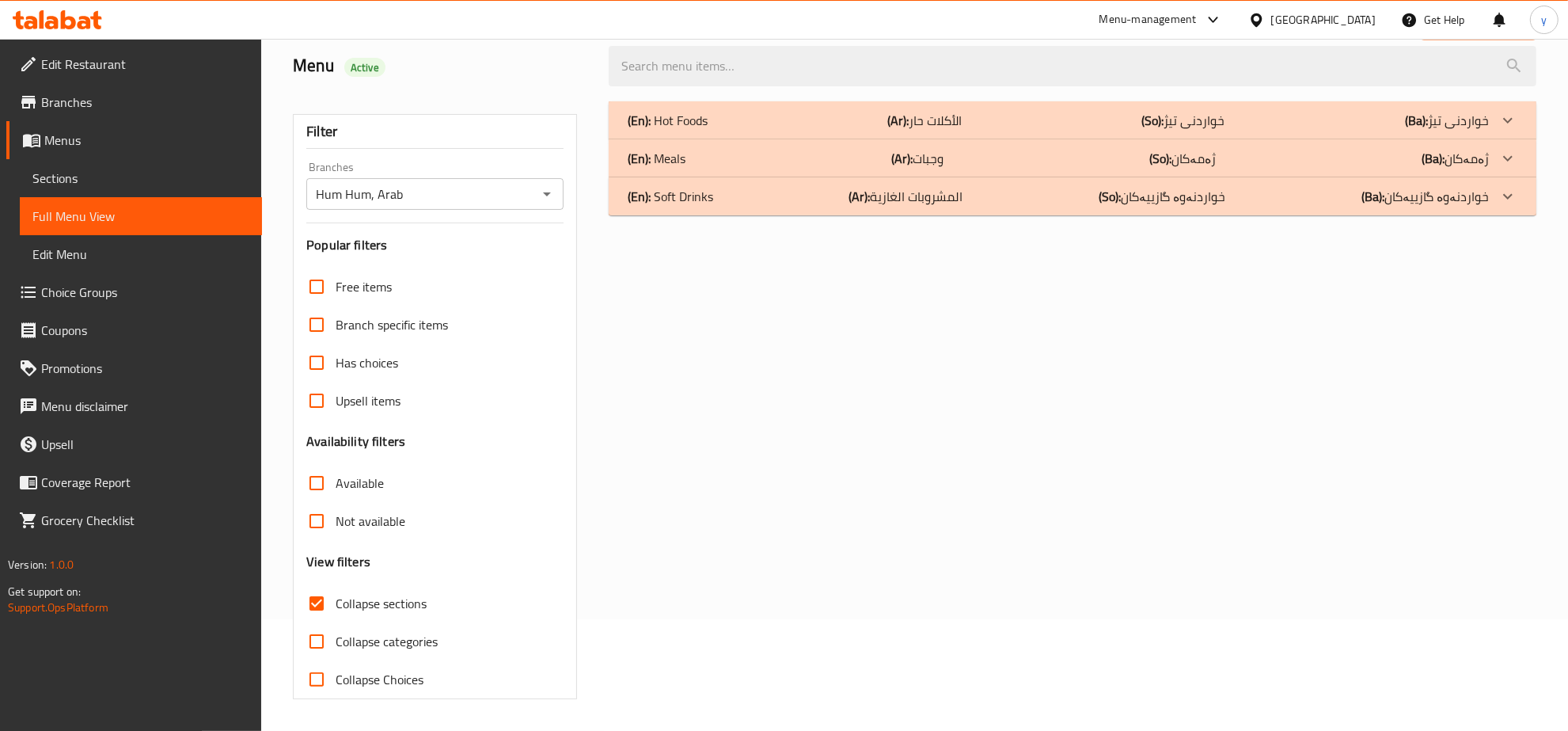
click at [931, 220] on div "(En): Hot Foods (Ar): الأكلات حار (So): خواردنی تیژ (Ba): خواردنی تیژ Name En: …" at bounding box center [1072, 400] width 947 height 617
click at [944, 211] on div "(En): Soft Drinks (Ar): المشروبات الغازية (So): خواردنەوە گازییەکان (Ba): خوارد…" at bounding box center [1072, 197] width 927 height 38
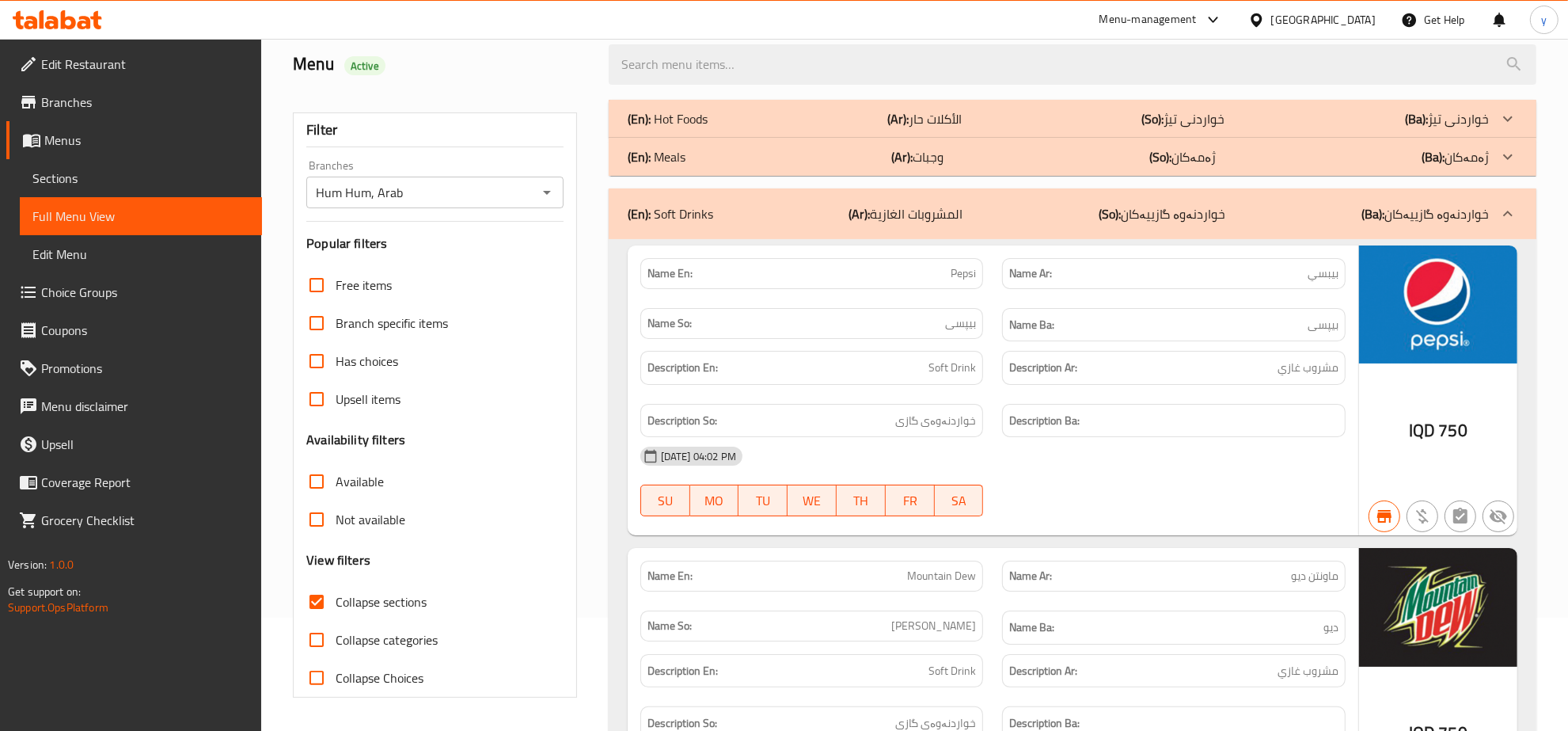
scroll to position [0, 0]
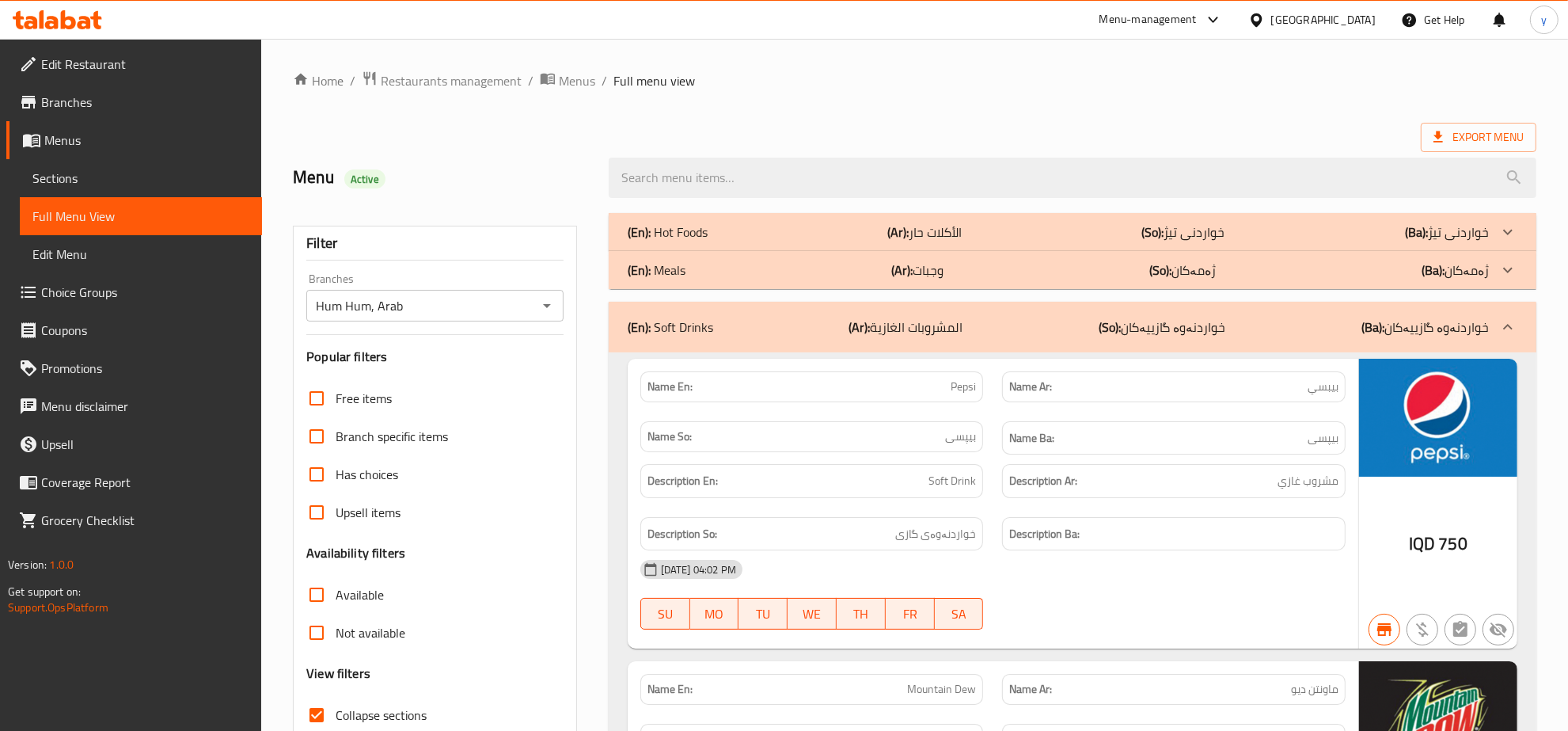
click at [1035, 277] on div "(En): Meals (Ar): وجبات (So): ژەمەکان (Ba): ژەمەکان" at bounding box center [1058, 270] width 861 height 19
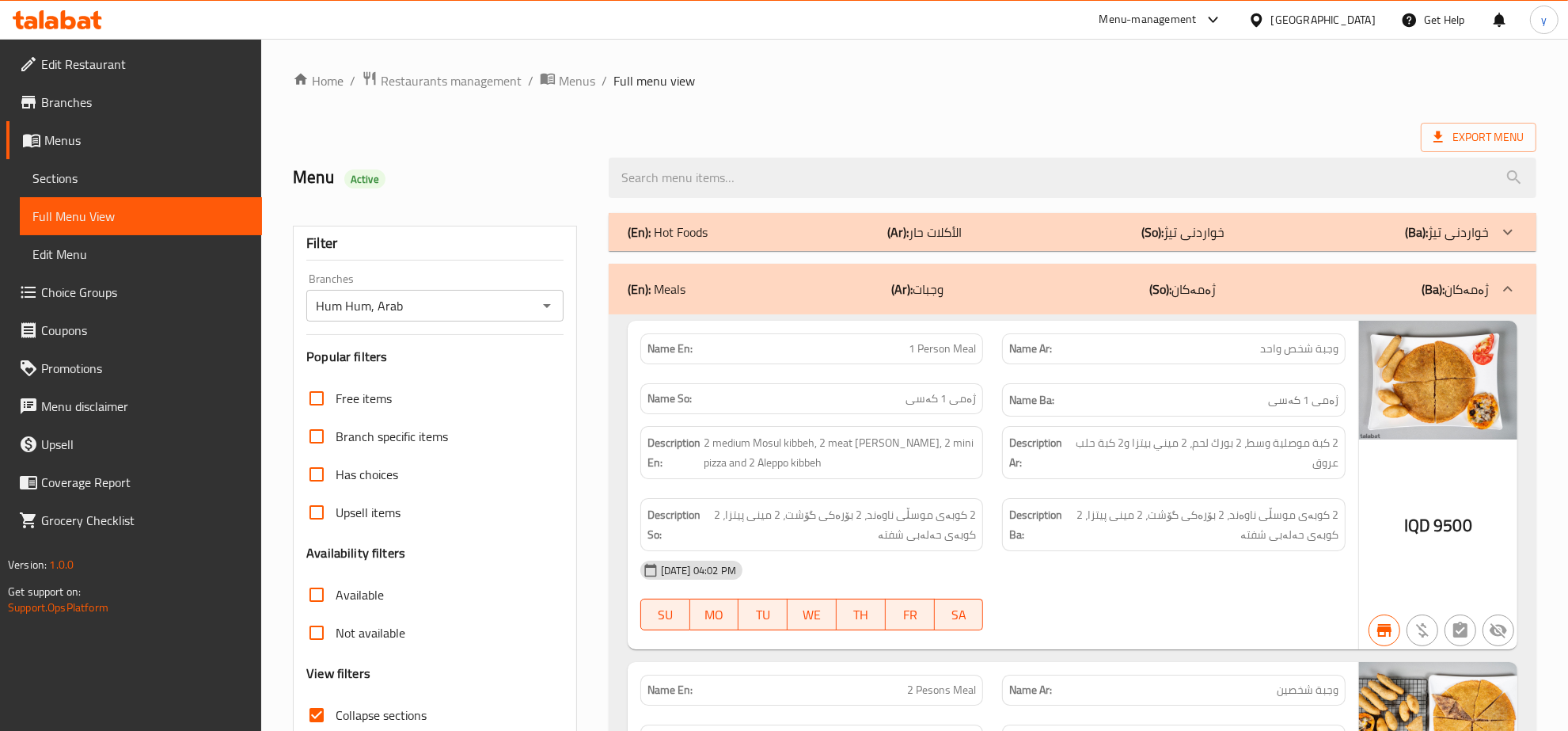
click at [1110, 236] on div "(En): Hot Foods (Ar): الأكلات حار (So): خواردنی تیژ (Ba): خواردنی تیژ" at bounding box center [1058, 232] width 861 height 19
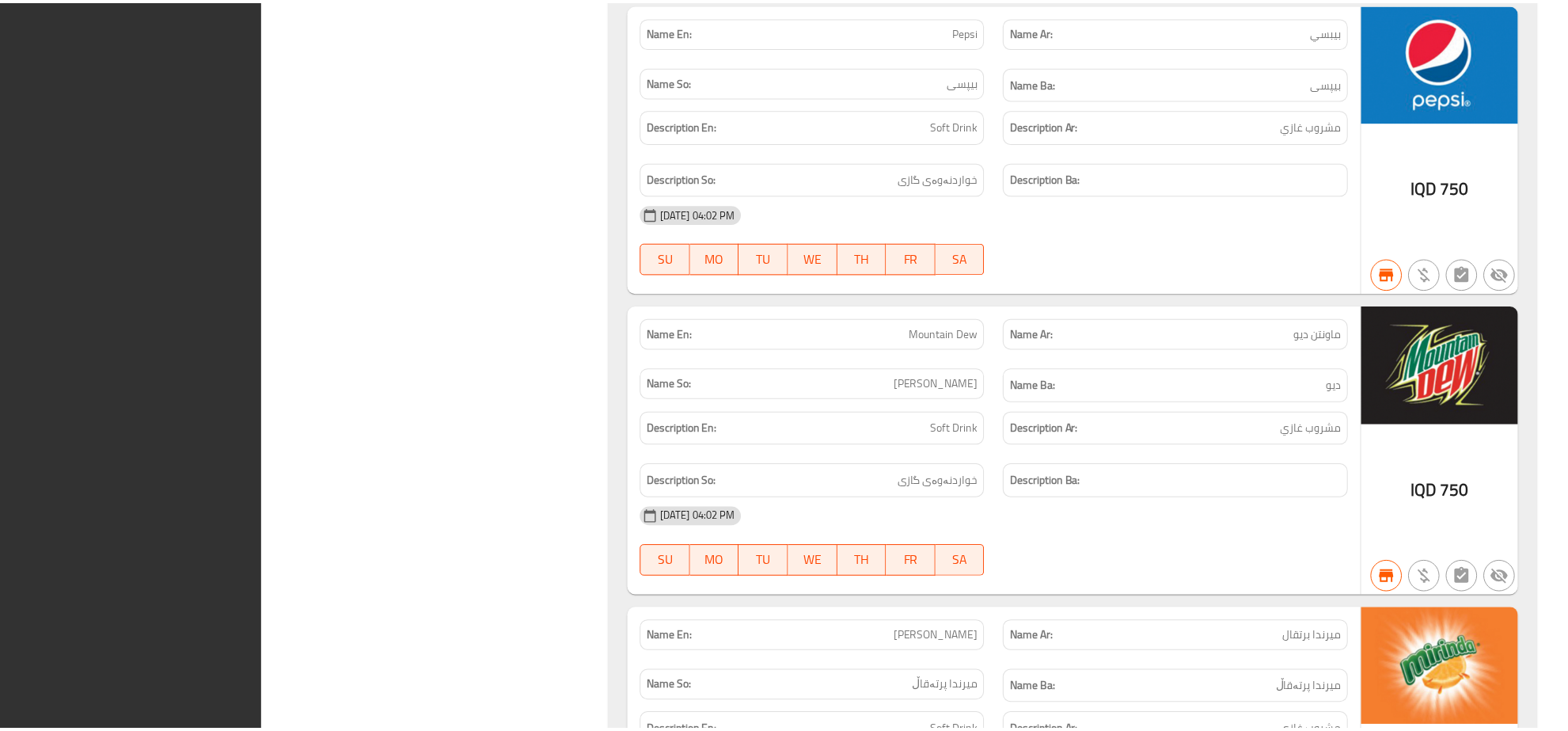
scroll to position [6712, 0]
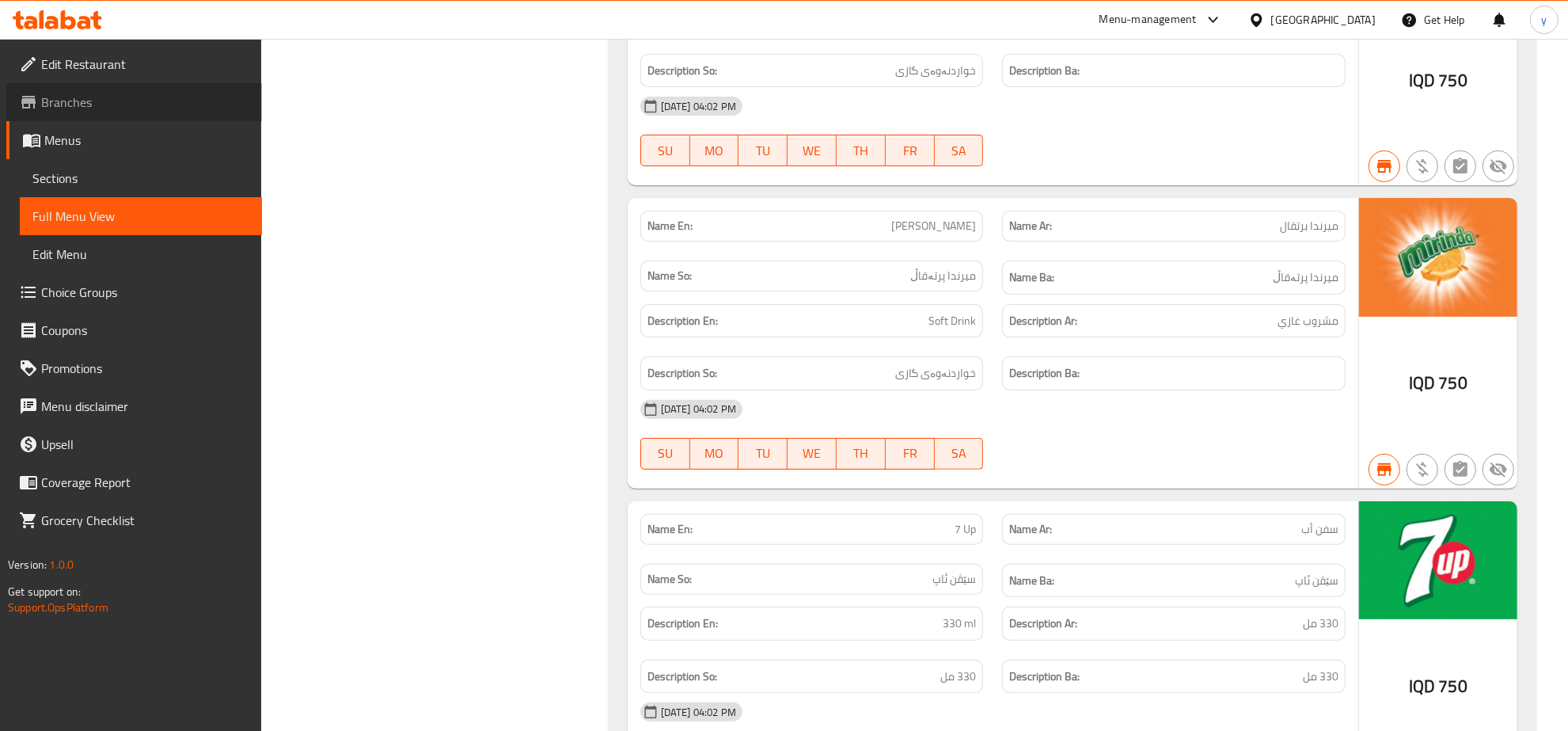
click at [112, 96] on span "Branches" at bounding box center [145, 102] width 208 height 19
